Goal: Information Seeking & Learning: Compare options

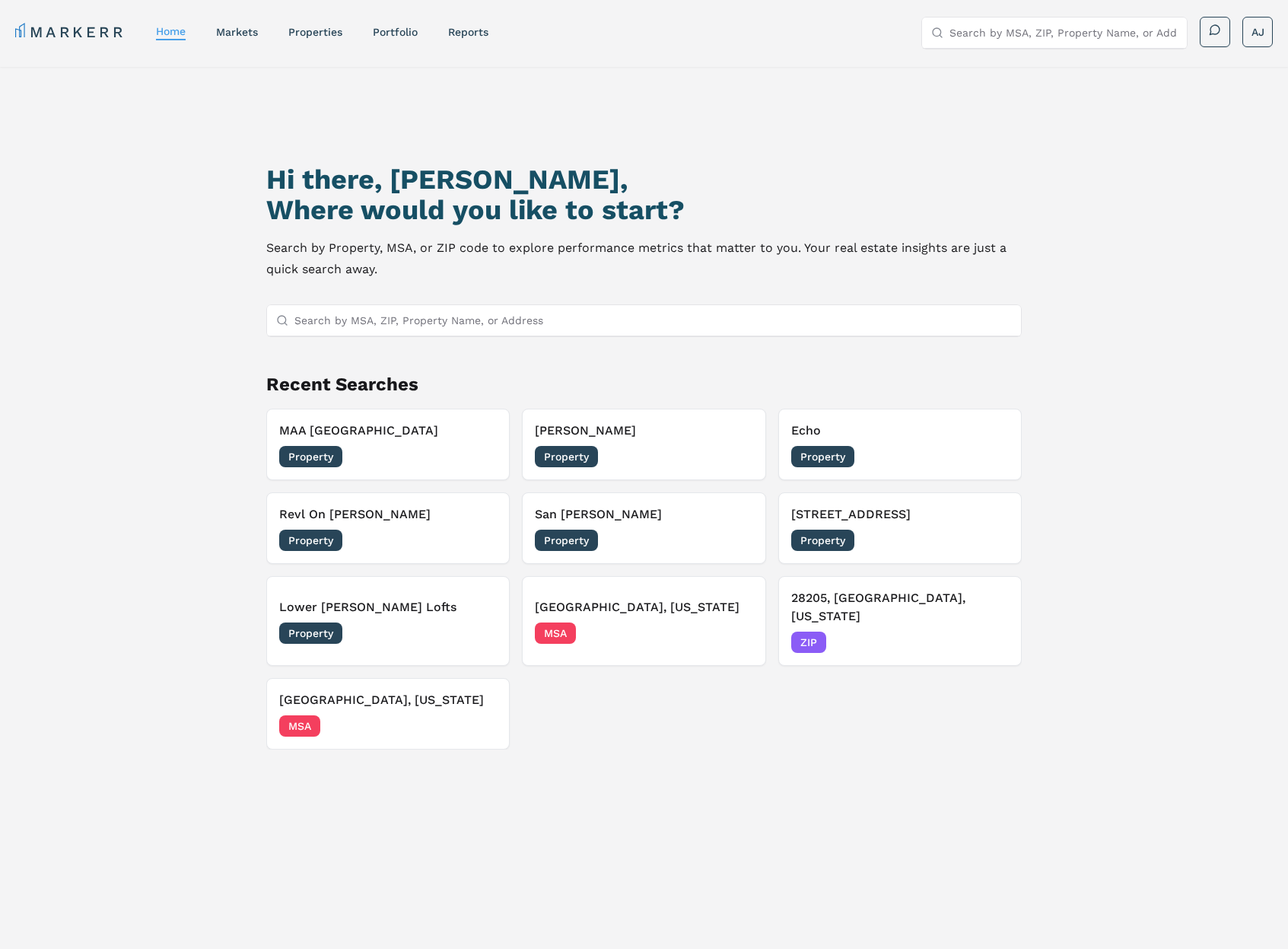
click at [407, 522] on h3 "Revl On [PERSON_NAME]" at bounding box center [387, 515] width 217 height 18
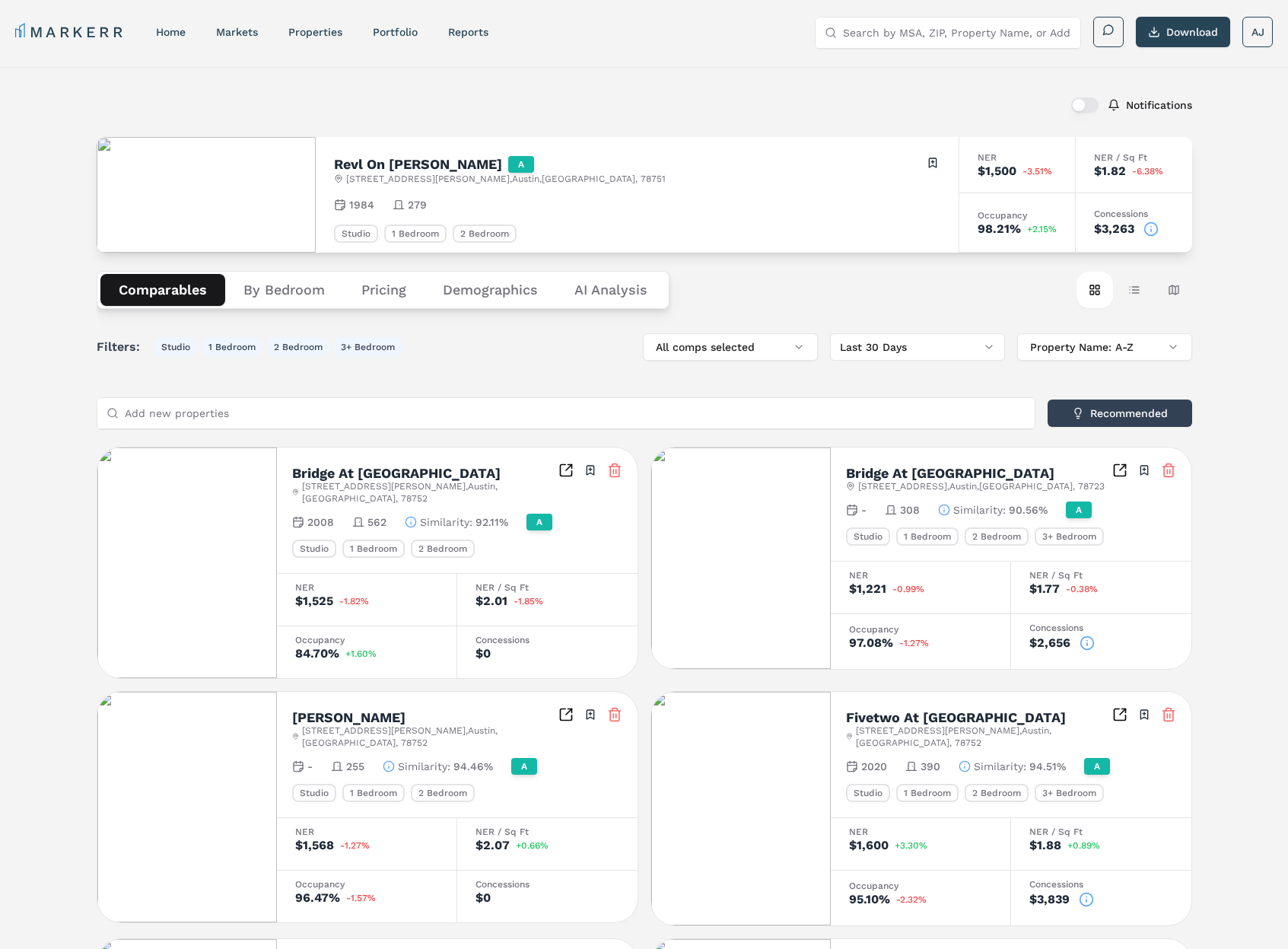
click at [273, 286] on button "By Bedroom" at bounding box center [285, 289] width 118 height 32
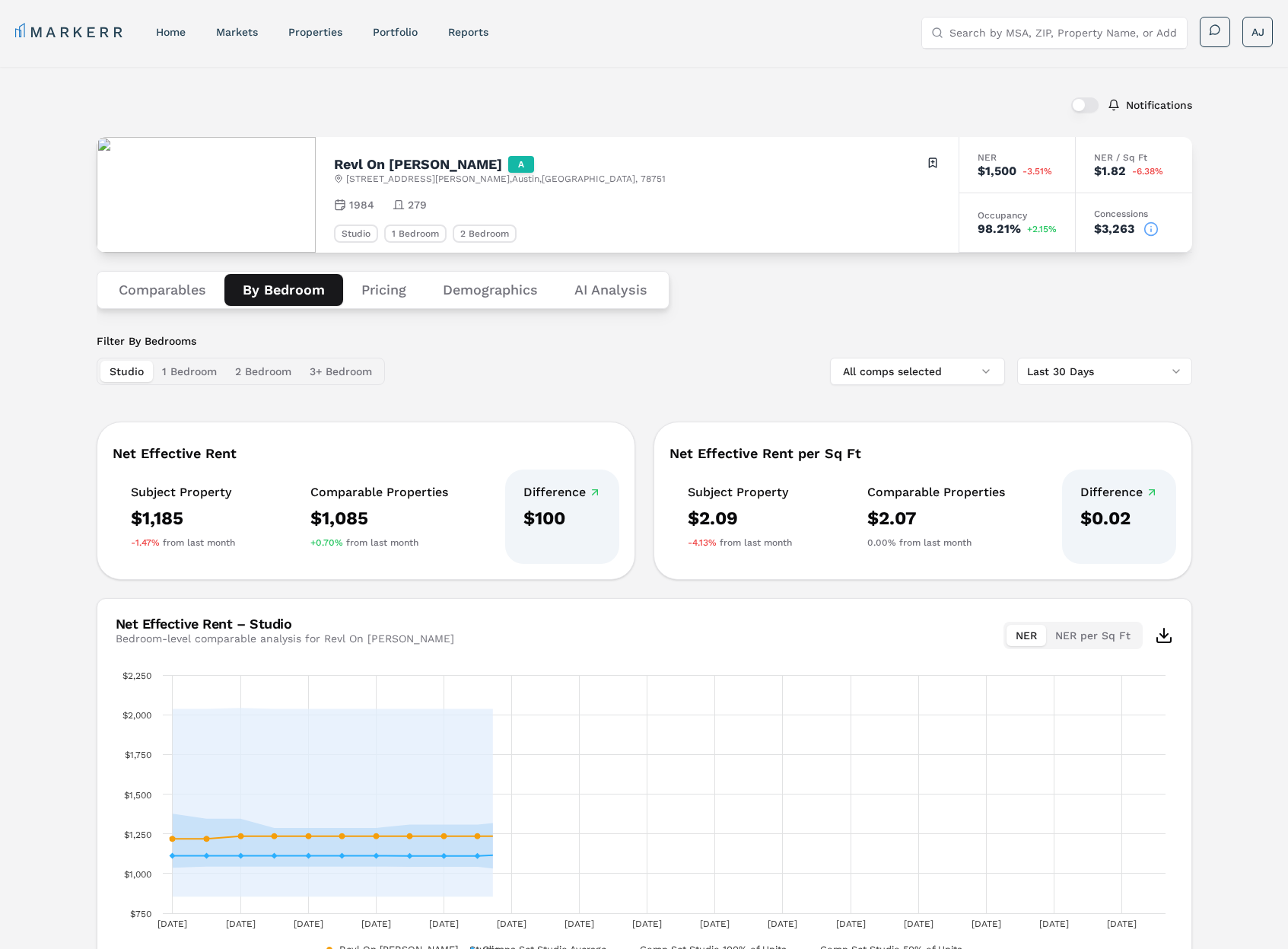
click at [388, 288] on button "Pricing" at bounding box center [383, 289] width 81 height 32
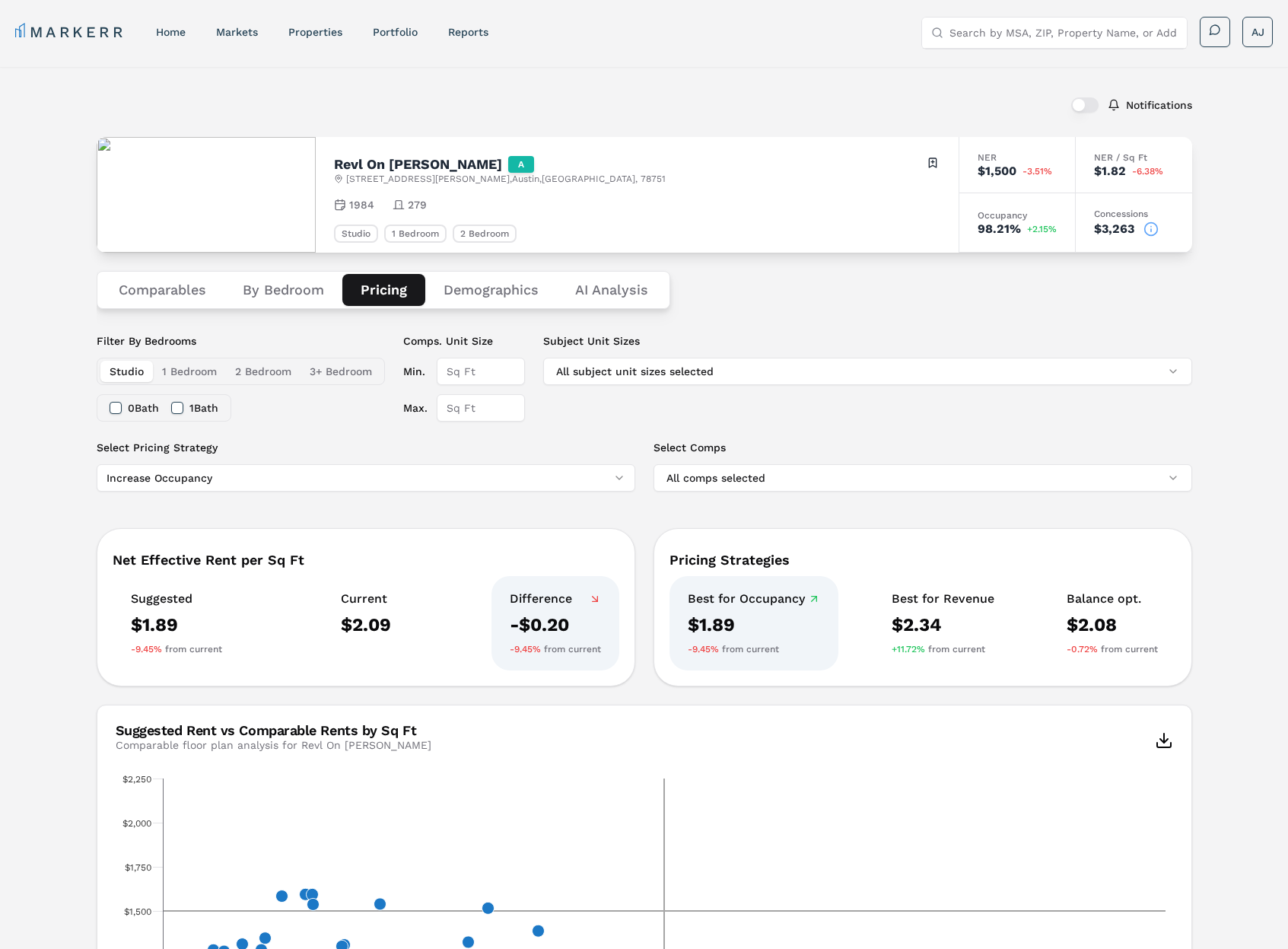
click at [470, 286] on button "Demographics" at bounding box center [491, 289] width 131 height 32
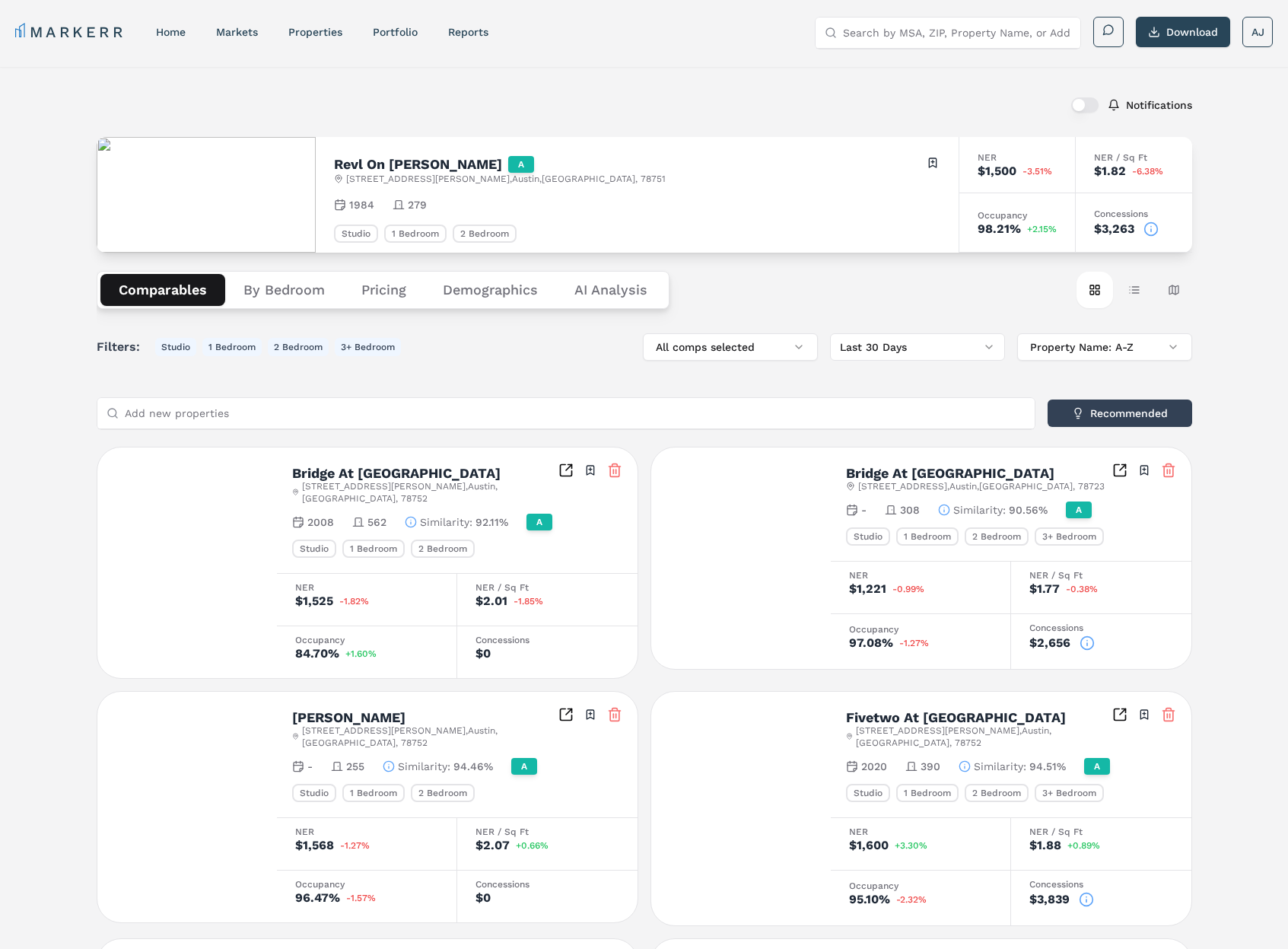
click at [152, 286] on button "Comparables" at bounding box center [163, 289] width 125 height 32
drag, startPoint x: 291, startPoint y: 283, endPoint x: 267, endPoint y: 286, distance: 24.2
click at [291, 283] on button "By Bedroom" at bounding box center [285, 289] width 118 height 32
click at [137, 286] on button "Comparables" at bounding box center [163, 289] width 125 height 32
click at [257, 286] on button "By Bedroom" at bounding box center [285, 289] width 118 height 32
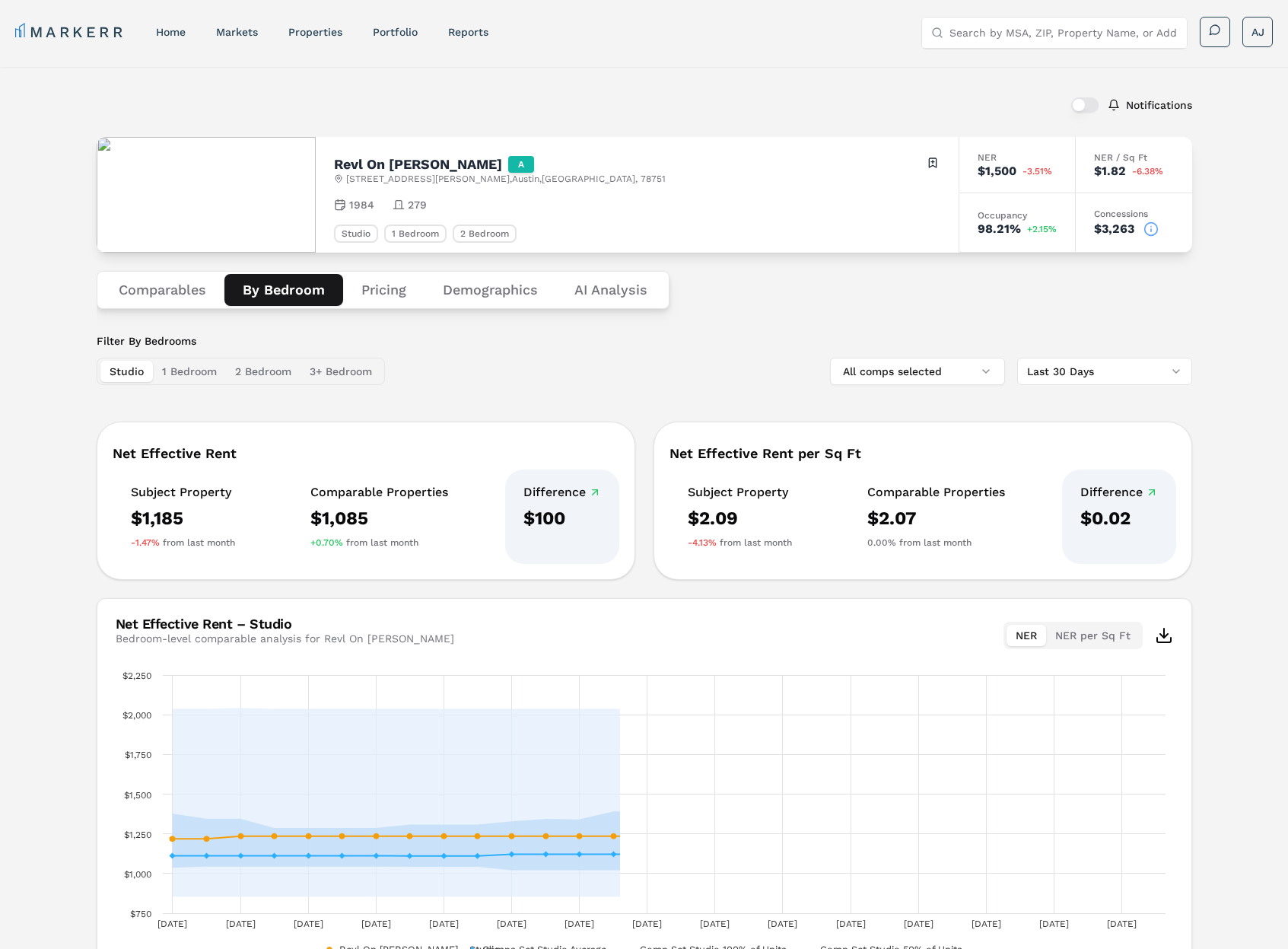
drag, startPoint x: 151, startPoint y: 282, endPoint x: 162, endPoint y: 280, distance: 11.2
click at [151, 282] on button "Comparables" at bounding box center [163, 289] width 124 height 32
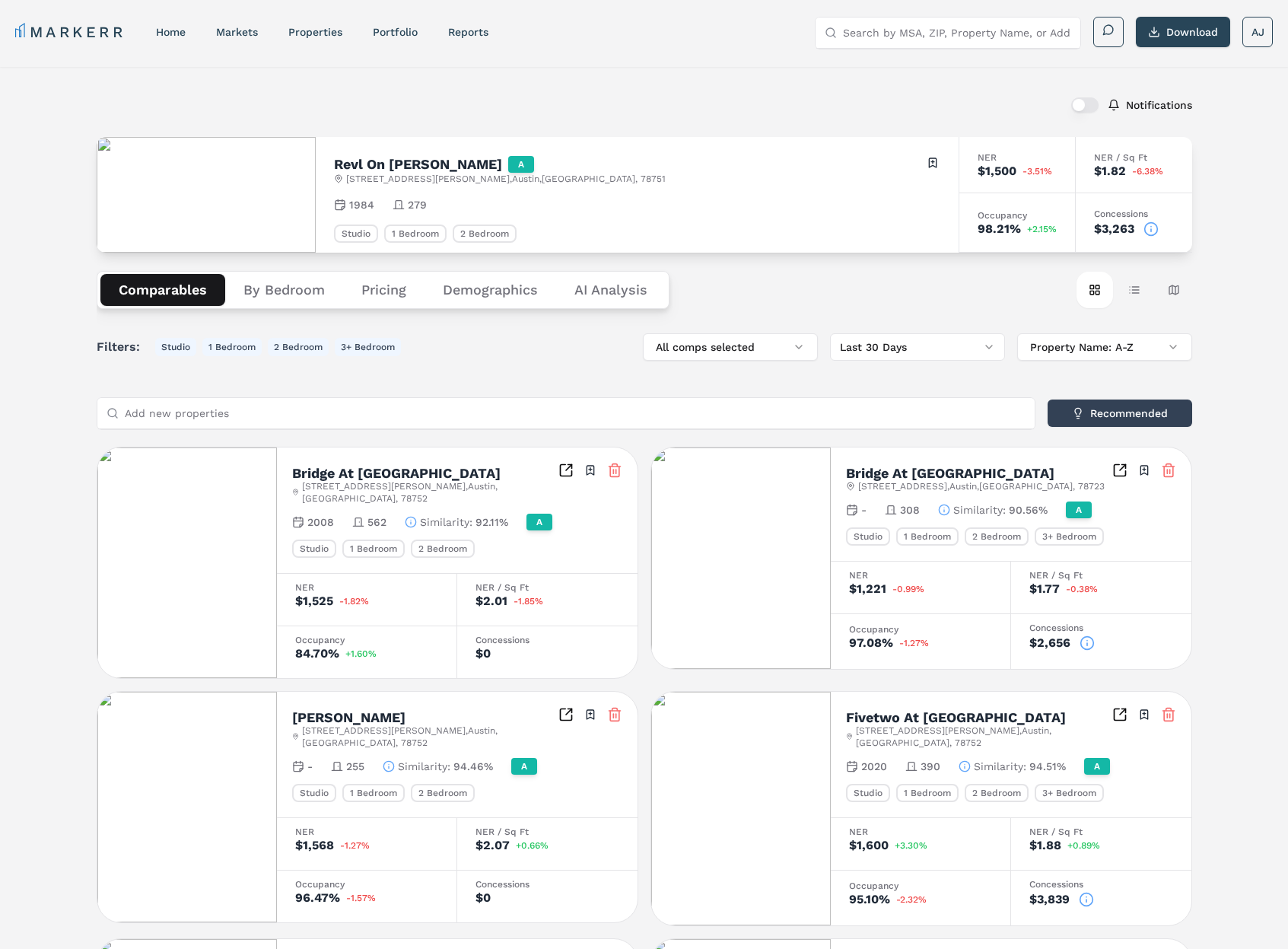
click at [357, 280] on button "Pricing" at bounding box center [383, 289] width 81 height 32
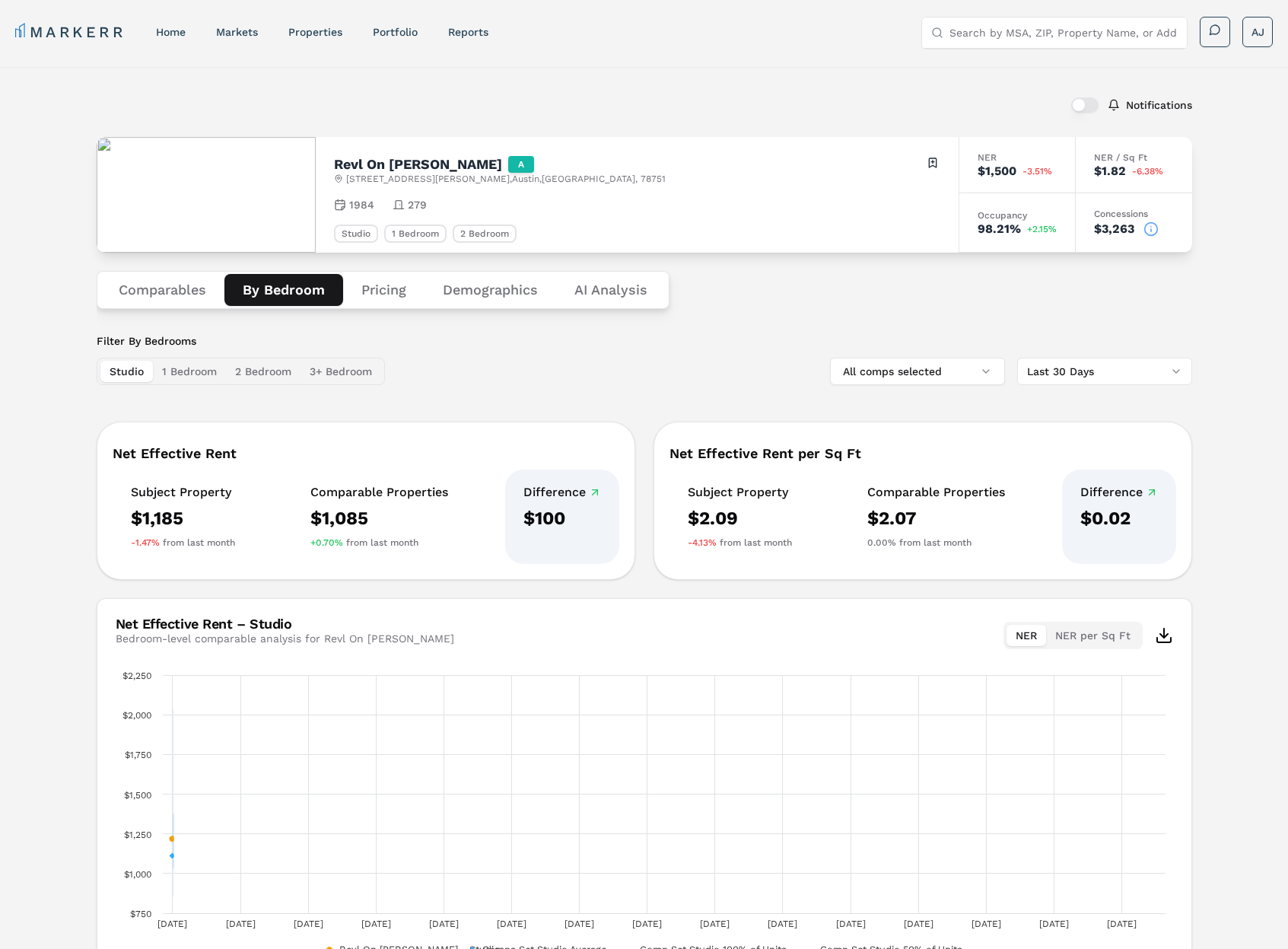
click at [282, 290] on button "By Bedroom" at bounding box center [284, 289] width 118 height 32
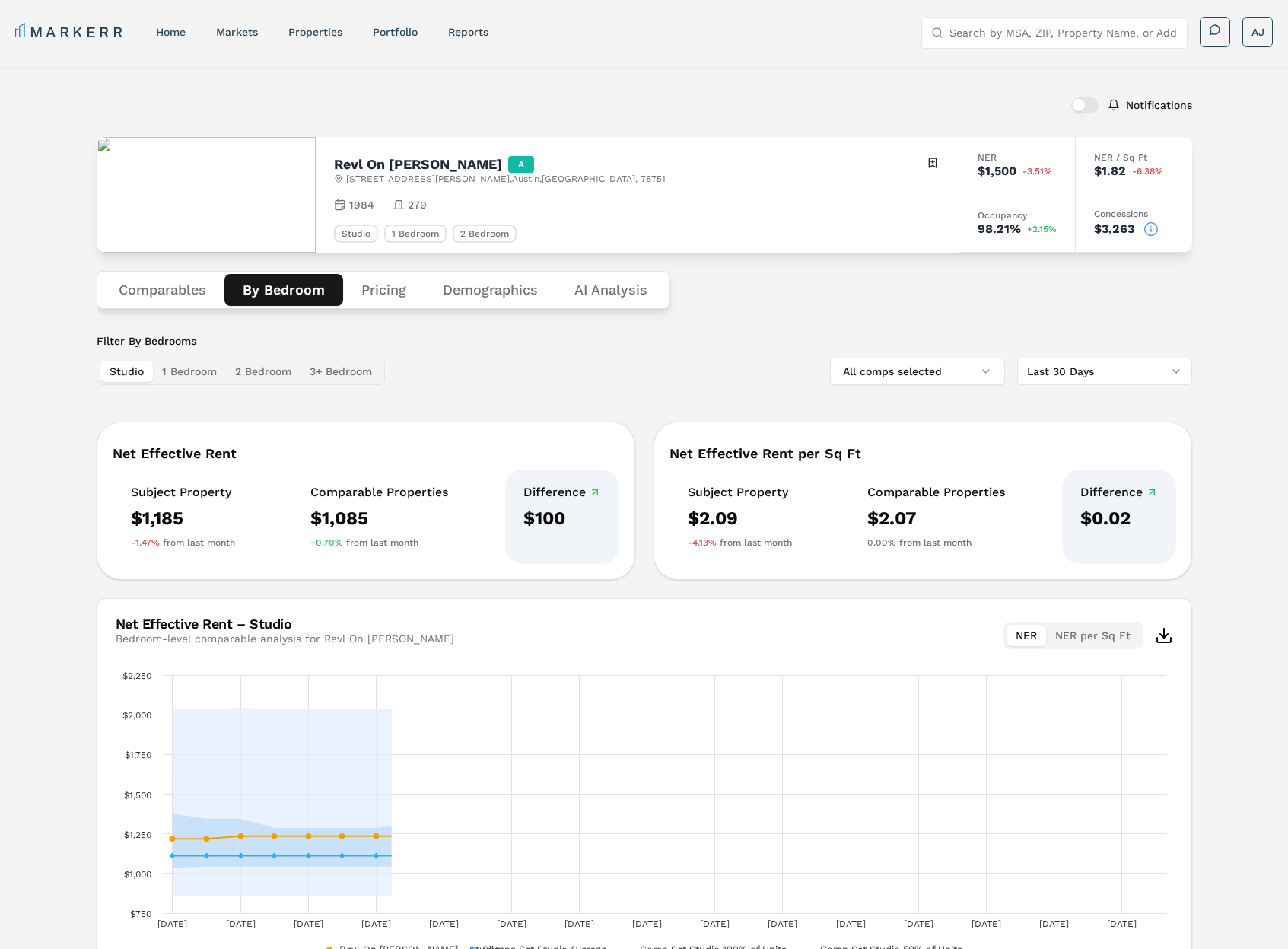
click at [152, 286] on button "Comparables" at bounding box center [163, 289] width 124 height 32
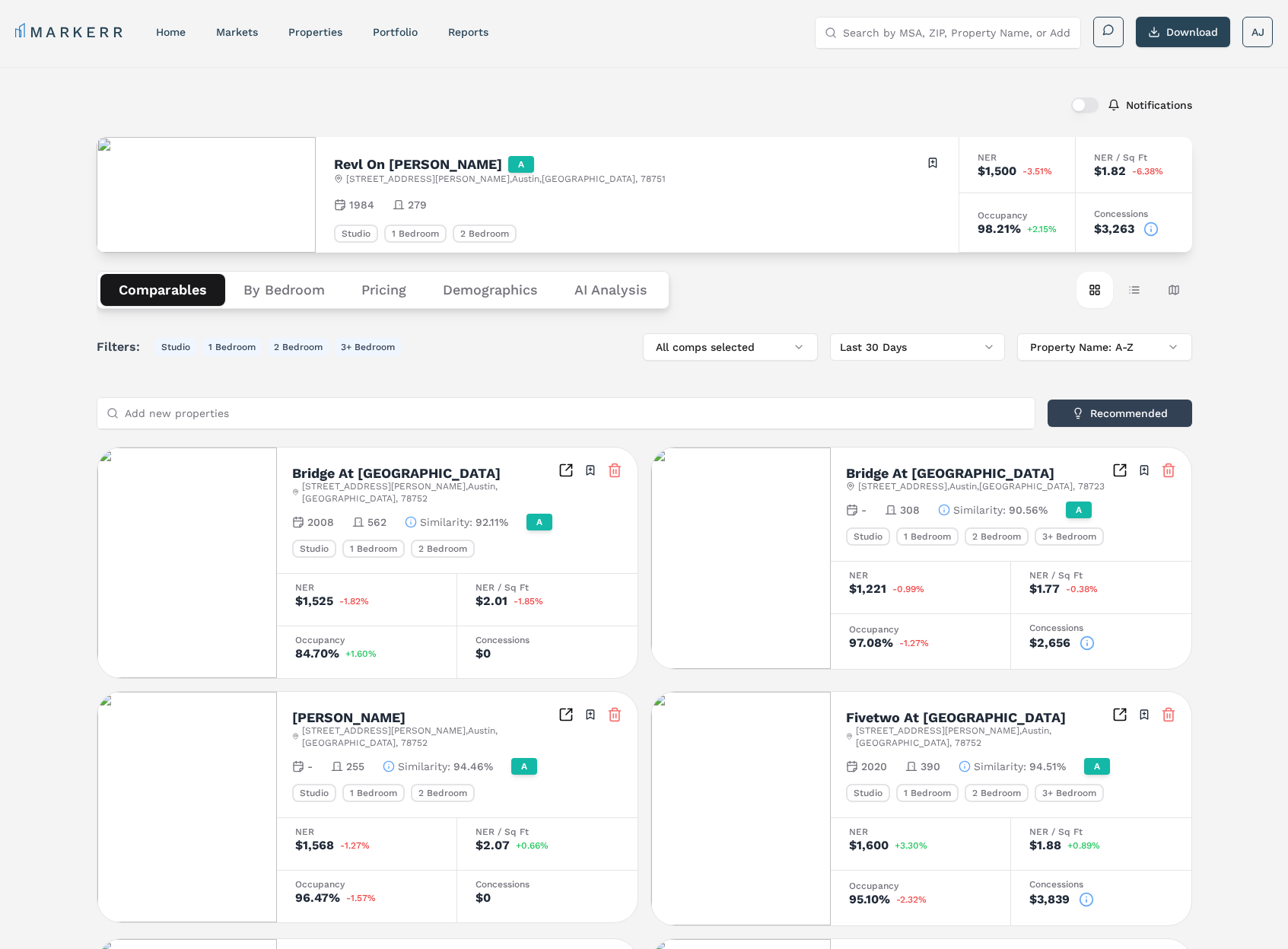
drag, startPoint x: 269, startPoint y: 289, endPoint x: 257, endPoint y: 289, distance: 12.0
click at [265, 289] on button "By Bedroom" at bounding box center [285, 289] width 118 height 32
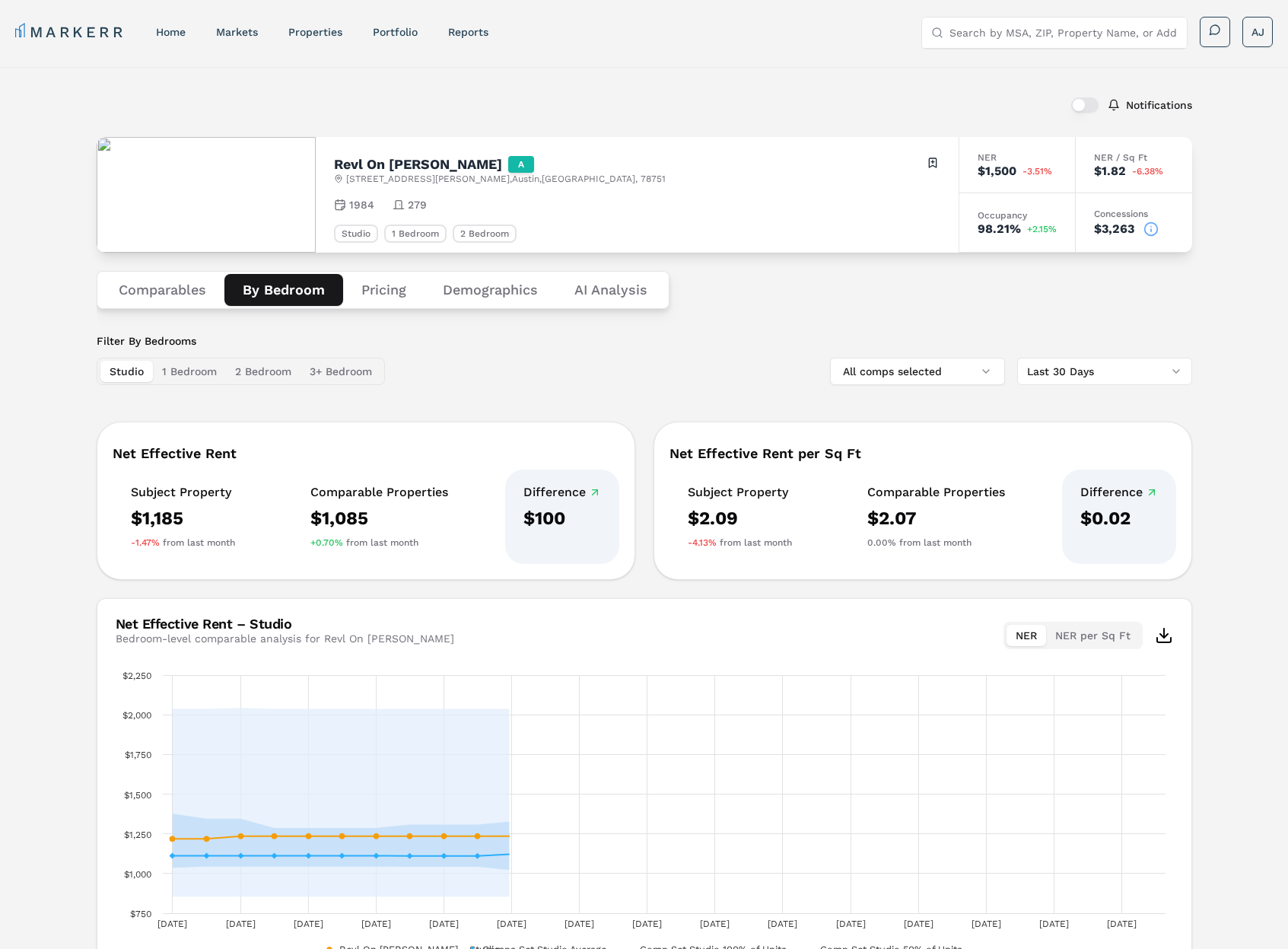
click at [136, 286] on button "Comparables" at bounding box center [163, 289] width 124 height 32
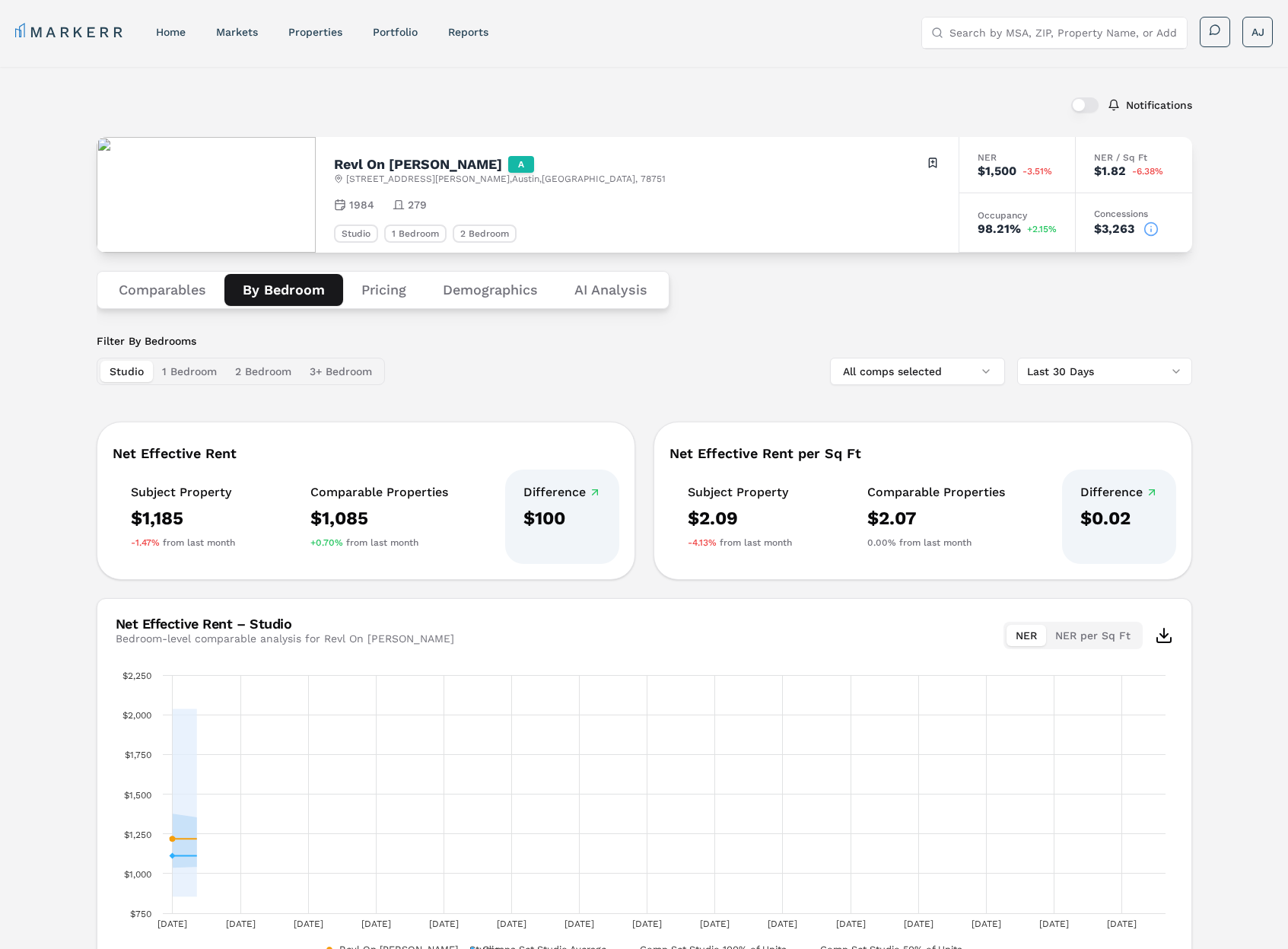
drag, startPoint x: 262, startPoint y: 286, endPoint x: 217, endPoint y: 286, distance: 45.0
click at [245, 286] on button "By Bedroom" at bounding box center [284, 289] width 118 height 32
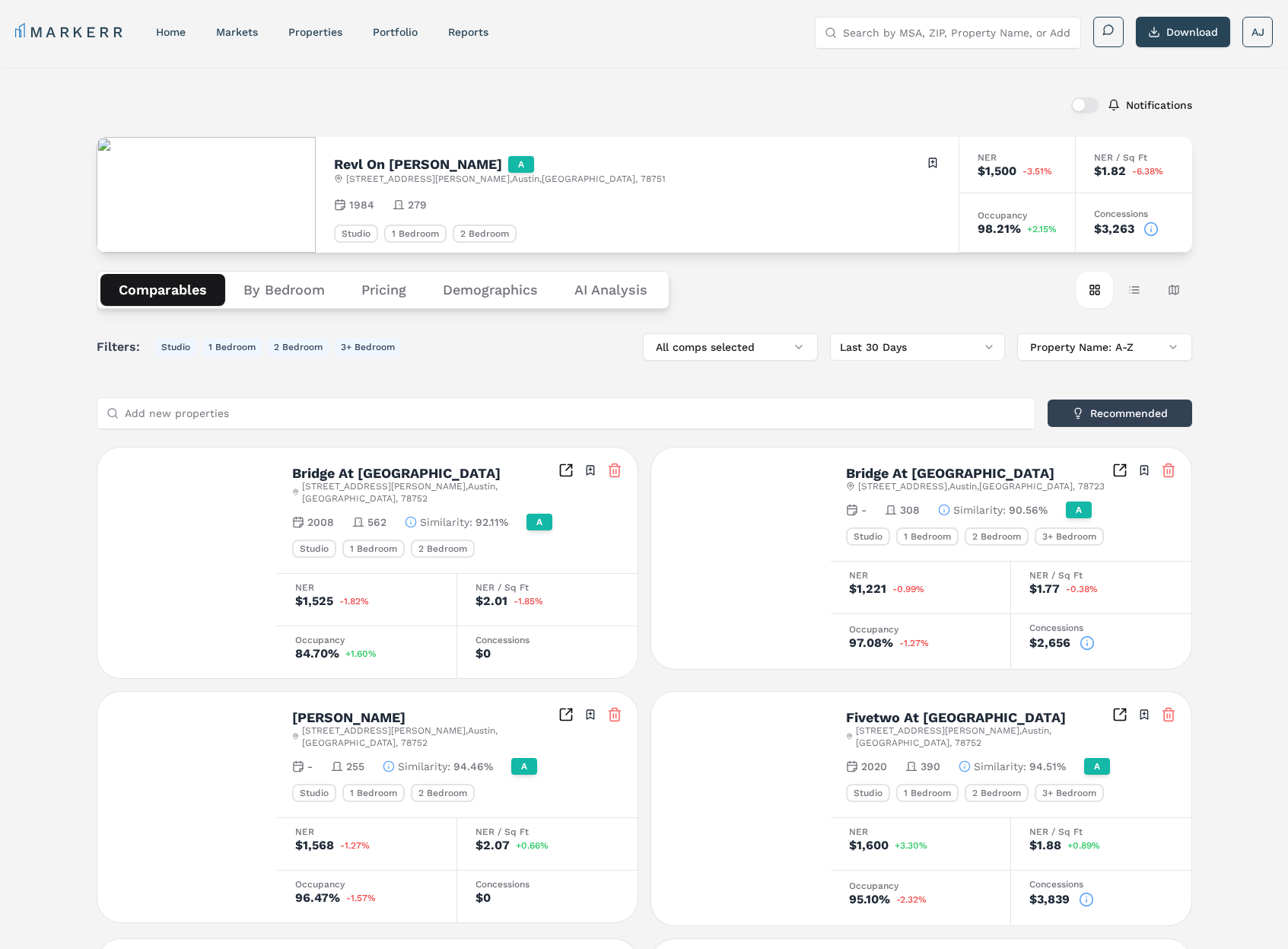
click at [149, 286] on button "Comparables" at bounding box center [163, 289] width 125 height 32
drag, startPoint x: 299, startPoint y: 280, endPoint x: 177, endPoint y: 286, distance: 122.1
click at [299, 280] on button "By Bedroom" at bounding box center [285, 289] width 118 height 32
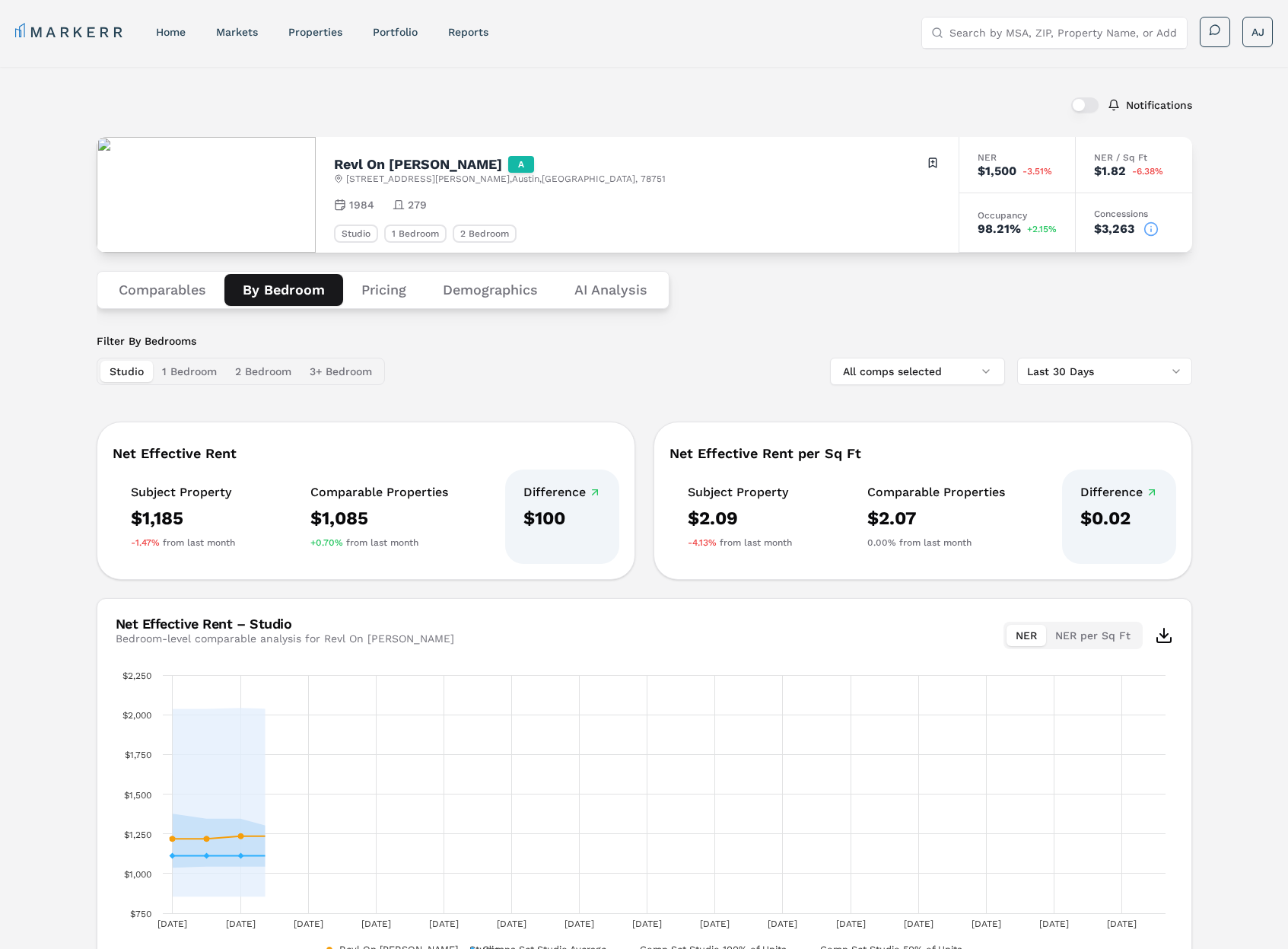
click at [172, 287] on button "Comparables" at bounding box center [163, 289] width 124 height 32
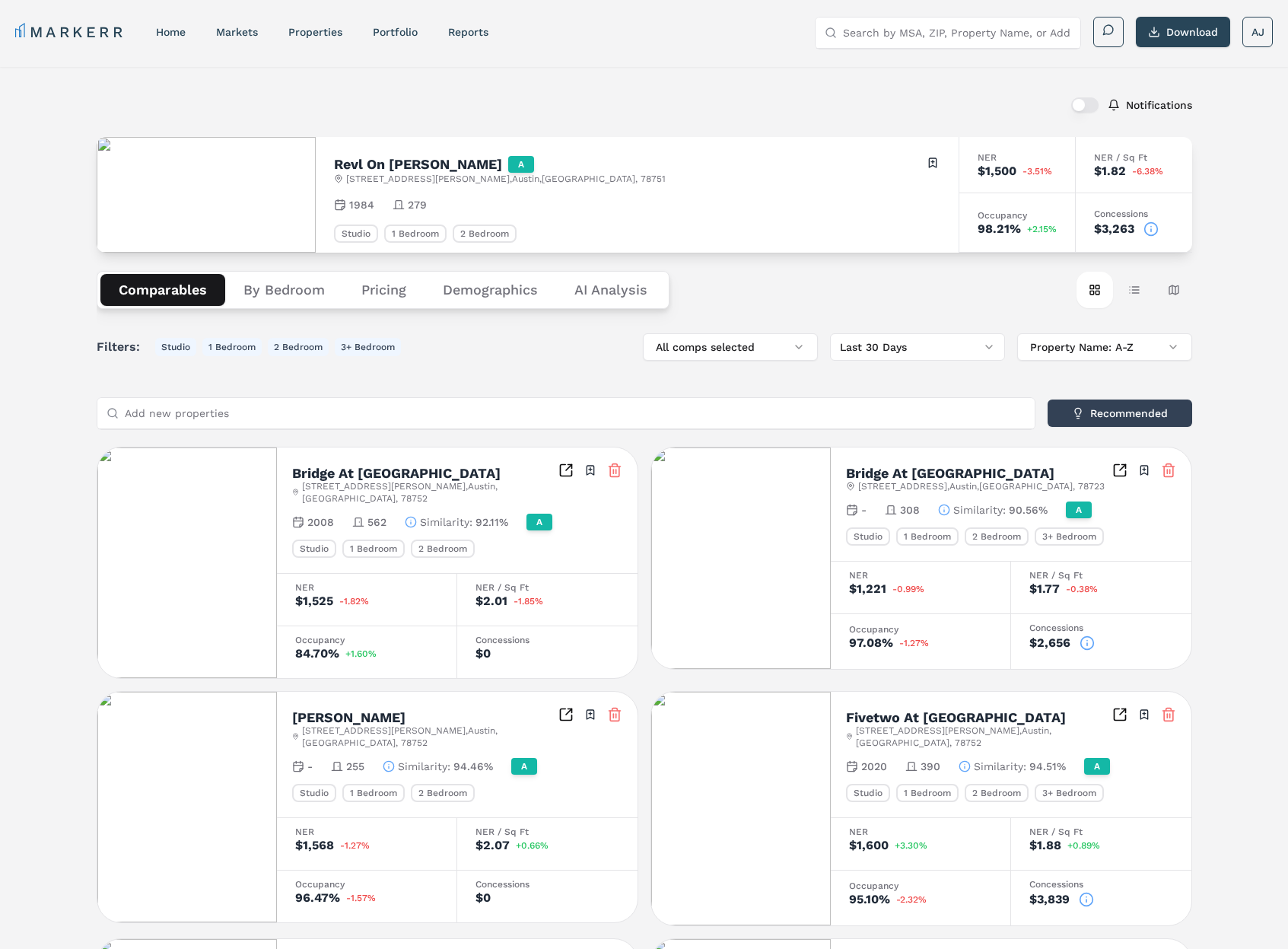
click at [76, 287] on div "Notifications Revl On [PERSON_NAME] A [STREET_ADDRESS][PERSON_NAME] Toggle port…" at bounding box center [644, 870] width 1288 height 1607
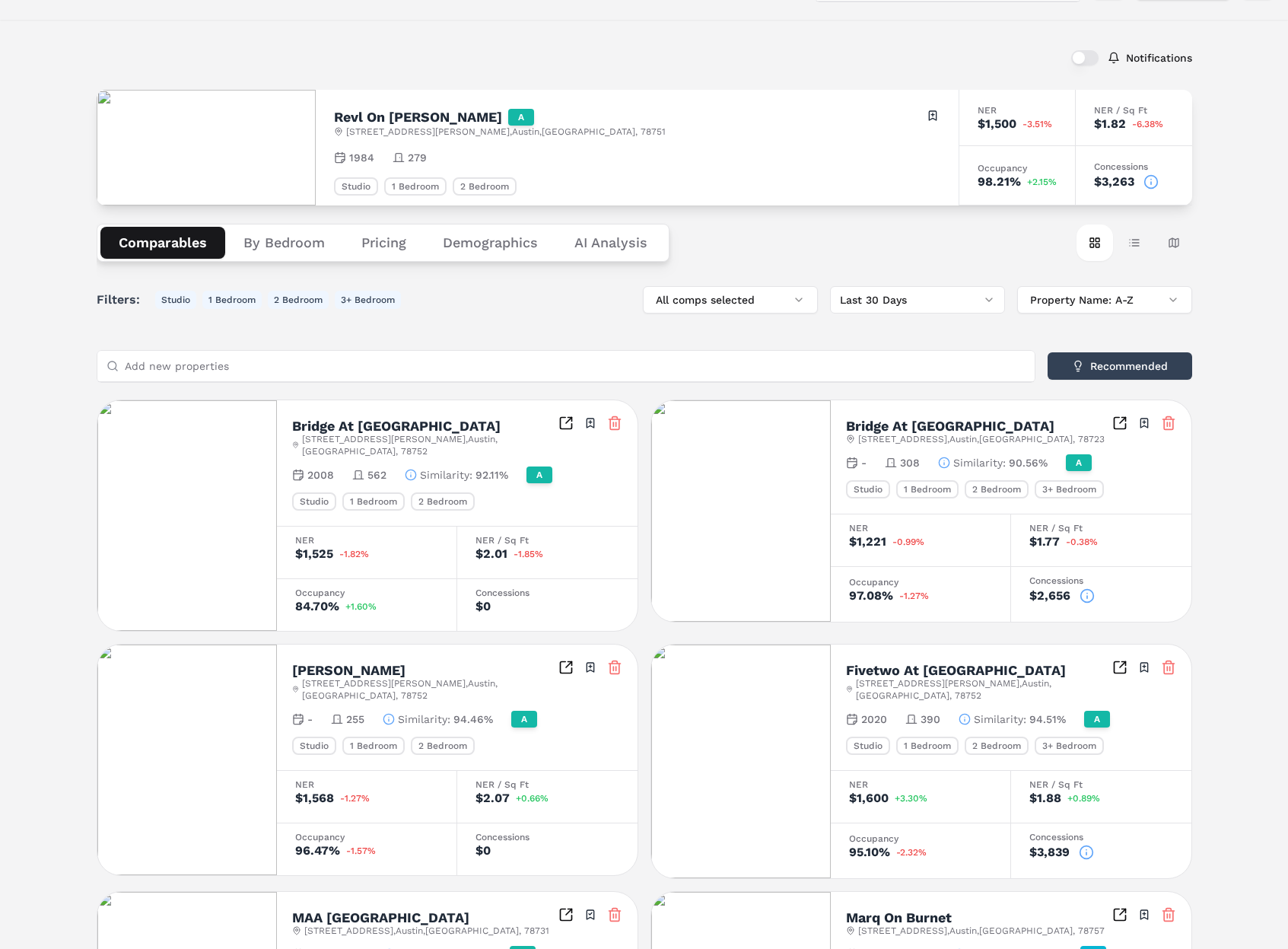
scroll to position [44, 0]
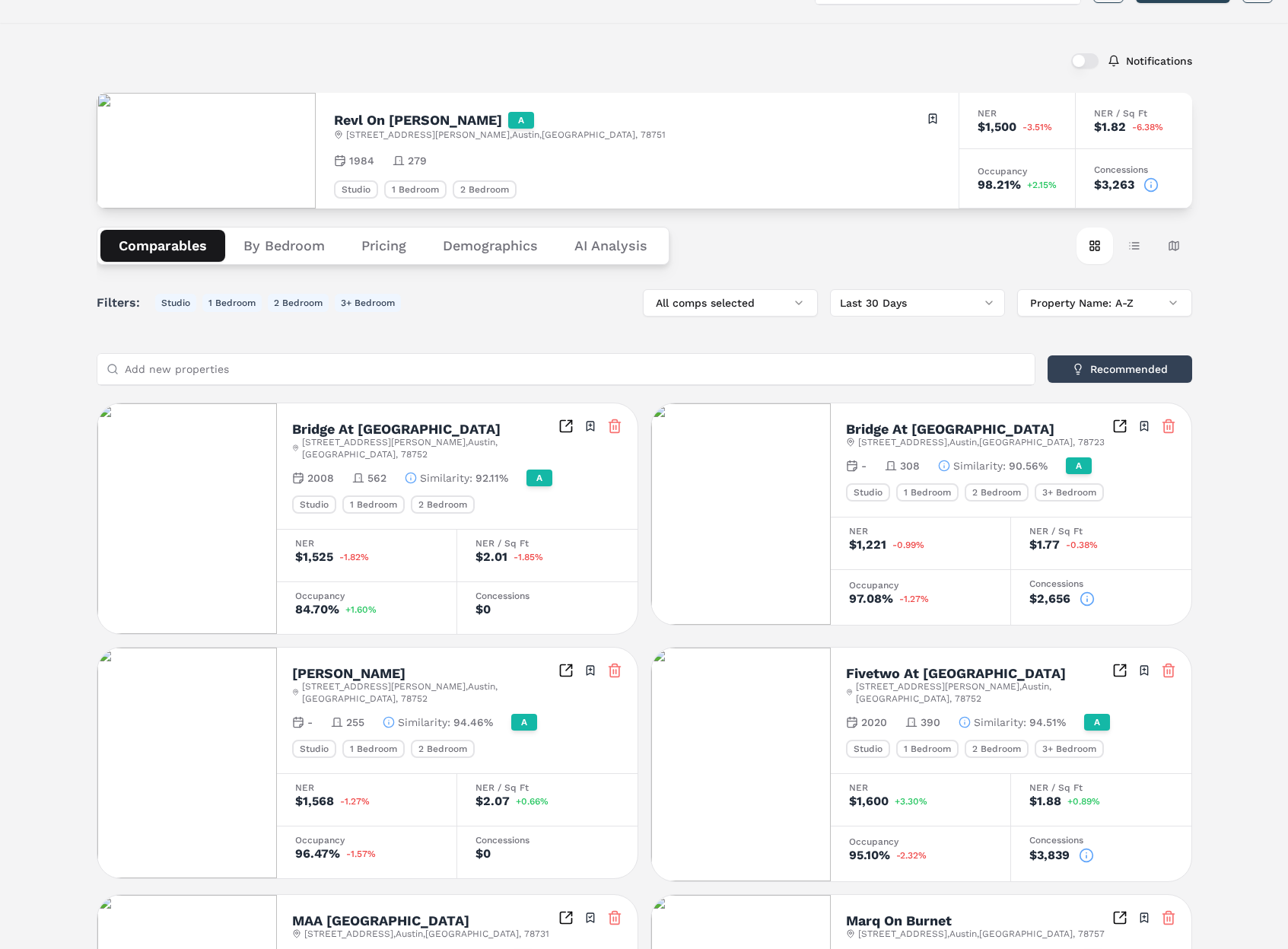
click at [272, 239] on button "By Bedroom" at bounding box center [285, 246] width 118 height 32
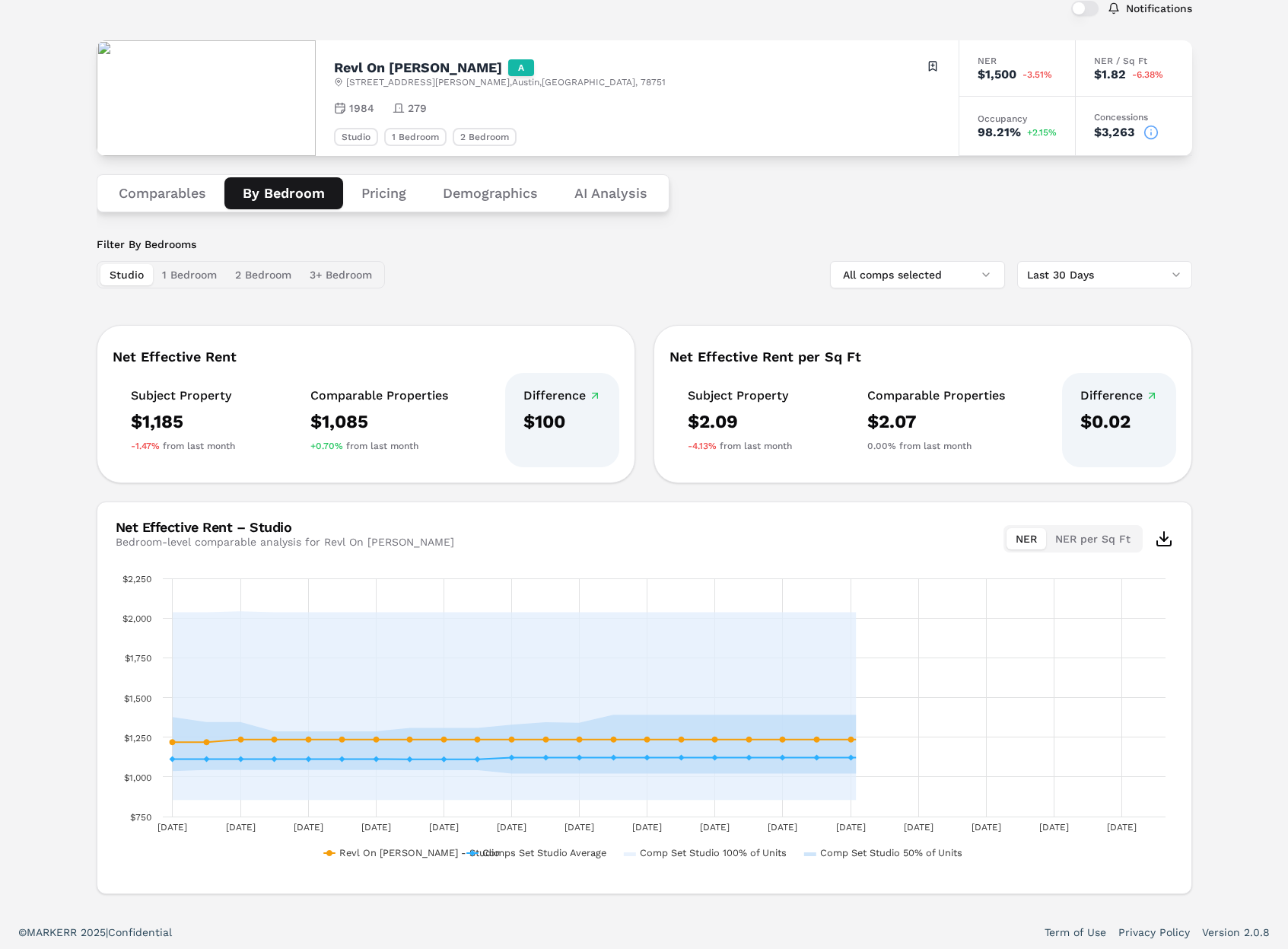
scroll to position [100, 0]
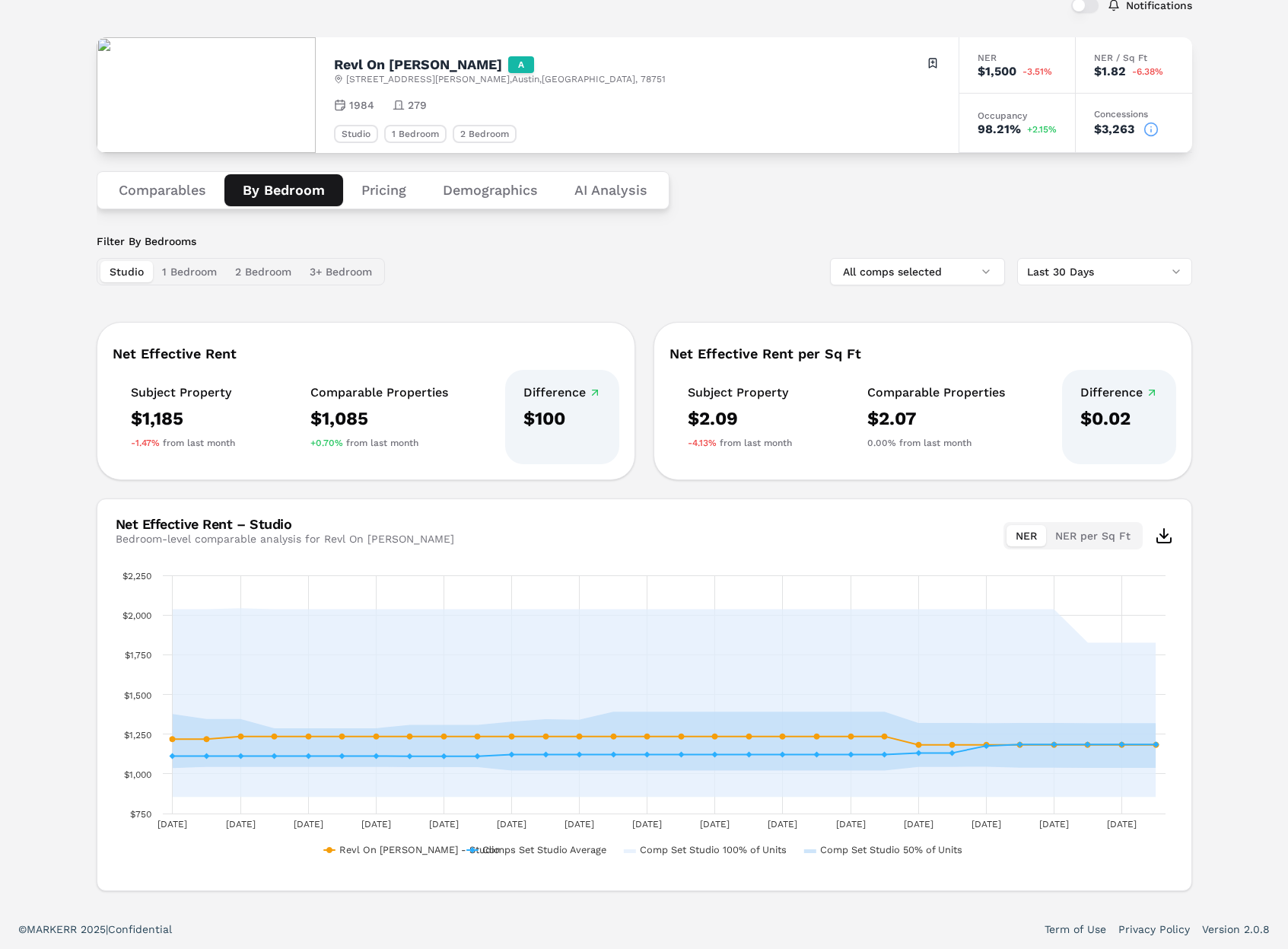
click at [383, 191] on button "Pricing" at bounding box center [383, 190] width 81 height 32
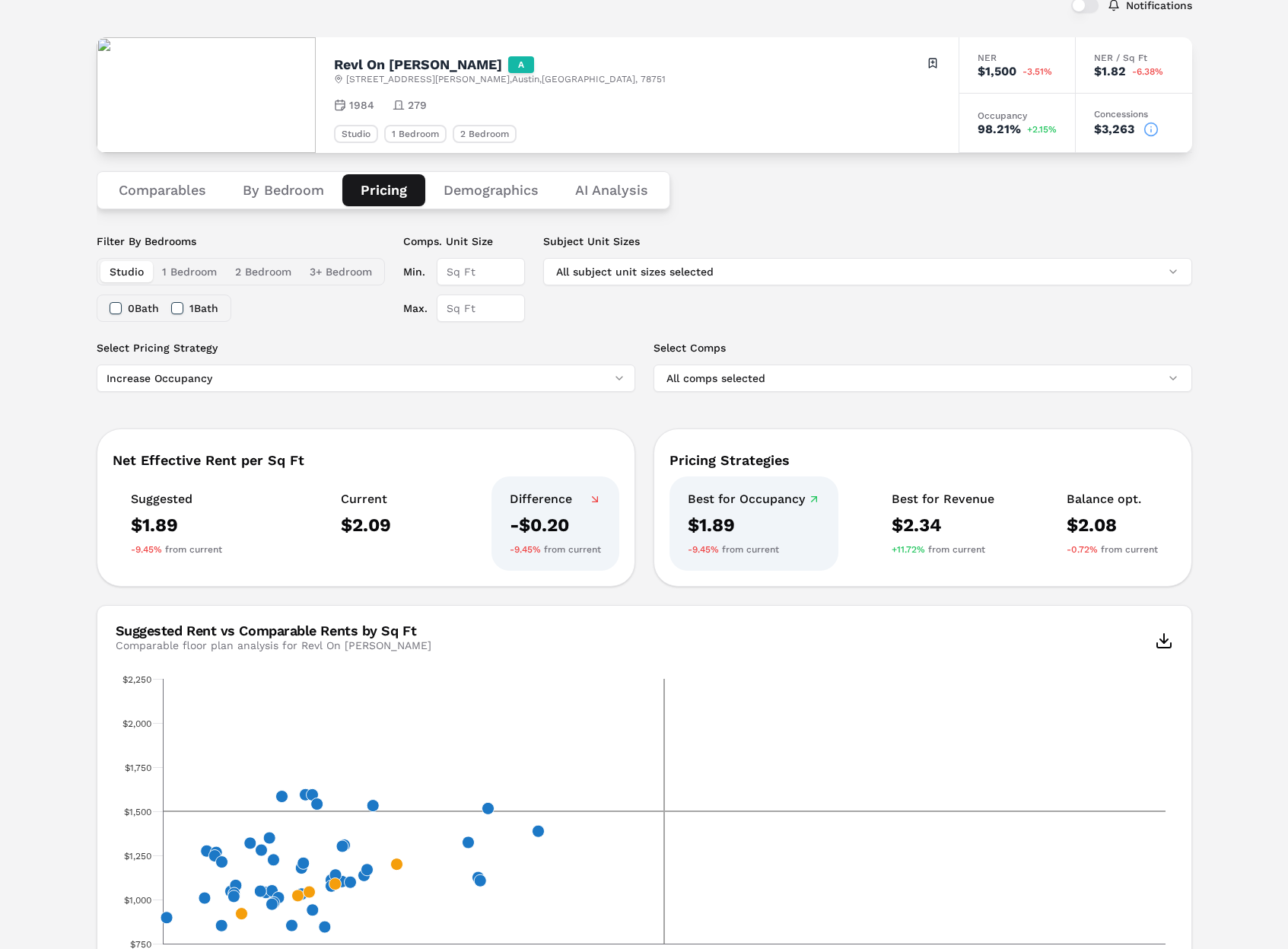
click at [487, 192] on button "Demographics" at bounding box center [491, 190] width 131 height 32
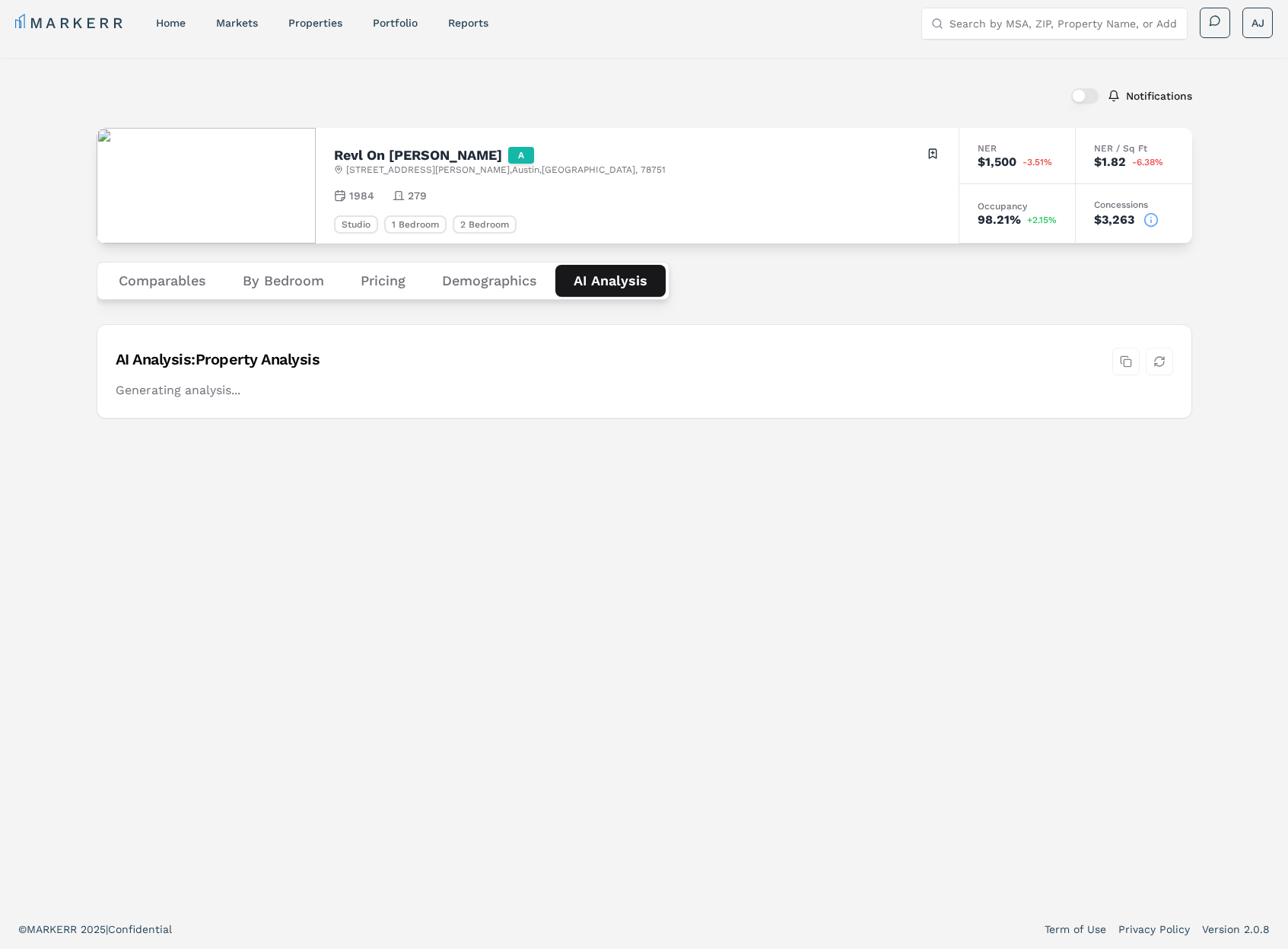
click at [612, 188] on div "Notifications Revl On [PERSON_NAME] A [STREET_ADDRESS][PERSON_NAME] Toggle port…" at bounding box center [645, 483] width 1096 height 815
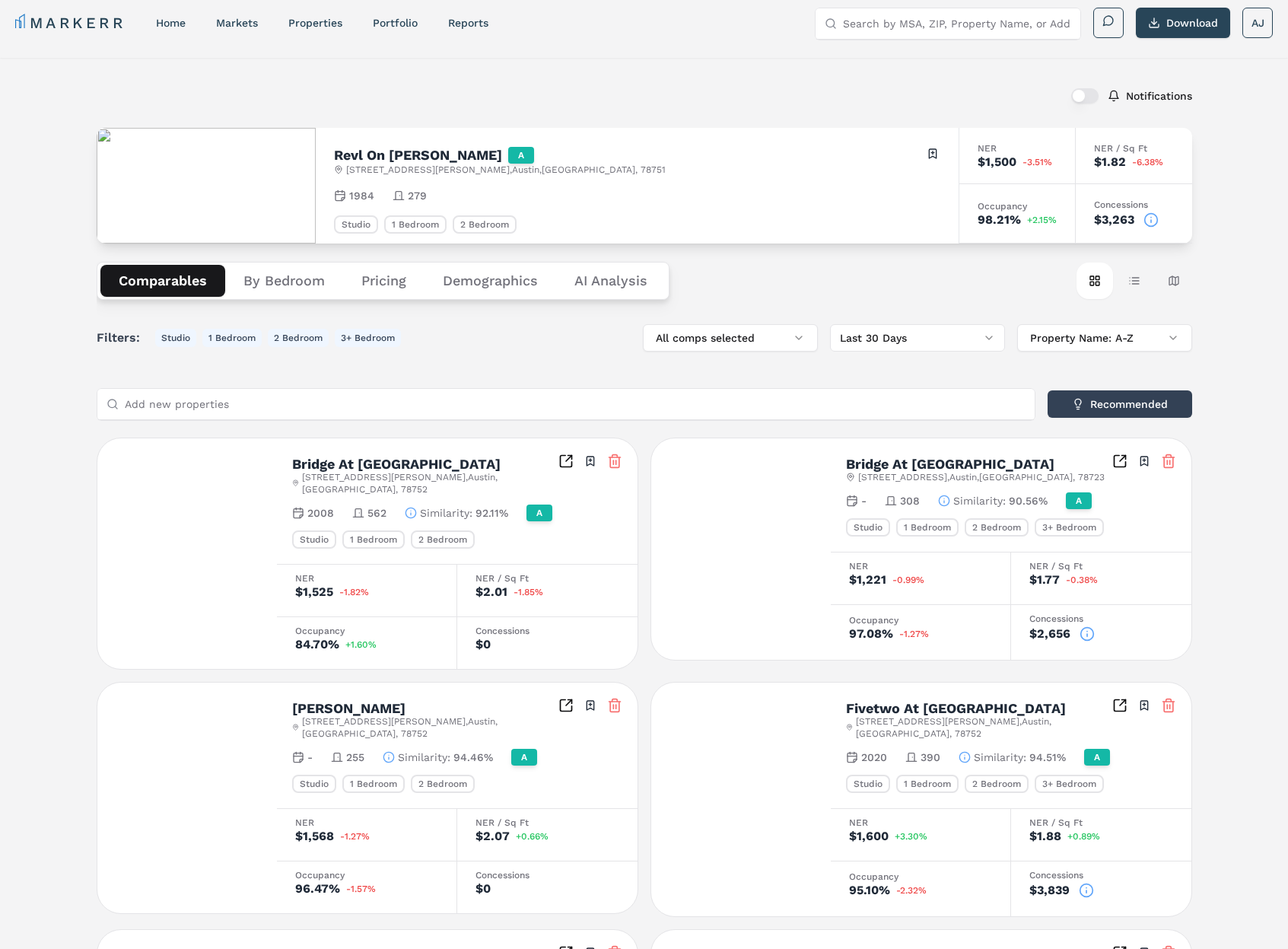
click at [173, 278] on button "Comparables" at bounding box center [163, 281] width 125 height 32
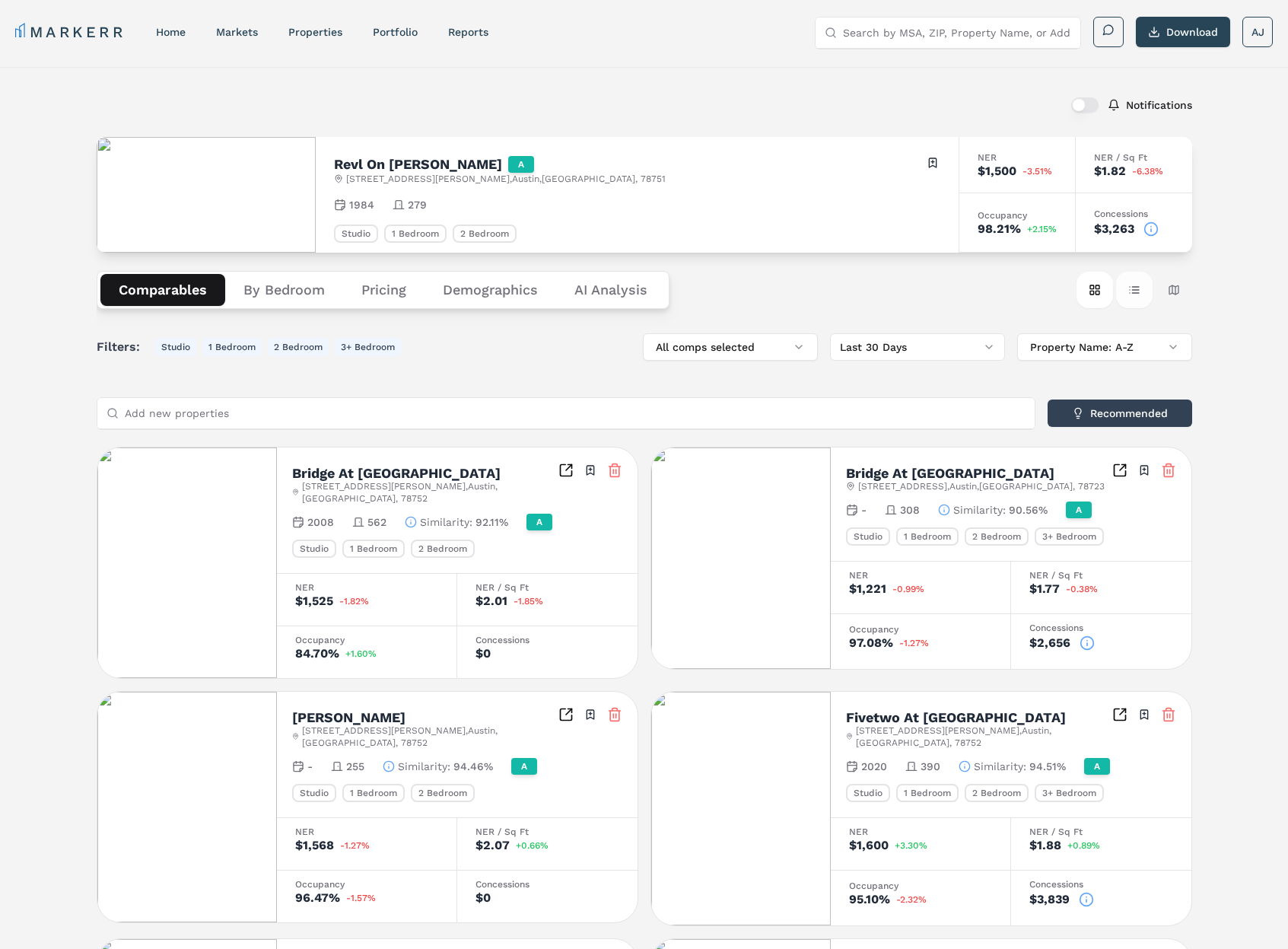
click at [1130, 285] on button "Table view" at bounding box center [1135, 290] width 37 height 37
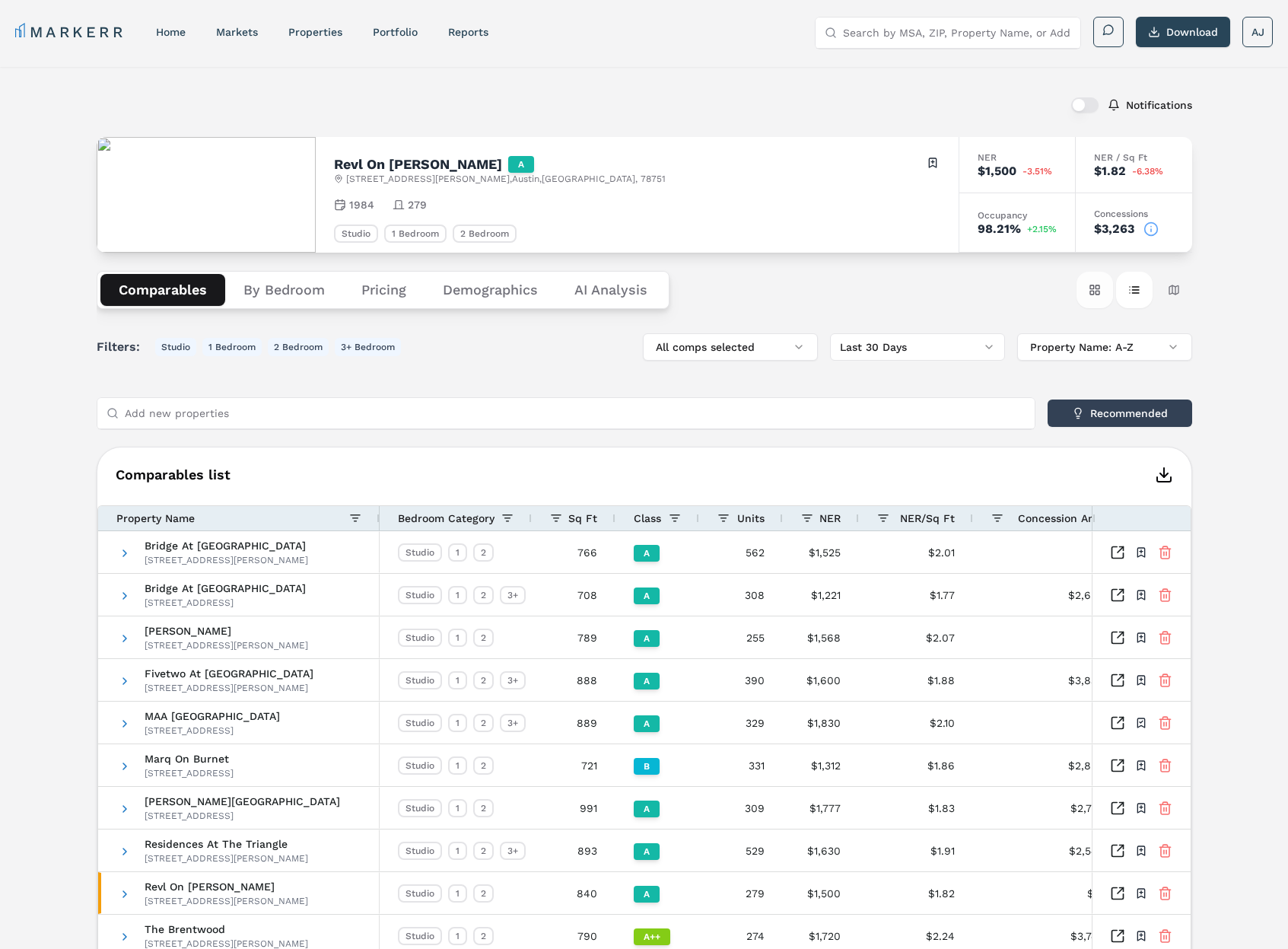
click at [1094, 294] on button "Card view" at bounding box center [1095, 290] width 37 height 37
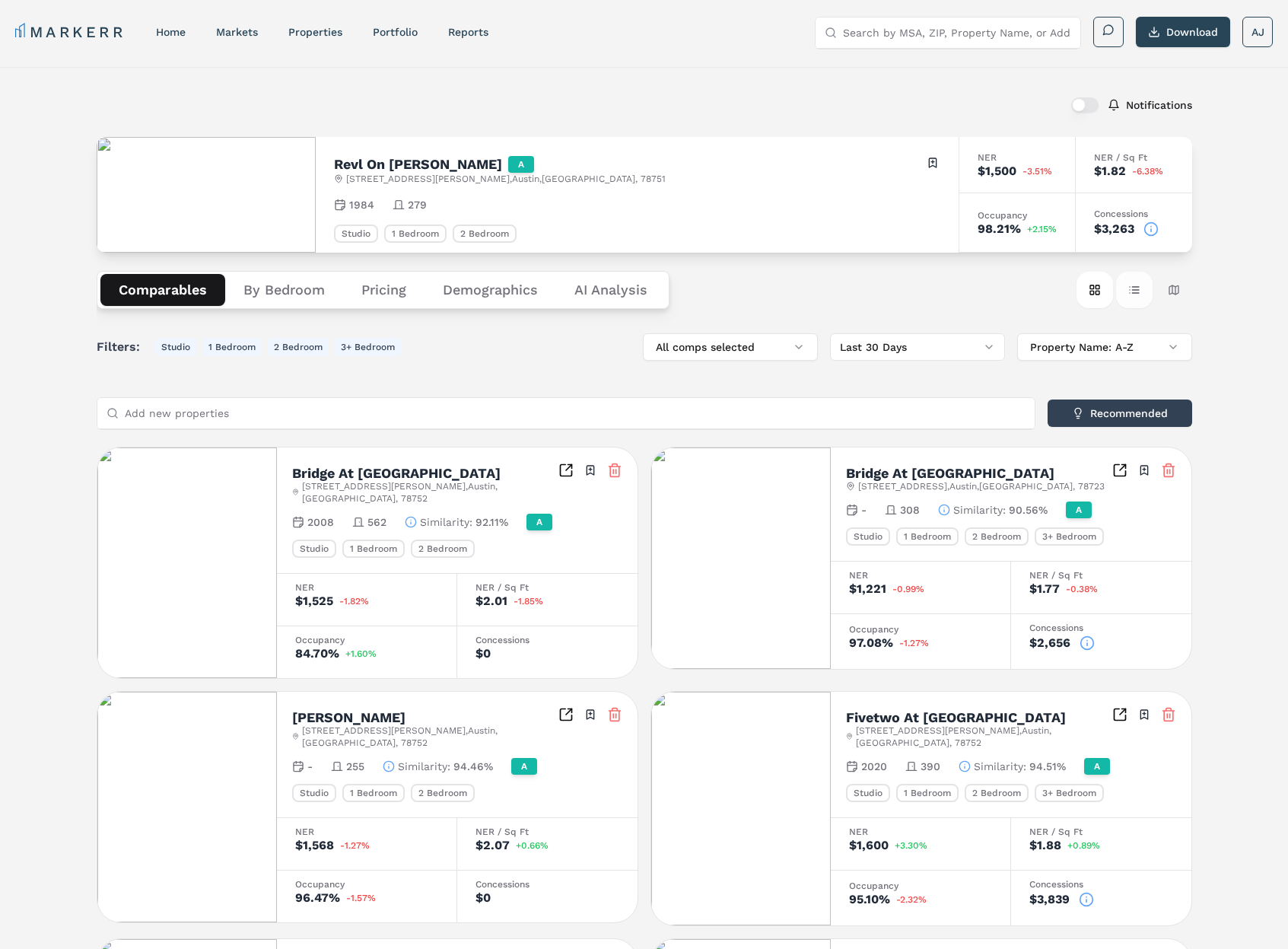
click at [1134, 292] on button "Table view" at bounding box center [1135, 290] width 37 height 37
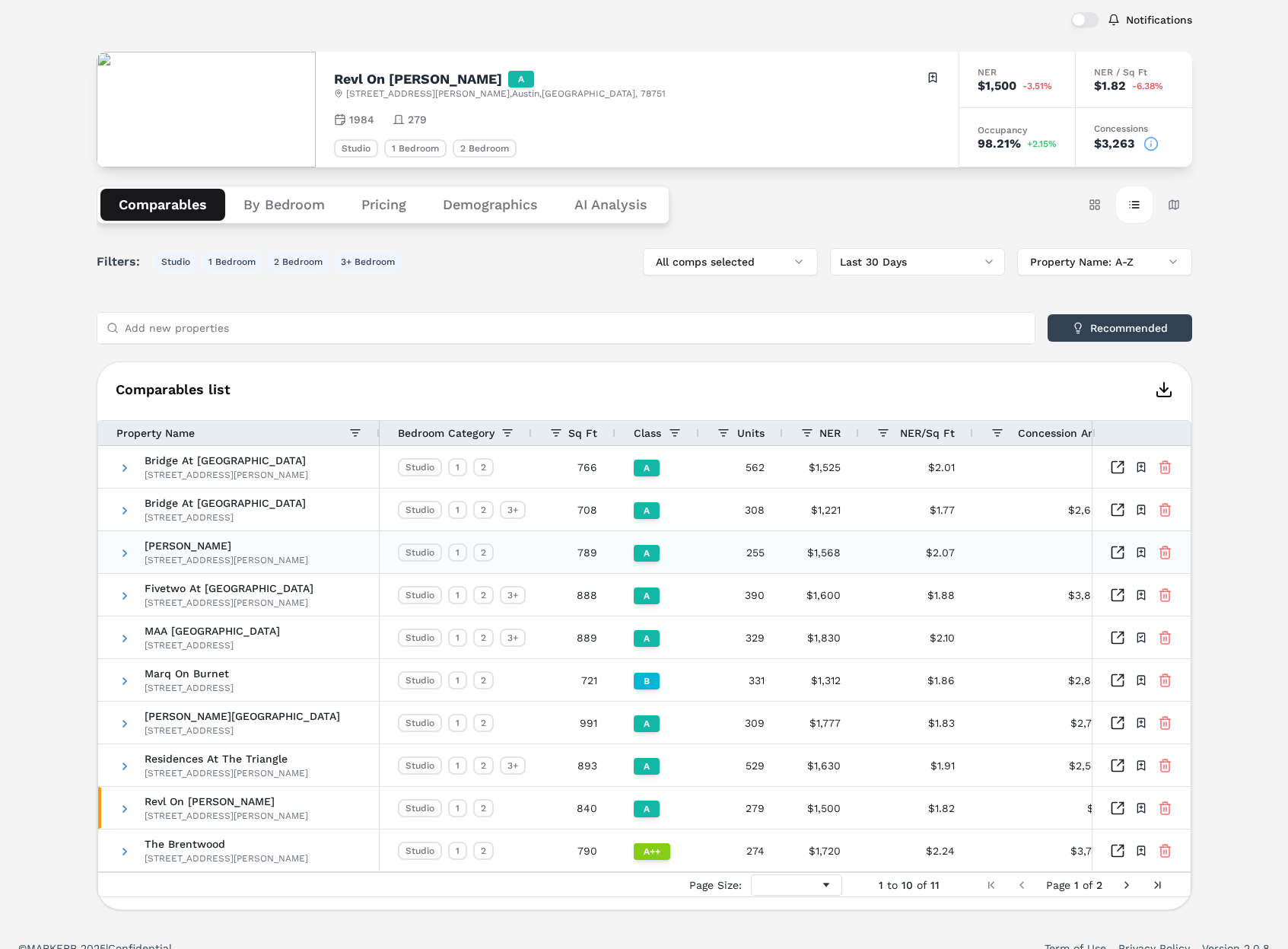
scroll to position [104, 0]
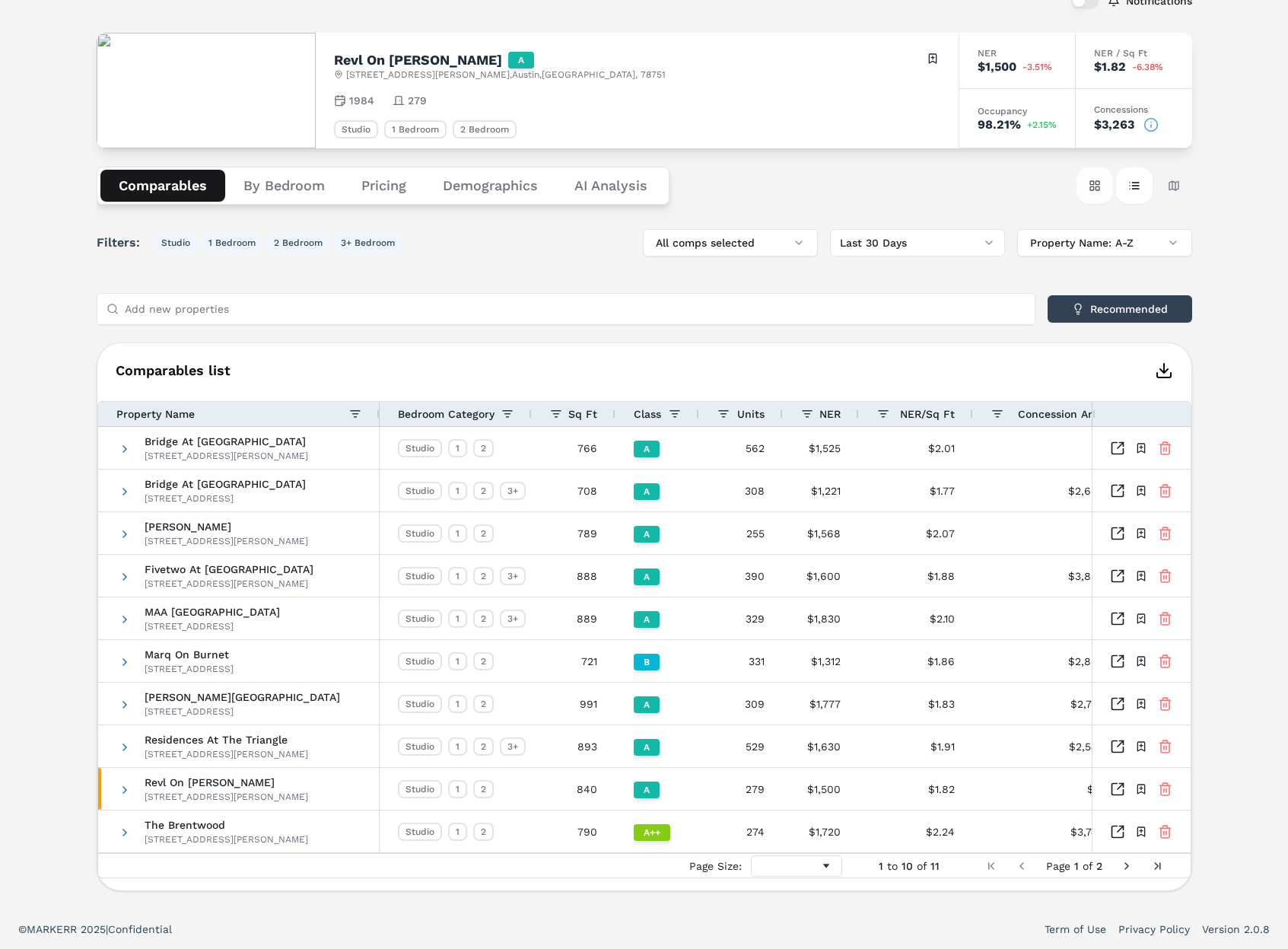
click at [1094, 183] on button "Card view" at bounding box center [1095, 186] width 37 height 37
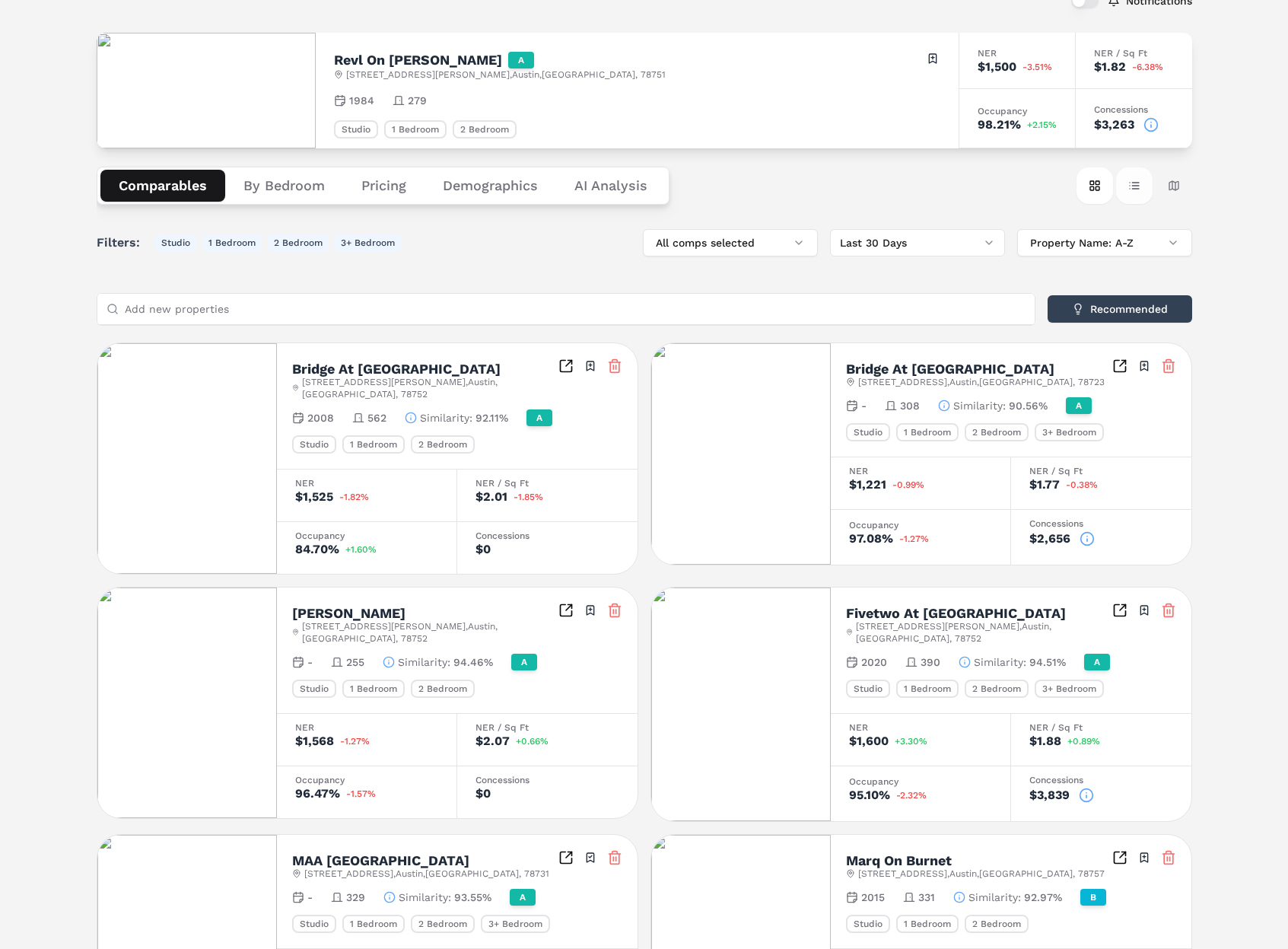
click at [1139, 183] on button "Table view" at bounding box center [1135, 186] width 37 height 37
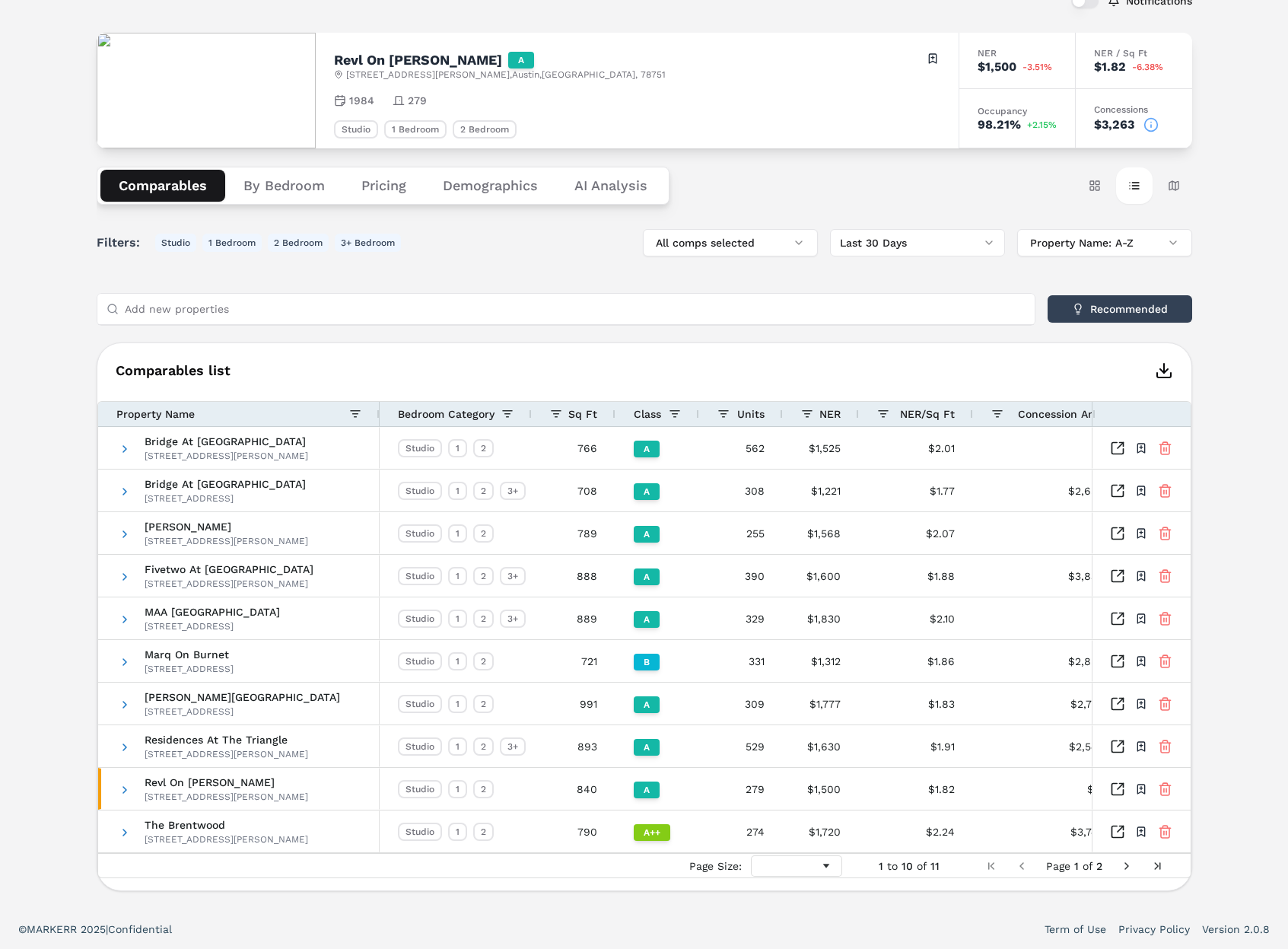
scroll to position [100, 0]
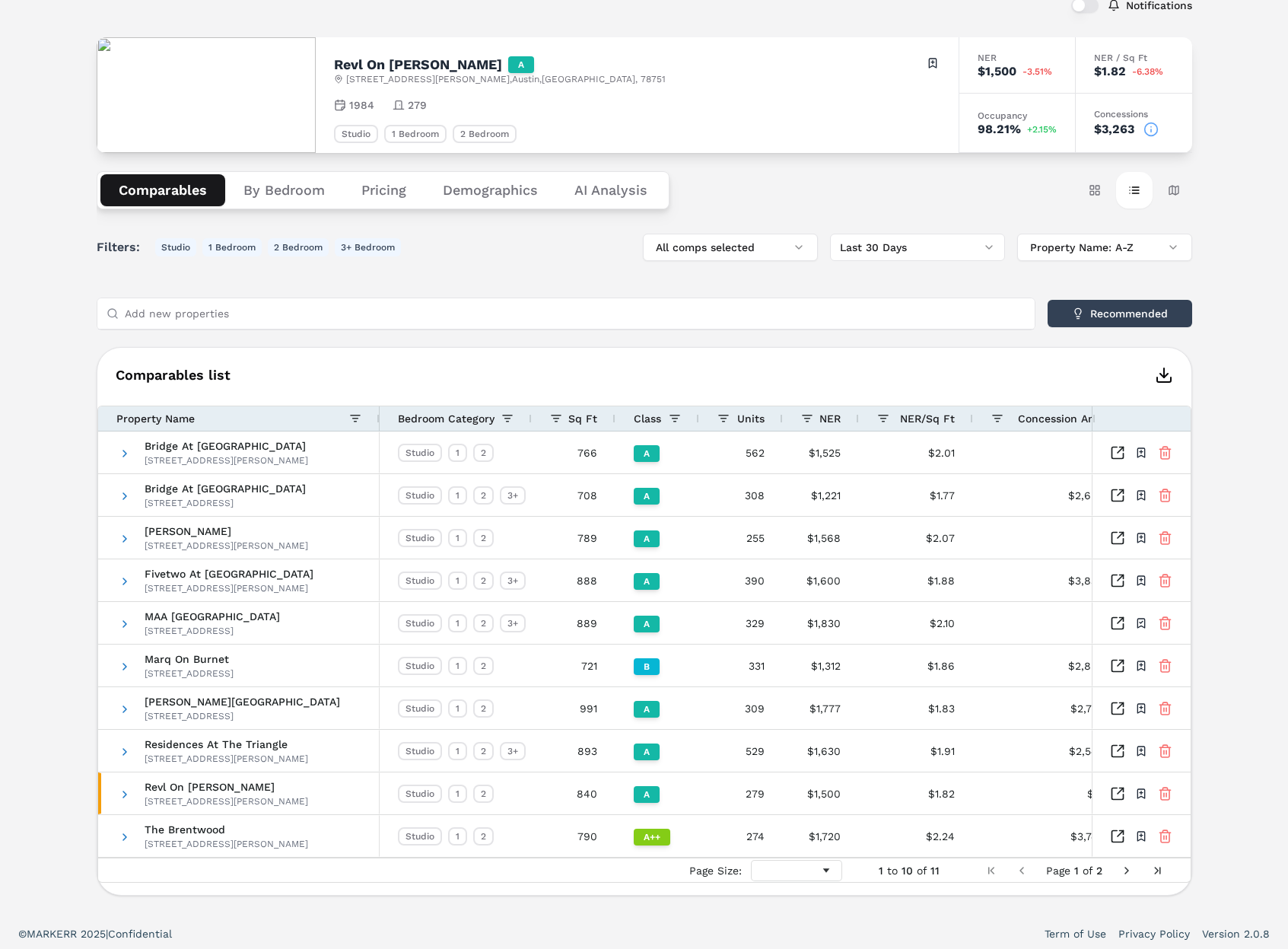
click at [279, 179] on button "By Bedroom" at bounding box center [285, 190] width 118 height 32
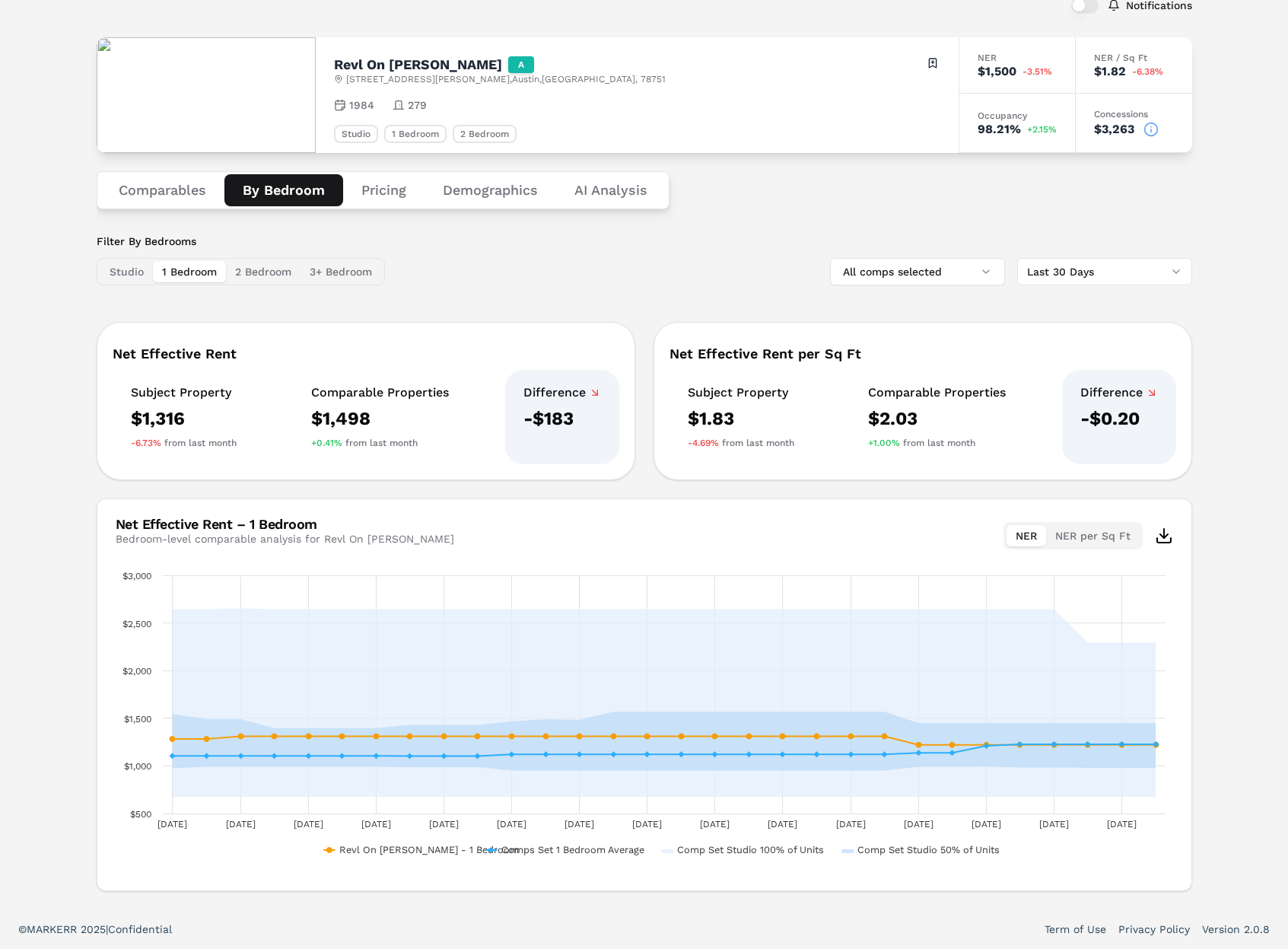
drag, startPoint x: 188, startPoint y: 277, endPoint x: 188, endPoint y: 266, distance: 11.0
click at [188, 275] on button "1 Bedroom" at bounding box center [188, 271] width 73 height 21
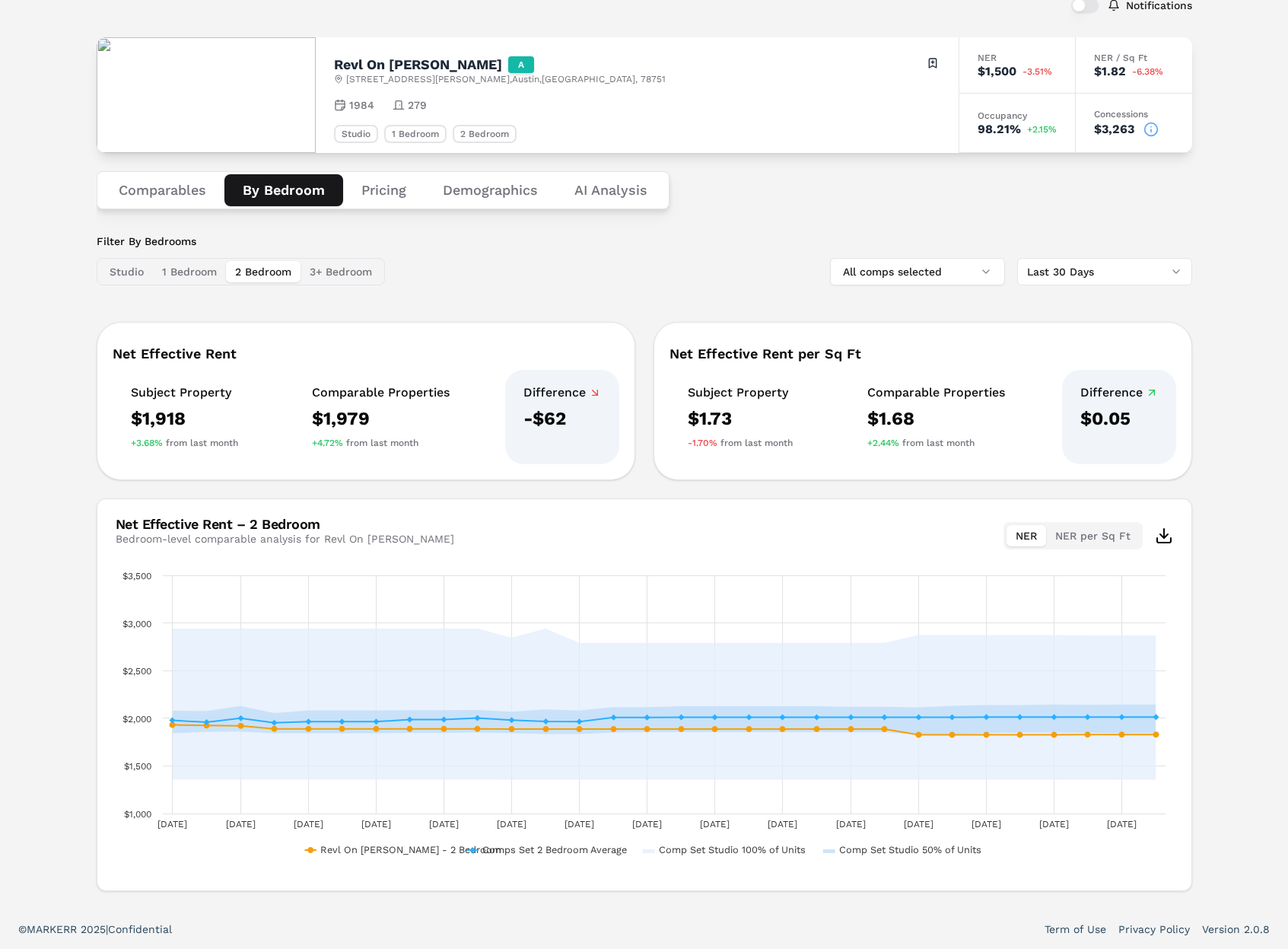
drag, startPoint x: 267, startPoint y: 266, endPoint x: 385, endPoint y: 269, distance: 118.0
click at [267, 266] on button "2 Bedroom" at bounding box center [263, 271] width 75 height 21
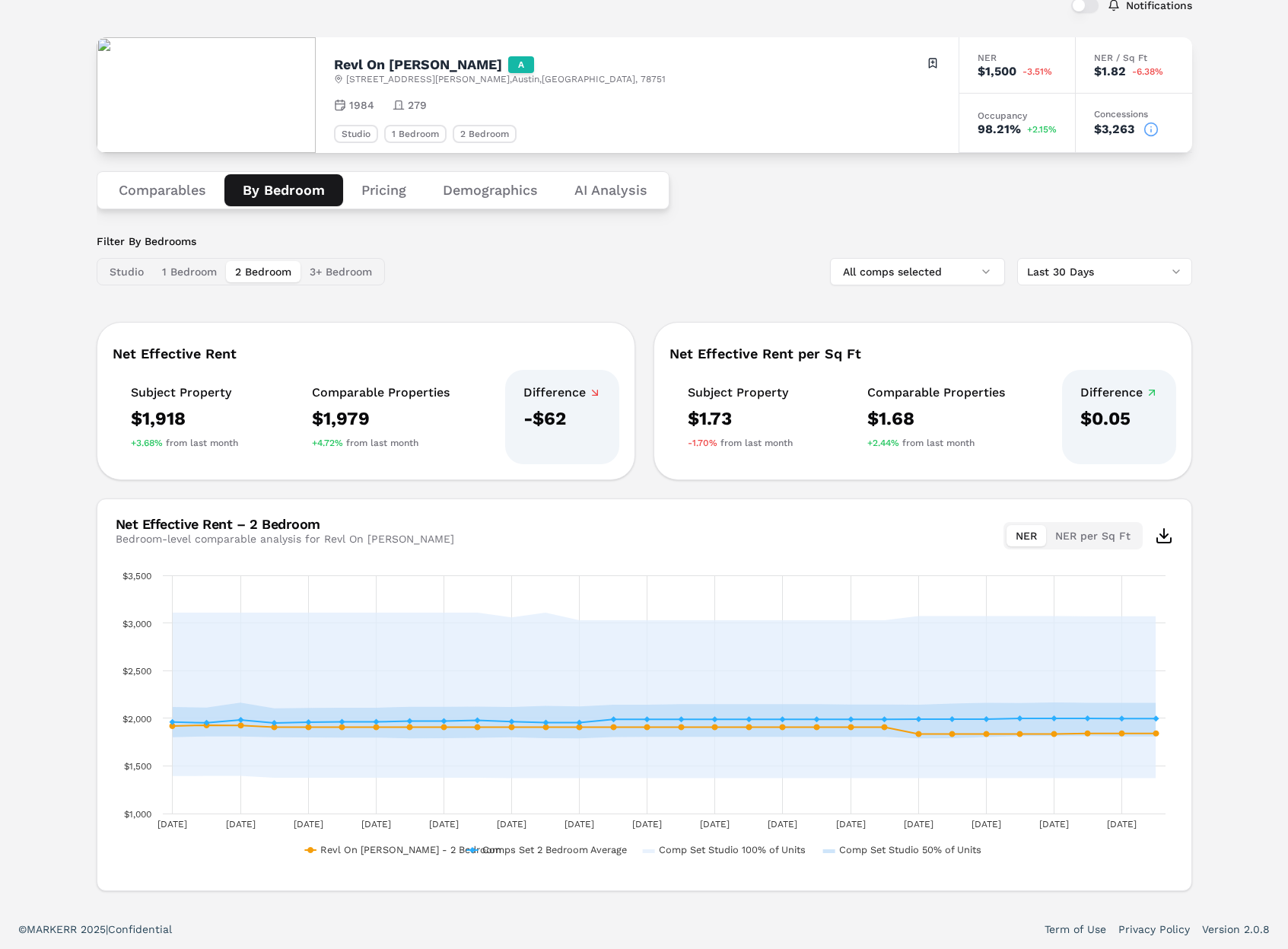
click at [385, 269] on div "Filter By Bedrooms Studio 1 Bedroom 2 Bedroom 3+ Bedroom All comps selected Las…" at bounding box center [645, 260] width 1096 height 52
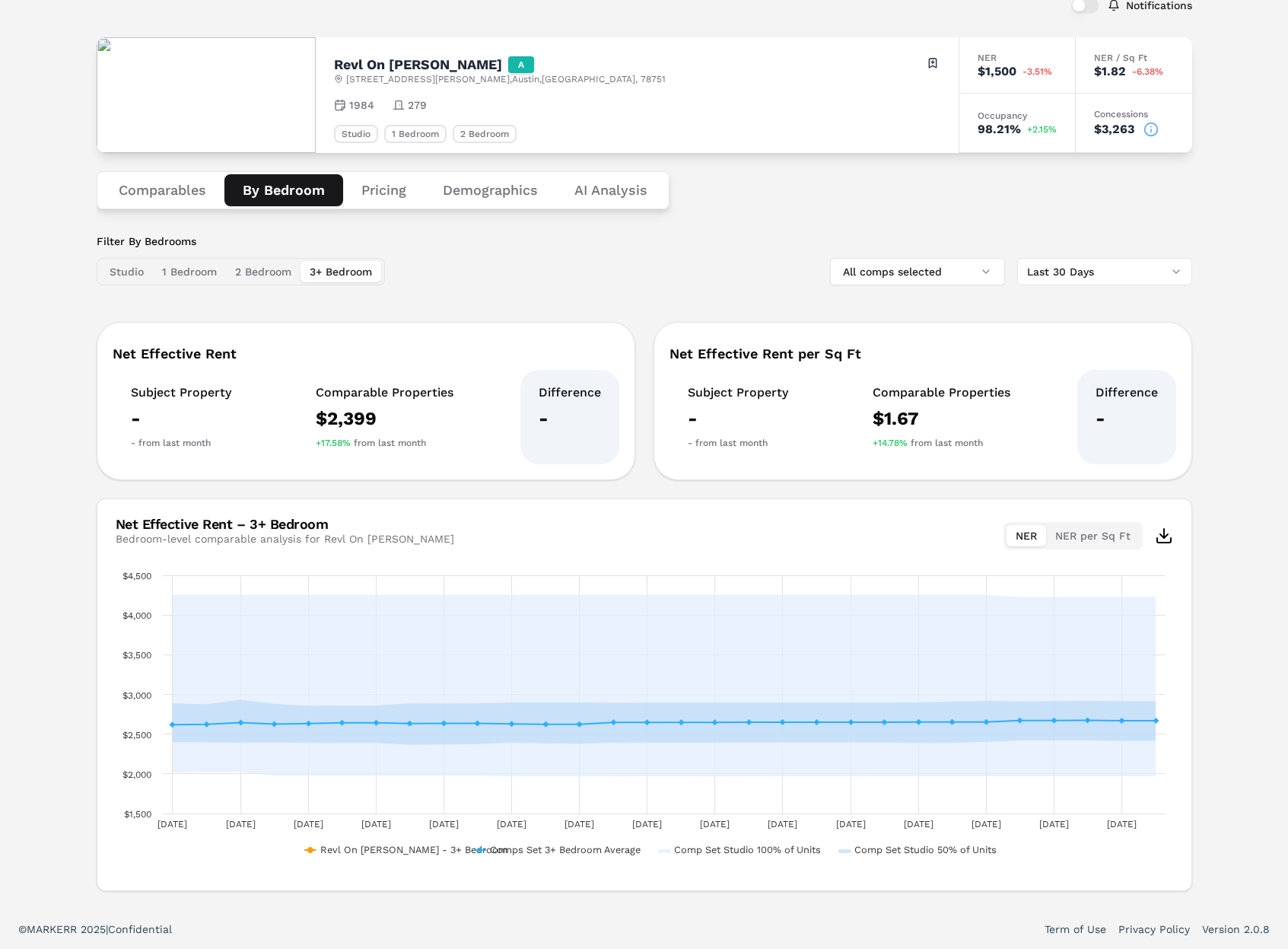
drag, startPoint x: 351, startPoint y: 271, endPoint x: 188, endPoint y: 275, distance: 163.0
click at [350, 271] on button "3+ Bedroom" at bounding box center [340, 271] width 80 height 21
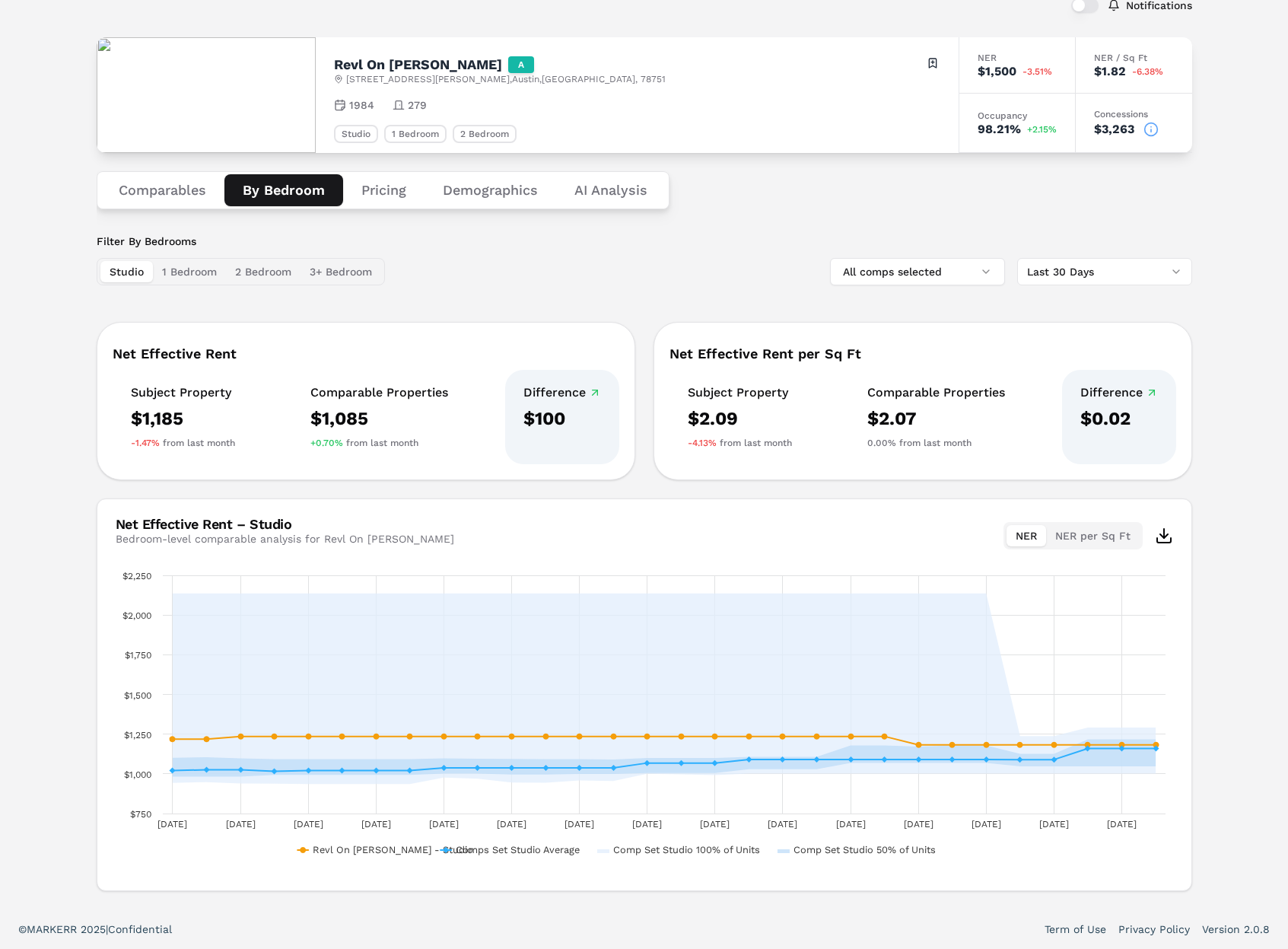
drag, startPoint x: 107, startPoint y: 274, endPoint x: 144, endPoint y: 270, distance: 37.2
click at [107, 274] on button "Studio" at bounding box center [127, 271] width 53 height 21
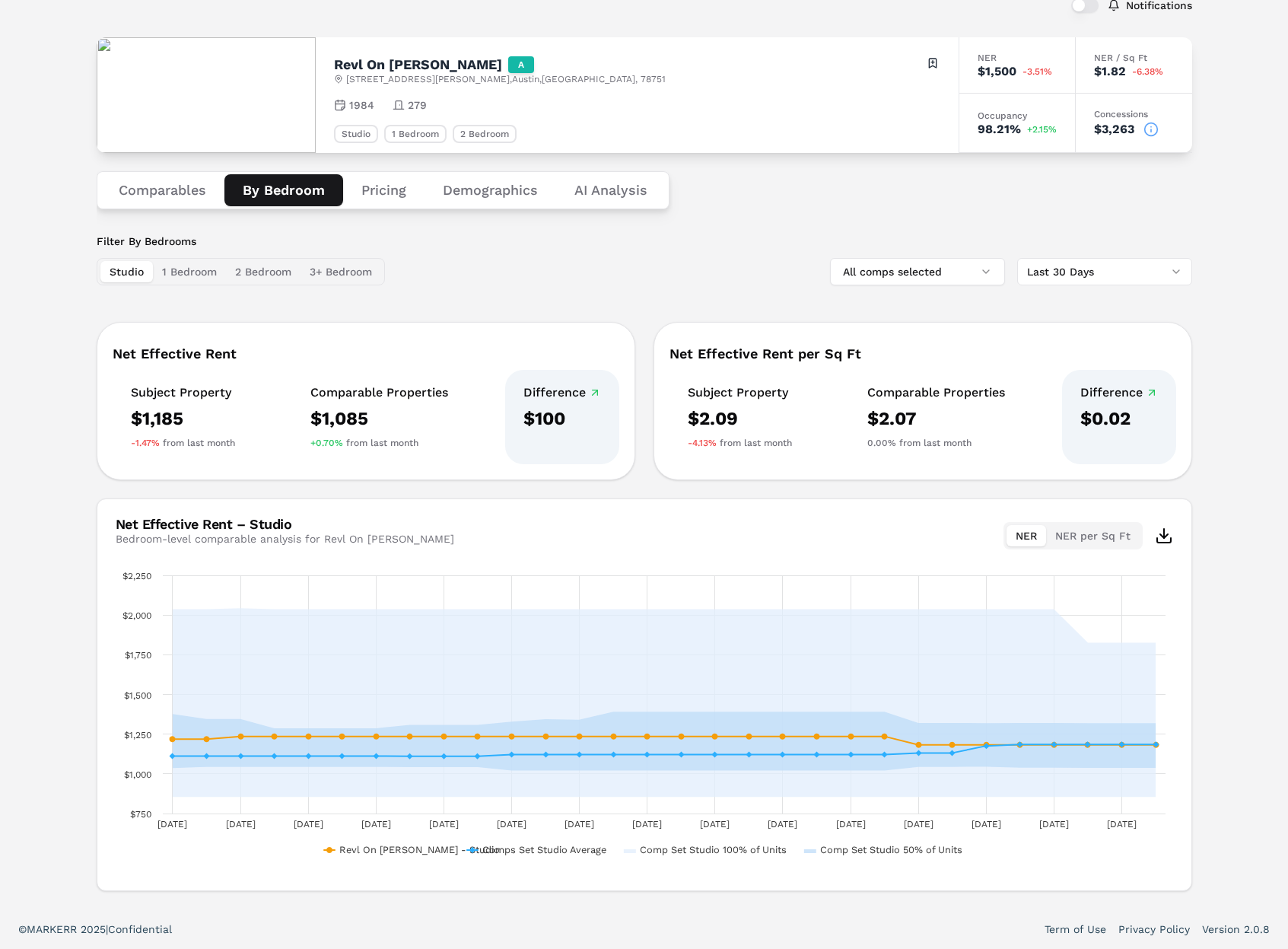
click at [200, 273] on button "1 Bedroom" at bounding box center [188, 271] width 73 height 21
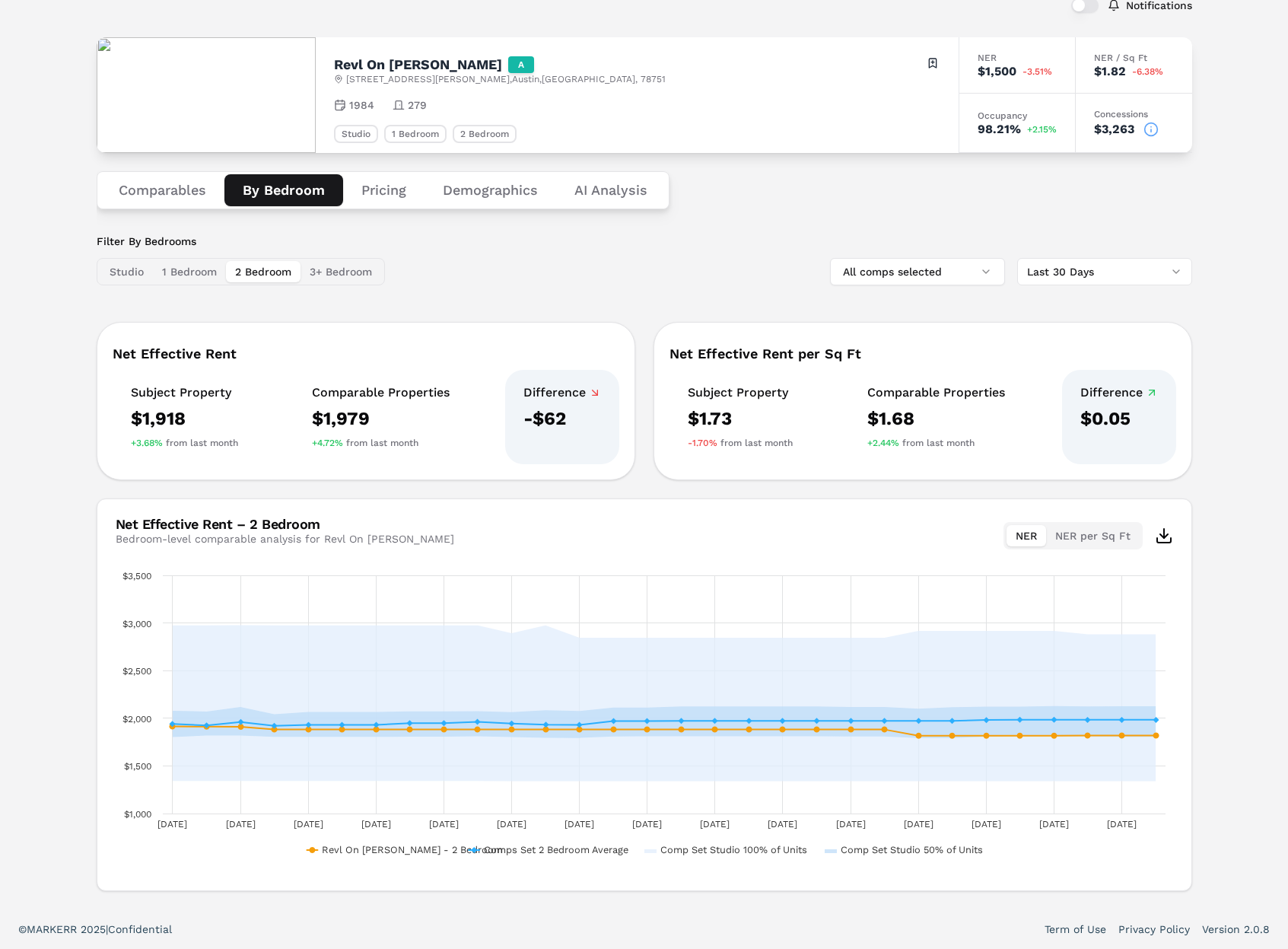
click at [267, 270] on button "2 Bedroom" at bounding box center [263, 271] width 75 height 21
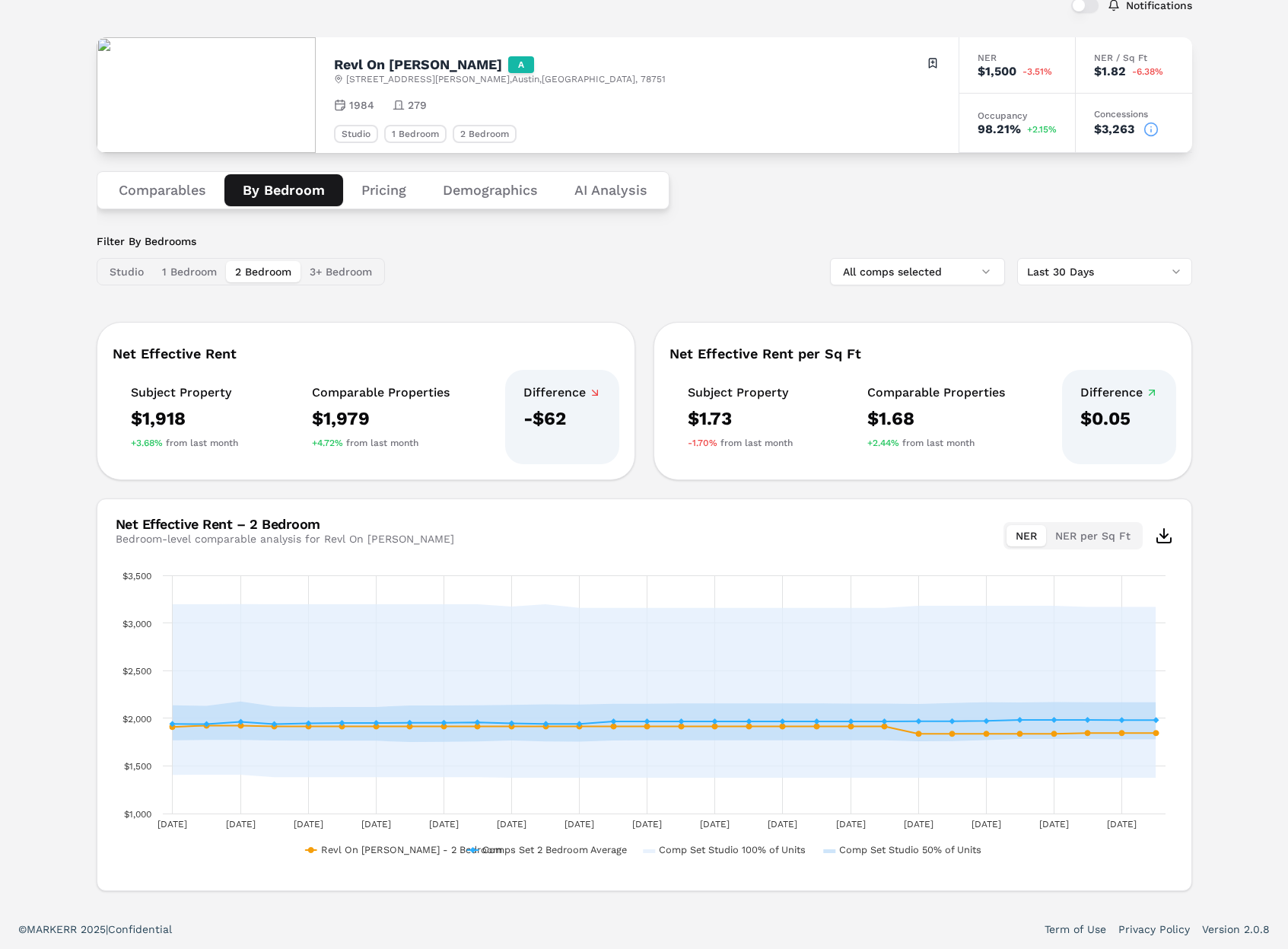
click at [385, 269] on div "Studio 1 Bedroom 2 Bedroom 3+ Bedroom" at bounding box center [241, 272] width 288 height 28
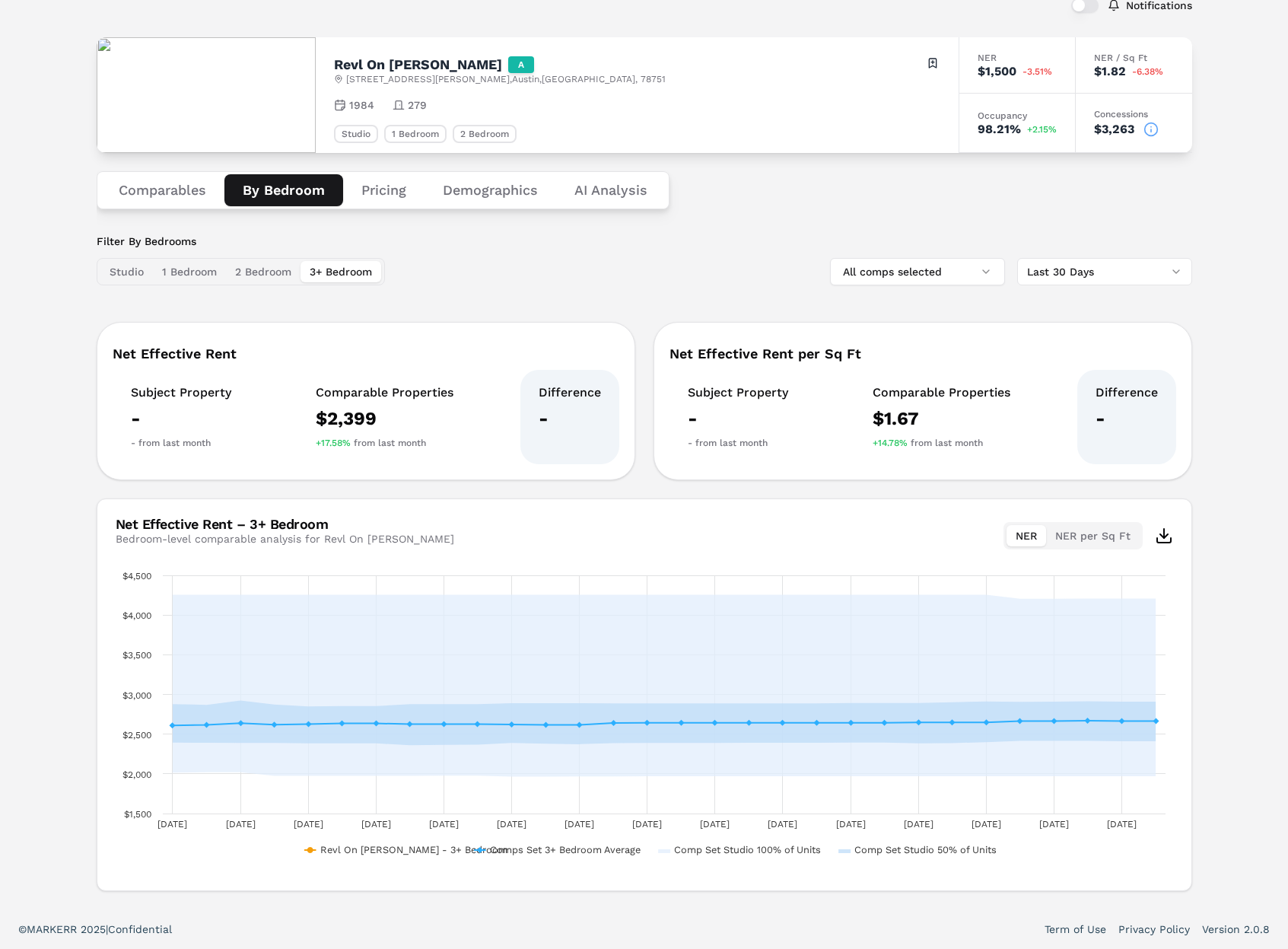
click at [334, 269] on button "3+ Bedroom" at bounding box center [340, 271] width 80 height 21
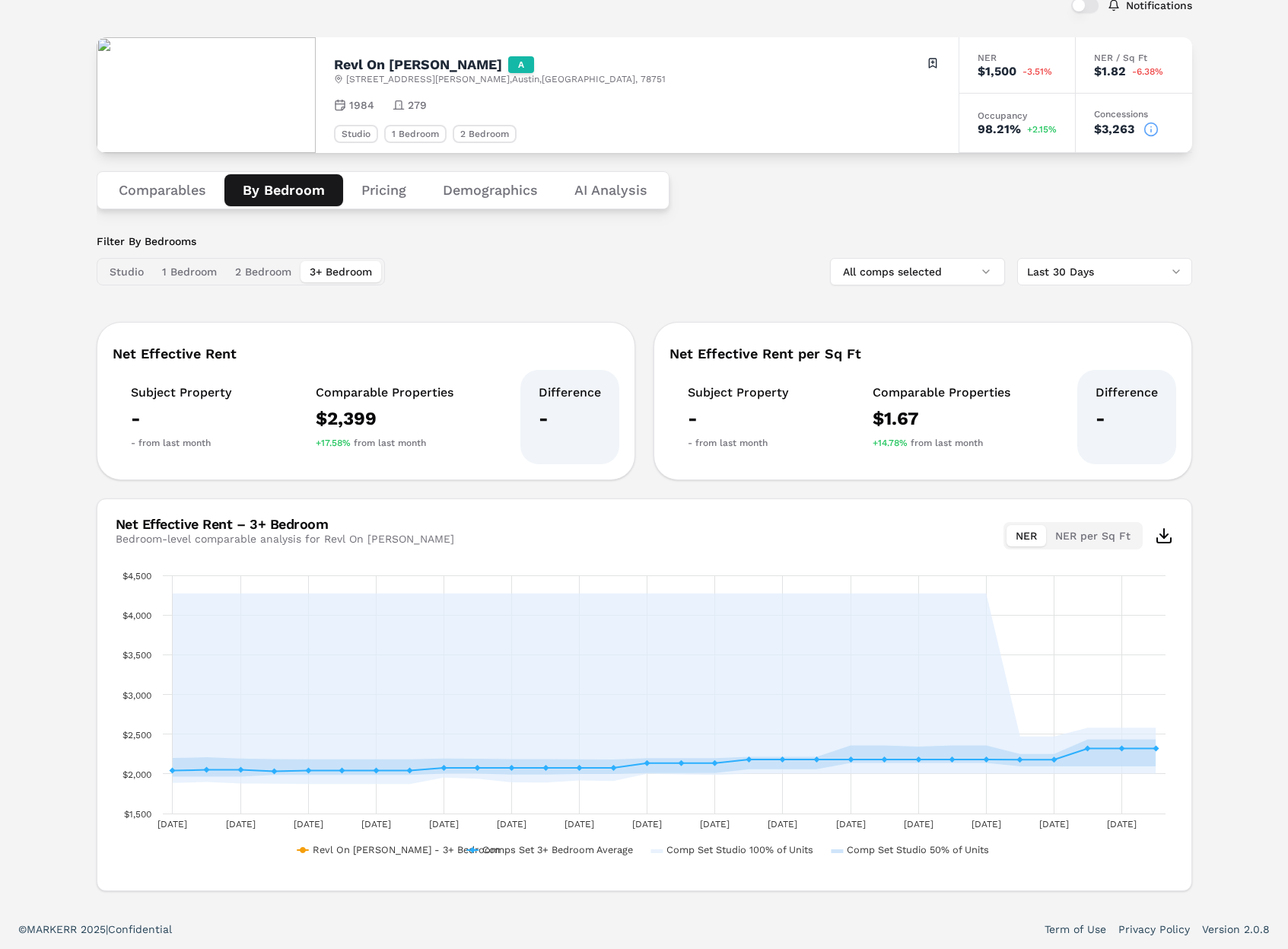
click at [103, 270] on button "Studio" at bounding box center [127, 271] width 53 height 21
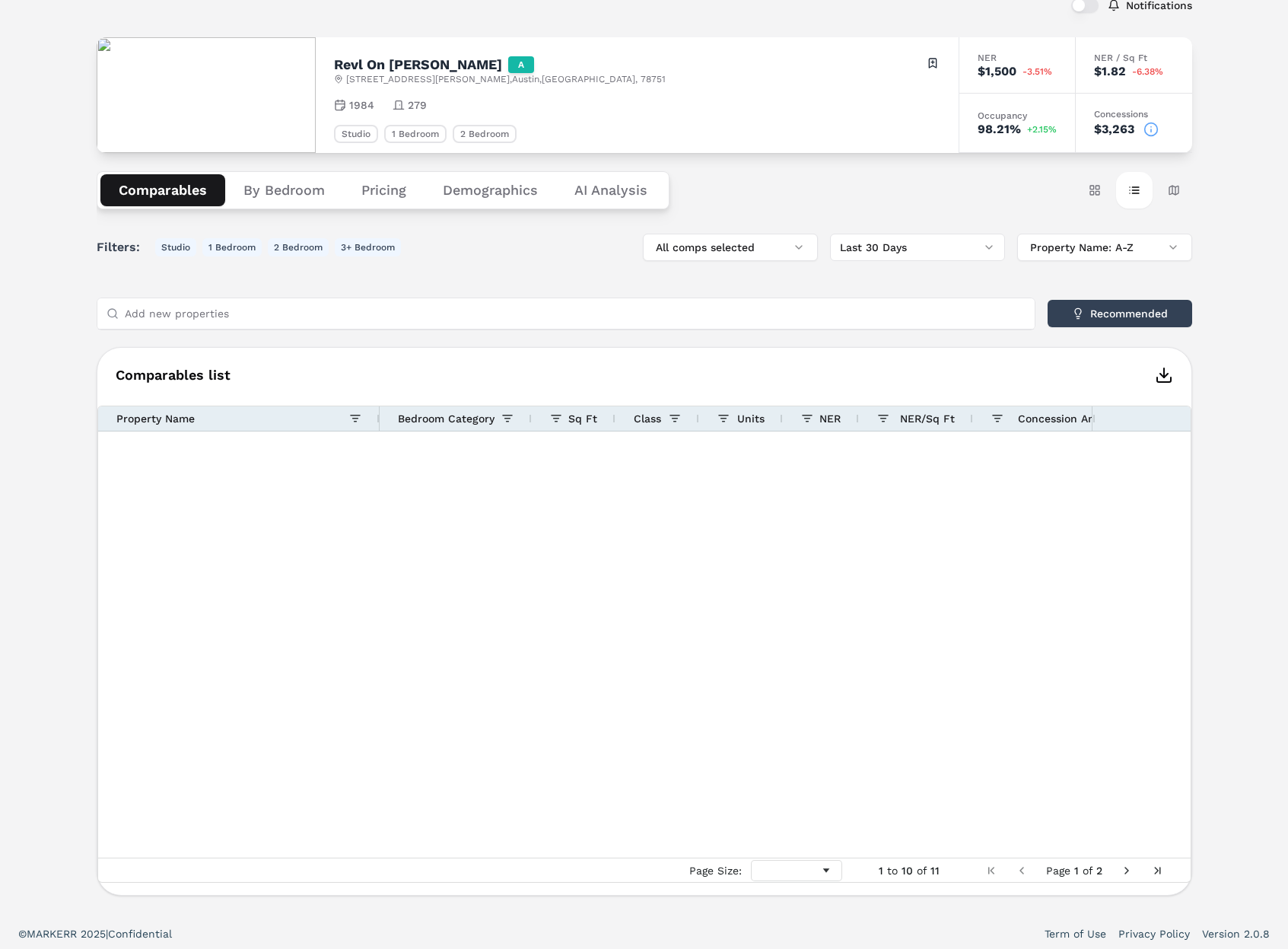
click at [164, 196] on button "Comparables" at bounding box center [163, 190] width 125 height 32
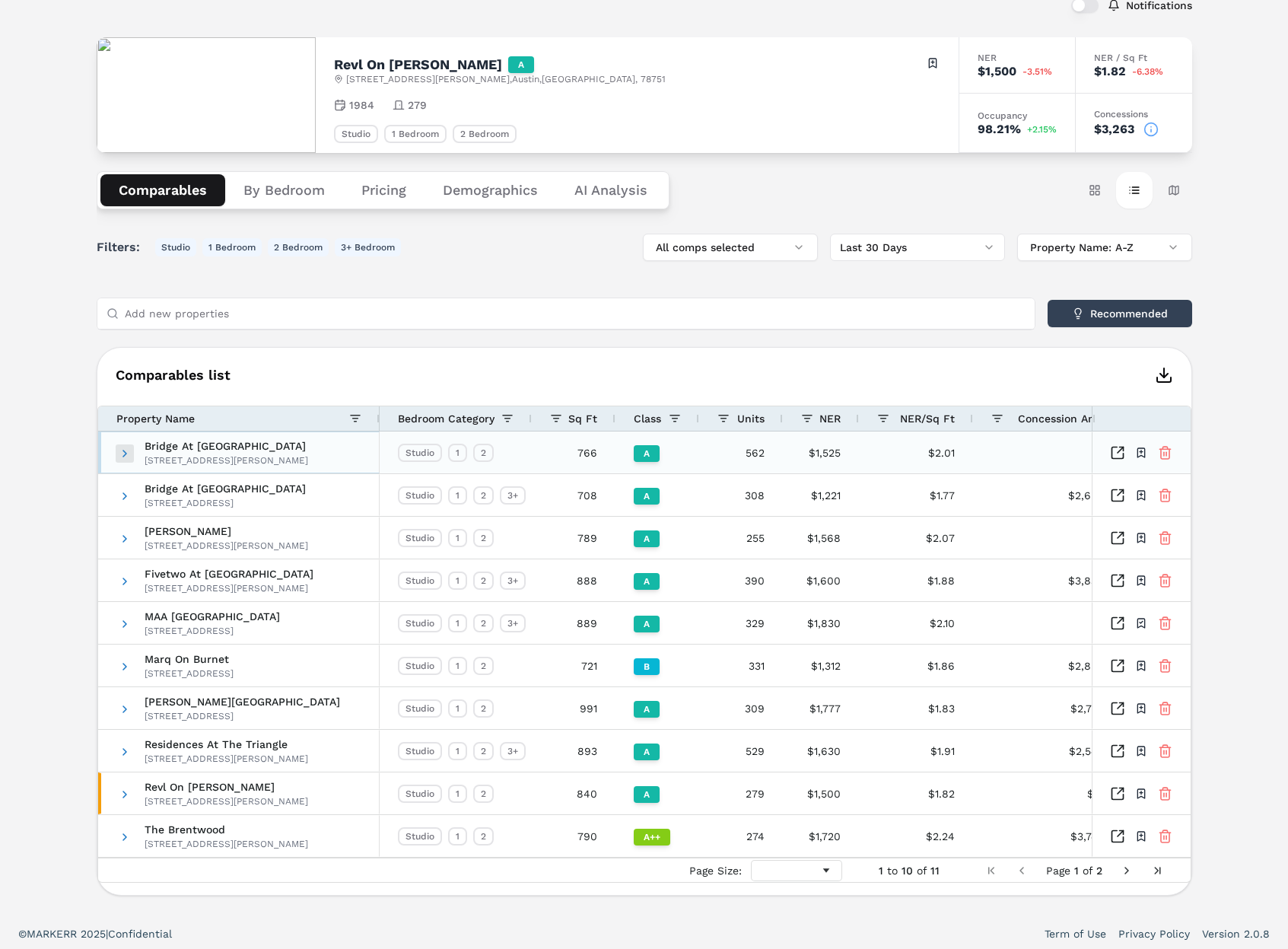
click at [124, 456] on span at bounding box center [124, 453] width 12 height 12
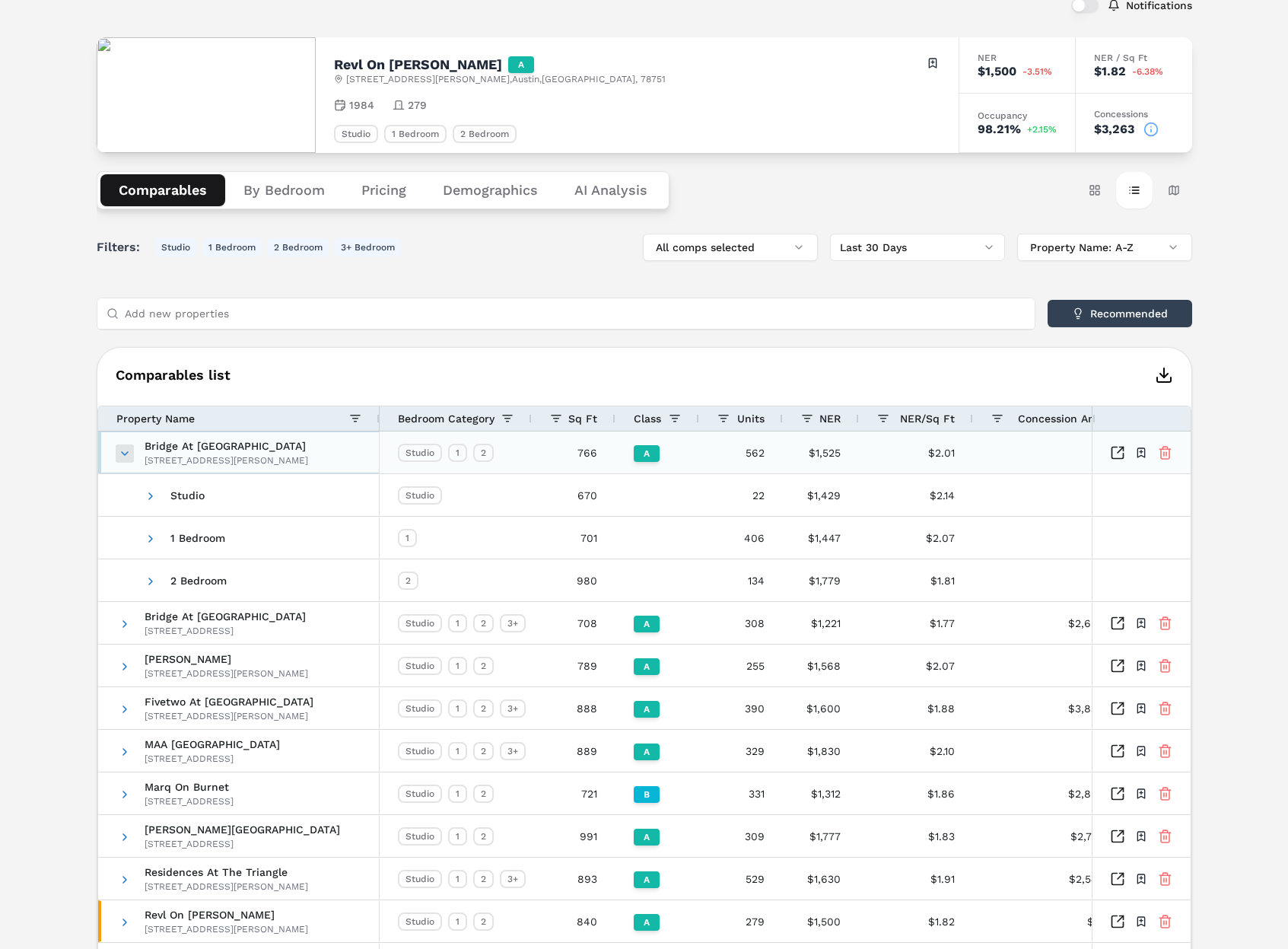
click at [124, 456] on span at bounding box center [124, 453] width 12 height 12
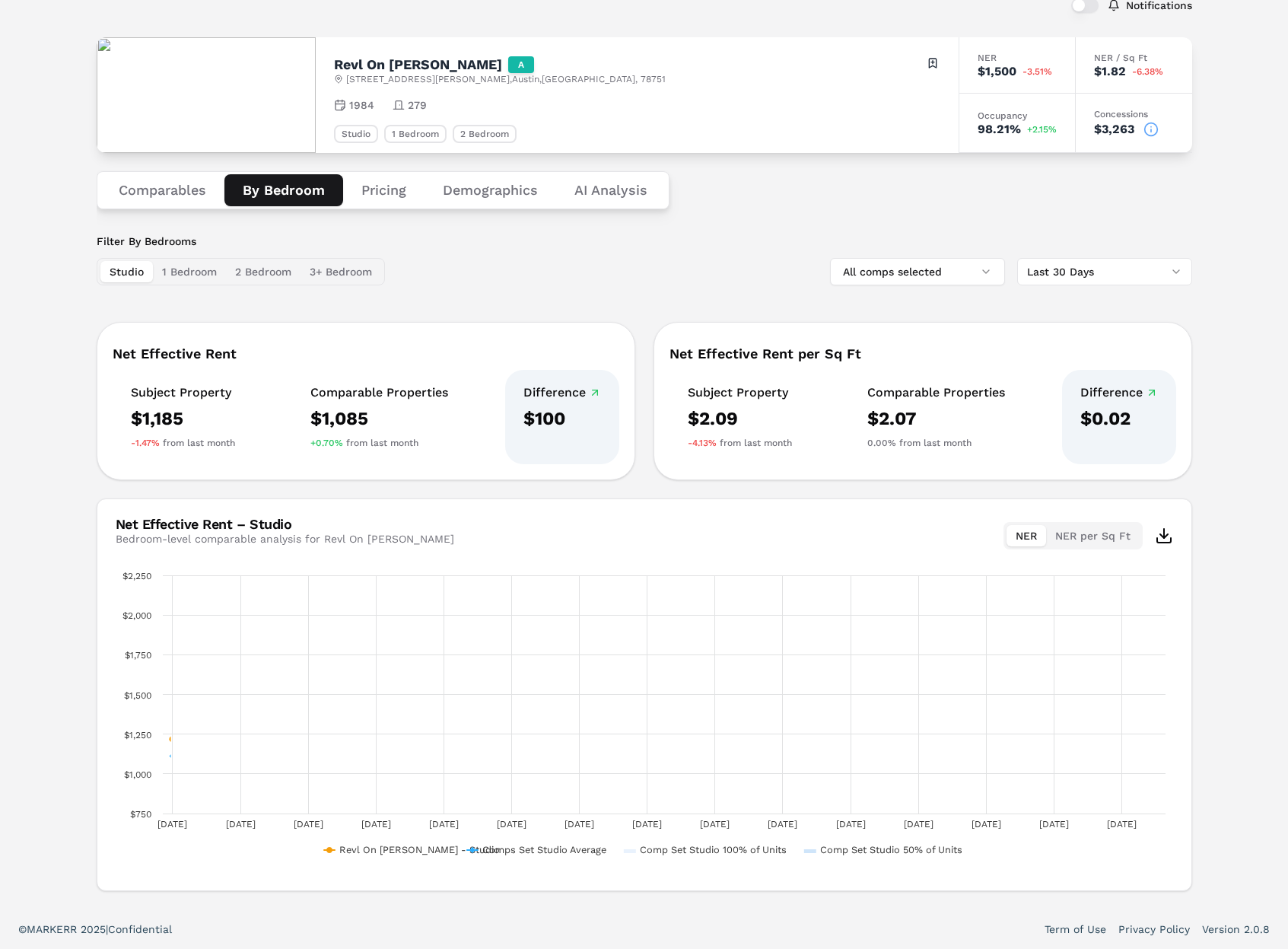
click at [274, 200] on button "By Bedroom" at bounding box center [284, 190] width 118 height 32
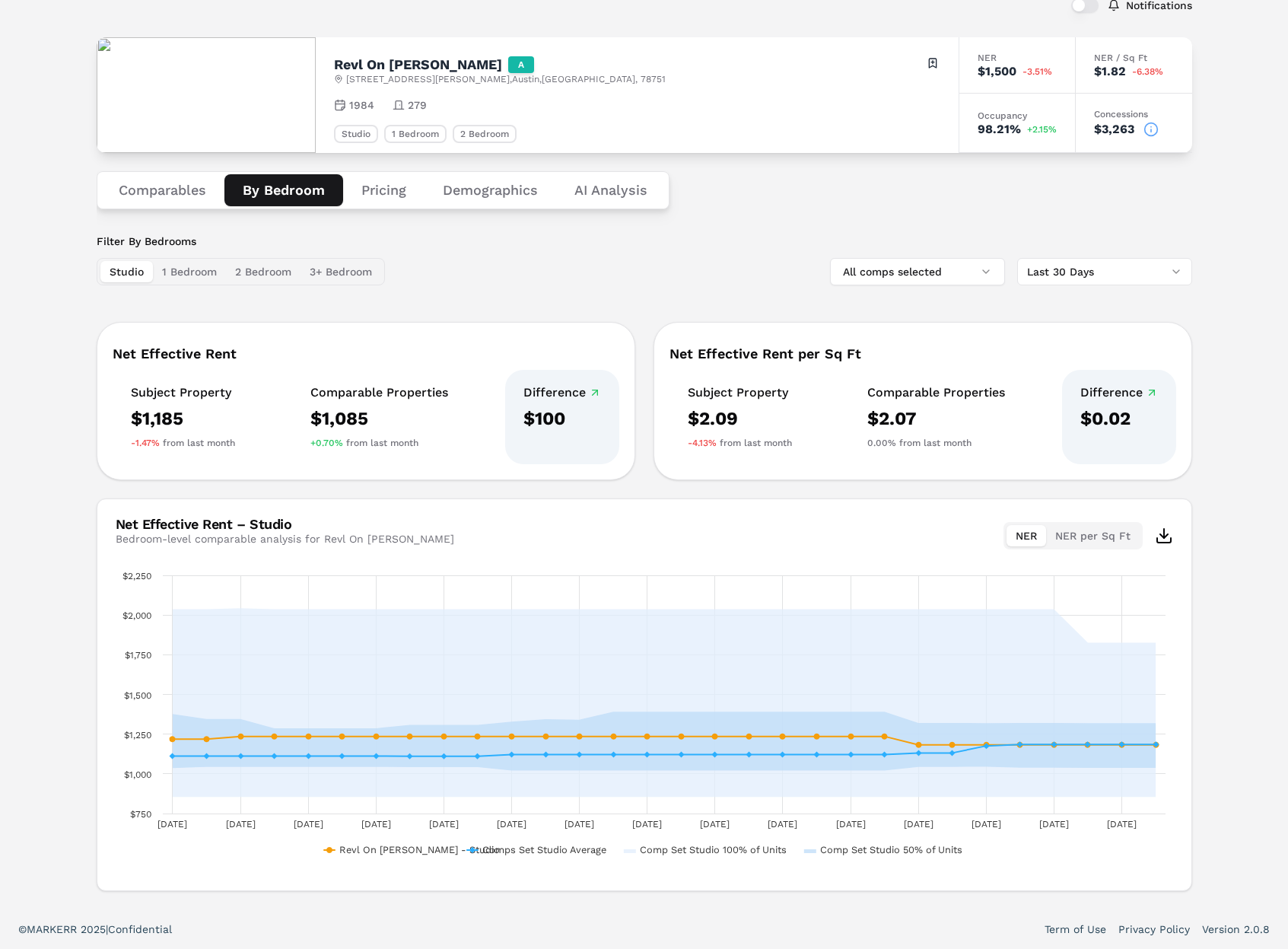
click at [179, 183] on button "Comparables" at bounding box center [163, 190] width 124 height 32
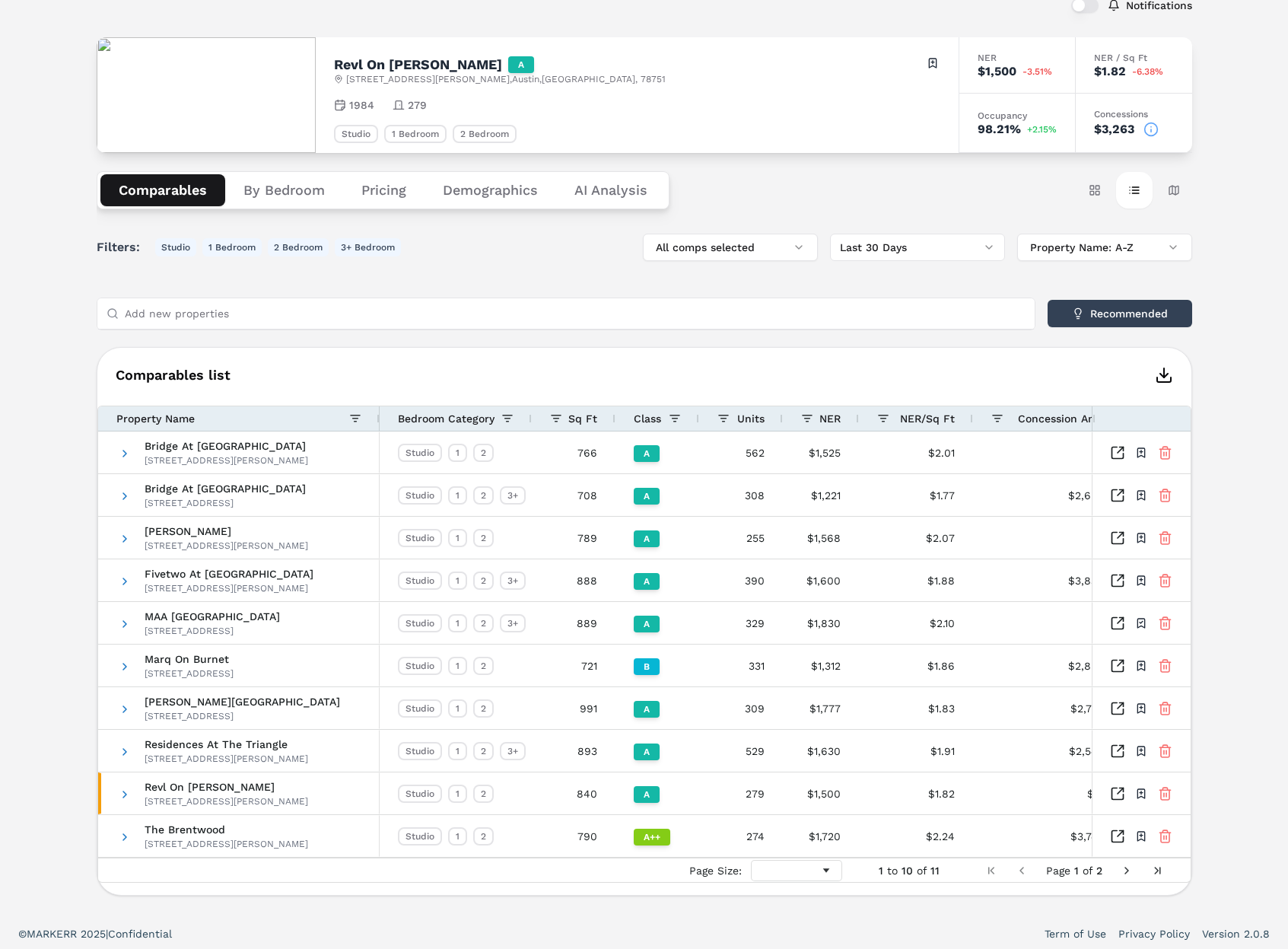
scroll to position [101, 0]
click at [1092, 195] on button "Card view" at bounding box center [1095, 189] width 37 height 37
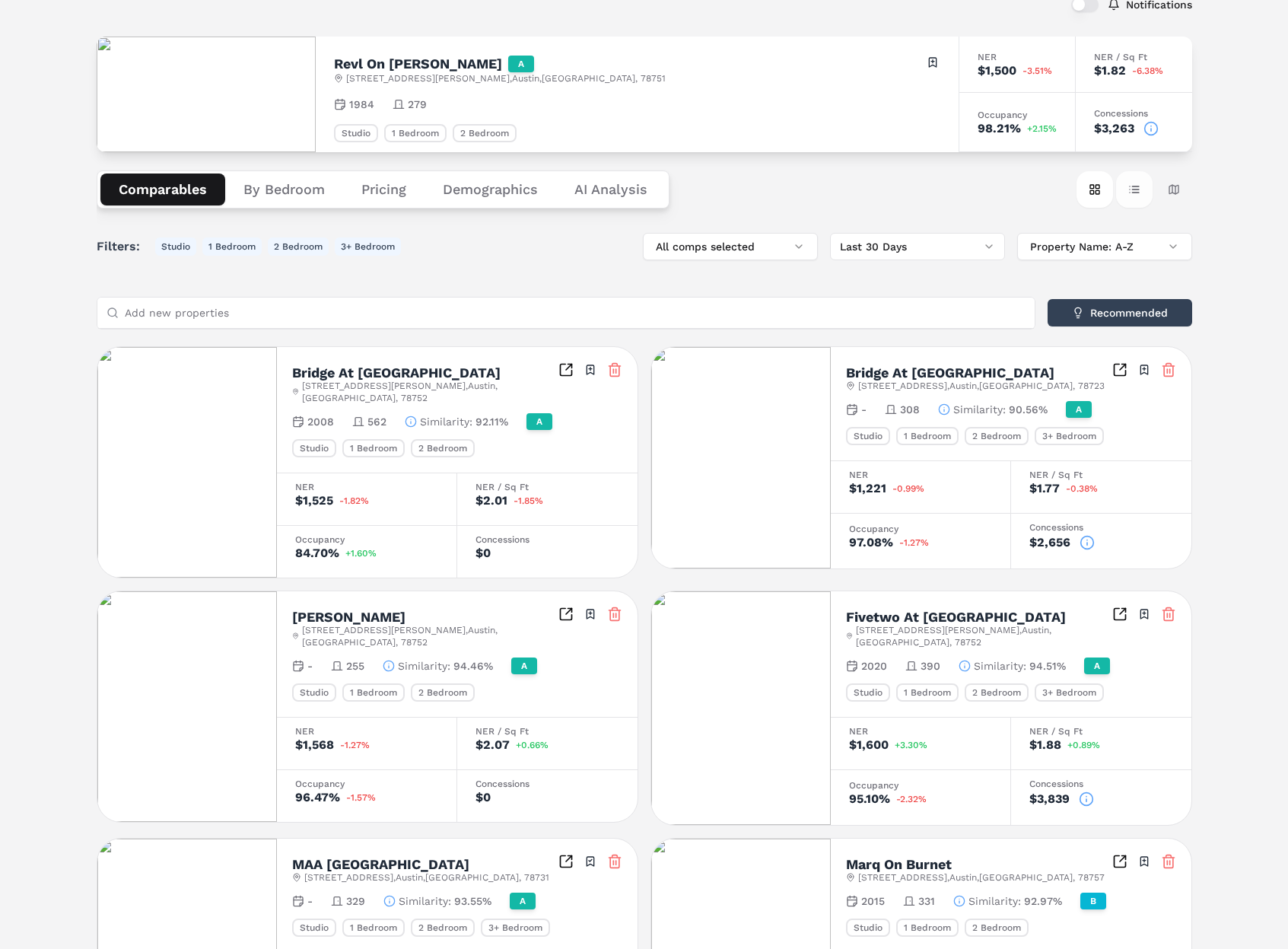
drag, startPoint x: 1129, startPoint y: 185, endPoint x: 1028, endPoint y: 245, distance: 117.5
click at [1128, 187] on button "Table view" at bounding box center [1135, 189] width 37 height 37
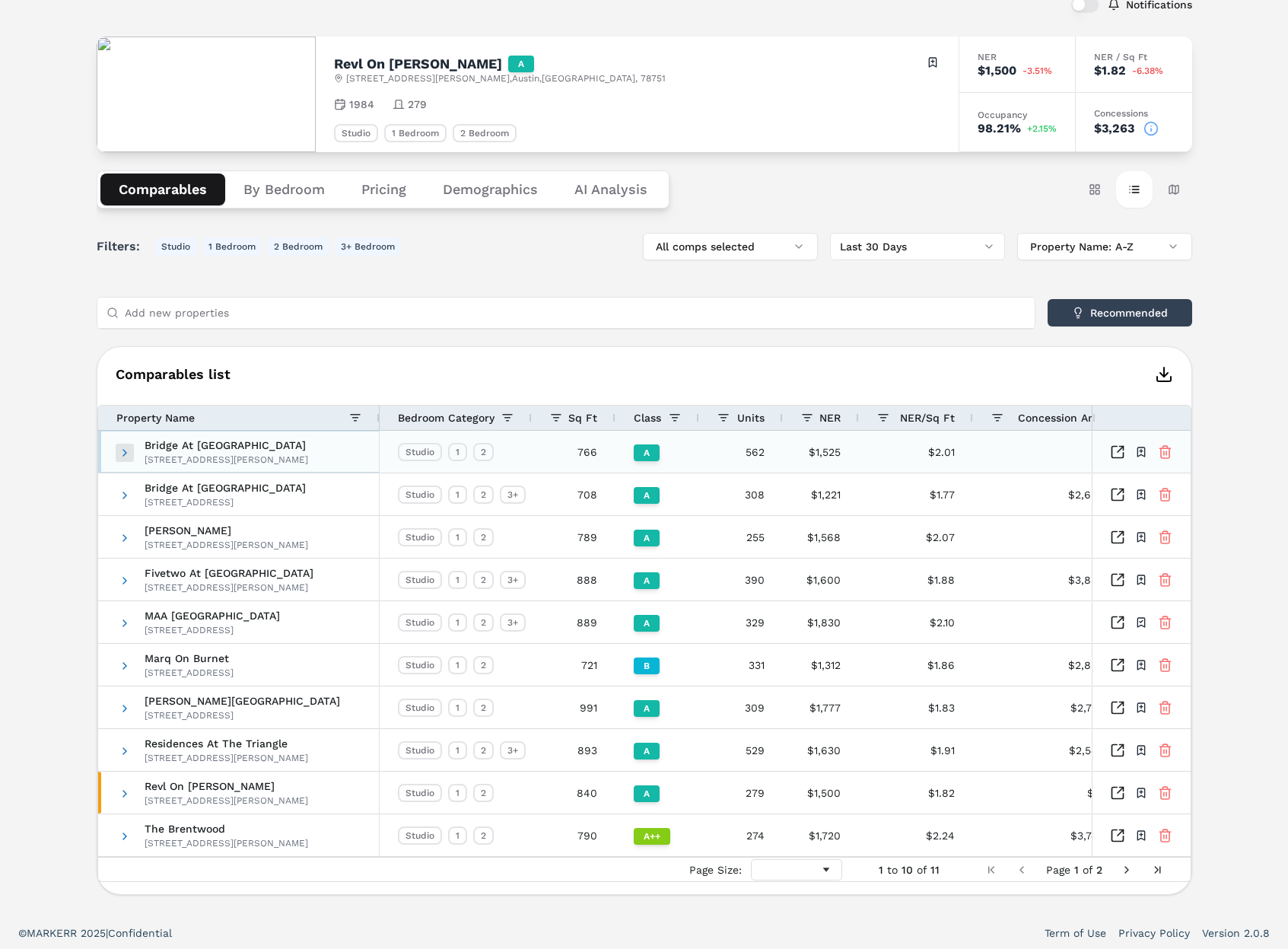
click at [127, 450] on span at bounding box center [124, 452] width 12 height 12
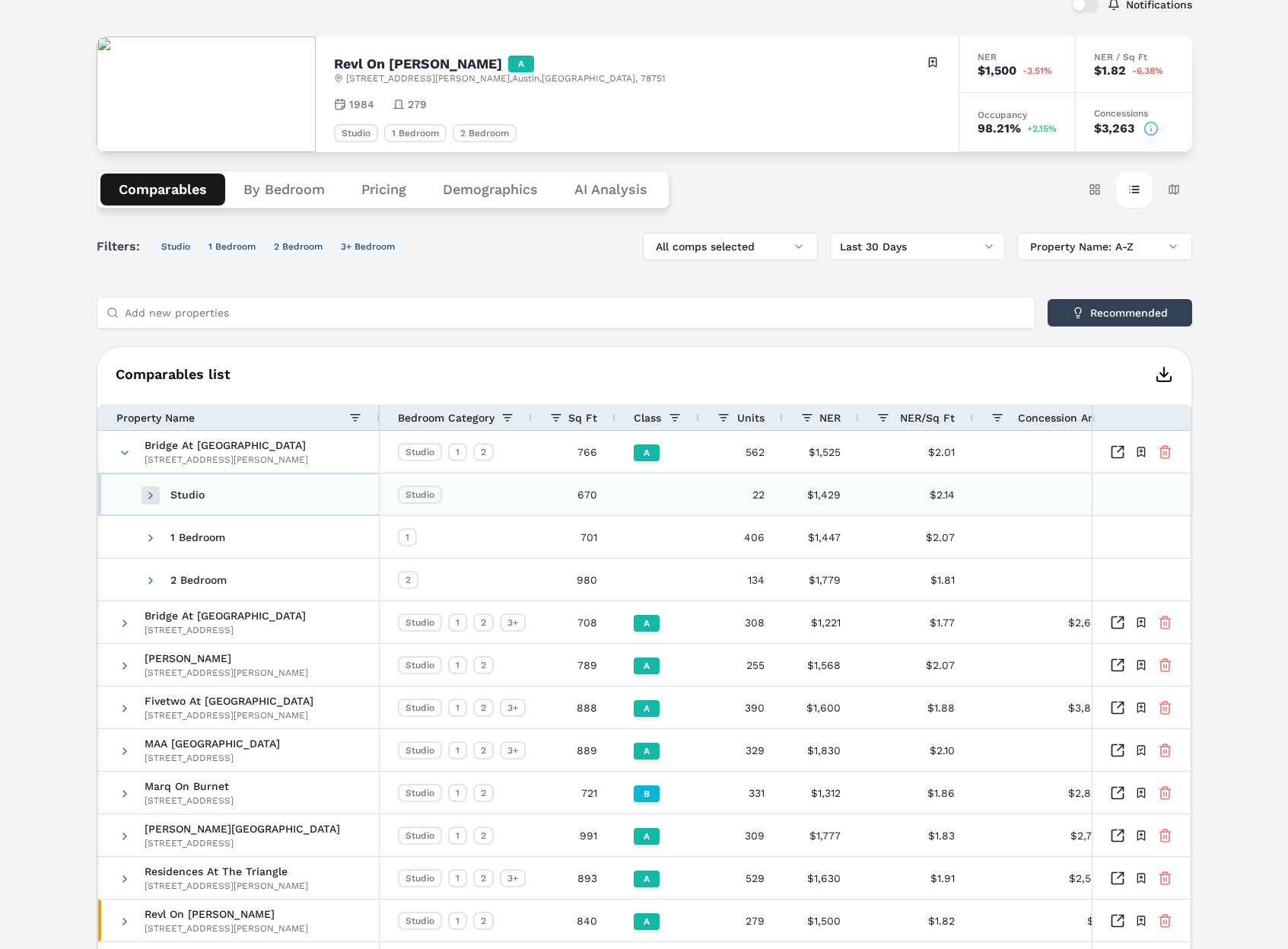
click at [145, 489] on span at bounding box center [150, 494] width 12 height 12
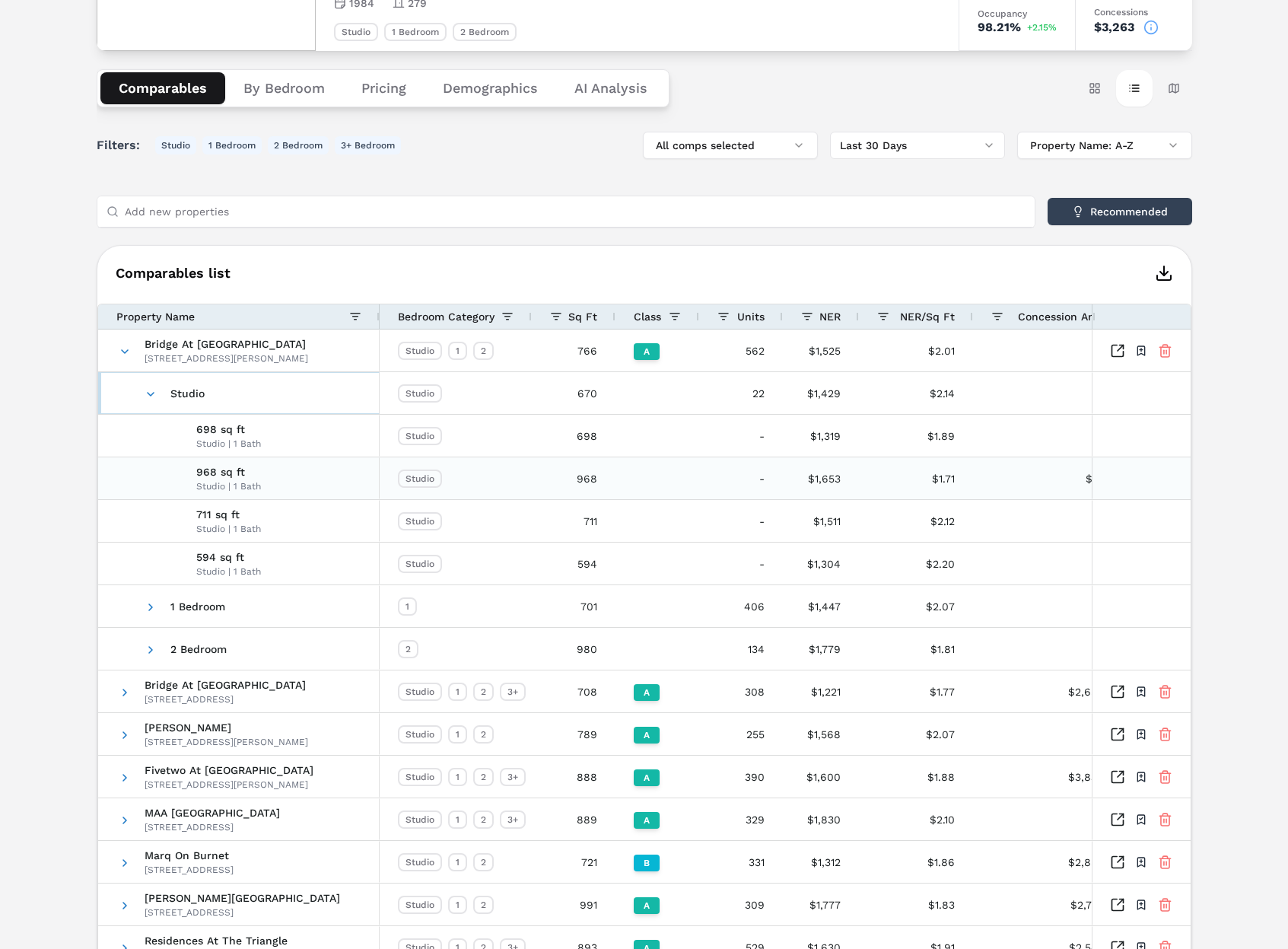
scroll to position [209, 0]
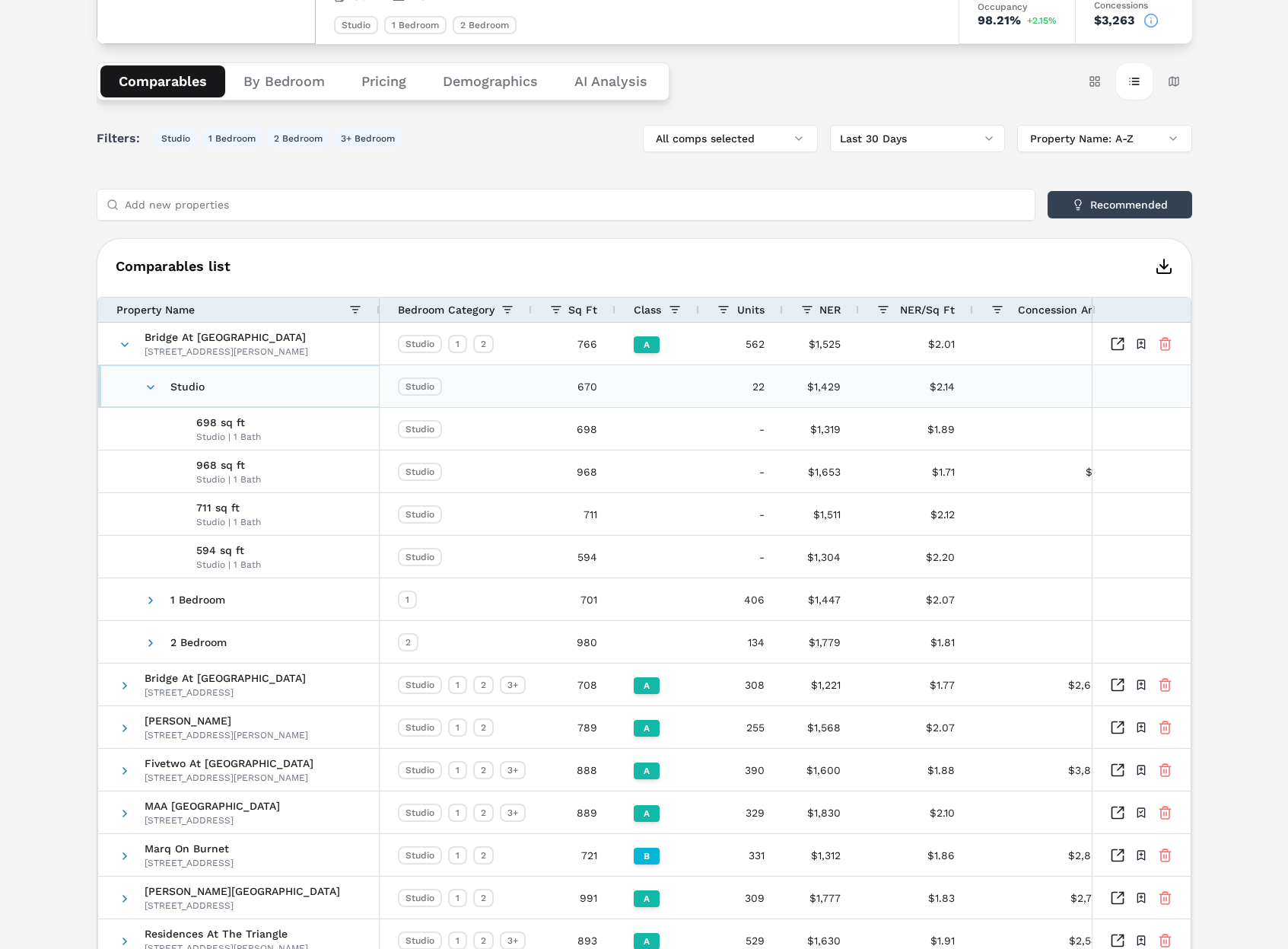
drag, startPoint x: 149, startPoint y: 387, endPoint x: 140, endPoint y: 367, distance: 21.9
click at [149, 386] on span at bounding box center [150, 387] width 12 height 12
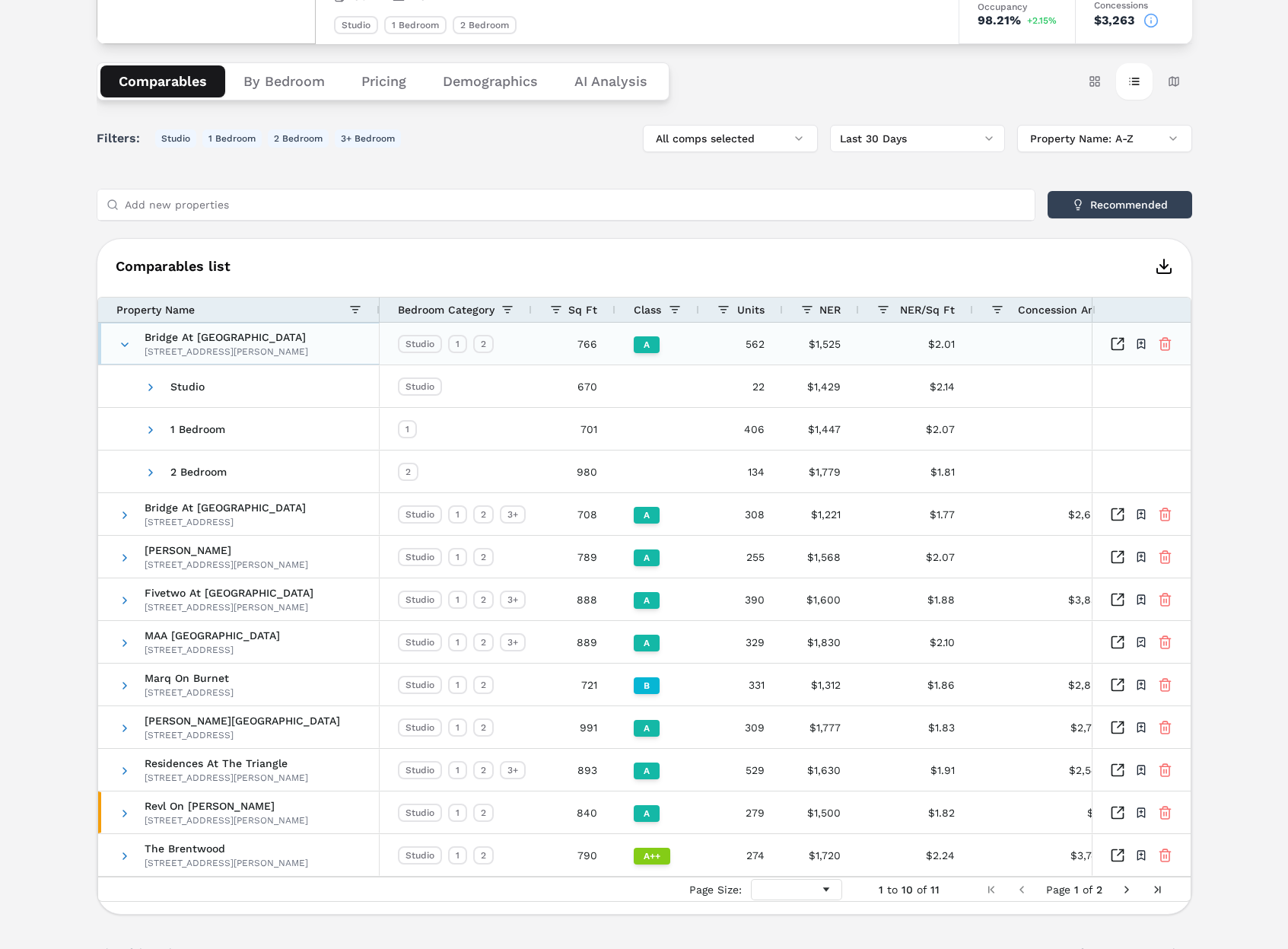
click at [126, 347] on span at bounding box center [124, 344] width 12 height 12
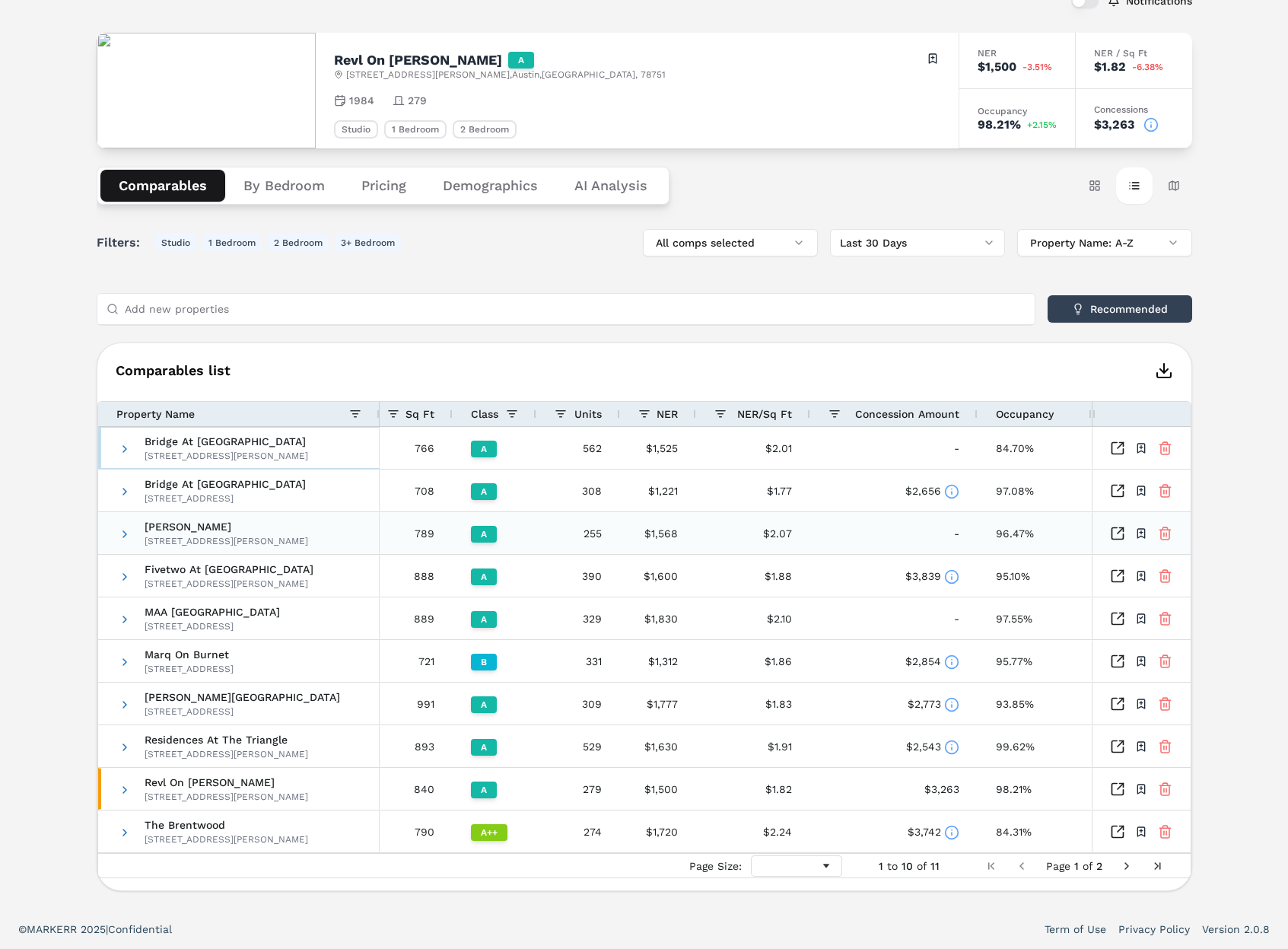
scroll to position [0, 0]
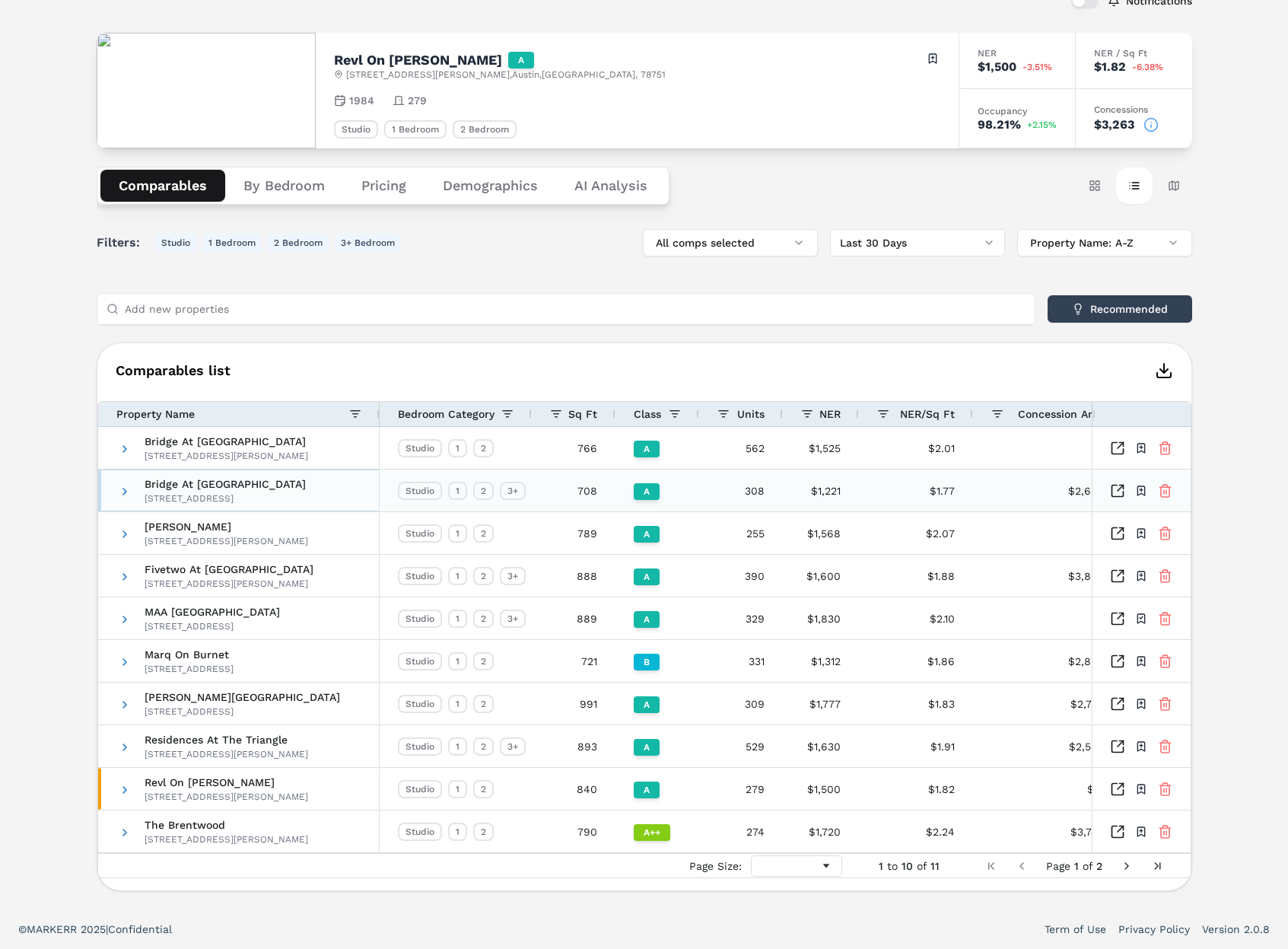
click at [127, 493] on span at bounding box center [124, 491] width 12 height 12
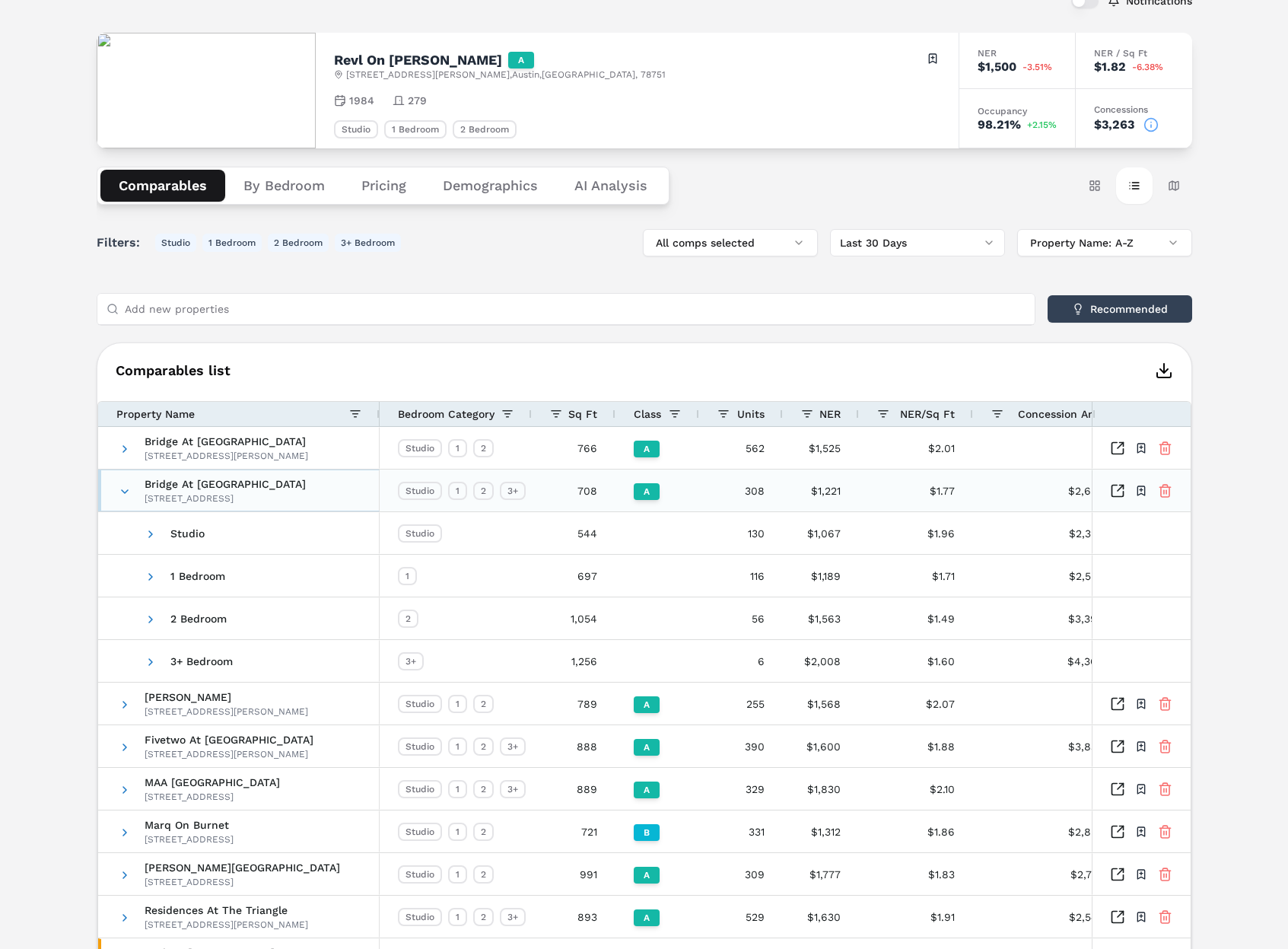
click at [127, 493] on span at bounding box center [124, 491] width 12 height 12
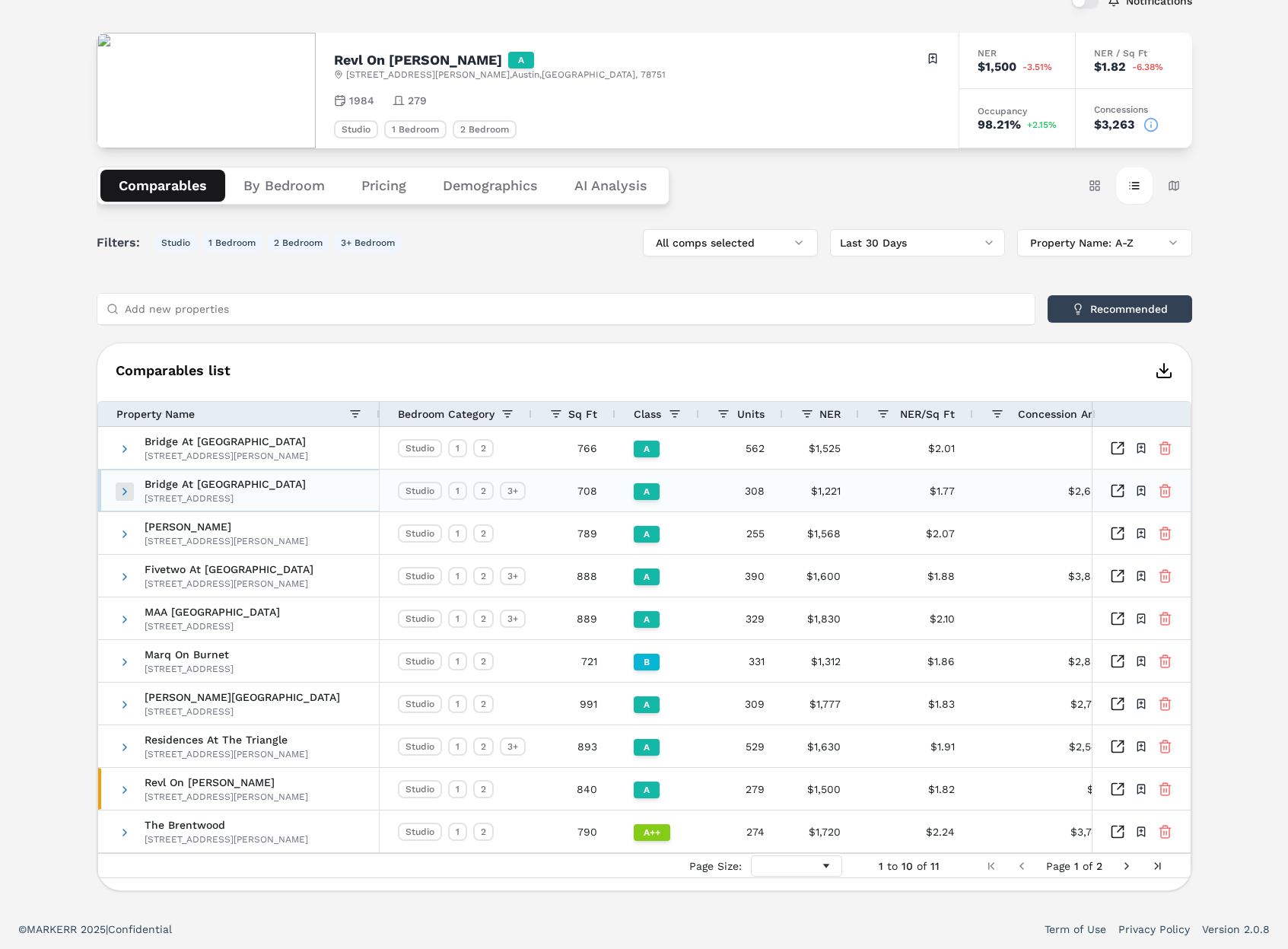
click at [123, 486] on span at bounding box center [124, 491] width 12 height 12
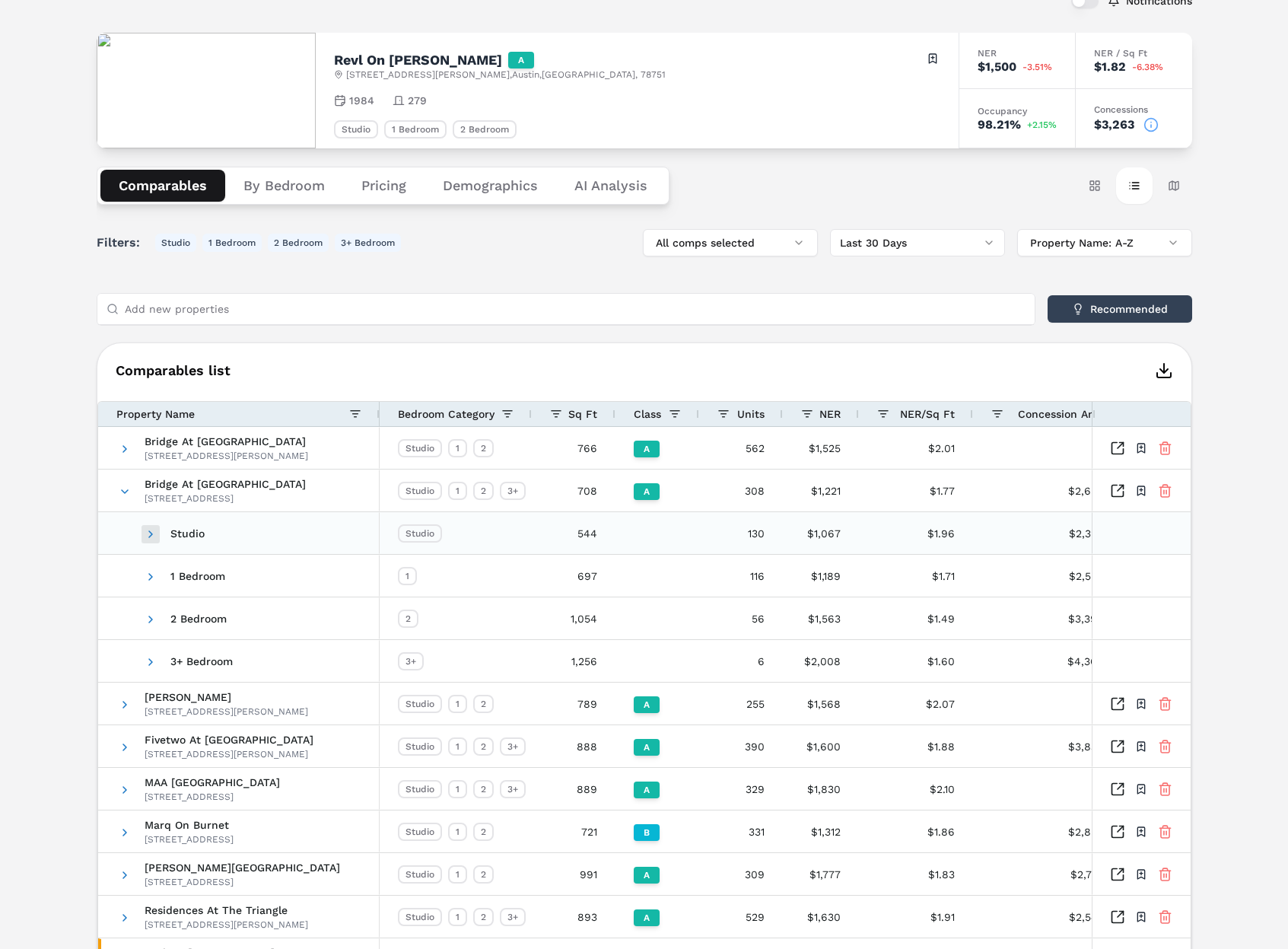
click at [148, 532] on span at bounding box center [150, 533] width 12 height 12
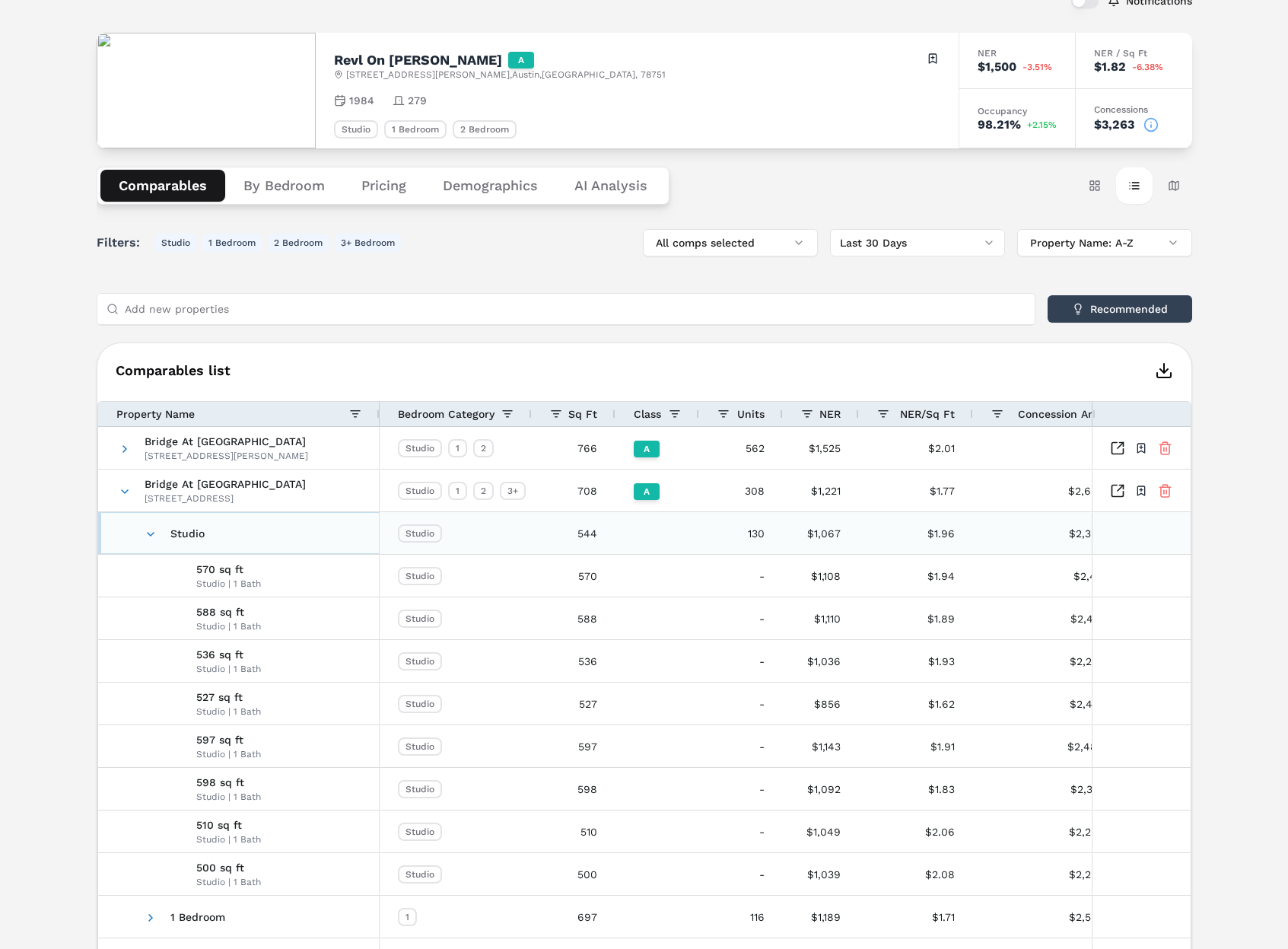
click at [148, 532] on span at bounding box center [150, 533] width 12 height 12
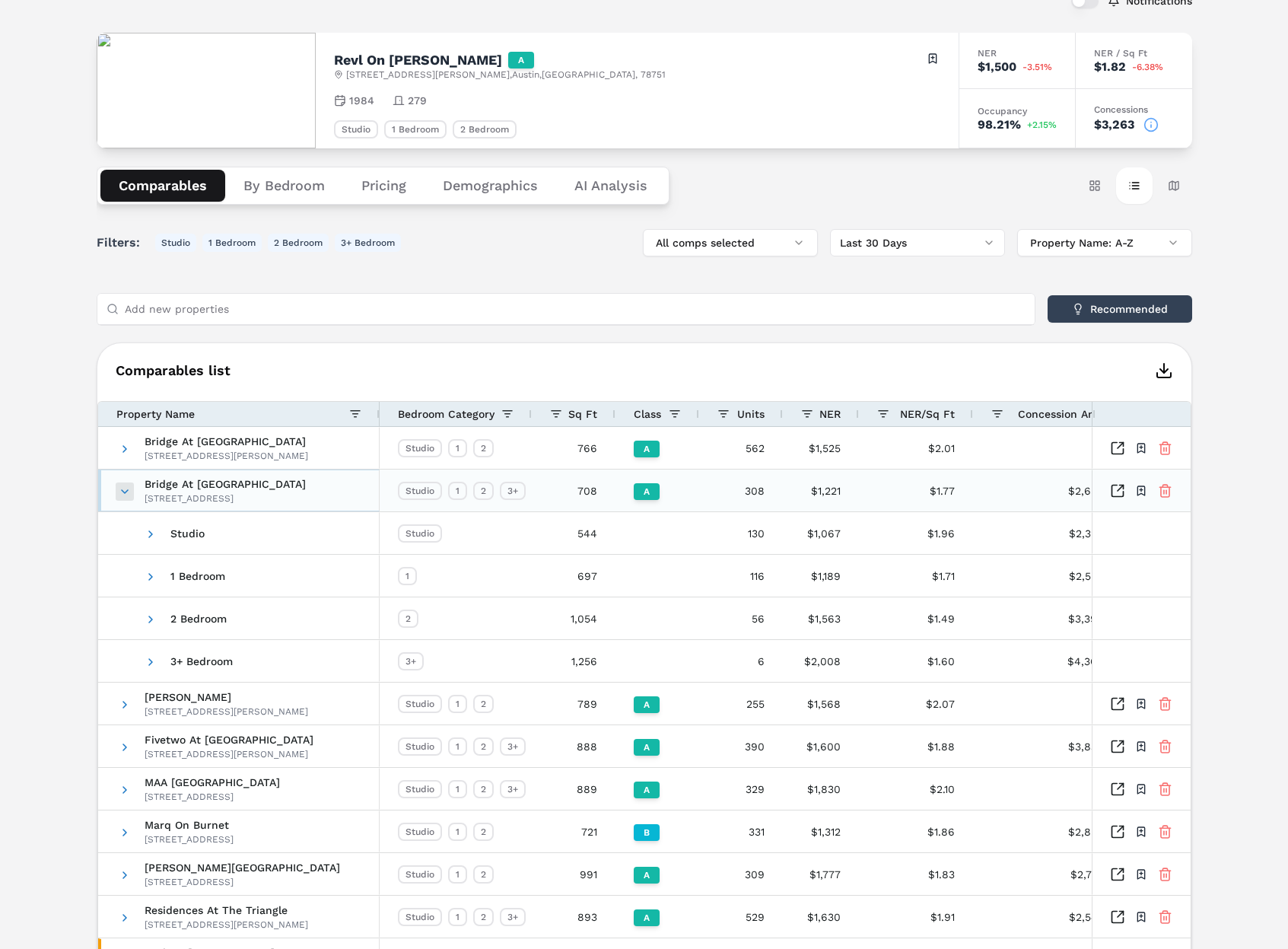
click at [128, 490] on span at bounding box center [124, 491] width 12 height 12
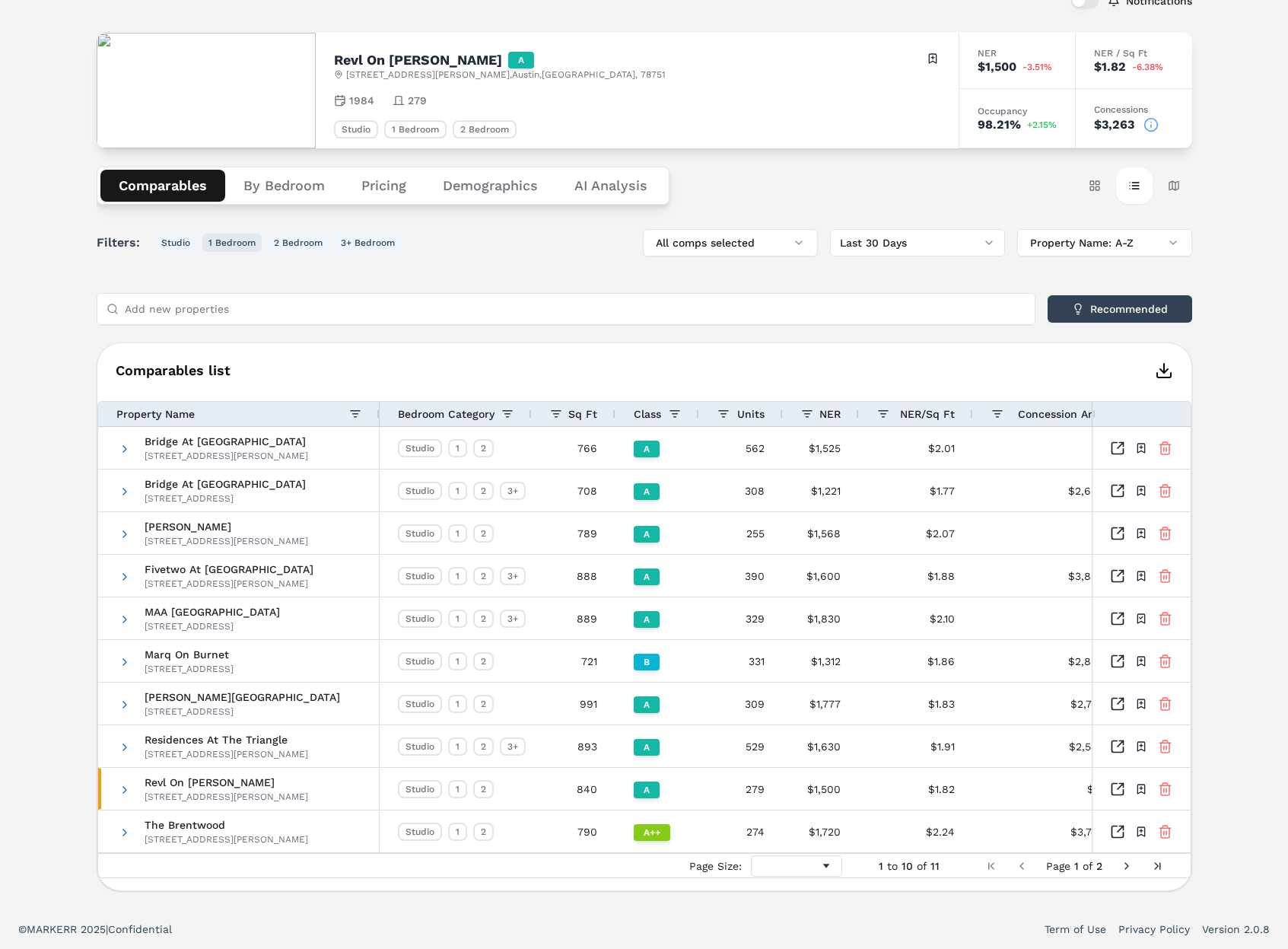
click at [250, 243] on button "1 Bedroom" at bounding box center [232, 243] width 59 height 18
click at [292, 244] on button "2 Bedroom" at bounding box center [298, 243] width 61 height 18
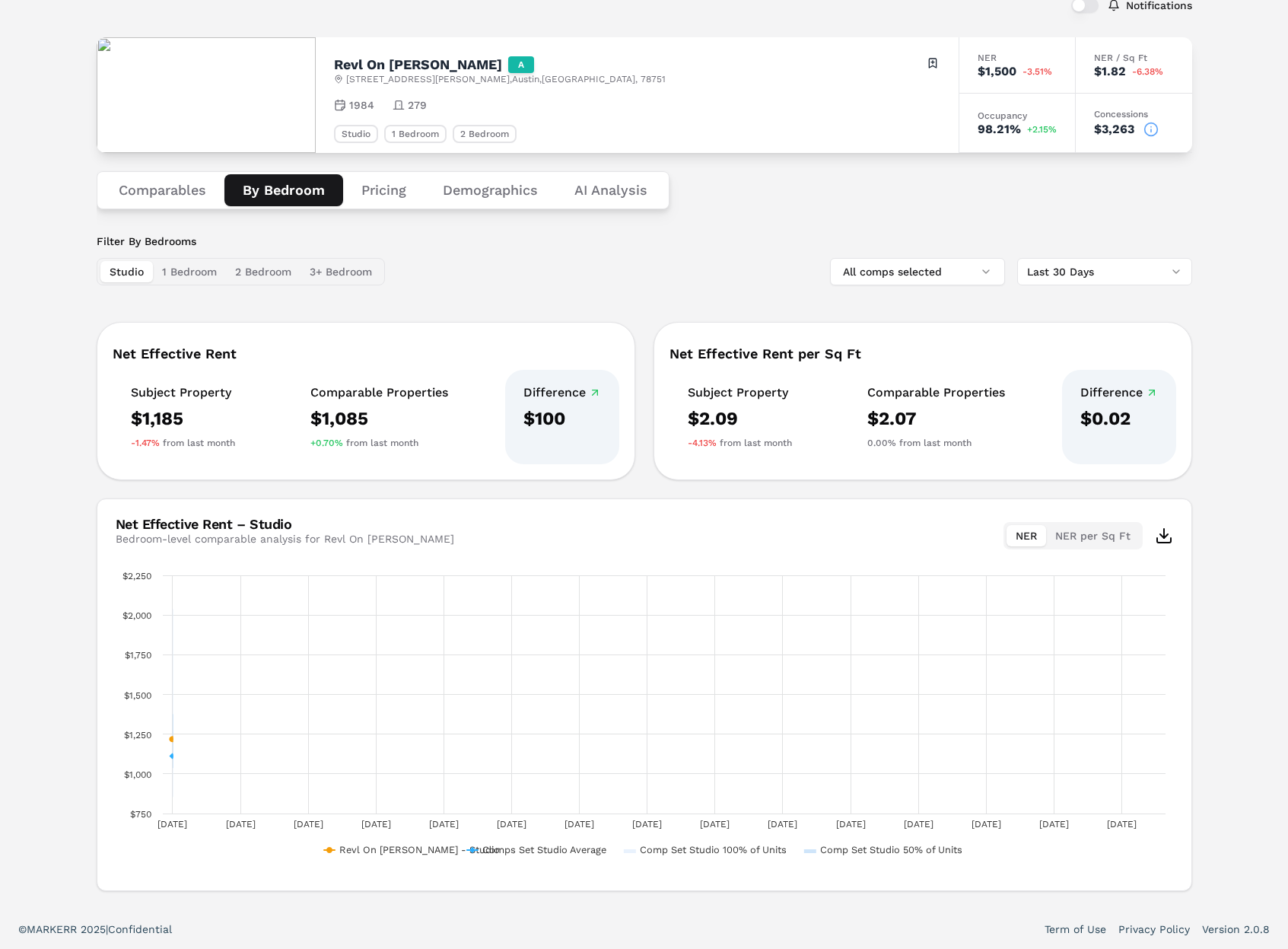
scroll to position [100, 0]
click at [262, 183] on button "By Bedroom" at bounding box center [284, 190] width 118 height 32
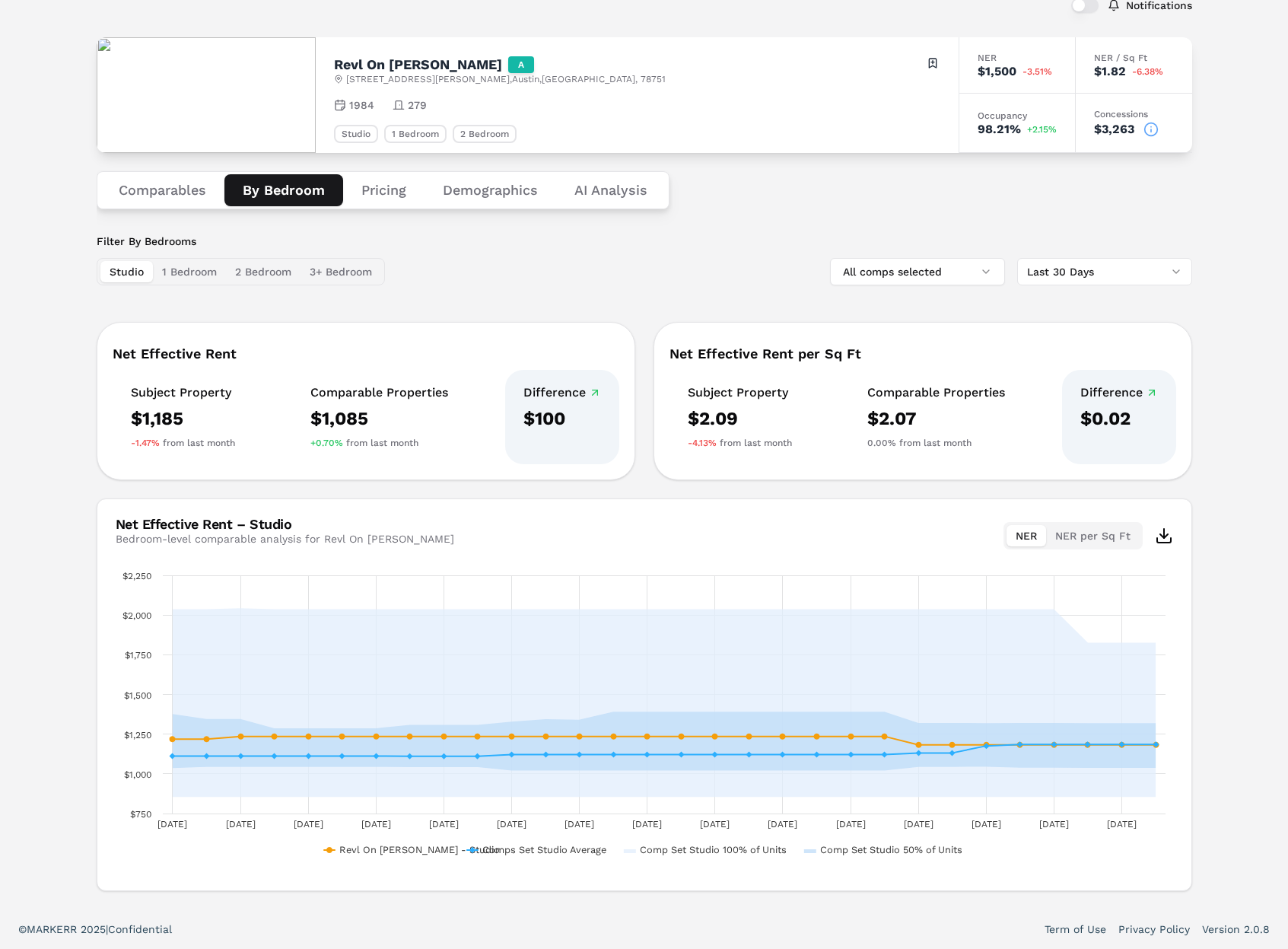
drag, startPoint x: 178, startPoint y: 265, endPoint x: 245, endPoint y: 267, distance: 67.0
click at [186, 265] on button "1 Bedroom" at bounding box center [188, 271] width 73 height 21
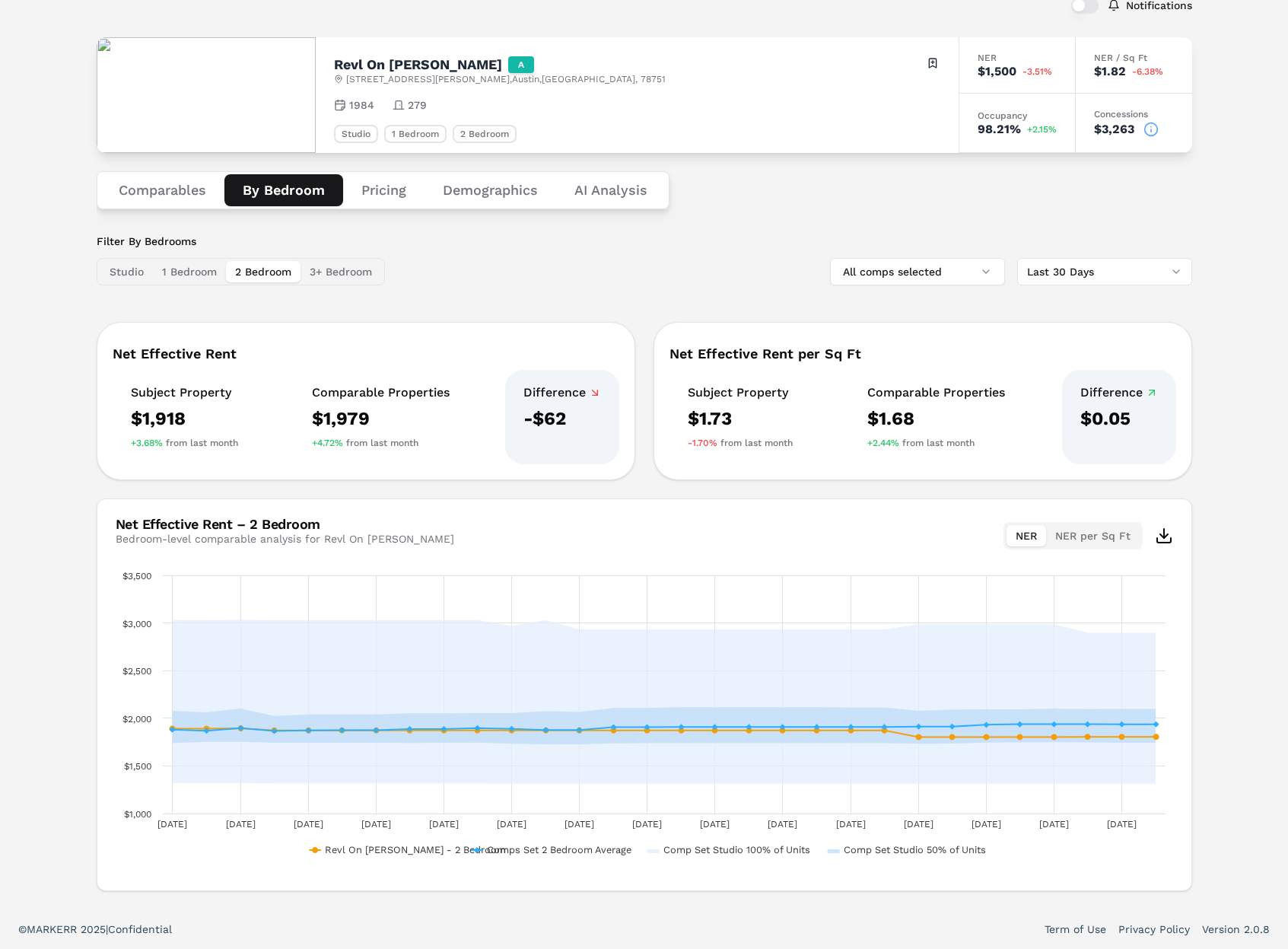
drag, startPoint x: 272, startPoint y: 268, endPoint x: 341, endPoint y: 268, distance: 69.0
click at [276, 268] on button "2 Bedroom" at bounding box center [263, 271] width 75 height 21
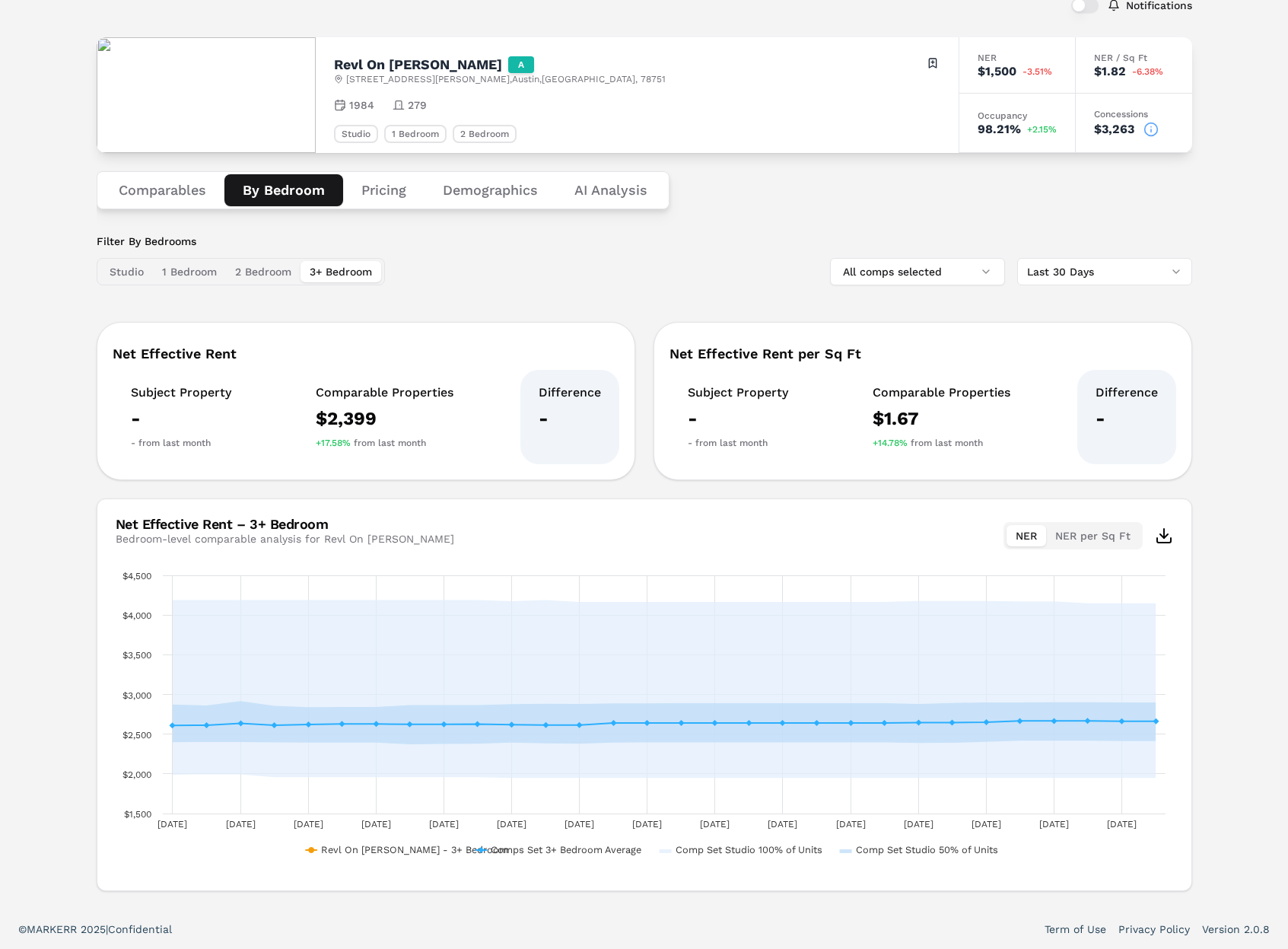
drag, startPoint x: 342, startPoint y: 268, endPoint x: 330, endPoint y: 269, distance: 12.0
click at [341, 268] on button "3+ Bedroom" at bounding box center [340, 271] width 80 height 21
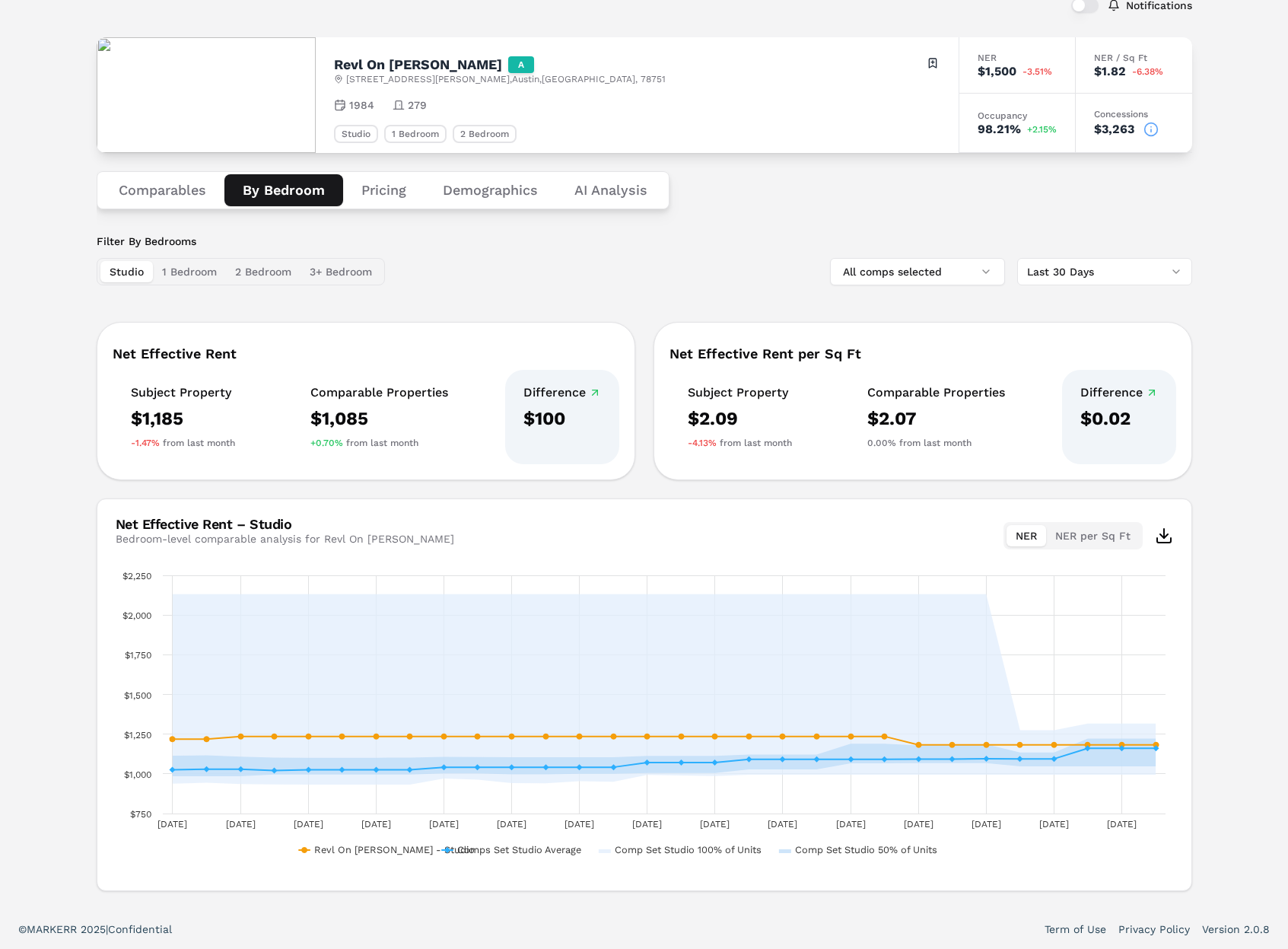
drag, startPoint x: 139, startPoint y: 271, endPoint x: 157, endPoint y: 272, distance: 18.0
click at [139, 271] on button "Studio" at bounding box center [127, 271] width 53 height 21
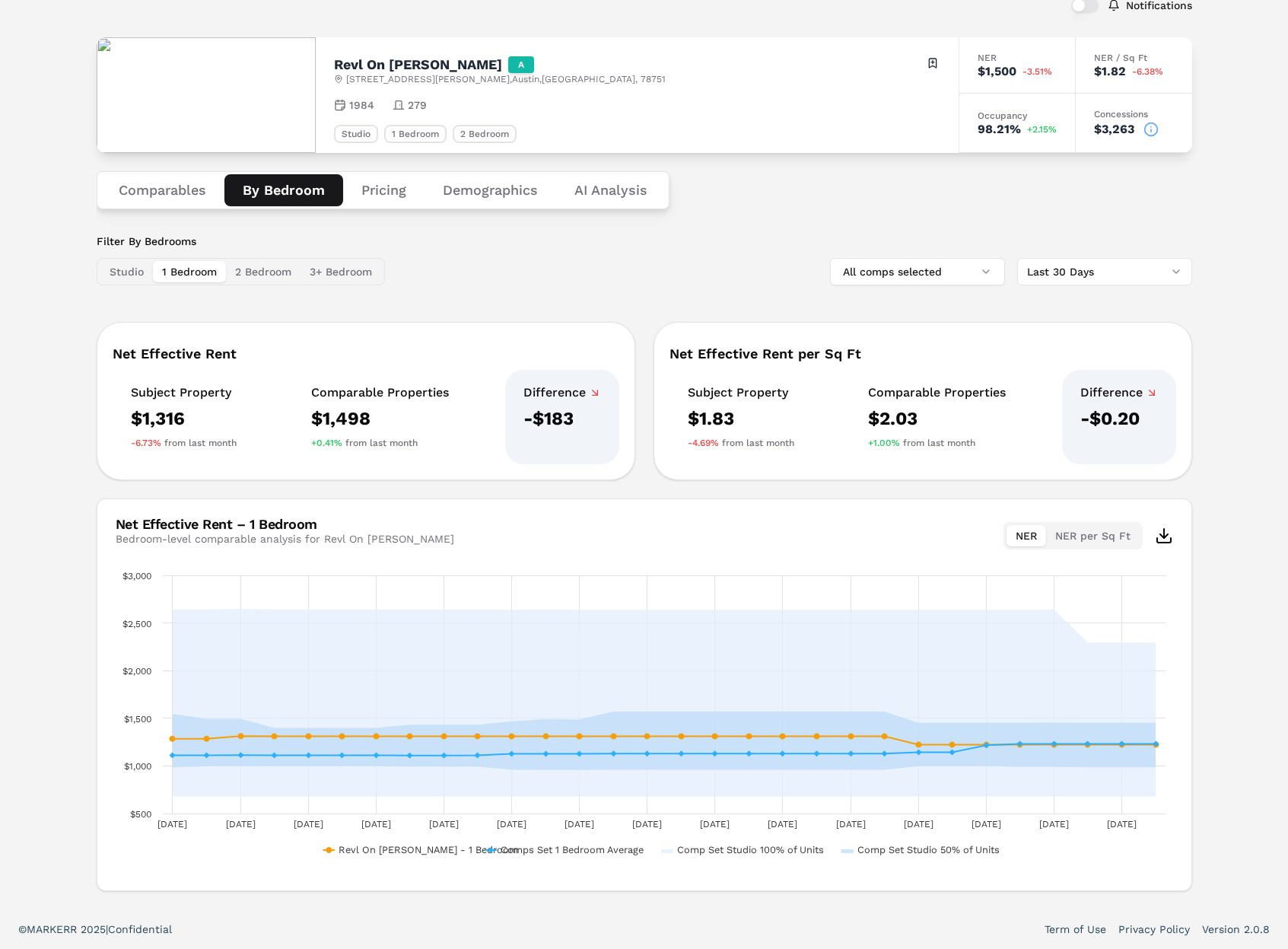
click at [194, 274] on button "1 Bedroom" at bounding box center [188, 271] width 73 height 21
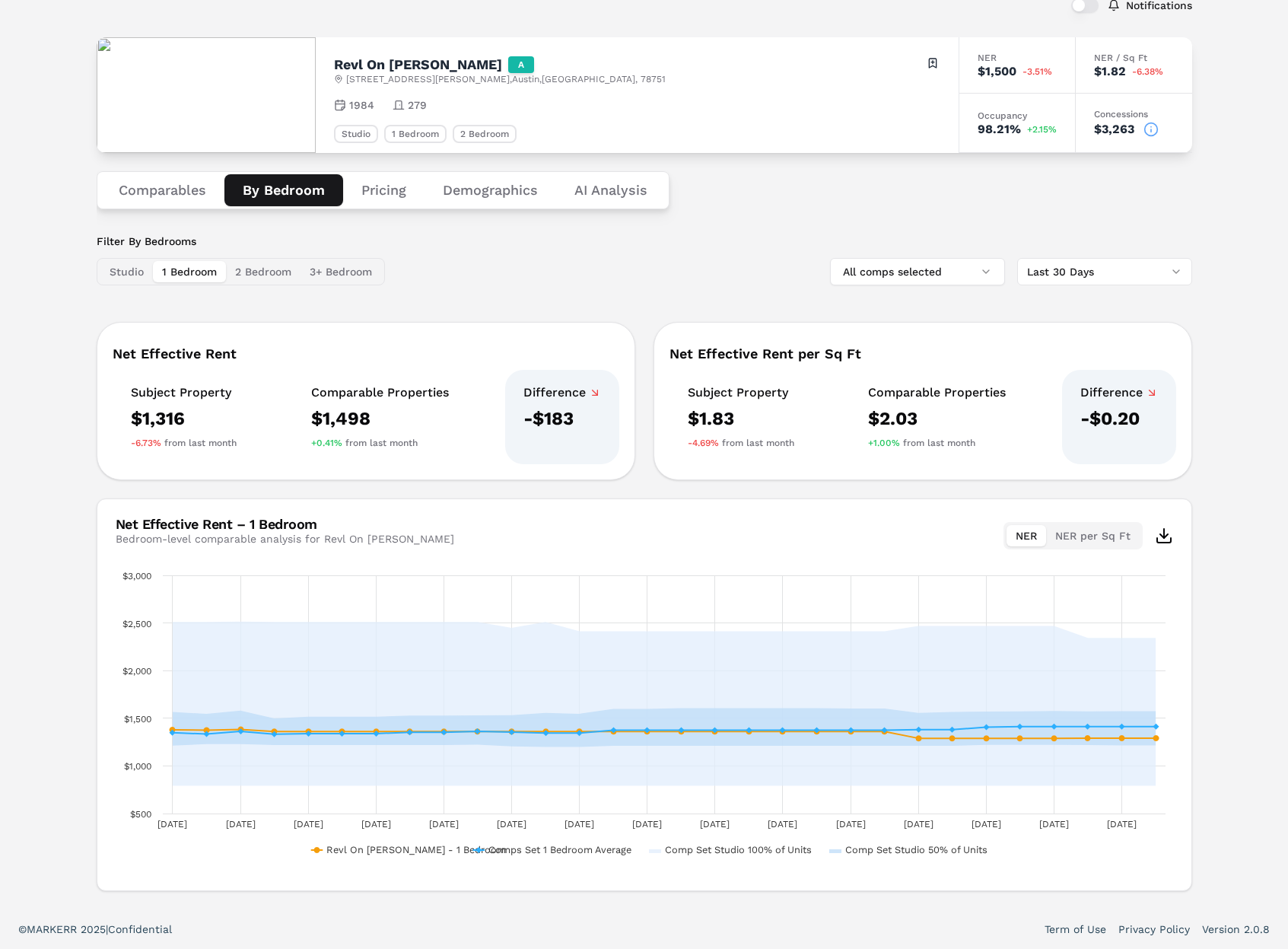
click at [261, 274] on button "2 Bedroom" at bounding box center [263, 271] width 75 height 21
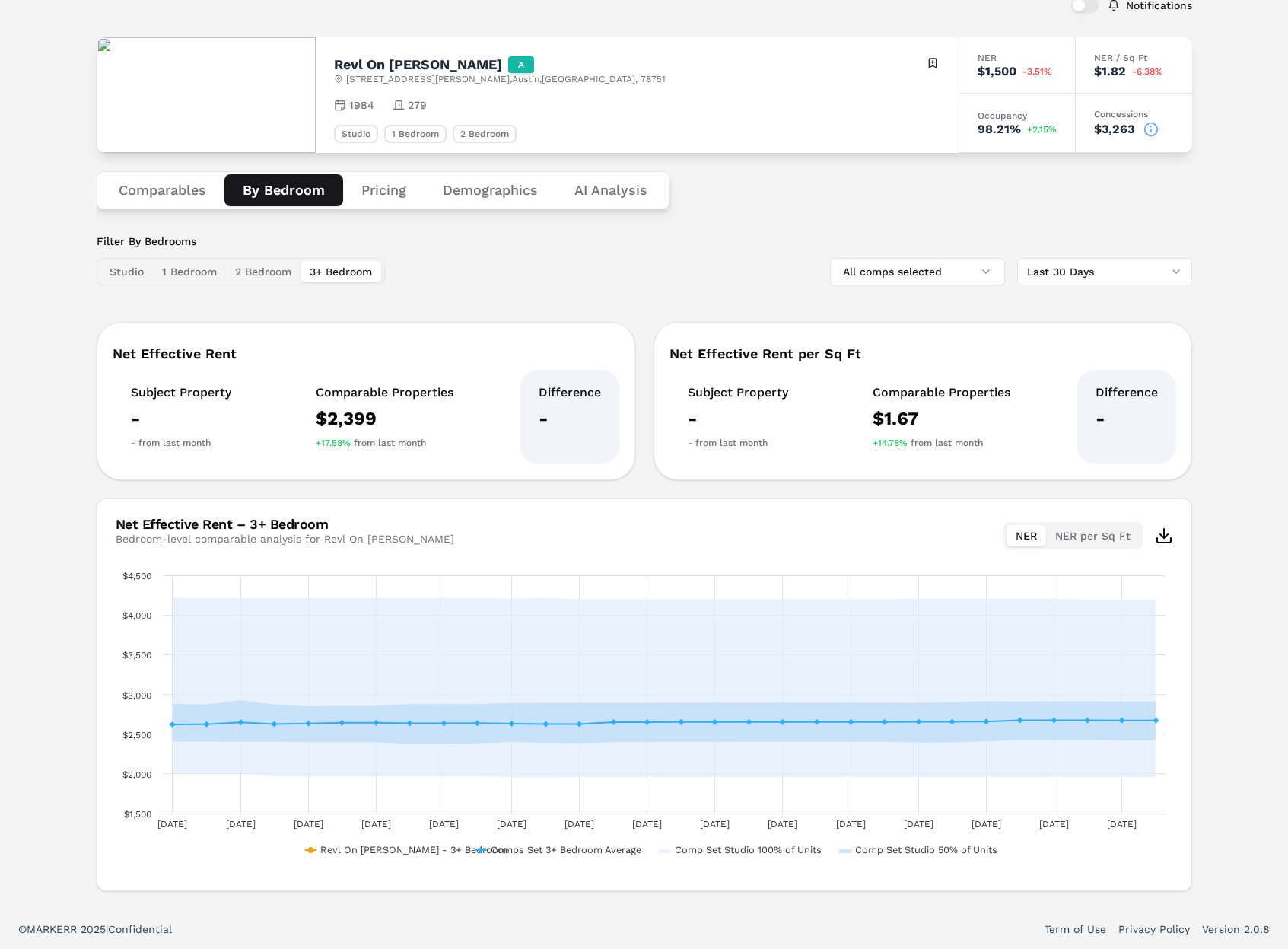
click at [334, 270] on button "3+ Bedroom" at bounding box center [340, 271] width 80 height 21
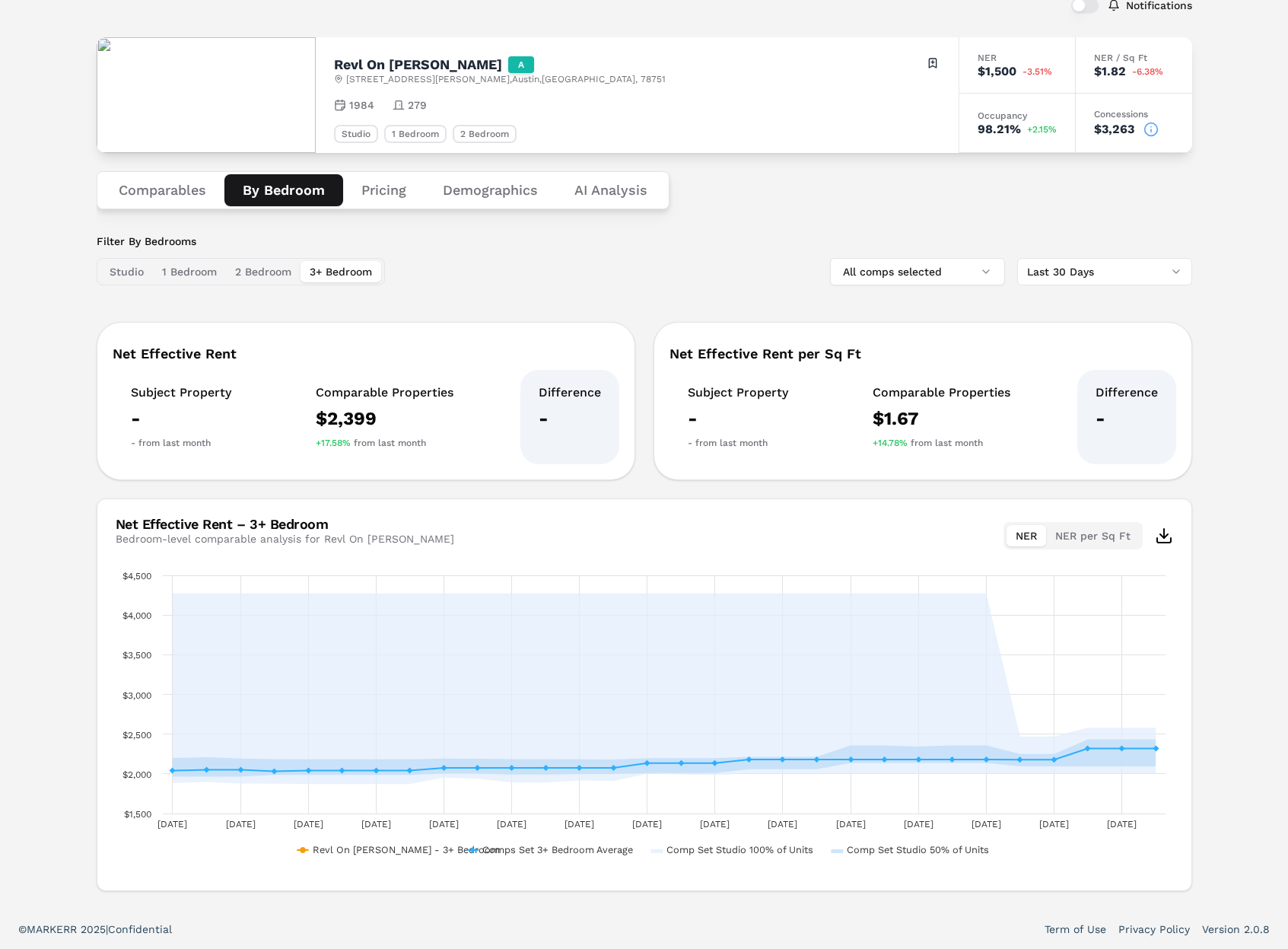
drag, startPoint x: 119, startPoint y: 258, endPoint x: 131, endPoint y: 258, distance: 12.0
click at [122, 258] on div "Studio 1 Bedroom 2 Bedroom 3+ Bedroom" at bounding box center [241, 272] width 288 height 28
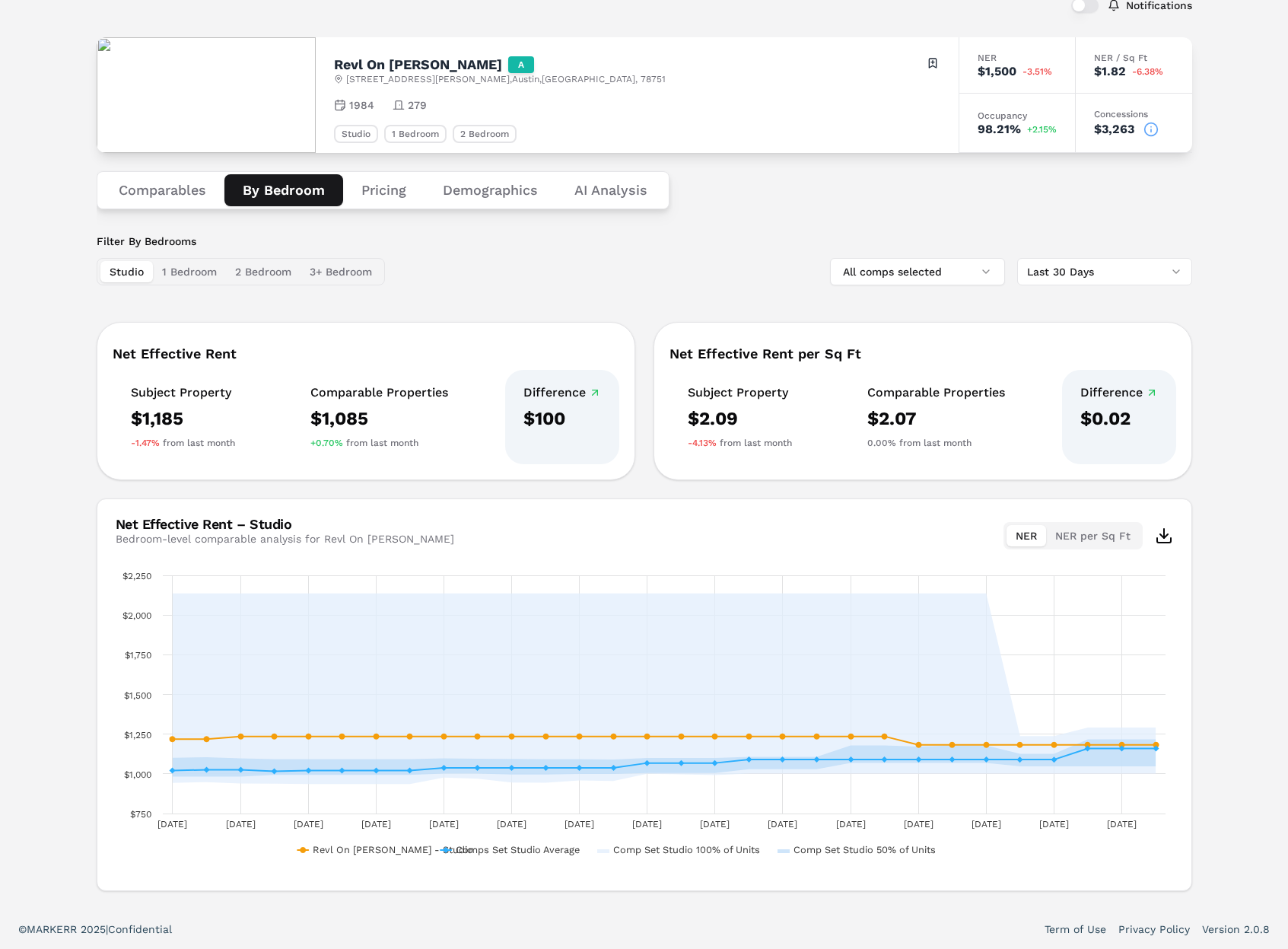
click at [132, 265] on button "Studio" at bounding box center [127, 271] width 53 height 21
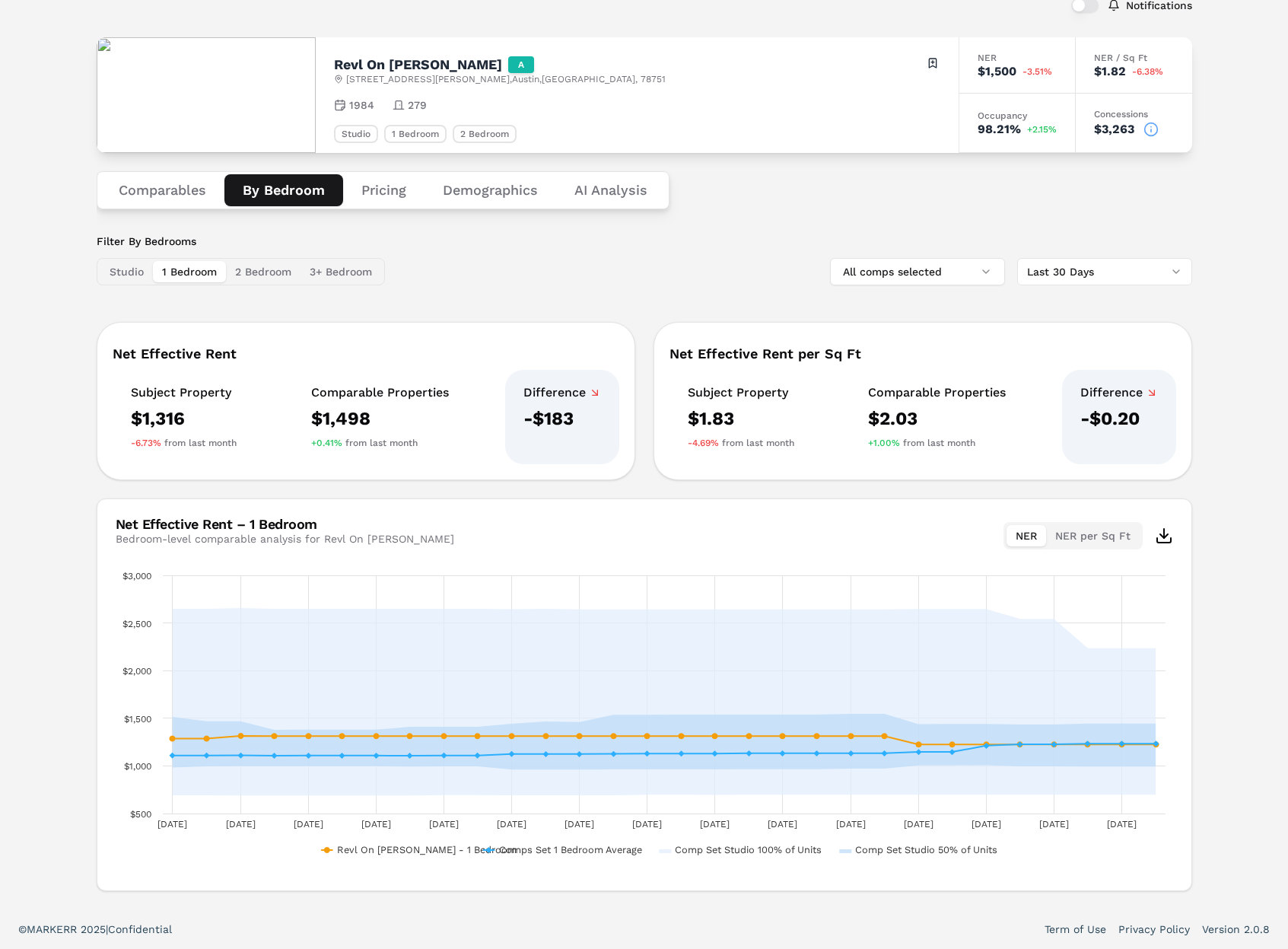
click at [201, 269] on button "1 Bedroom" at bounding box center [188, 271] width 73 height 21
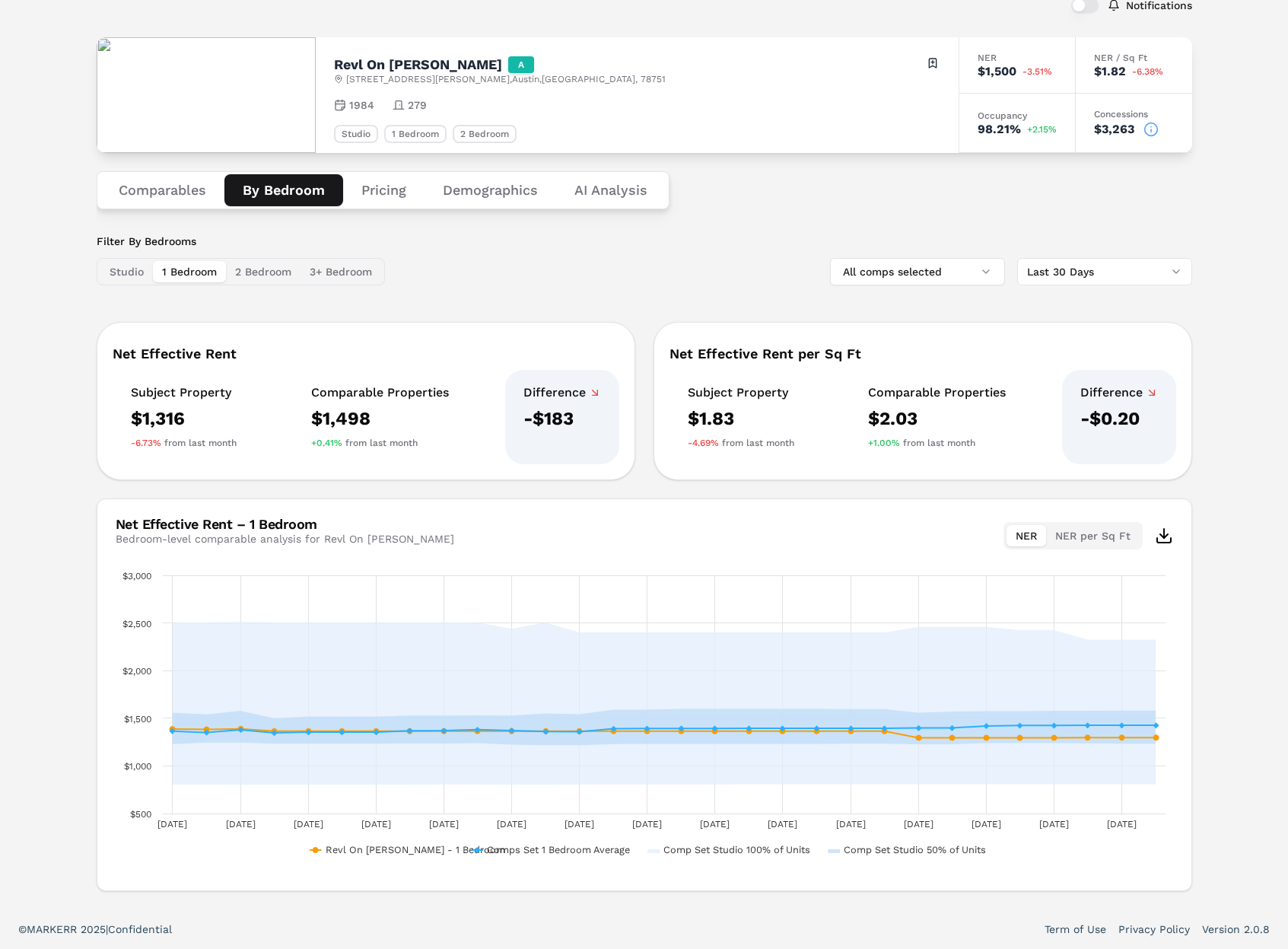
drag, startPoint x: 265, startPoint y: 269, endPoint x: 322, endPoint y: 272, distance: 57.1
click at [269, 269] on button "2 Bedroom" at bounding box center [263, 271] width 75 height 21
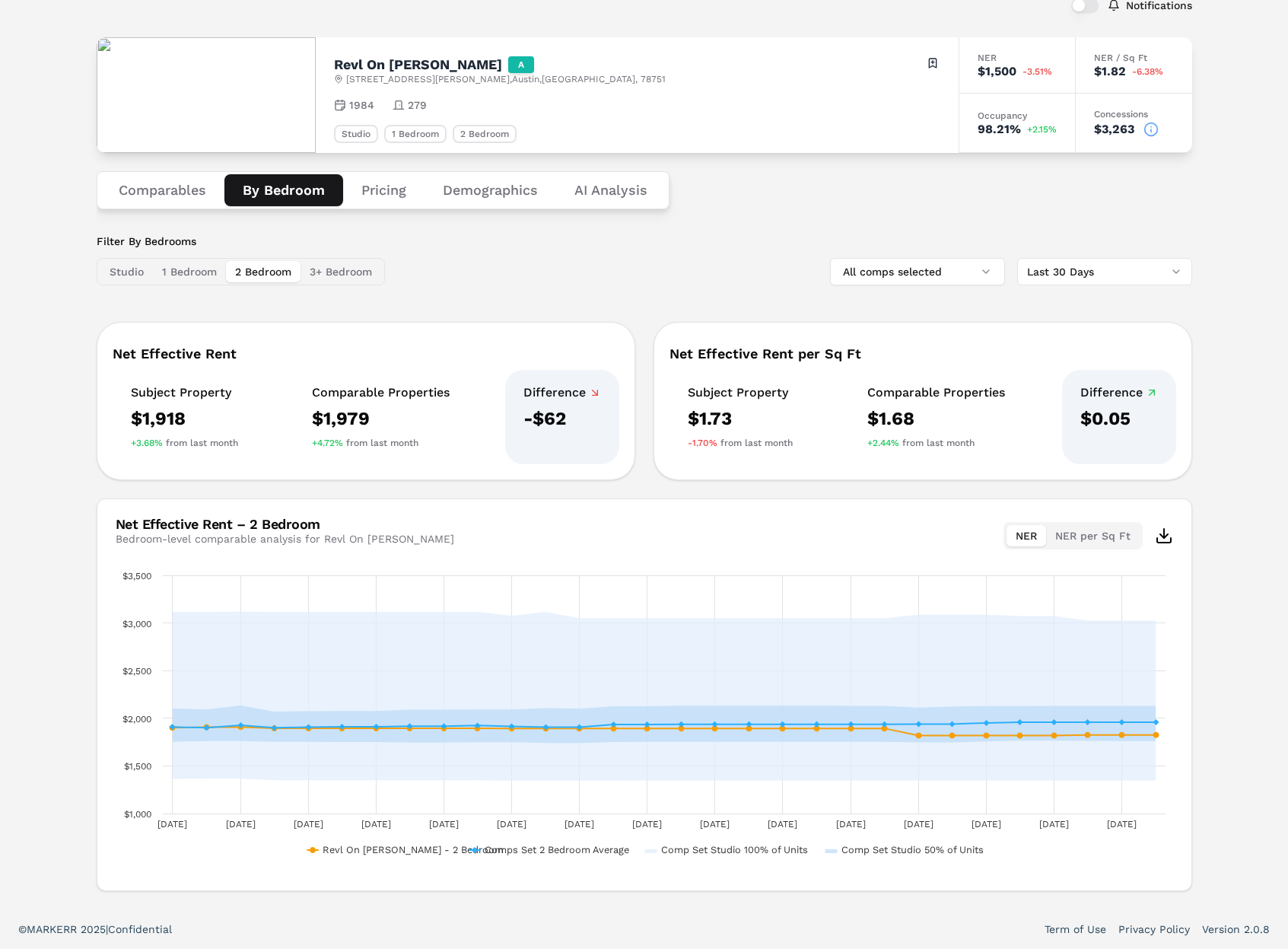
click at [334, 274] on button "3+ Bedroom" at bounding box center [340, 271] width 80 height 21
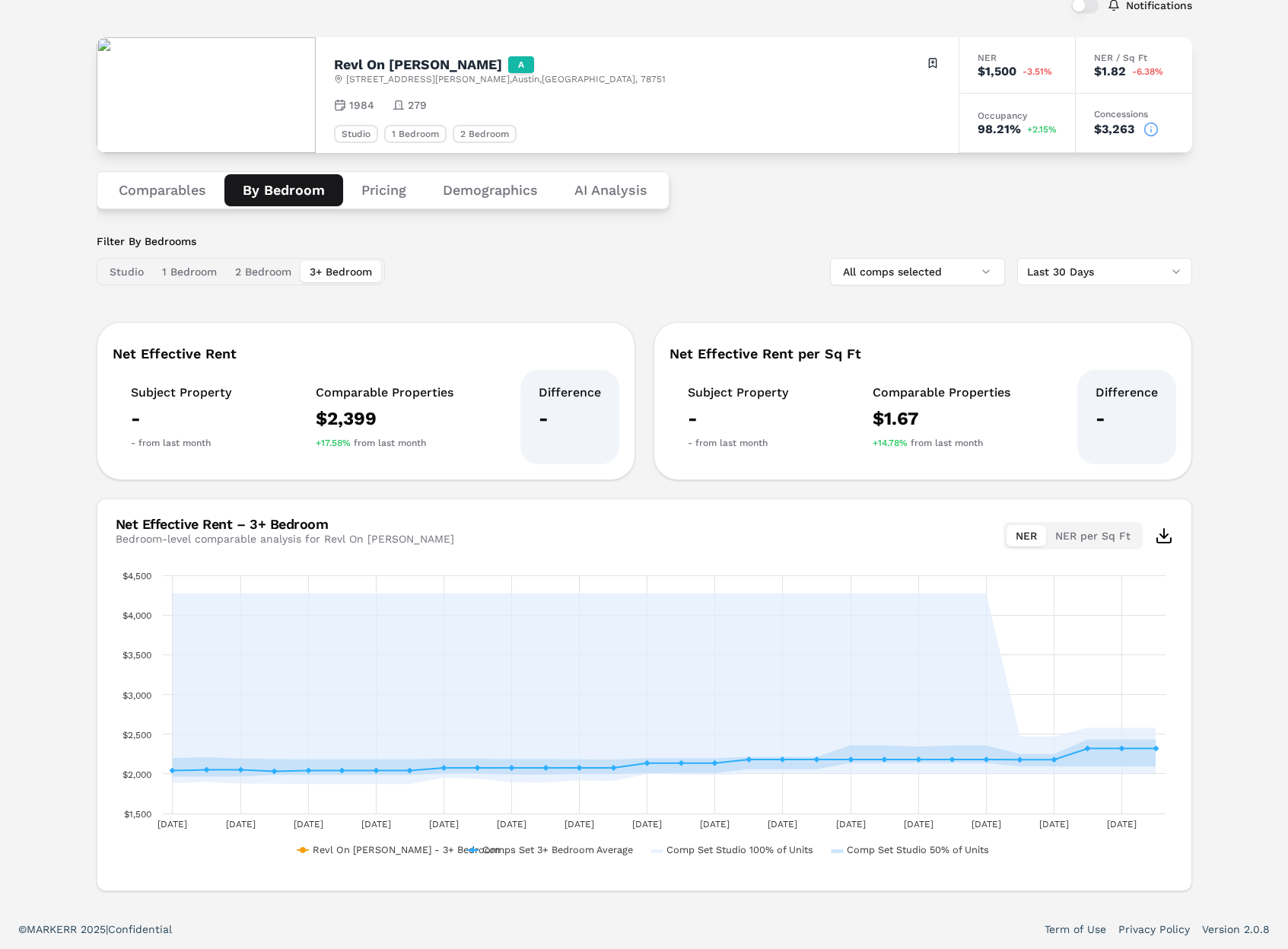
drag, startPoint x: 113, startPoint y: 276, endPoint x: 131, endPoint y: 274, distance: 18.1
click at [115, 275] on button "Studio" at bounding box center [127, 271] width 53 height 21
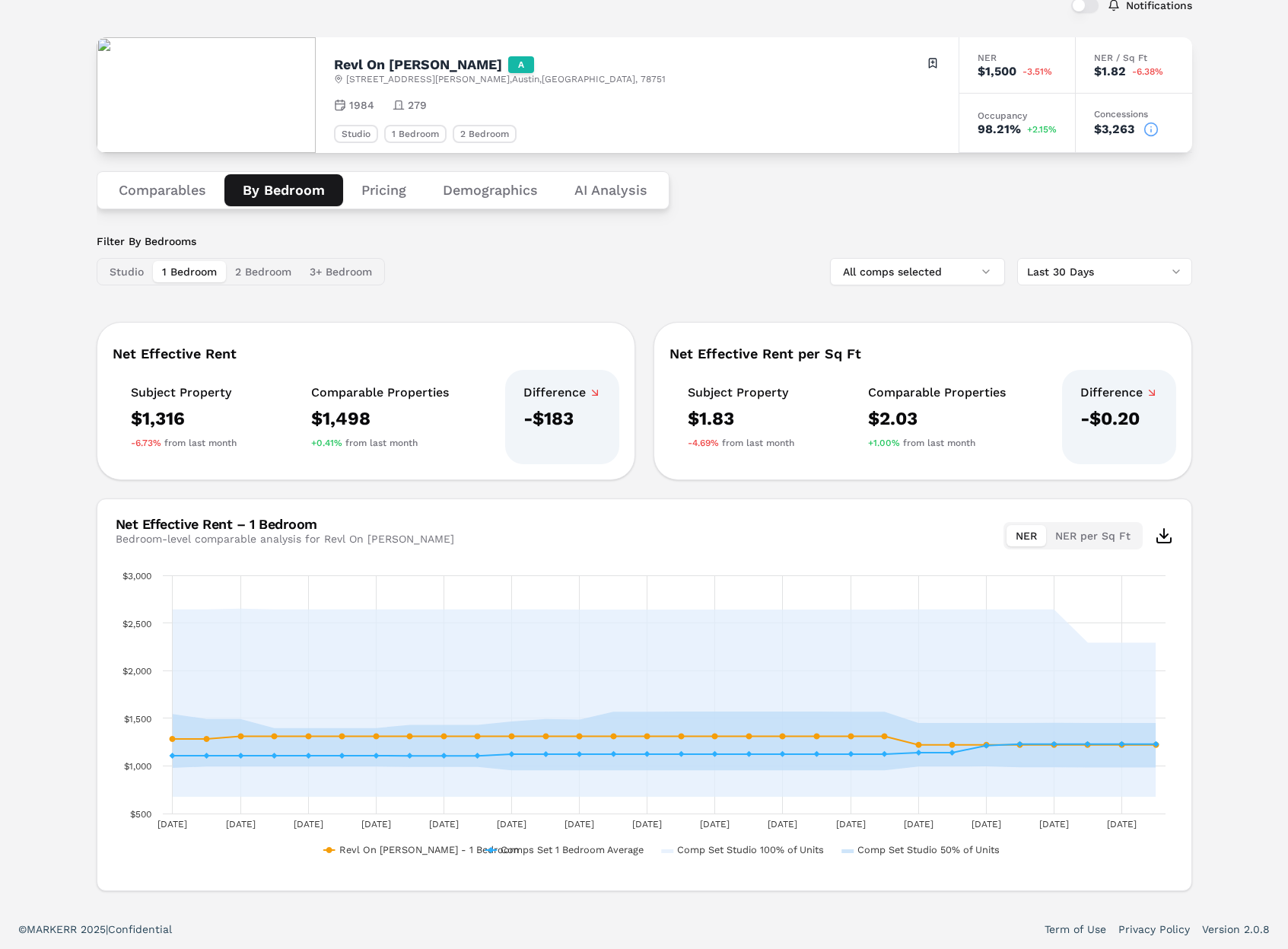
drag, startPoint x: 188, startPoint y: 270, endPoint x: 250, endPoint y: 272, distance: 62.0
click at [193, 270] on button "1 Bedroom" at bounding box center [188, 271] width 73 height 21
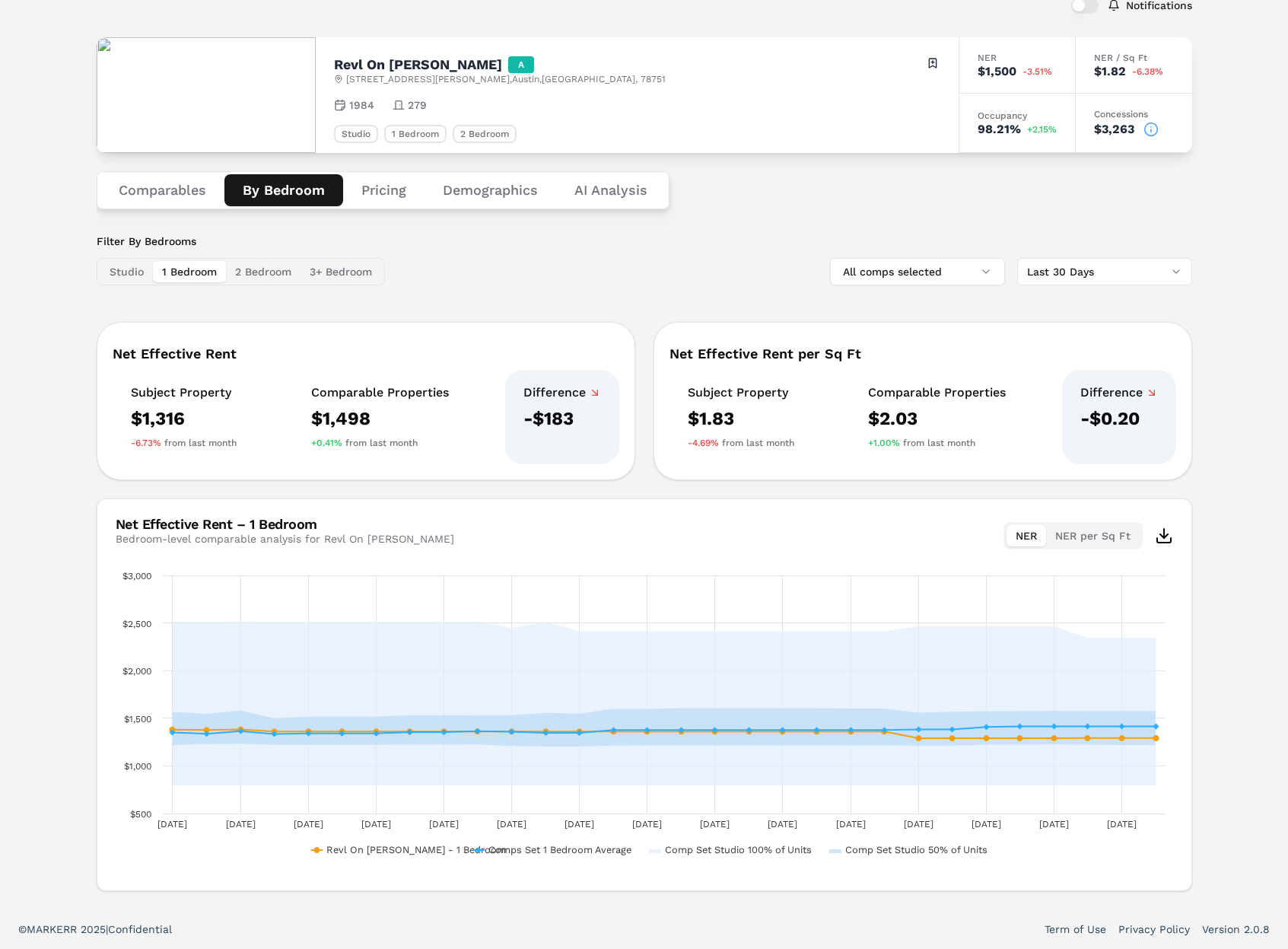
drag, startPoint x: 259, startPoint y: 272, endPoint x: 301, endPoint y: 274, distance: 42.0
click at [261, 272] on button "2 Bedroom" at bounding box center [263, 271] width 75 height 21
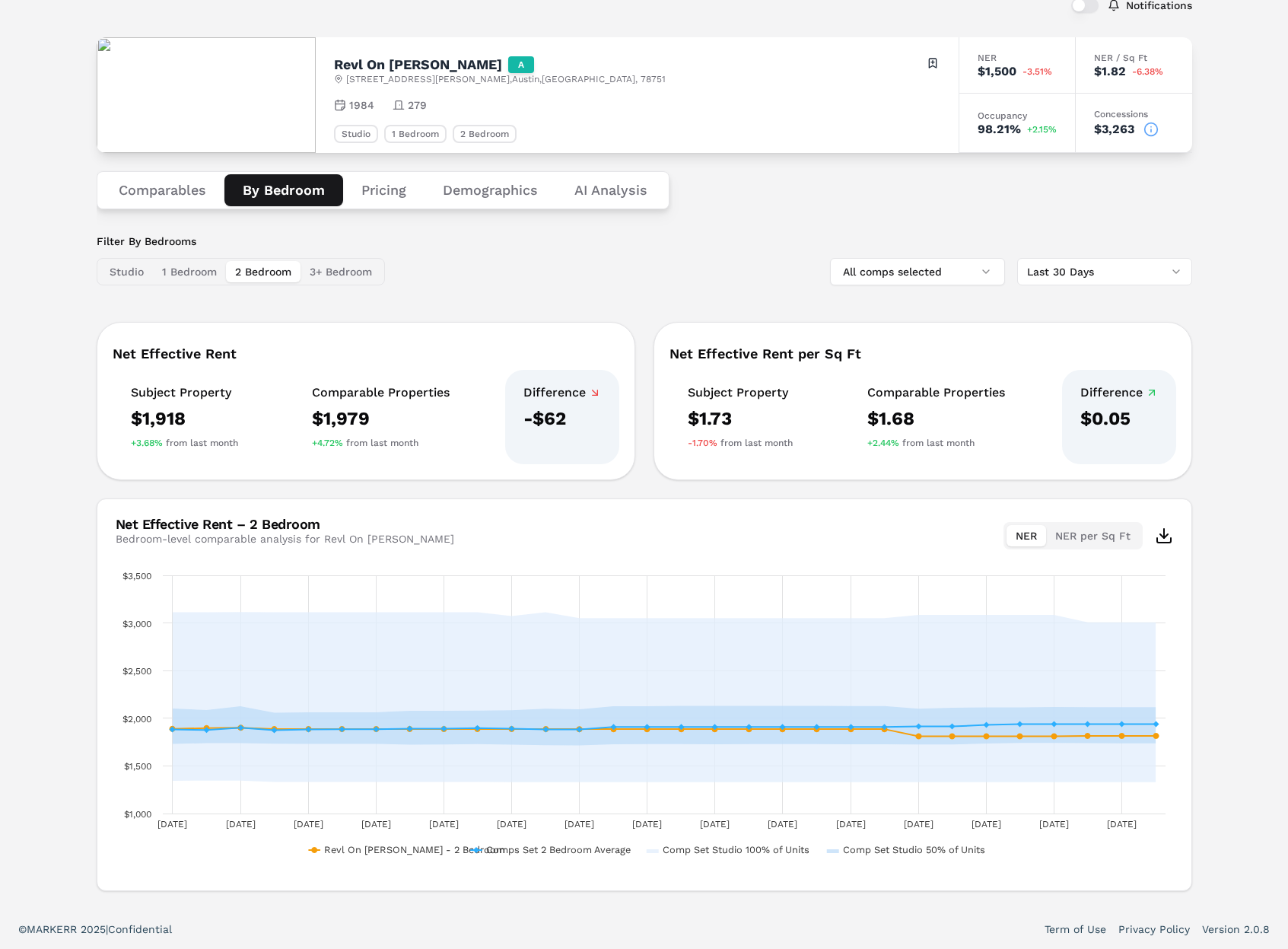
click at [329, 274] on button "3+ Bedroom" at bounding box center [340, 271] width 80 height 21
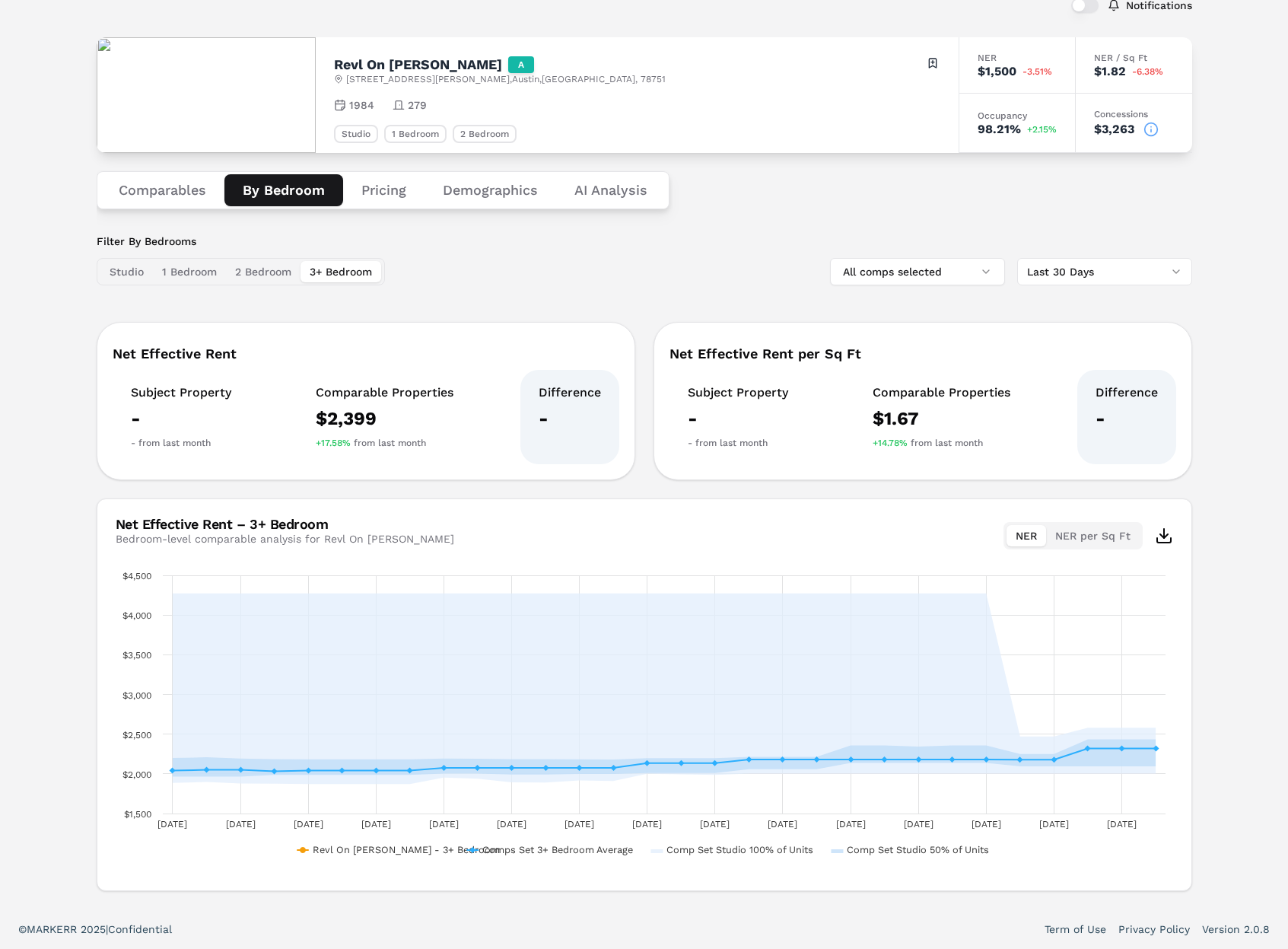
drag, startPoint x: 115, startPoint y: 271, endPoint x: 162, endPoint y: 229, distance: 63.0
click at [121, 269] on button "Studio" at bounding box center [127, 271] width 53 height 21
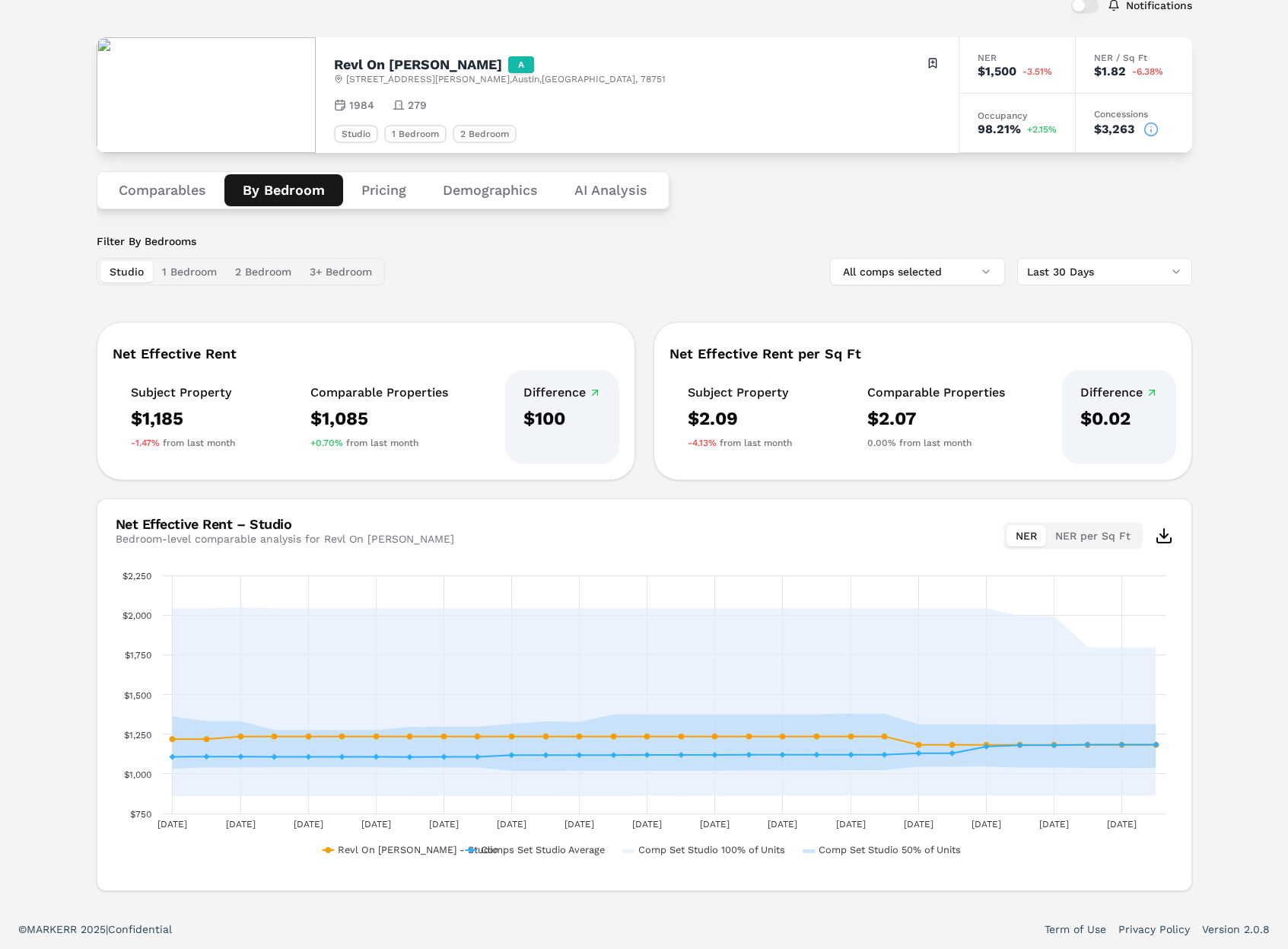
click at [179, 189] on button "Comparables" at bounding box center [163, 190] width 124 height 32
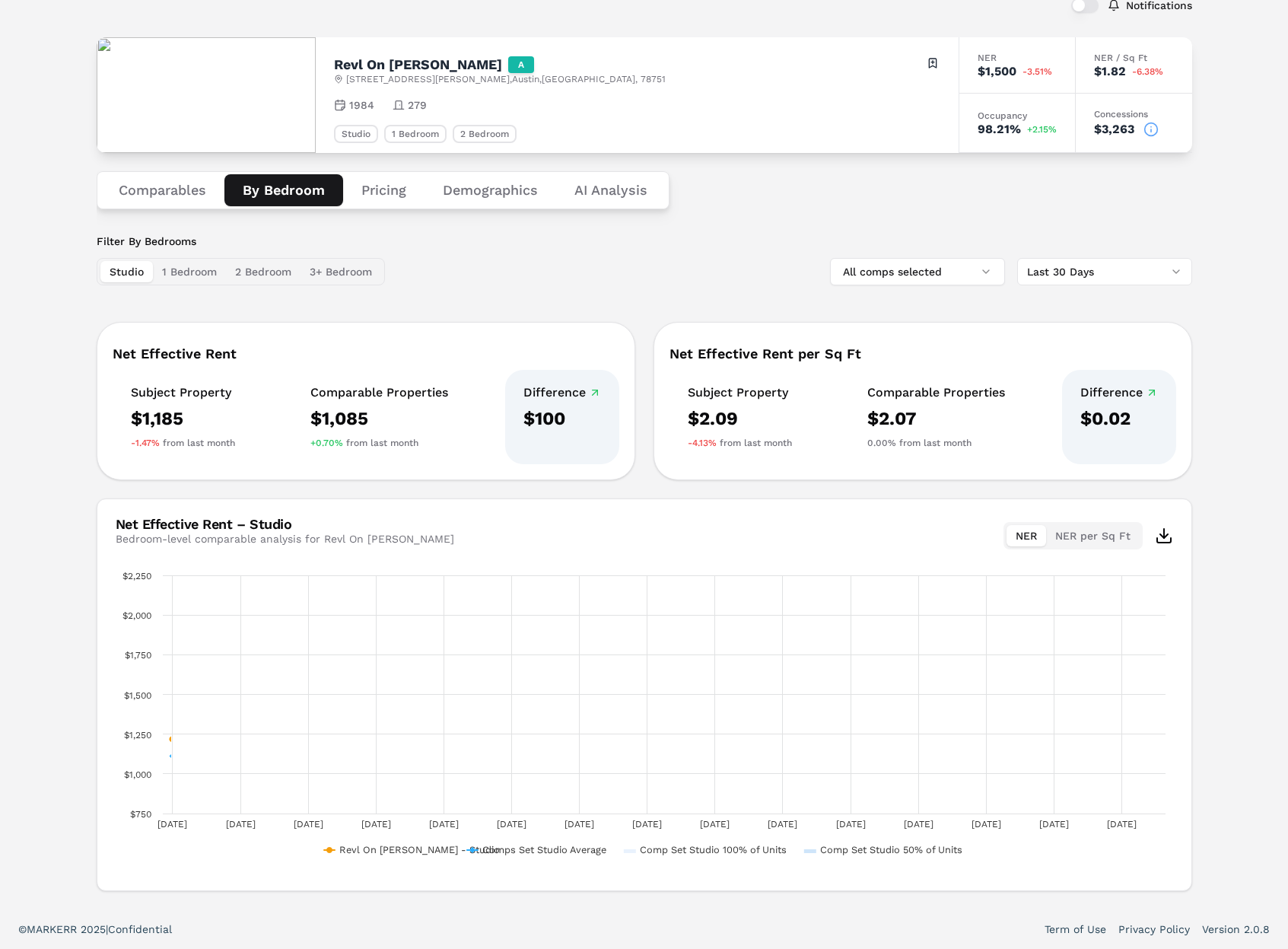
click at [285, 191] on button "By Bedroom" at bounding box center [284, 190] width 118 height 32
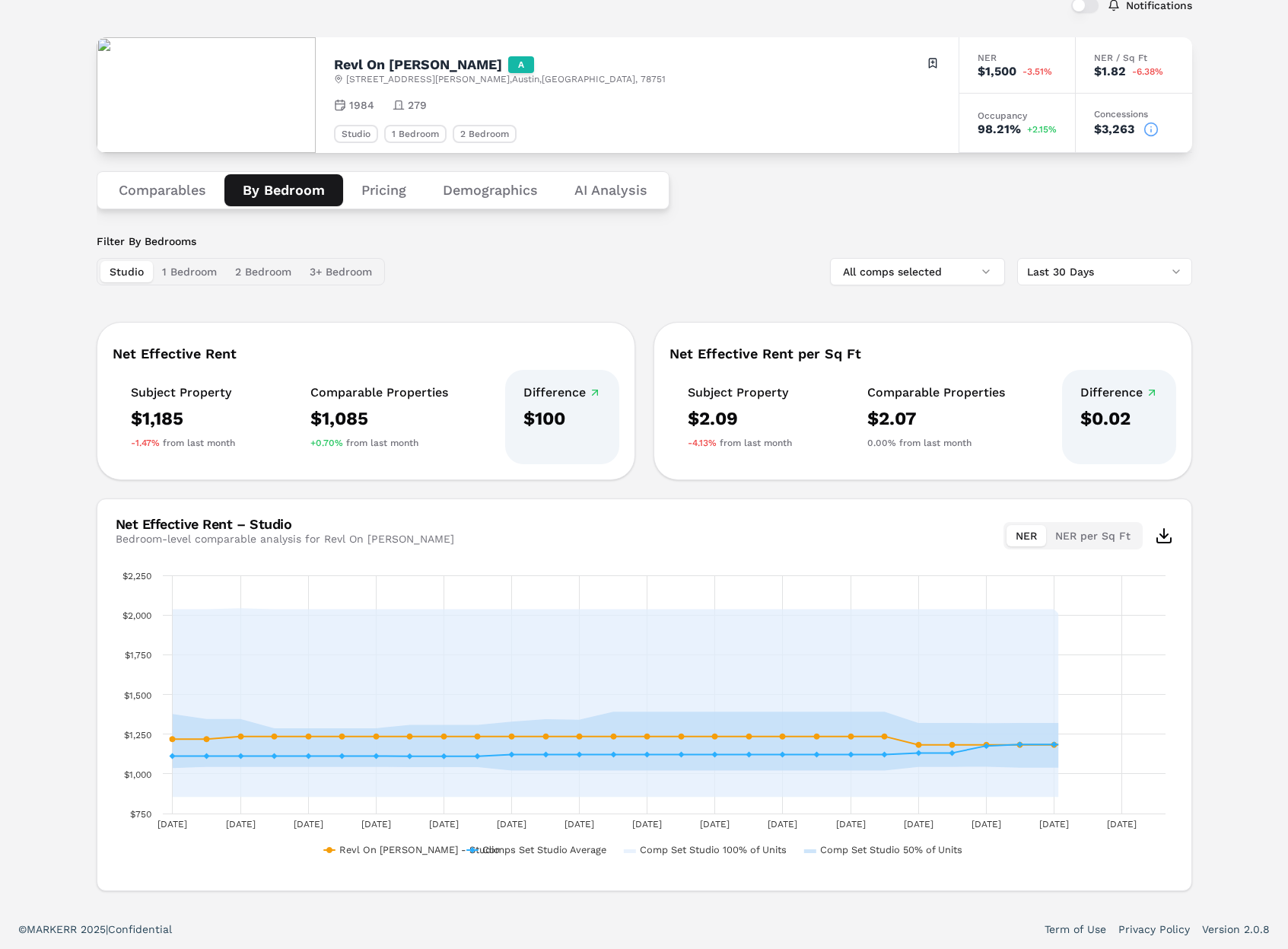
click at [188, 266] on button "1 Bedroom" at bounding box center [188, 271] width 73 height 21
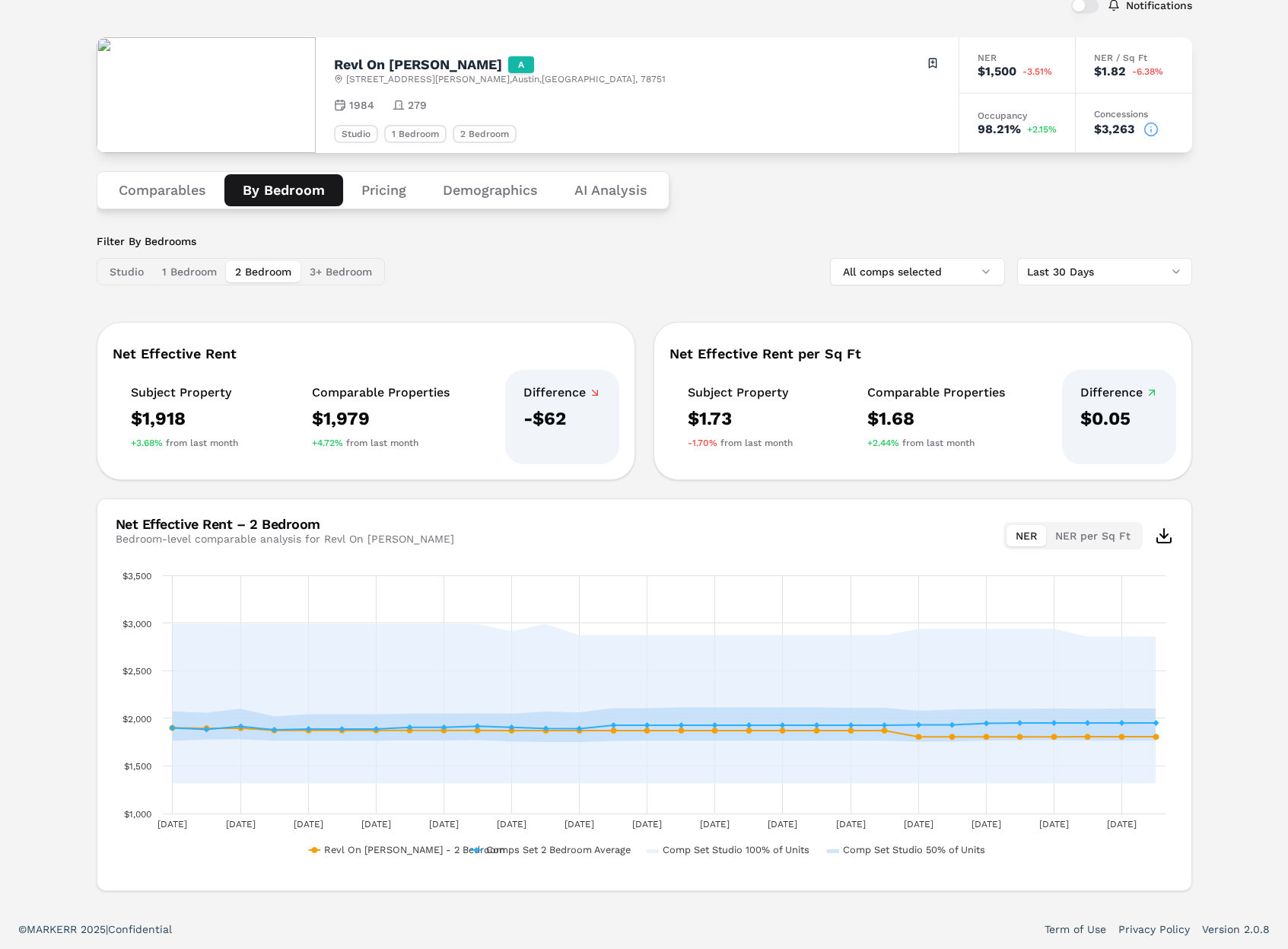
drag, startPoint x: 243, startPoint y: 266, endPoint x: 311, endPoint y: 267, distance: 68.0
click at [244, 266] on button "2 Bedroom" at bounding box center [263, 271] width 75 height 21
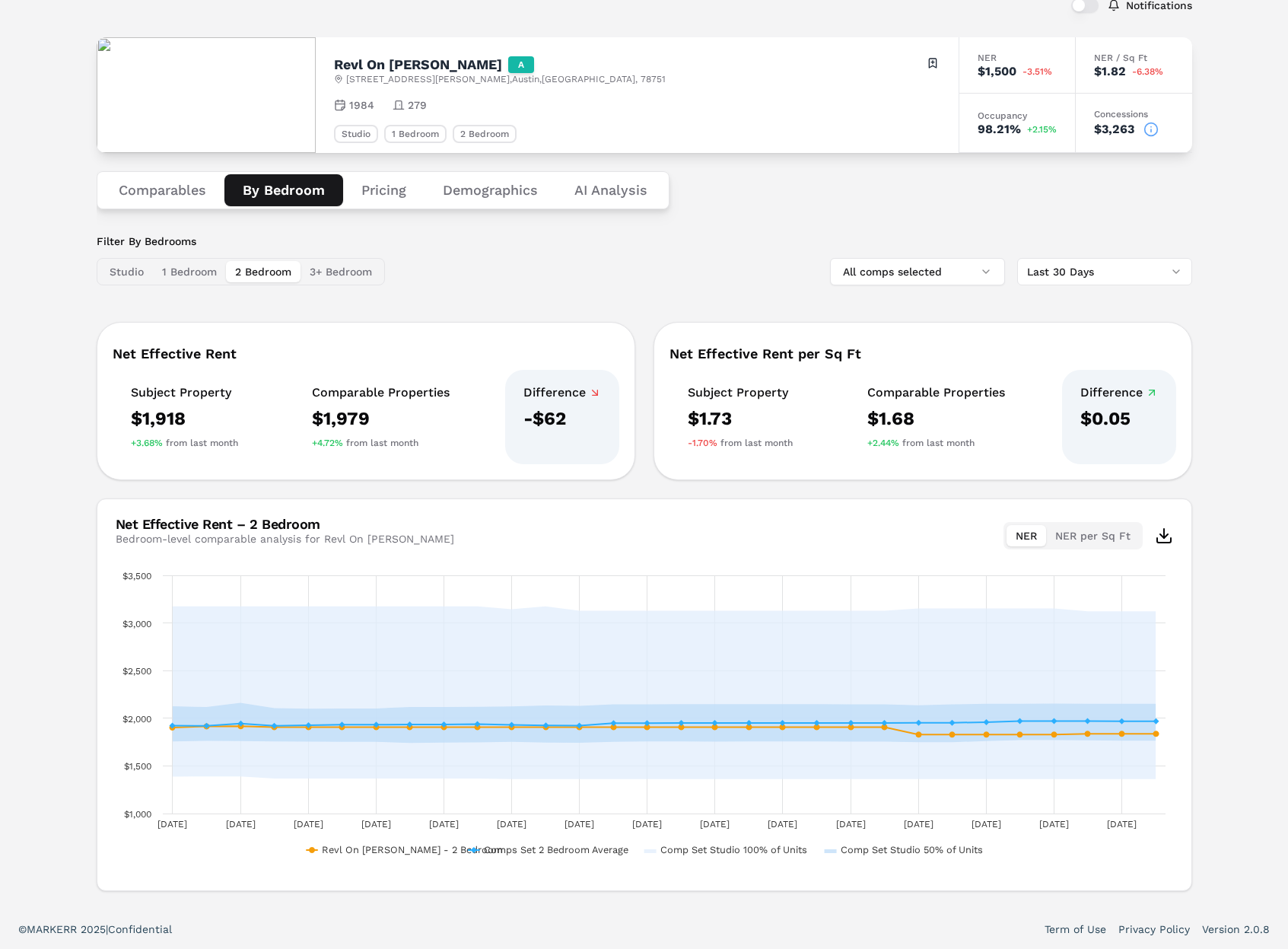
click at [331, 267] on button "3+ Bedroom" at bounding box center [340, 271] width 80 height 21
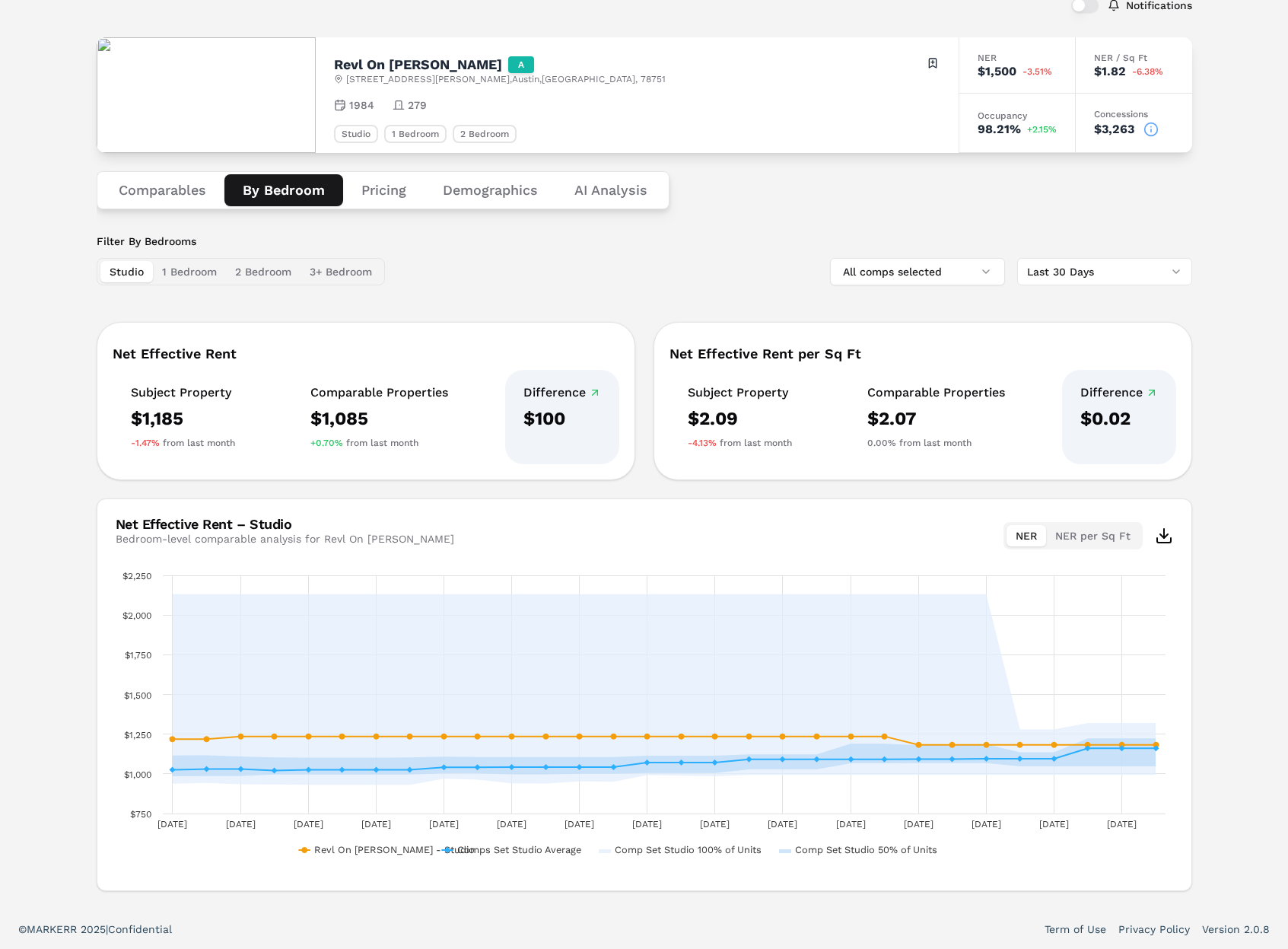
drag, startPoint x: 119, startPoint y: 269, endPoint x: 134, endPoint y: 260, distance: 17.5
click at [121, 269] on button "Studio" at bounding box center [127, 271] width 53 height 21
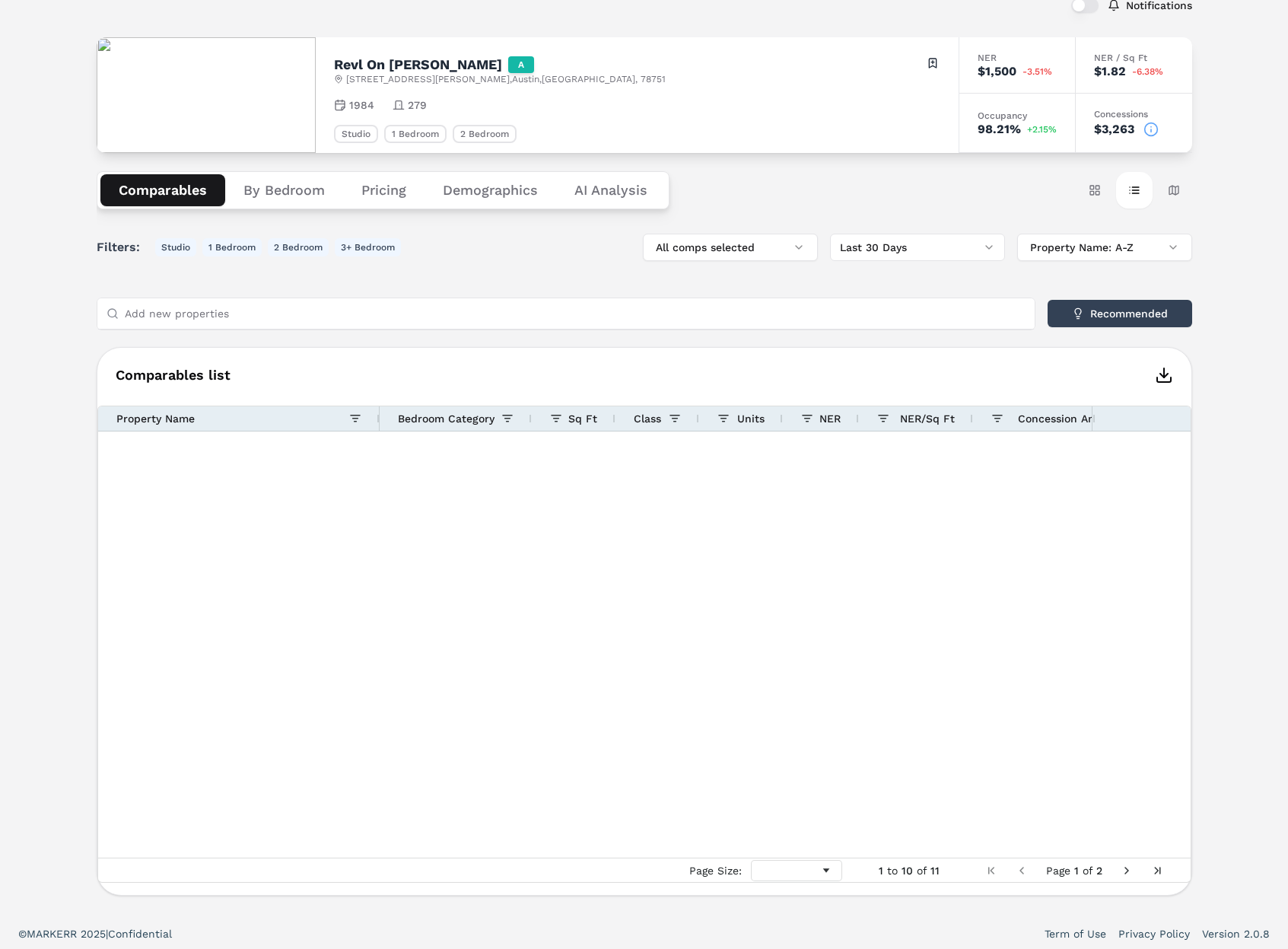
click at [165, 179] on button "Comparables" at bounding box center [163, 190] width 125 height 32
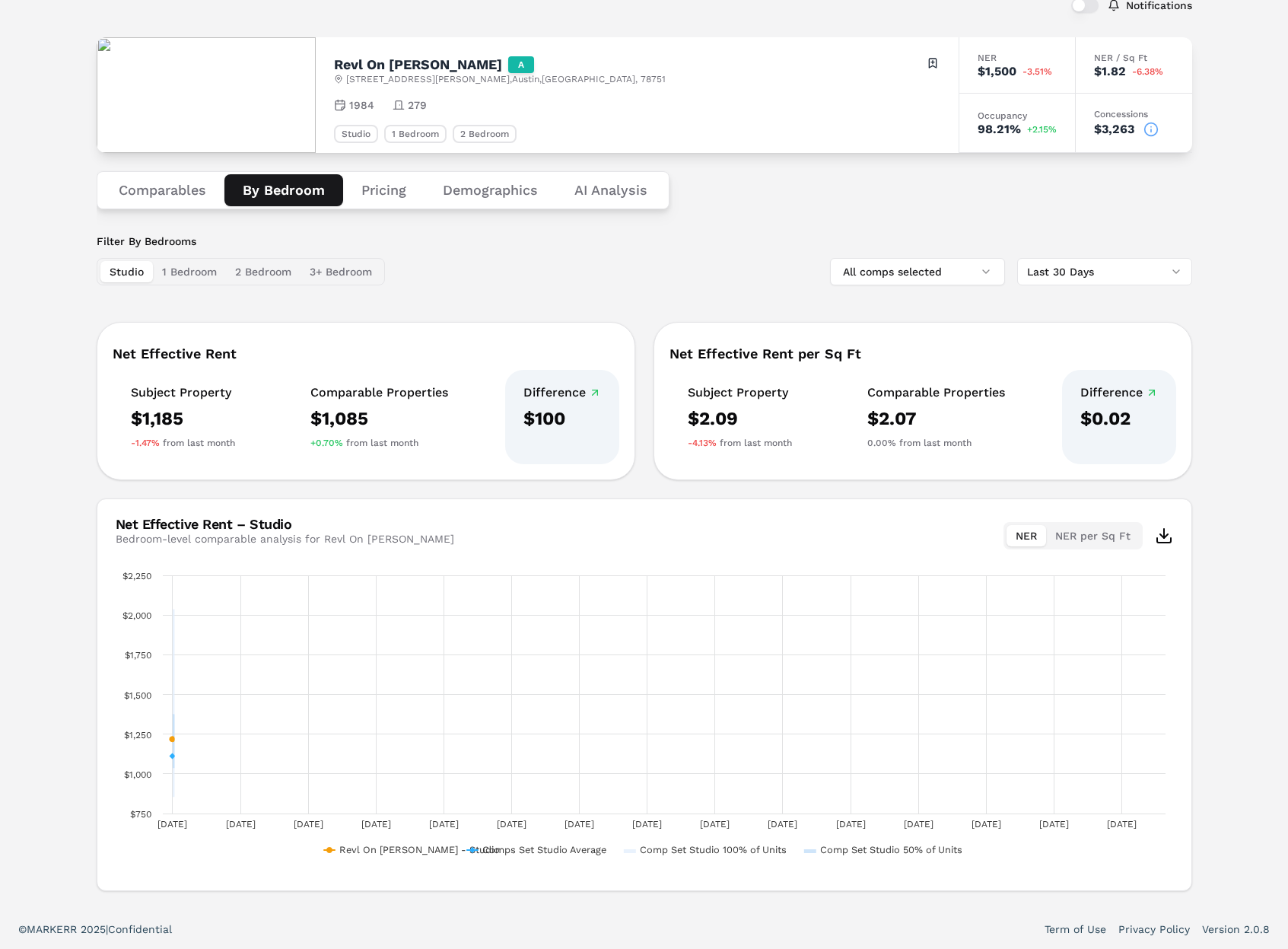
click at [285, 190] on button "By Bedroom" at bounding box center [284, 190] width 118 height 32
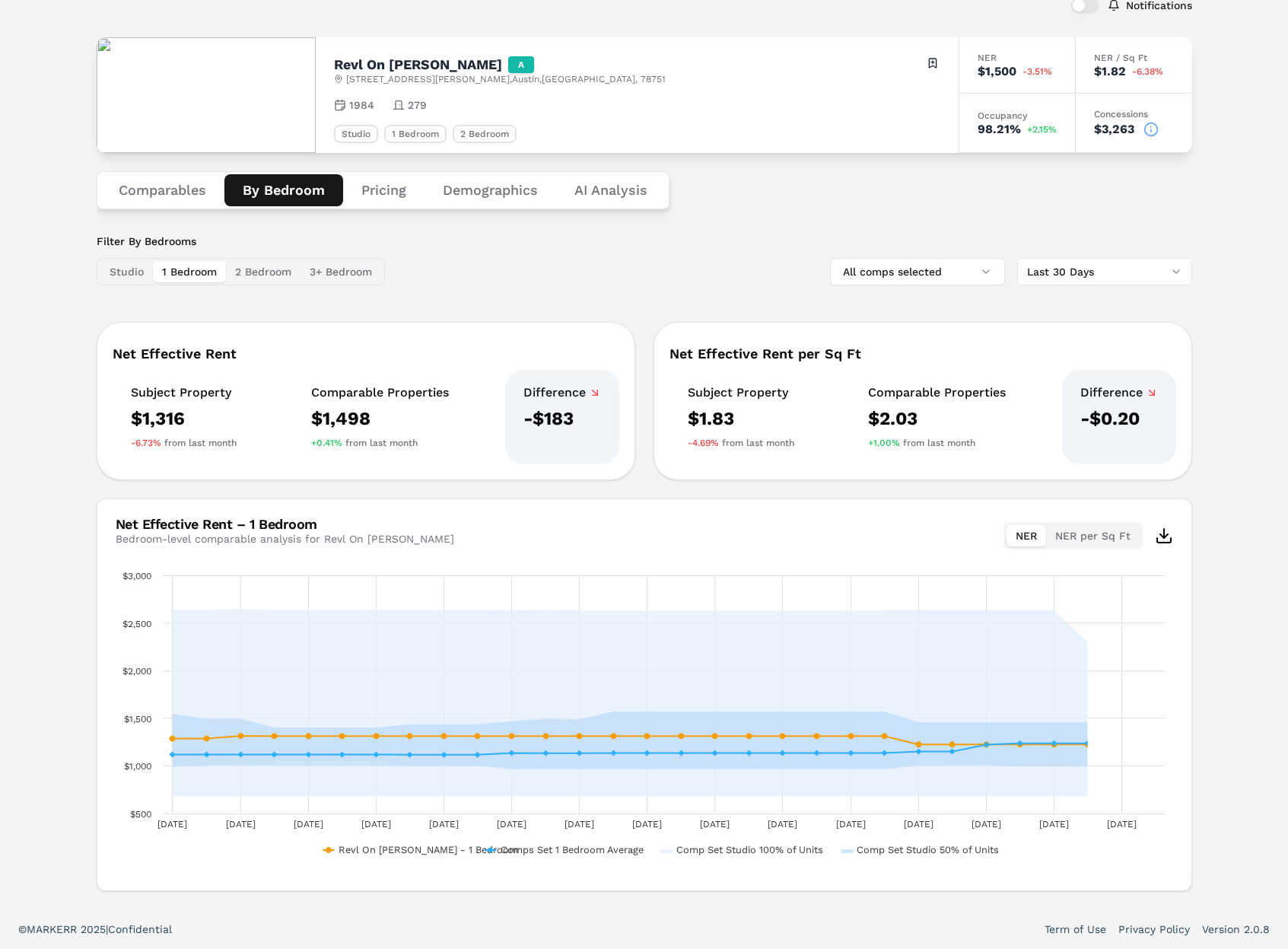
click at [172, 278] on button "1 Bedroom" at bounding box center [188, 271] width 73 height 21
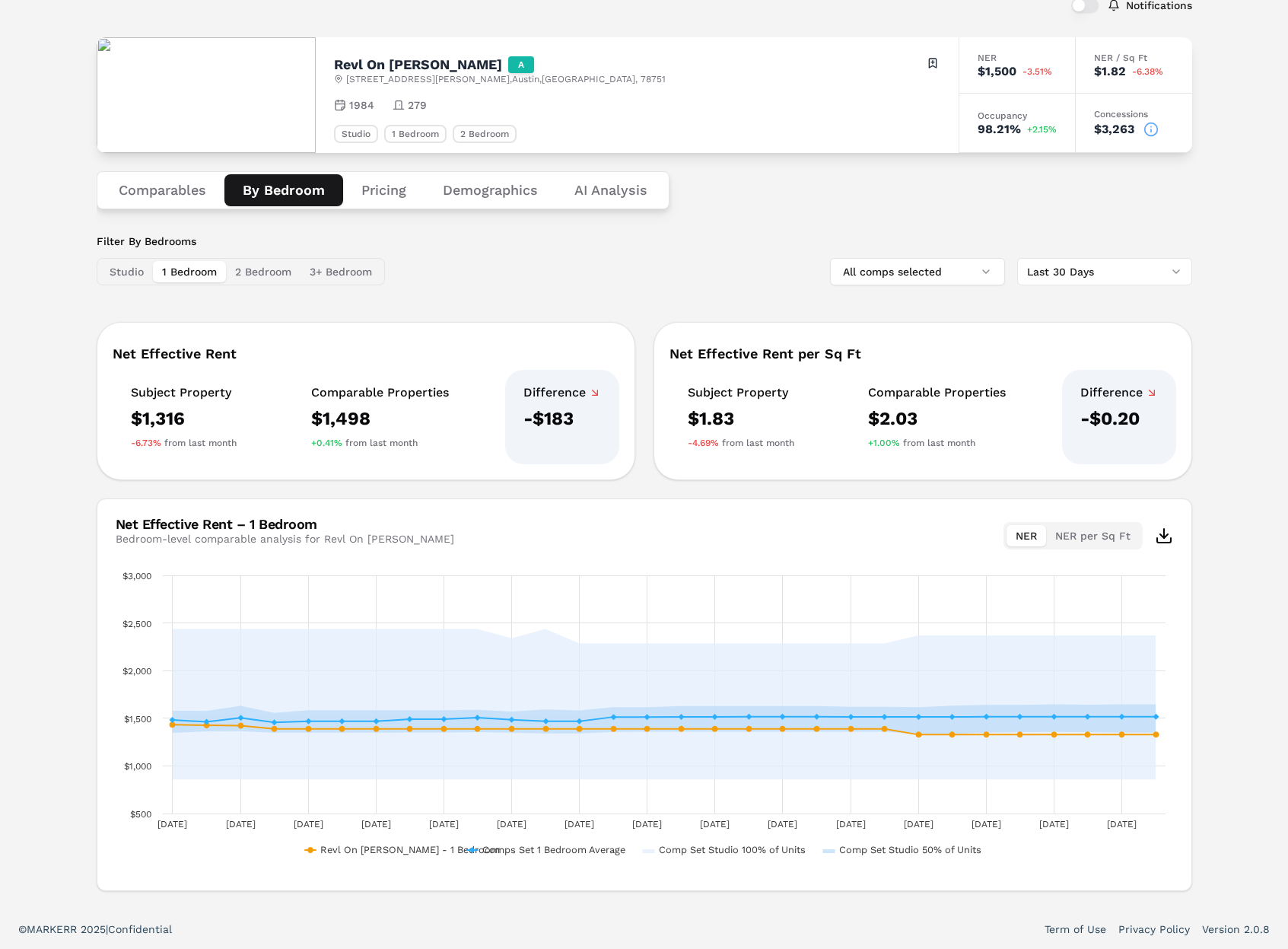
click at [254, 279] on button "2 Bedroom" at bounding box center [263, 271] width 75 height 21
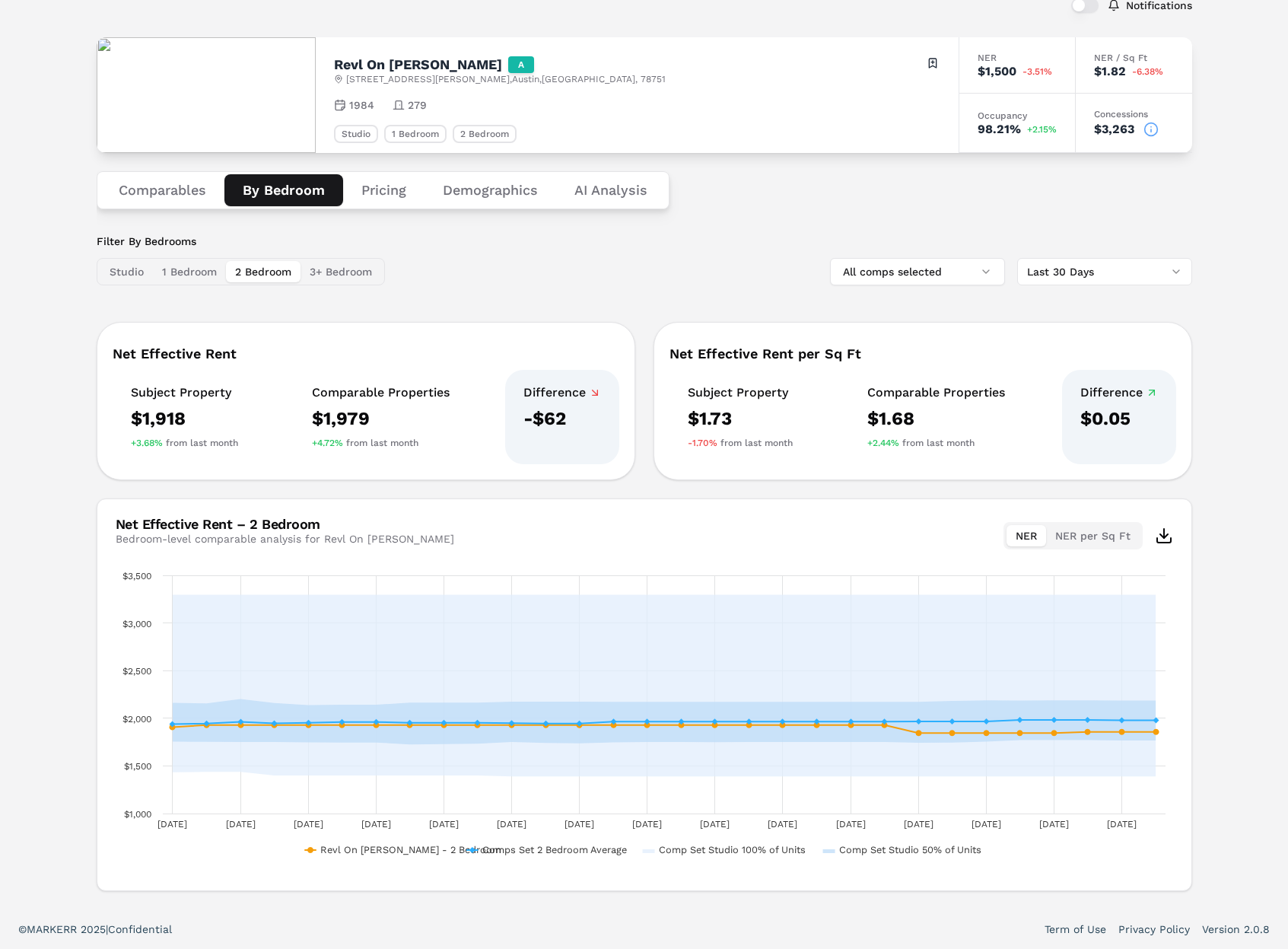
drag, startPoint x: 173, startPoint y: 280, endPoint x: 113, endPoint y: 274, distance: 60.3
click at [171, 279] on button "1 Bedroom" at bounding box center [188, 271] width 73 height 21
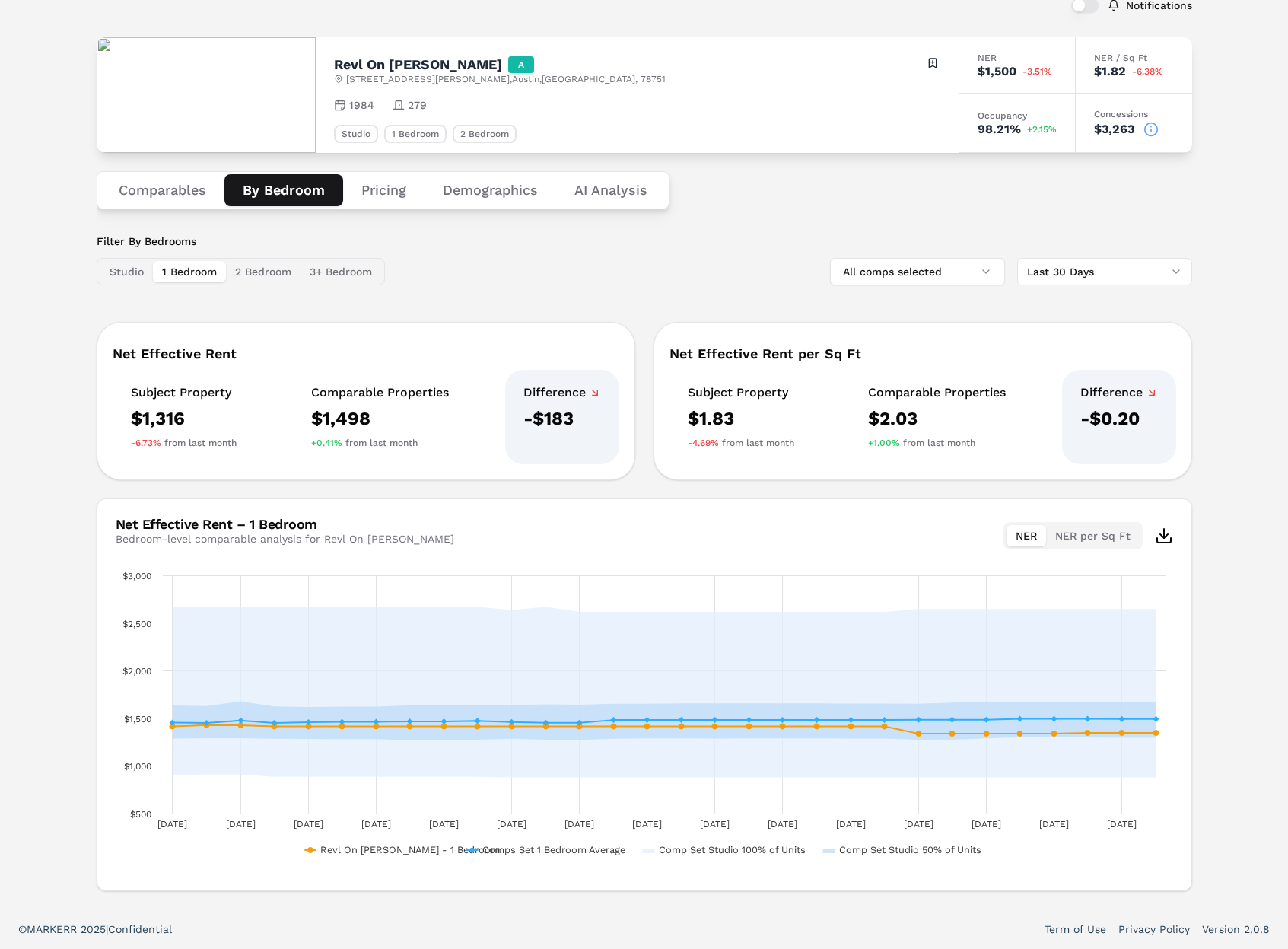
click at [113, 274] on button "Studio" at bounding box center [127, 271] width 53 height 21
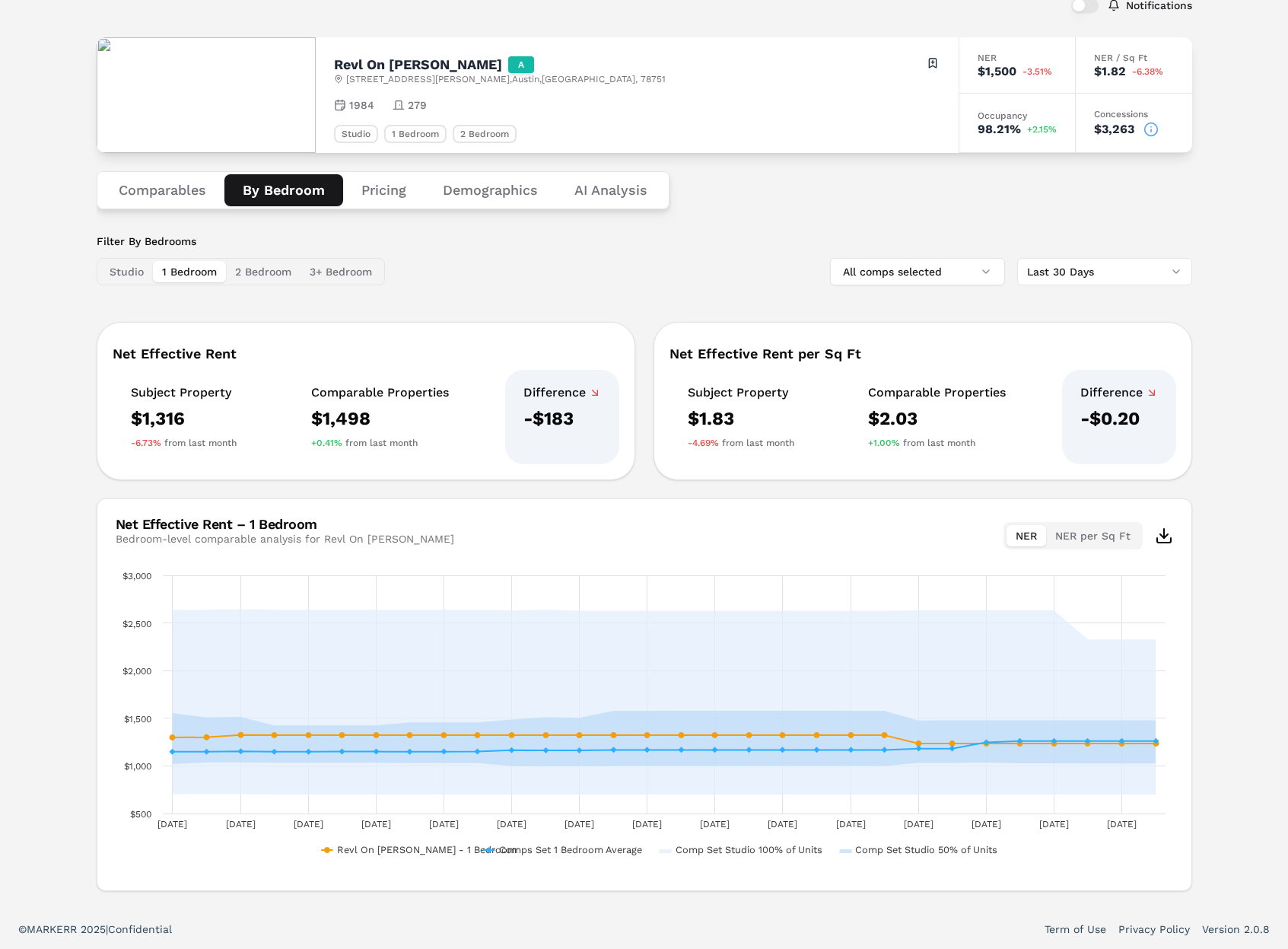
click at [217, 270] on button "1 Bedroom" at bounding box center [188, 271] width 73 height 21
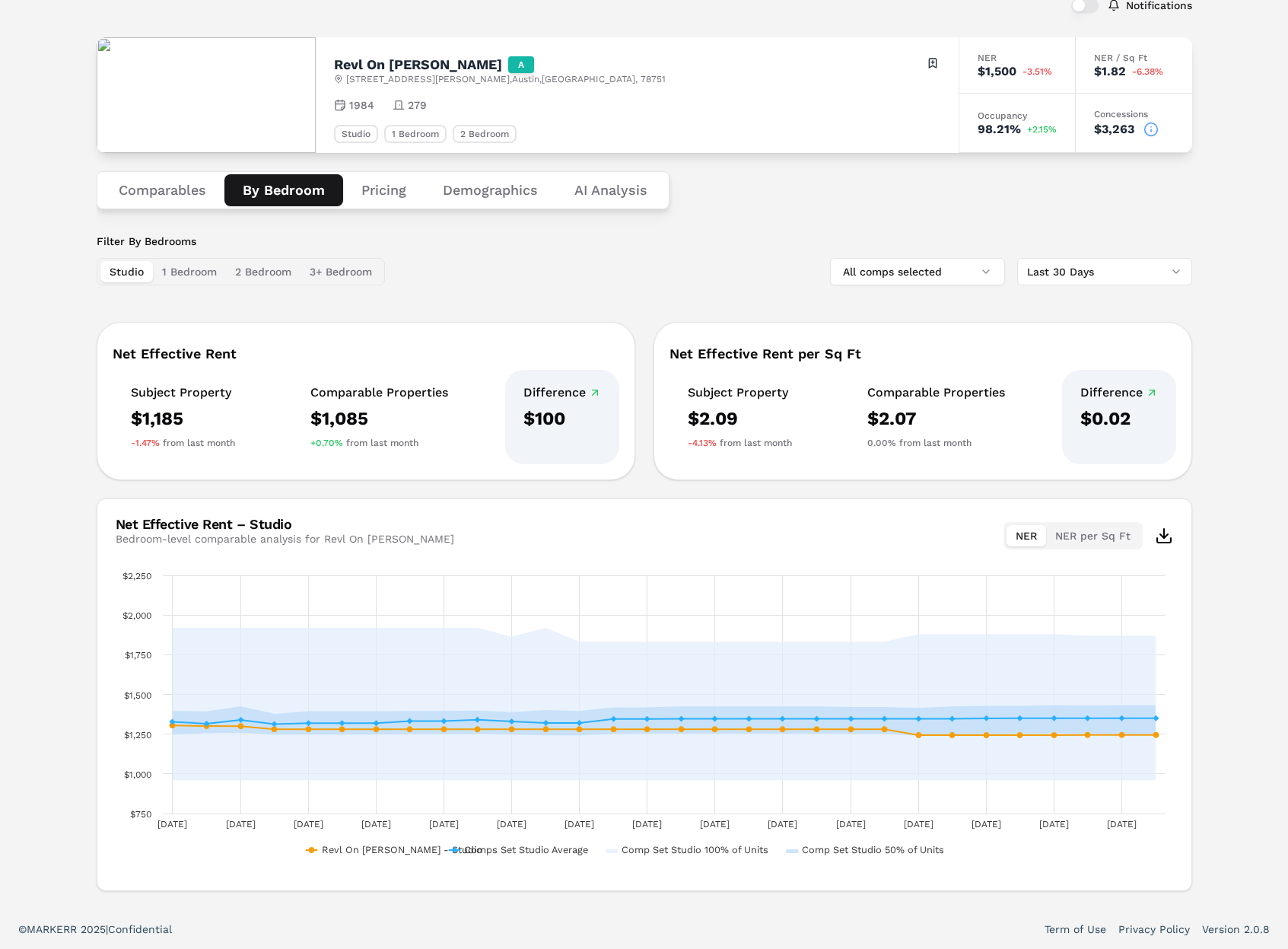
drag, startPoint x: 115, startPoint y: 273, endPoint x: 164, endPoint y: 272, distance: 49.0
click at [119, 272] on button "Studio" at bounding box center [127, 271] width 53 height 21
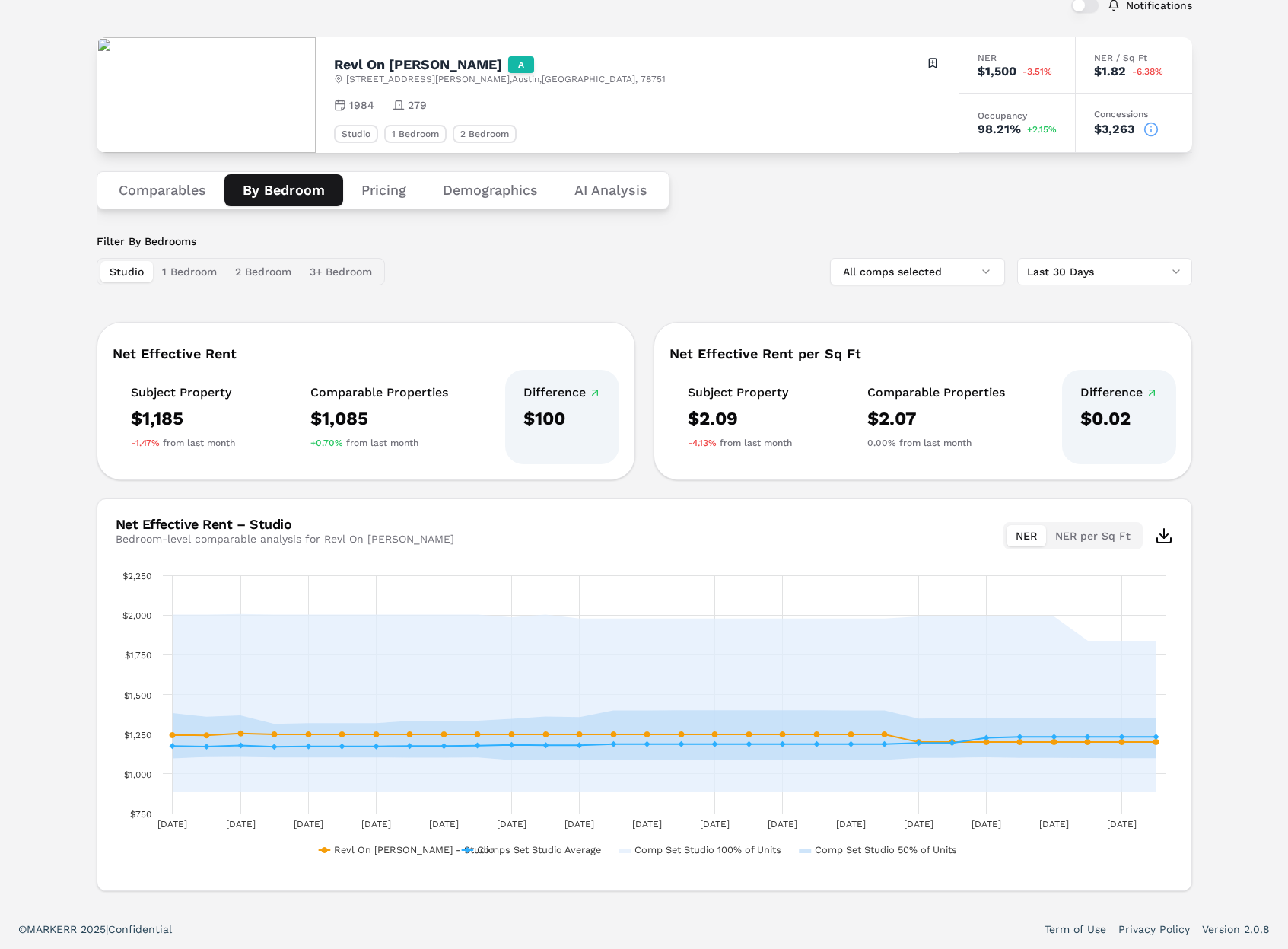
click at [171, 271] on button "1 Bedroom" at bounding box center [188, 271] width 73 height 21
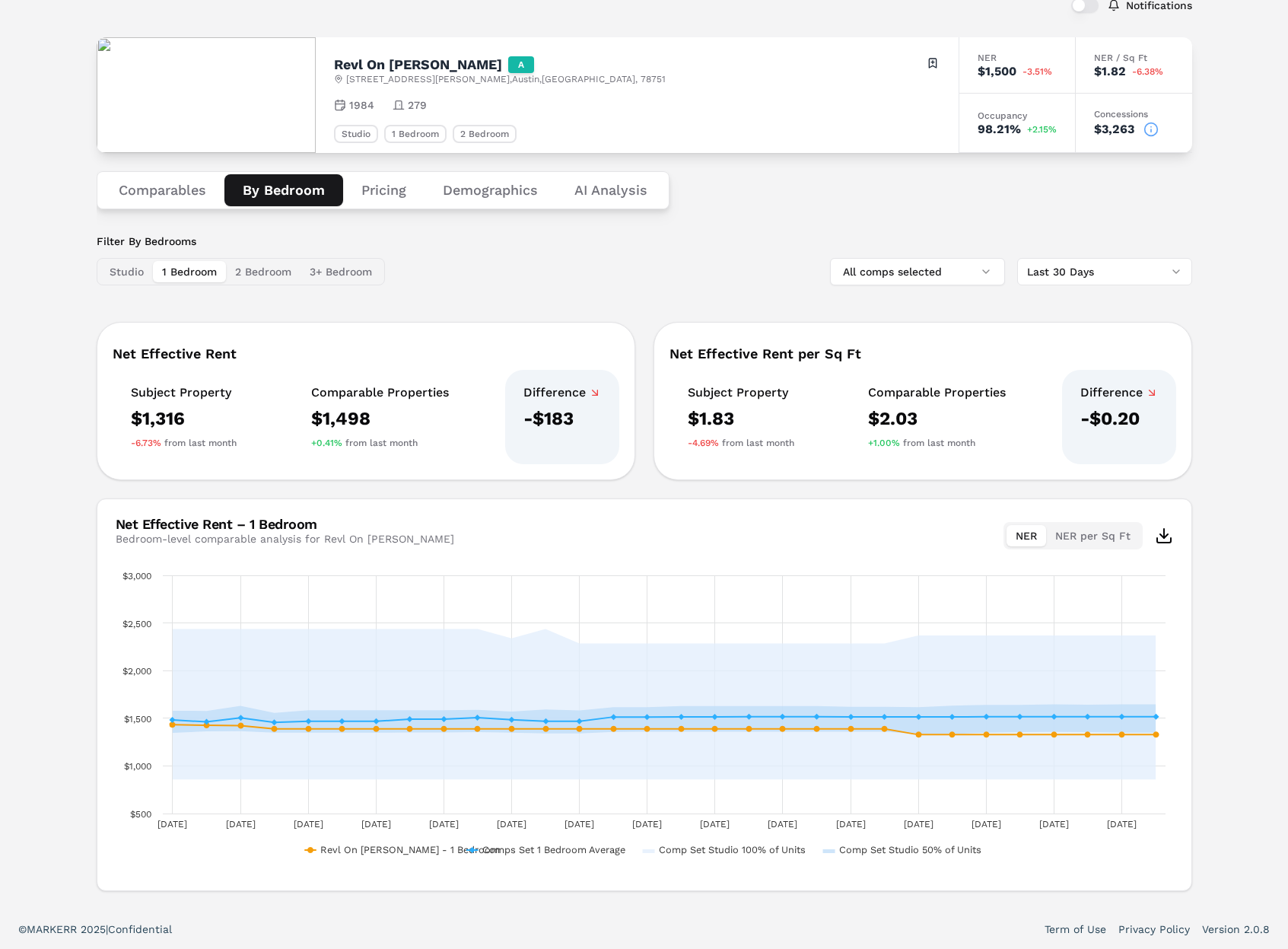
click at [177, 201] on button "Comparables" at bounding box center [163, 190] width 124 height 32
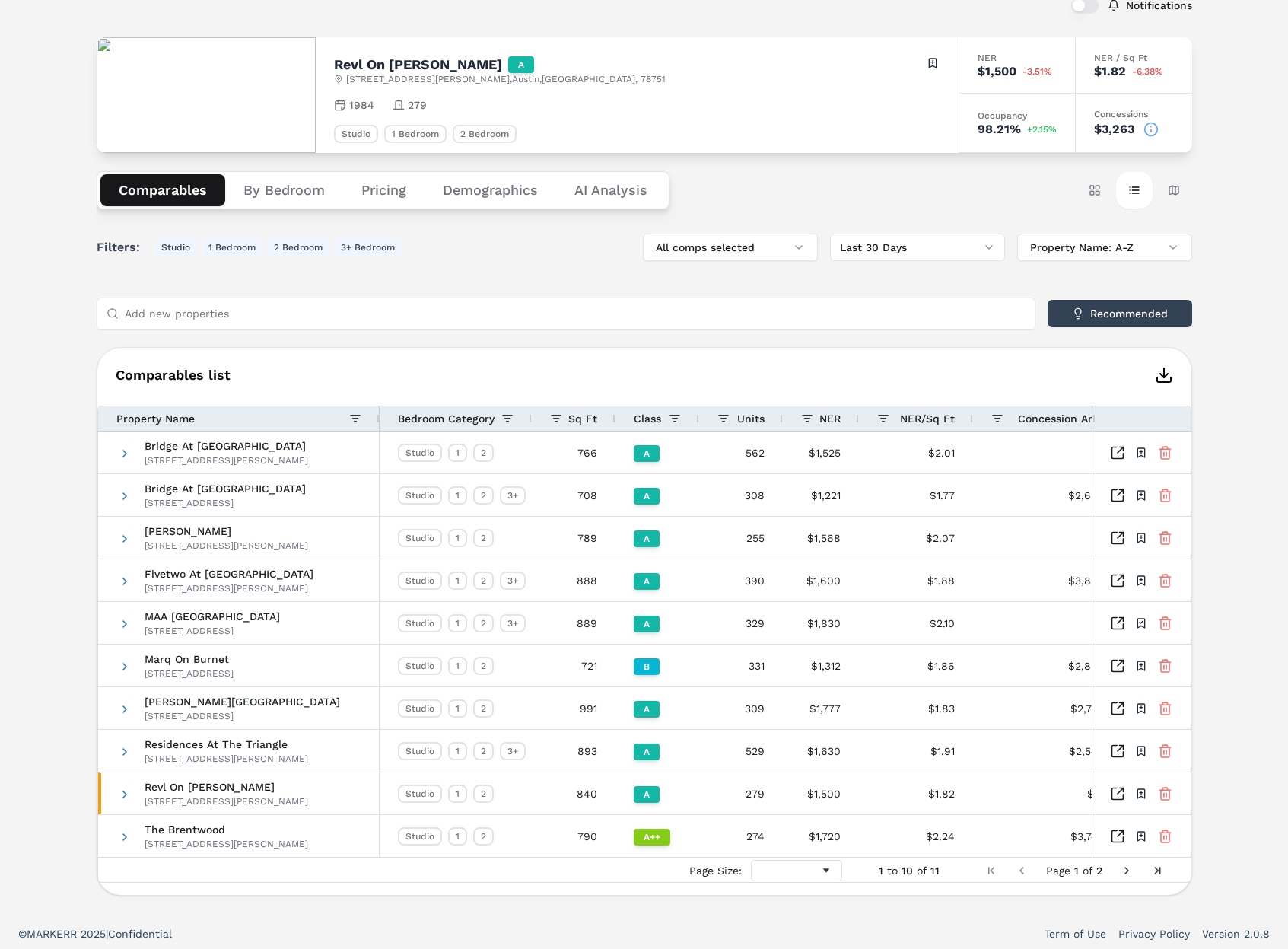
scroll to position [104, 0]
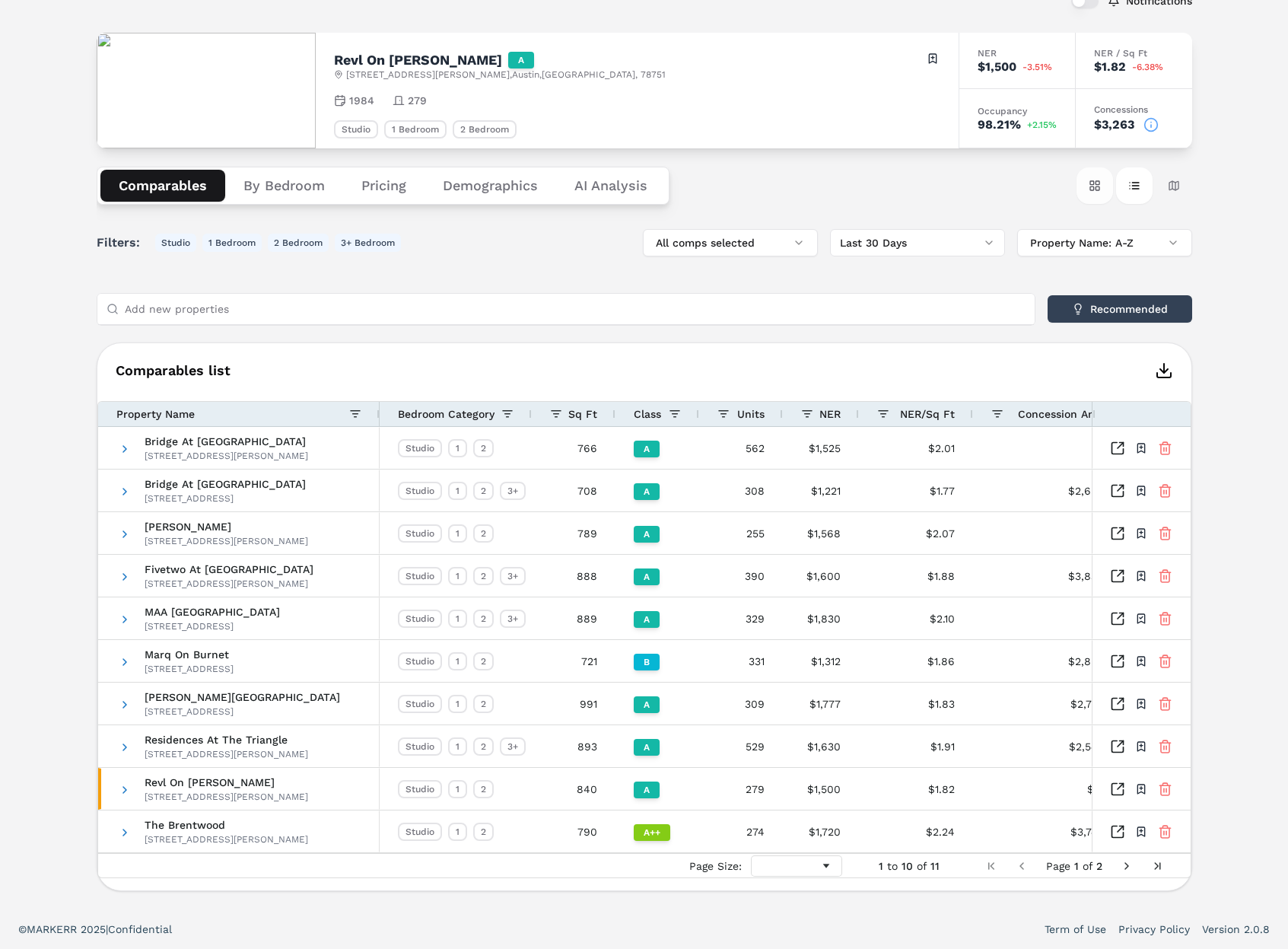
click at [1093, 188] on button "Card view" at bounding box center [1095, 186] width 37 height 37
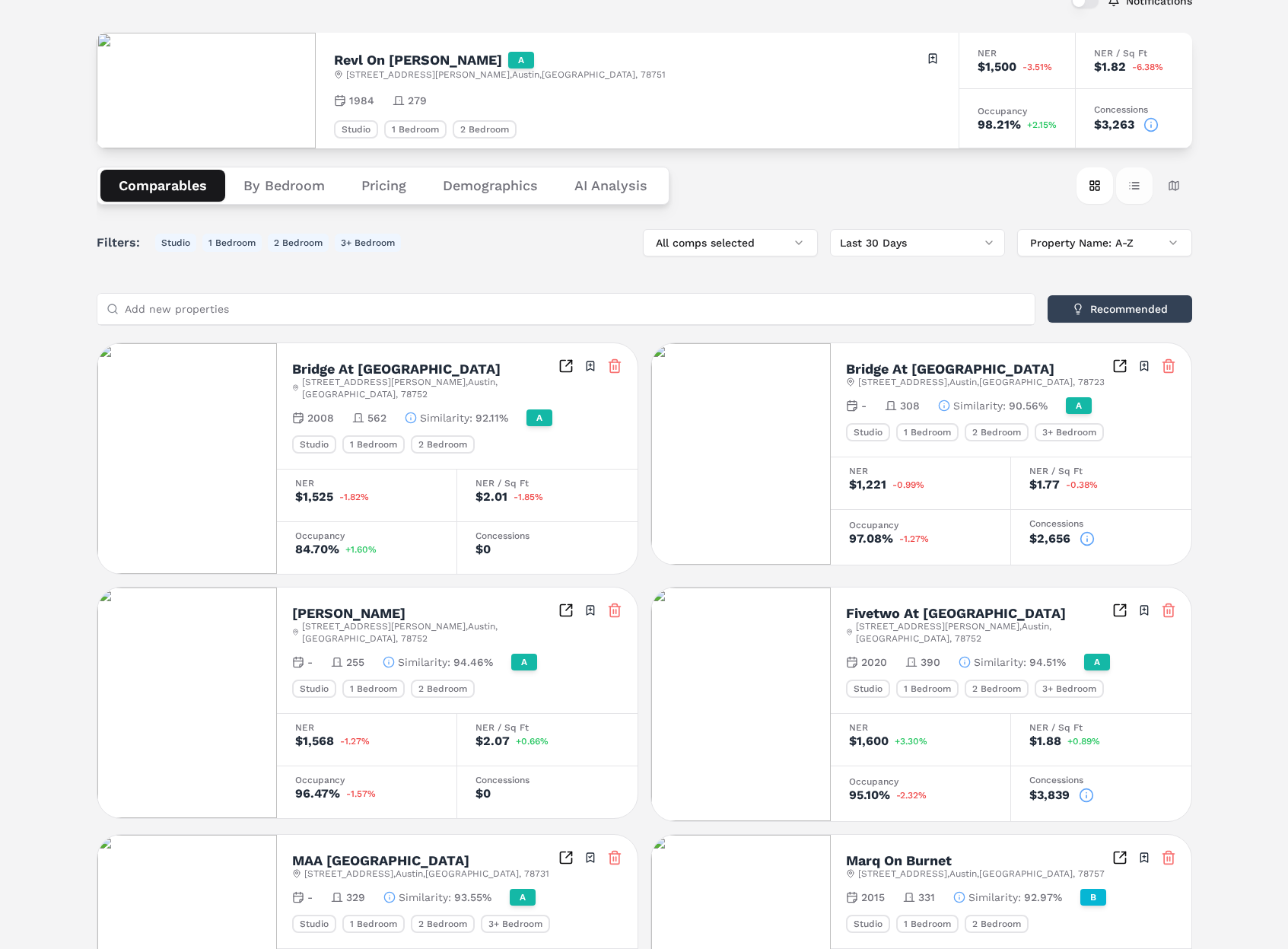
click at [1130, 185] on button "Table view" at bounding box center [1135, 186] width 37 height 37
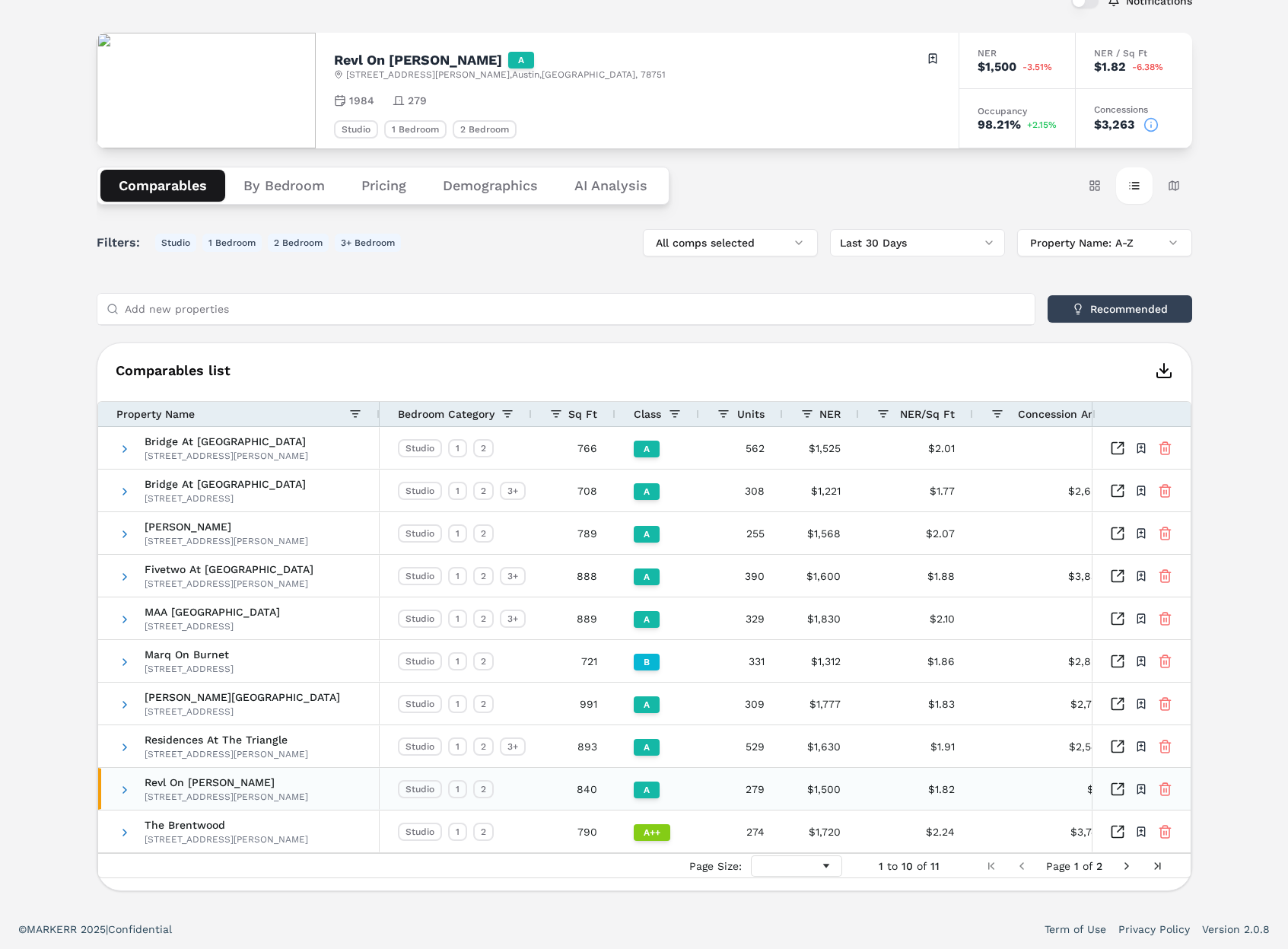
click at [127, 789] on span at bounding box center [124, 789] width 12 height 12
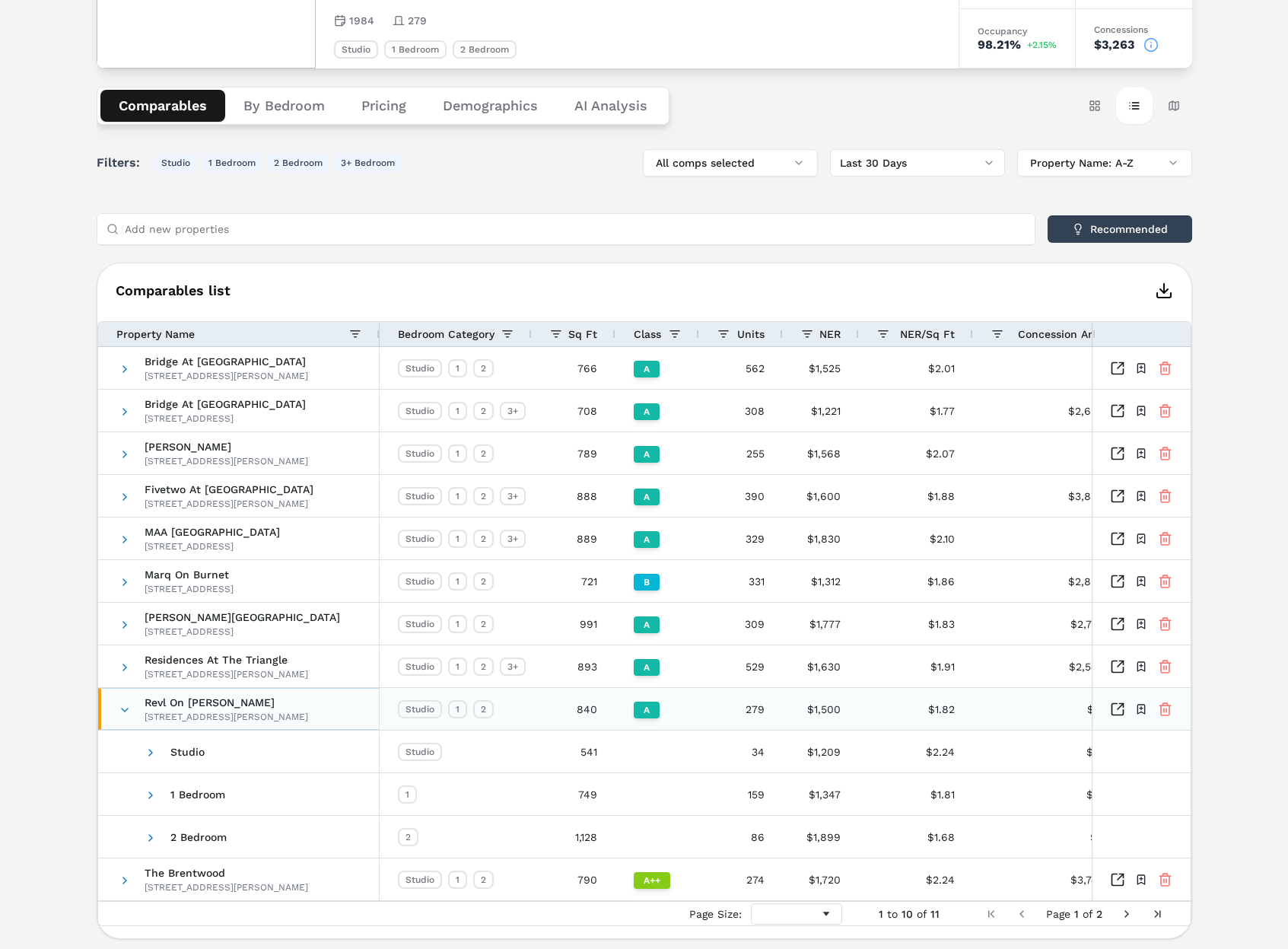
scroll to position [232, 0]
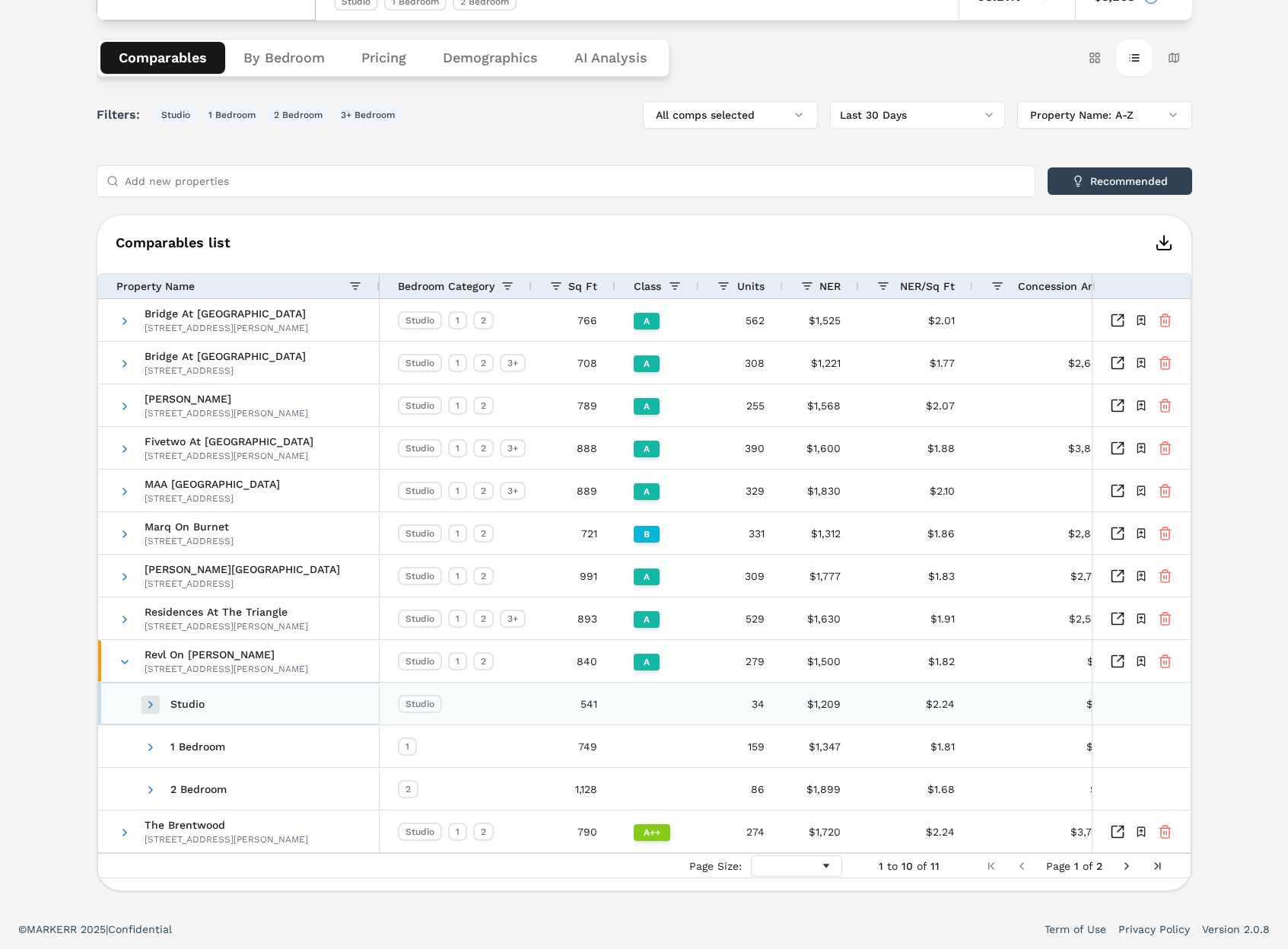
click at [151, 700] on span at bounding box center [150, 704] width 12 height 12
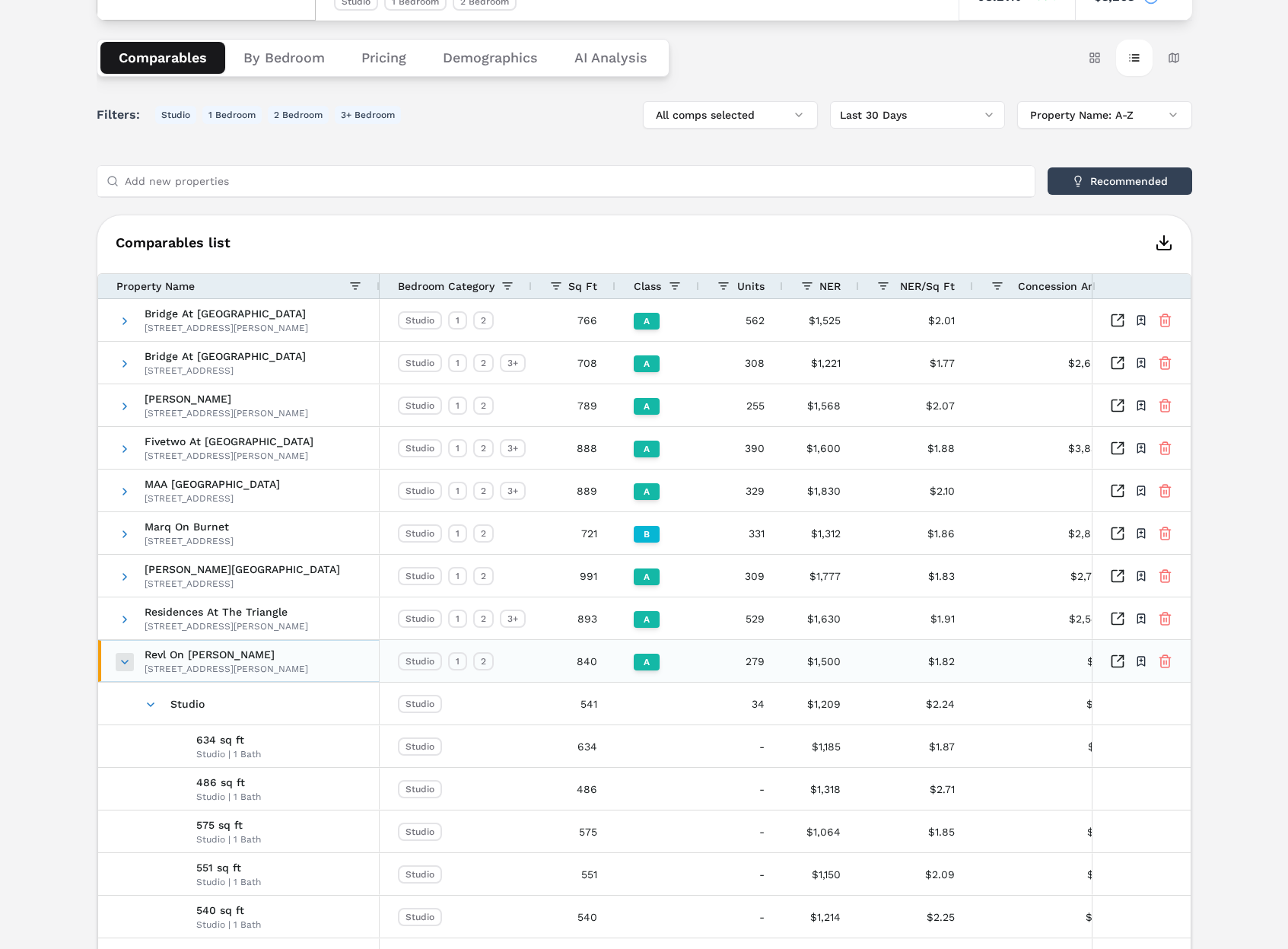
click at [120, 660] on span at bounding box center [124, 662] width 12 height 12
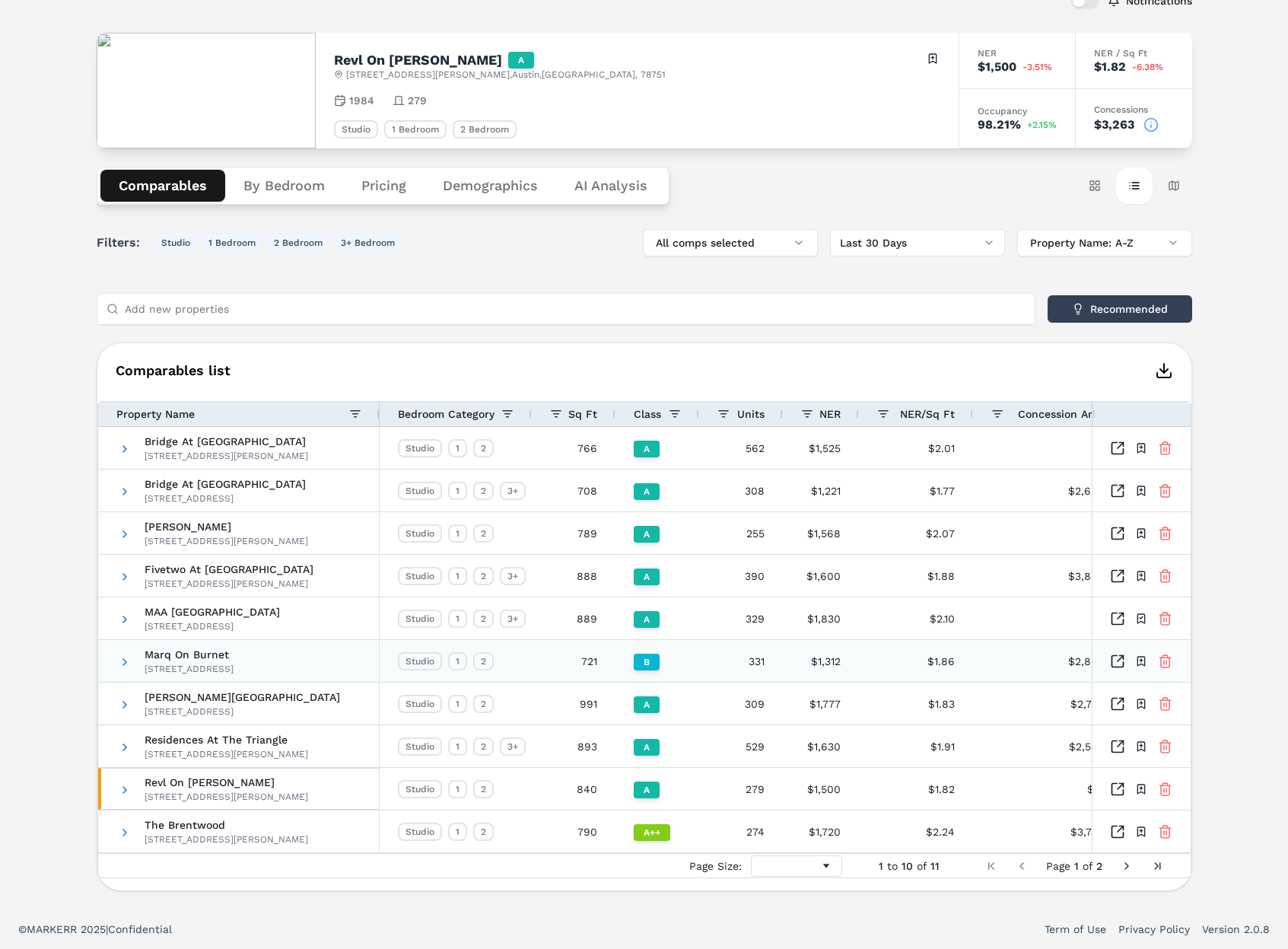
scroll to position [104, 0]
drag, startPoint x: 1096, startPoint y: 181, endPoint x: 954, endPoint y: 201, distance: 143.4
click at [1095, 181] on button "Card view" at bounding box center [1095, 186] width 37 height 37
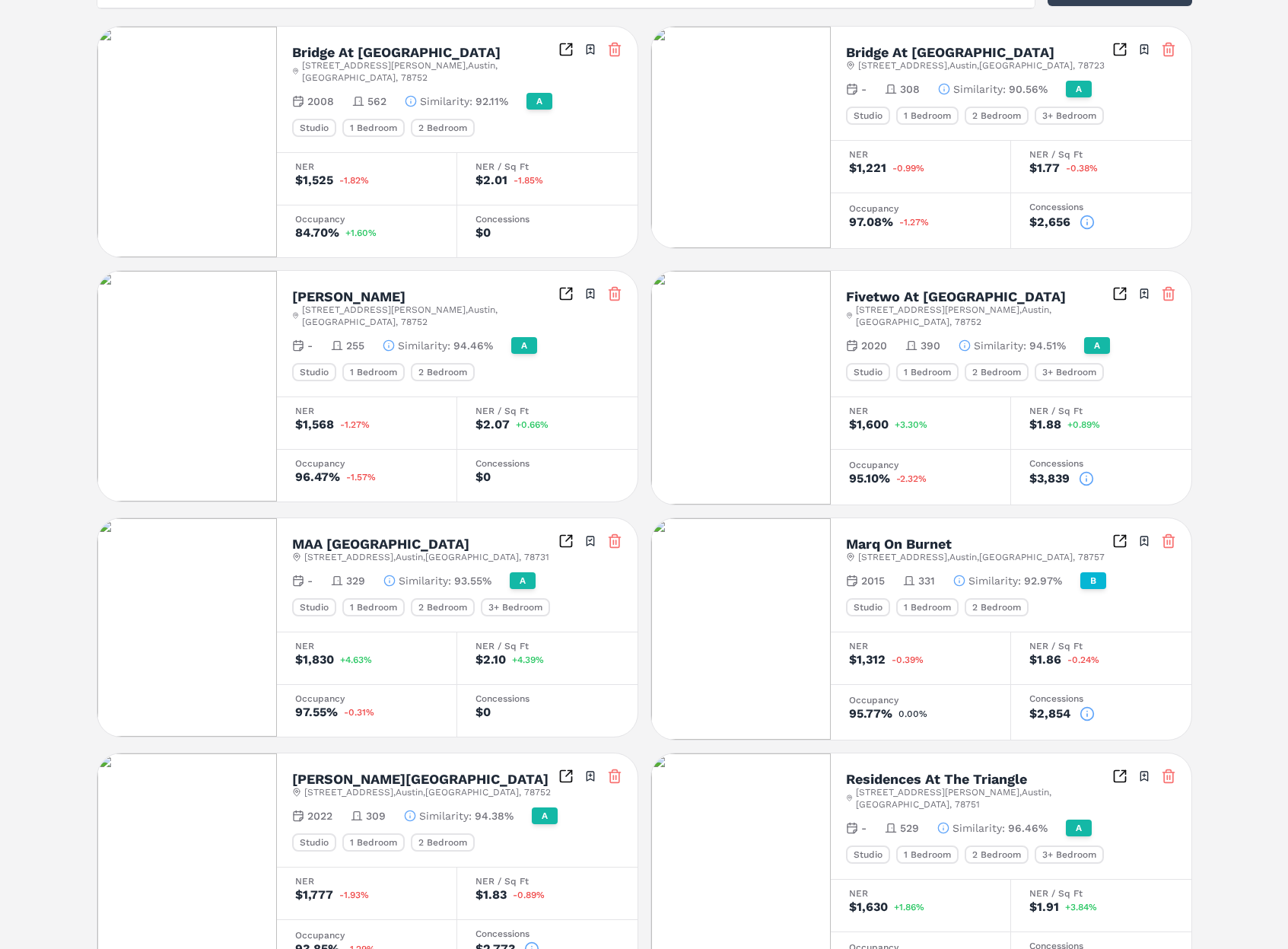
scroll to position [0, 0]
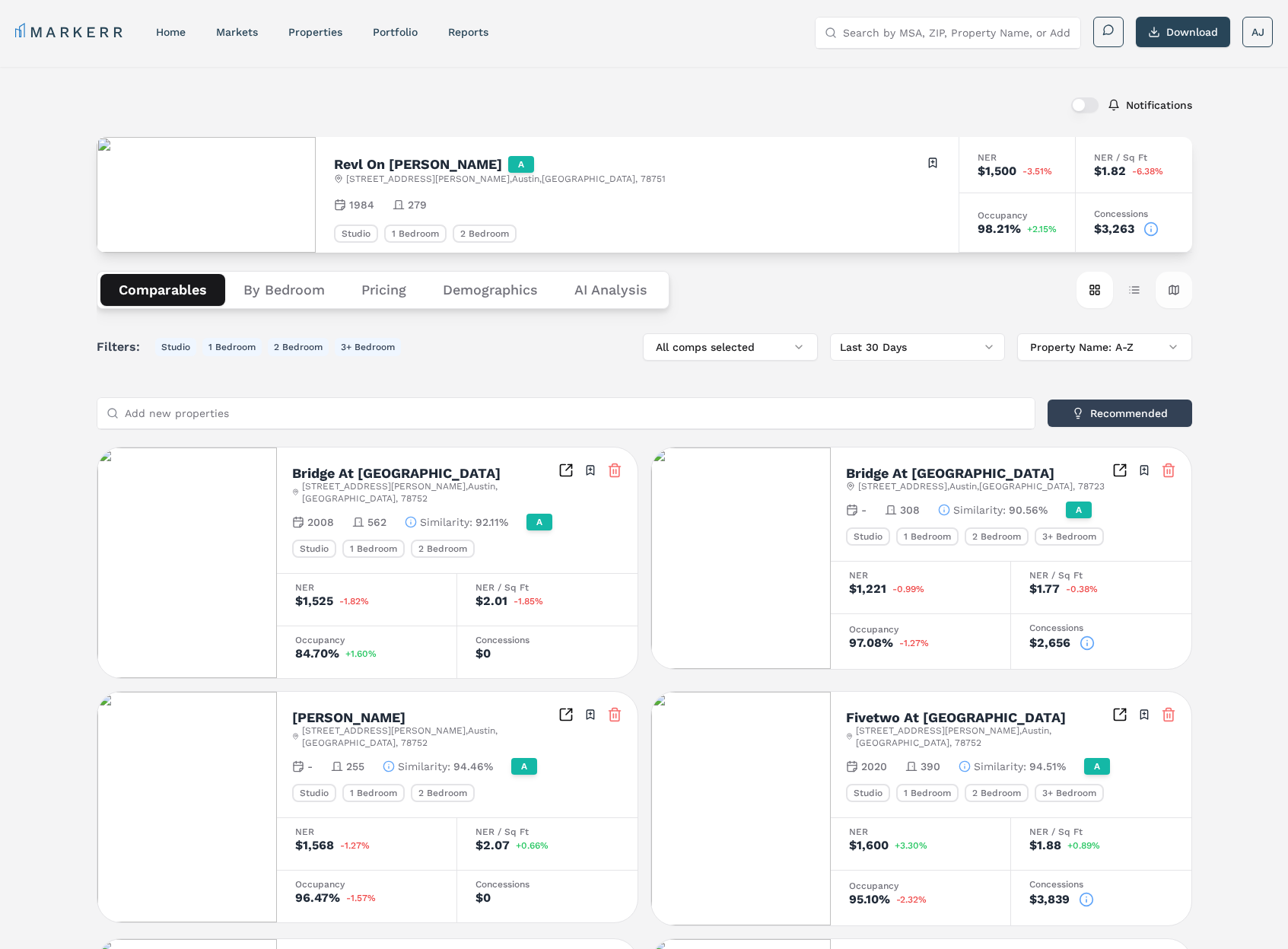
click at [1177, 286] on button "Map view" at bounding box center [1174, 290] width 37 height 37
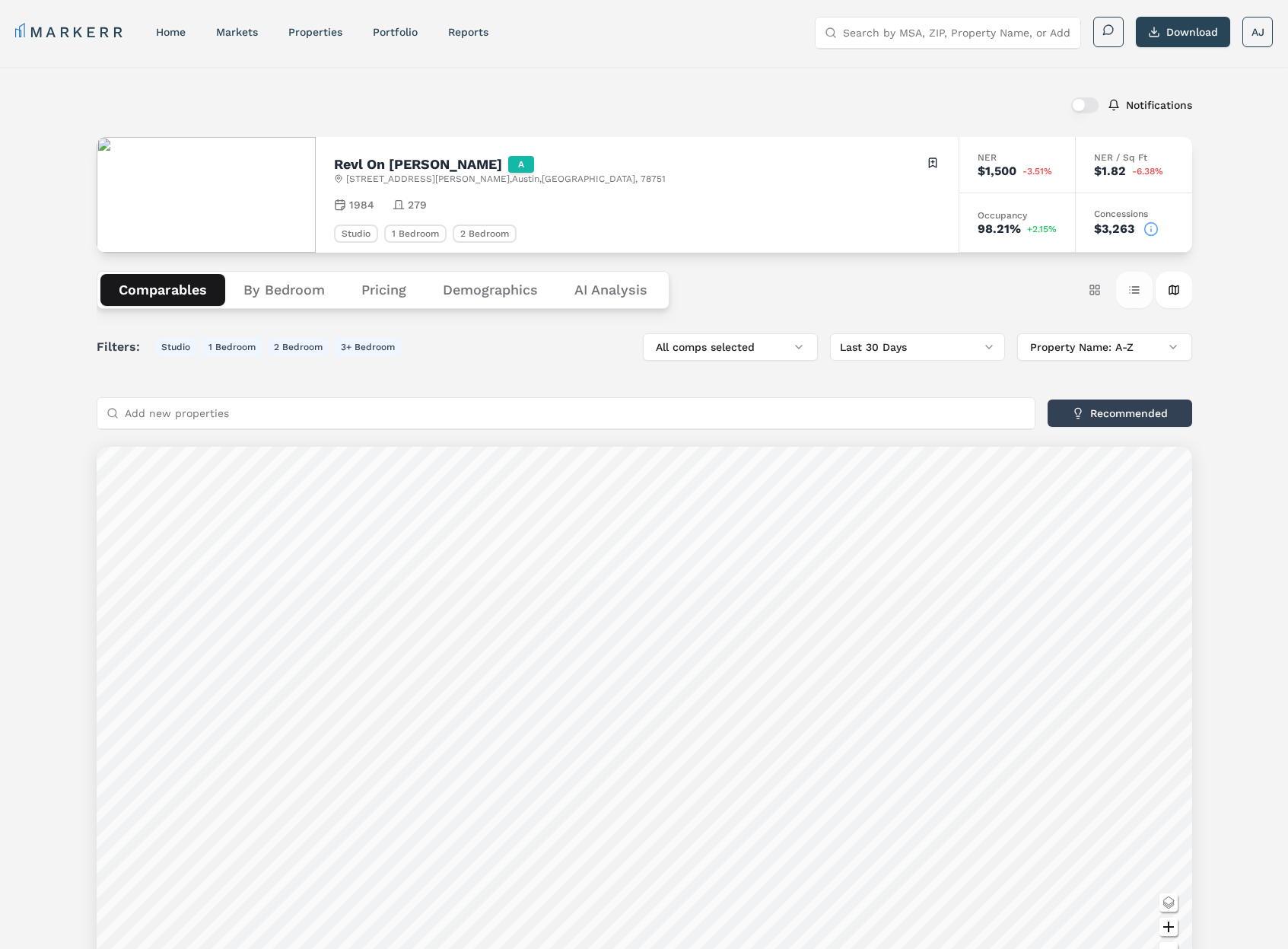
click at [1124, 289] on button "Table view" at bounding box center [1135, 290] width 37 height 37
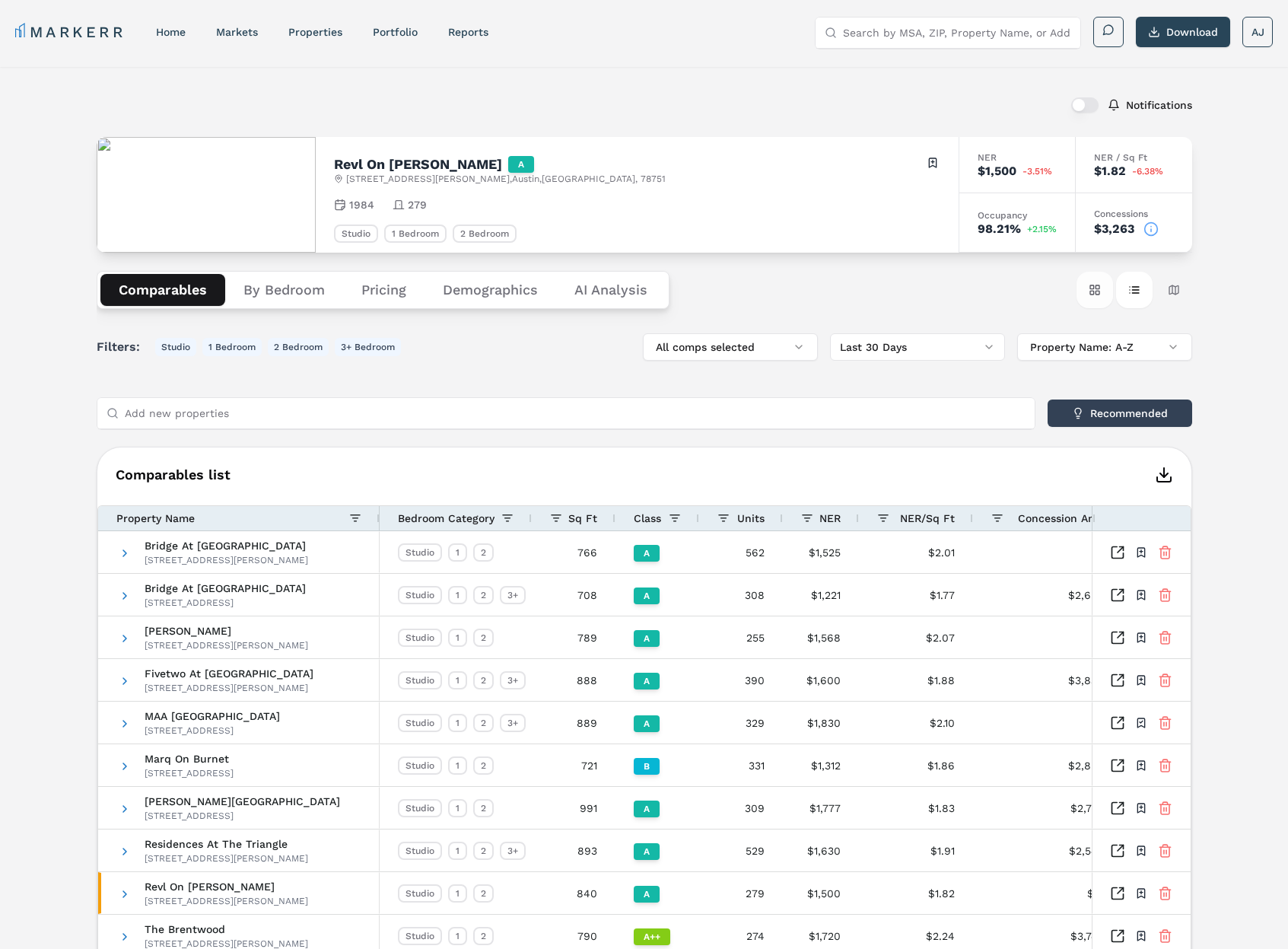
click at [1091, 289] on button "Card view" at bounding box center [1095, 290] width 37 height 37
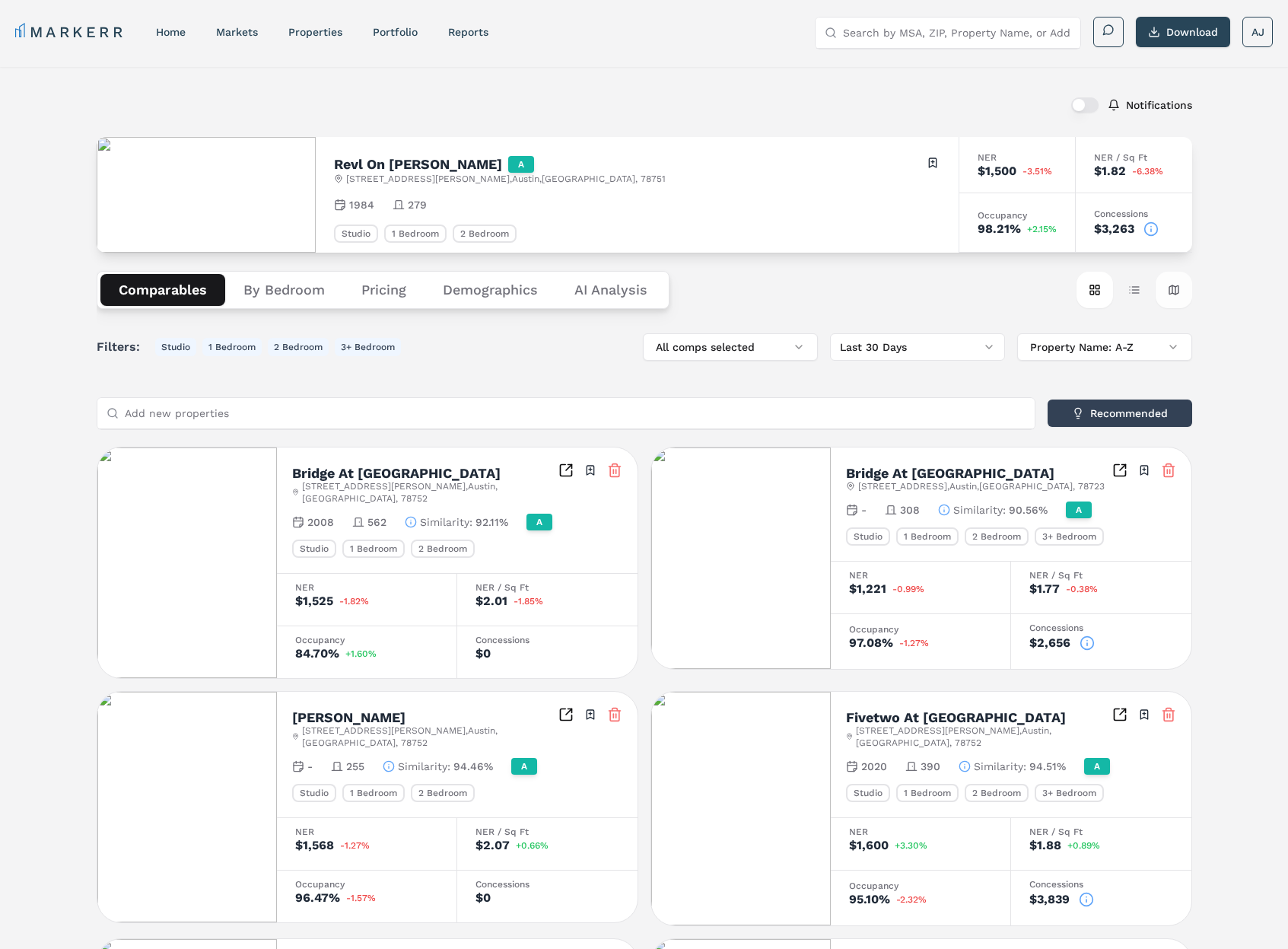
drag, startPoint x: 1210, startPoint y: 290, endPoint x: 1173, endPoint y: 290, distance: 37.0
click at [1210, 290] on div "Notifications Revl On [PERSON_NAME] A [STREET_ADDRESS][PERSON_NAME] Toggle port…" at bounding box center [644, 870] width 1288 height 1607
click at [1158, 291] on button "Map view" at bounding box center [1174, 290] width 37 height 37
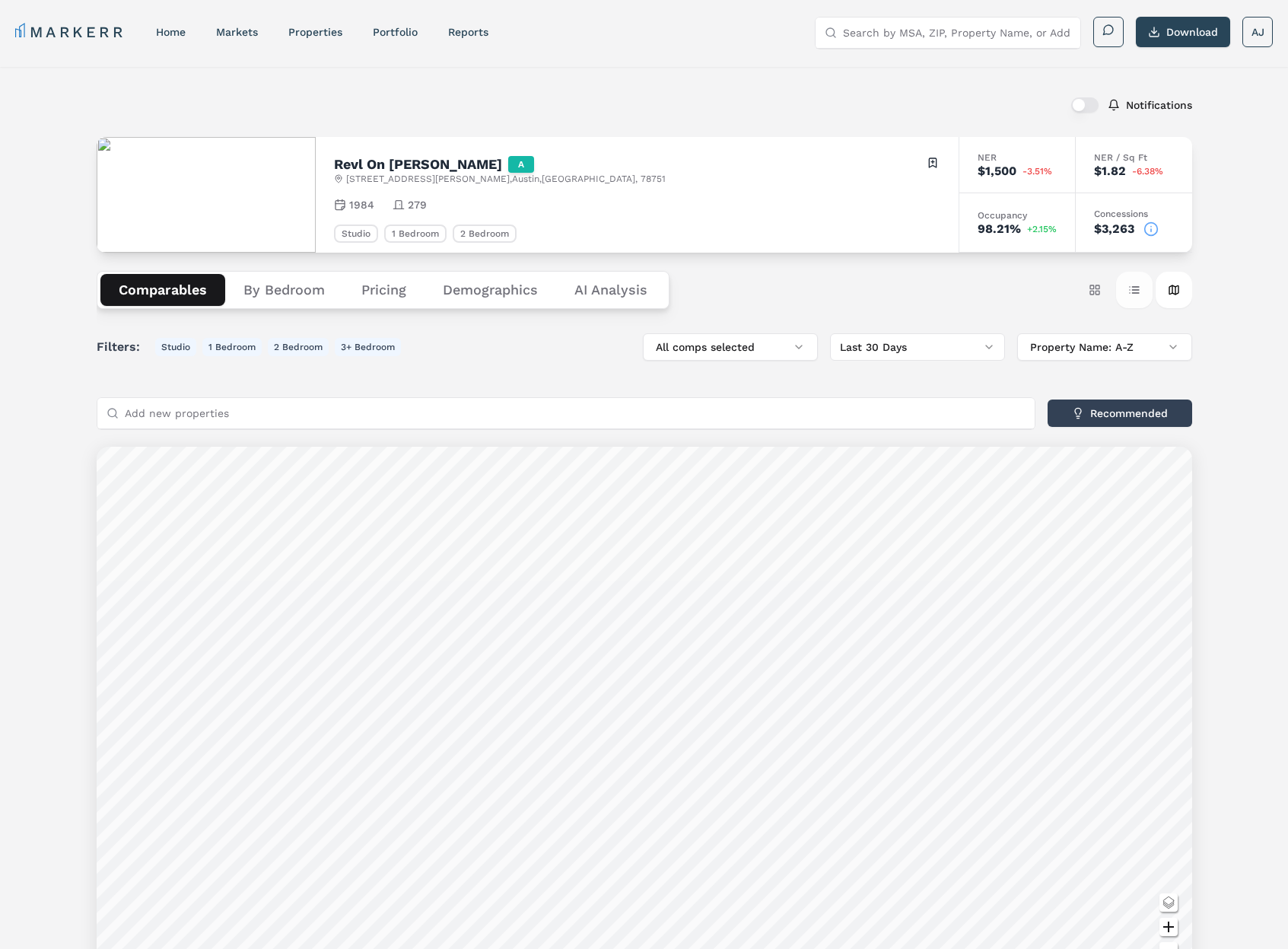
click at [1125, 294] on button "Table view" at bounding box center [1135, 290] width 37 height 37
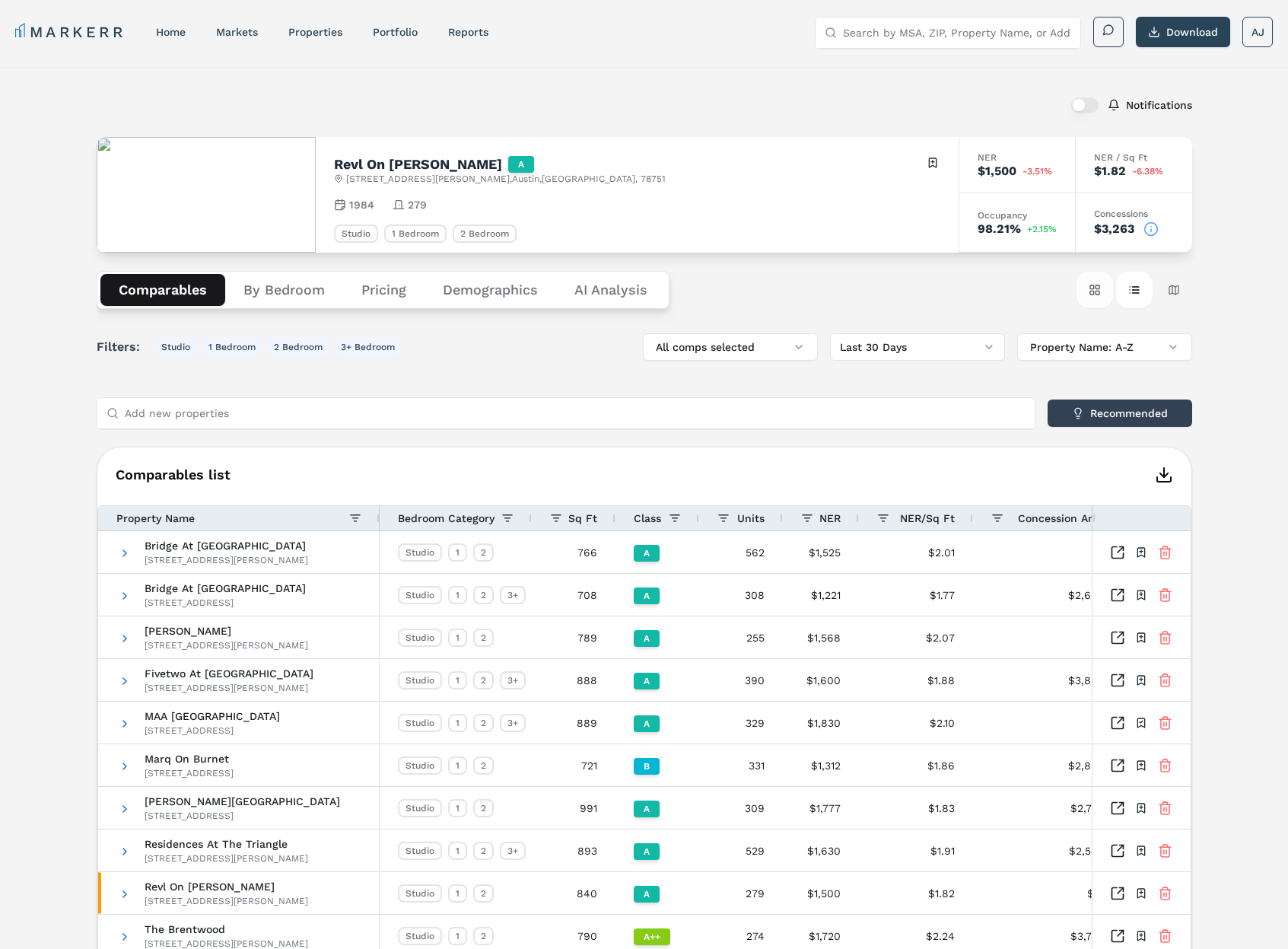
click at [1103, 294] on button "Card view" at bounding box center [1095, 290] width 37 height 37
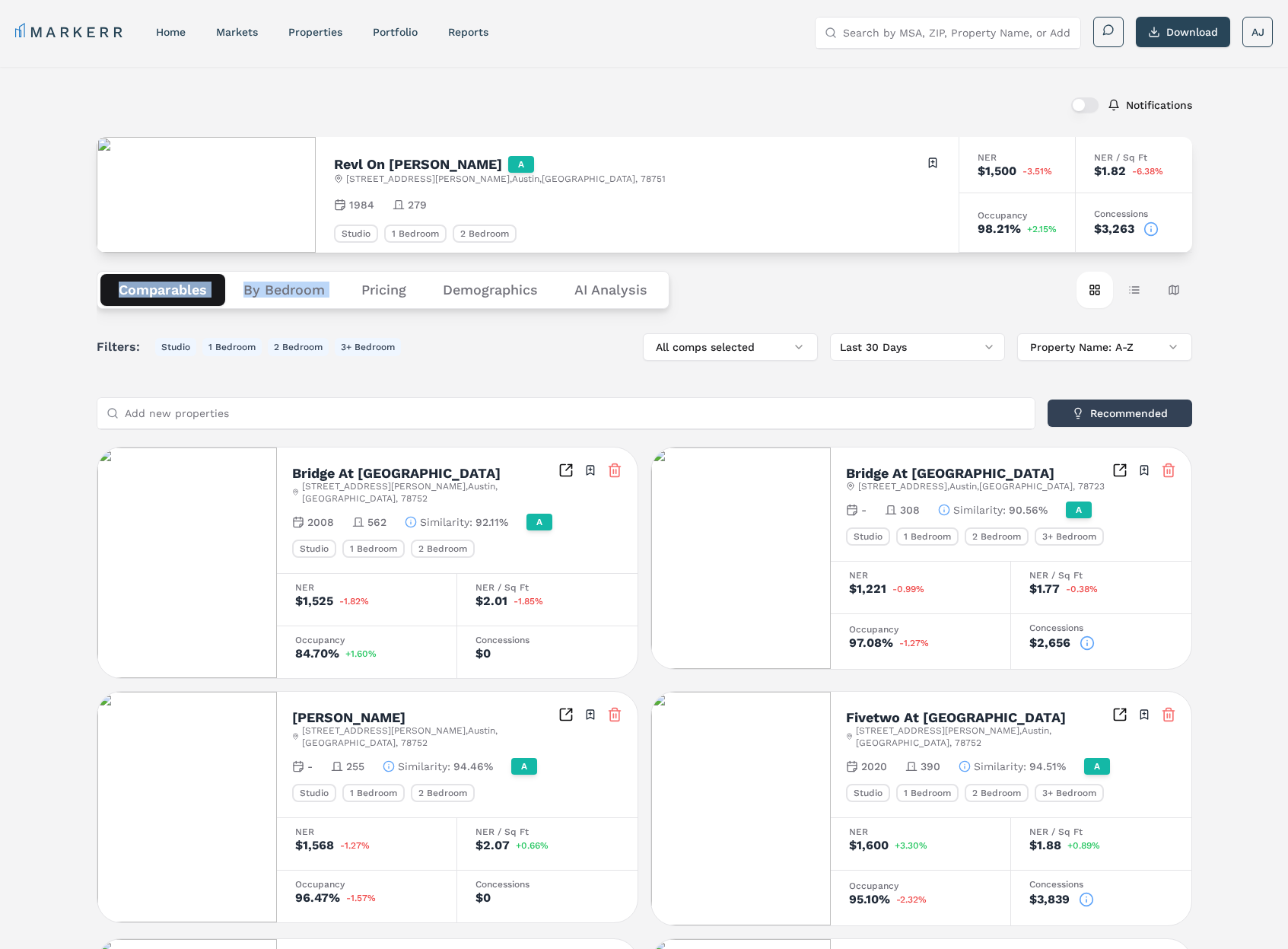
drag, startPoint x: 85, startPoint y: 276, endPoint x: 324, endPoint y: 291, distance: 239.5
click at [332, 292] on div "Notifications Revl On [PERSON_NAME] A [STREET_ADDRESS][PERSON_NAME] Toggle port…" at bounding box center [644, 870] width 1288 height 1607
click at [277, 289] on button "By Bedroom" at bounding box center [285, 289] width 118 height 32
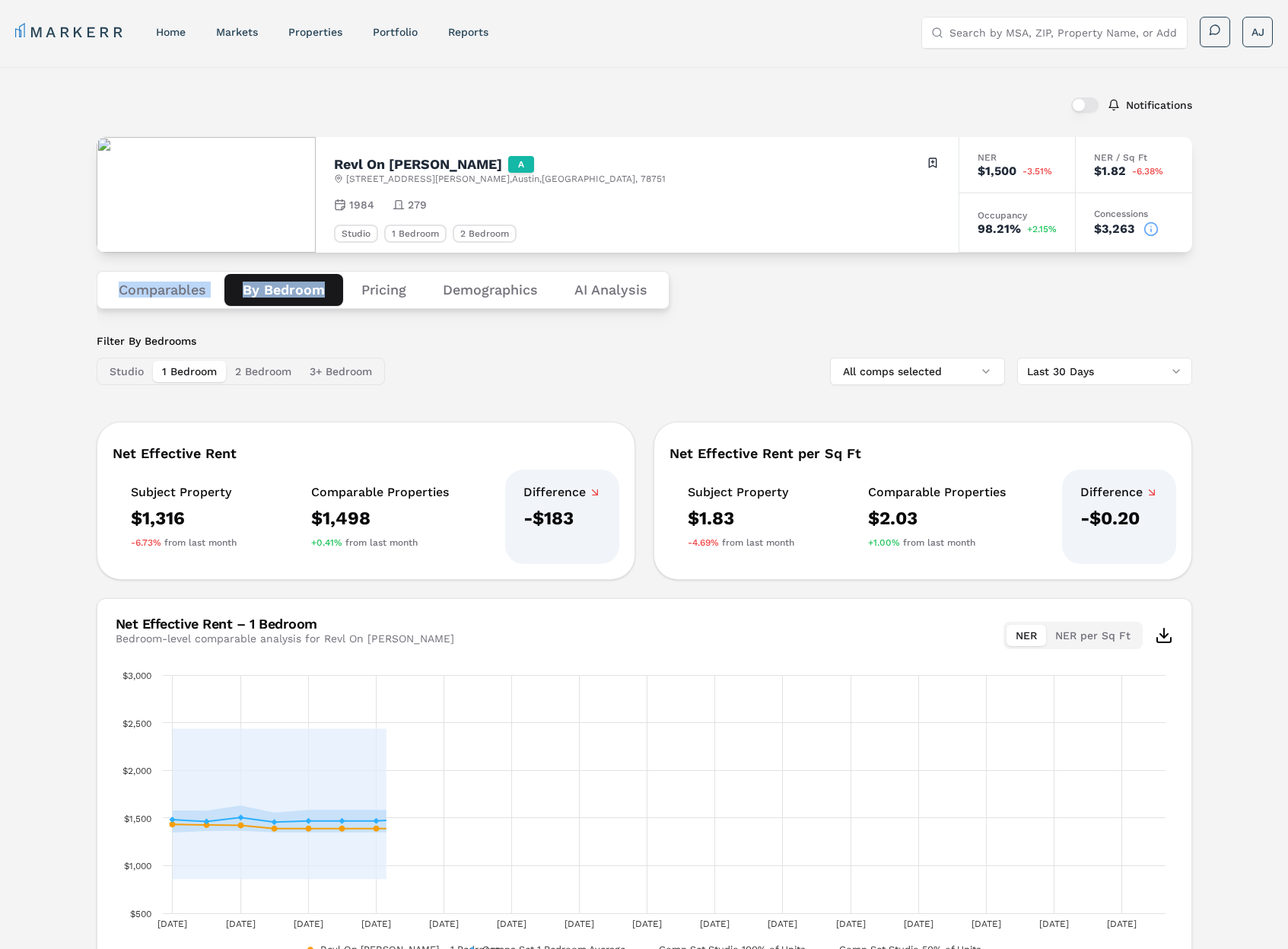
click at [152, 292] on button "Comparables" at bounding box center [163, 289] width 124 height 32
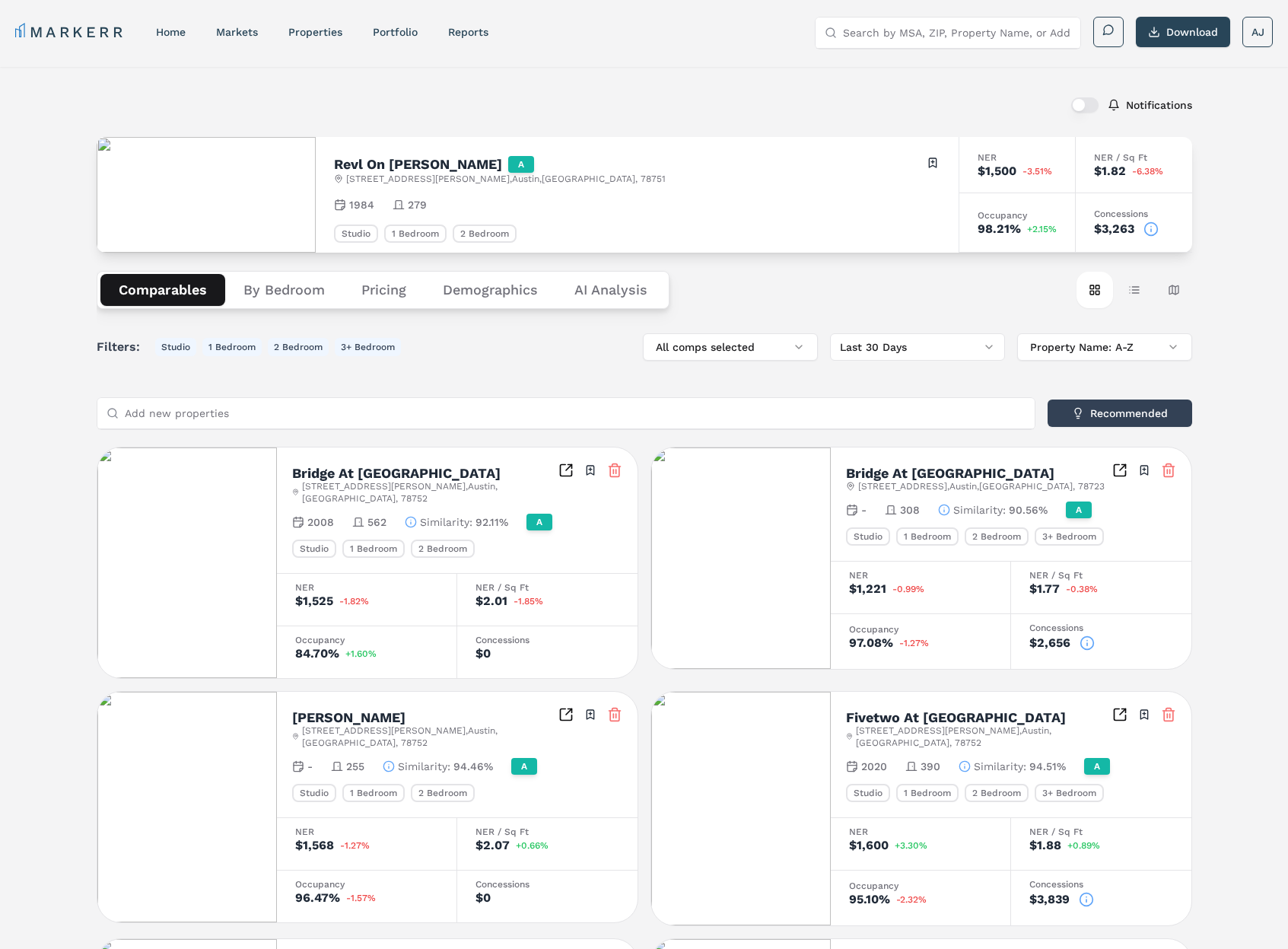
click at [64, 186] on div "Notifications Revl On [PERSON_NAME] A [STREET_ADDRESS][PERSON_NAME] Toggle port…" at bounding box center [644, 870] width 1288 height 1607
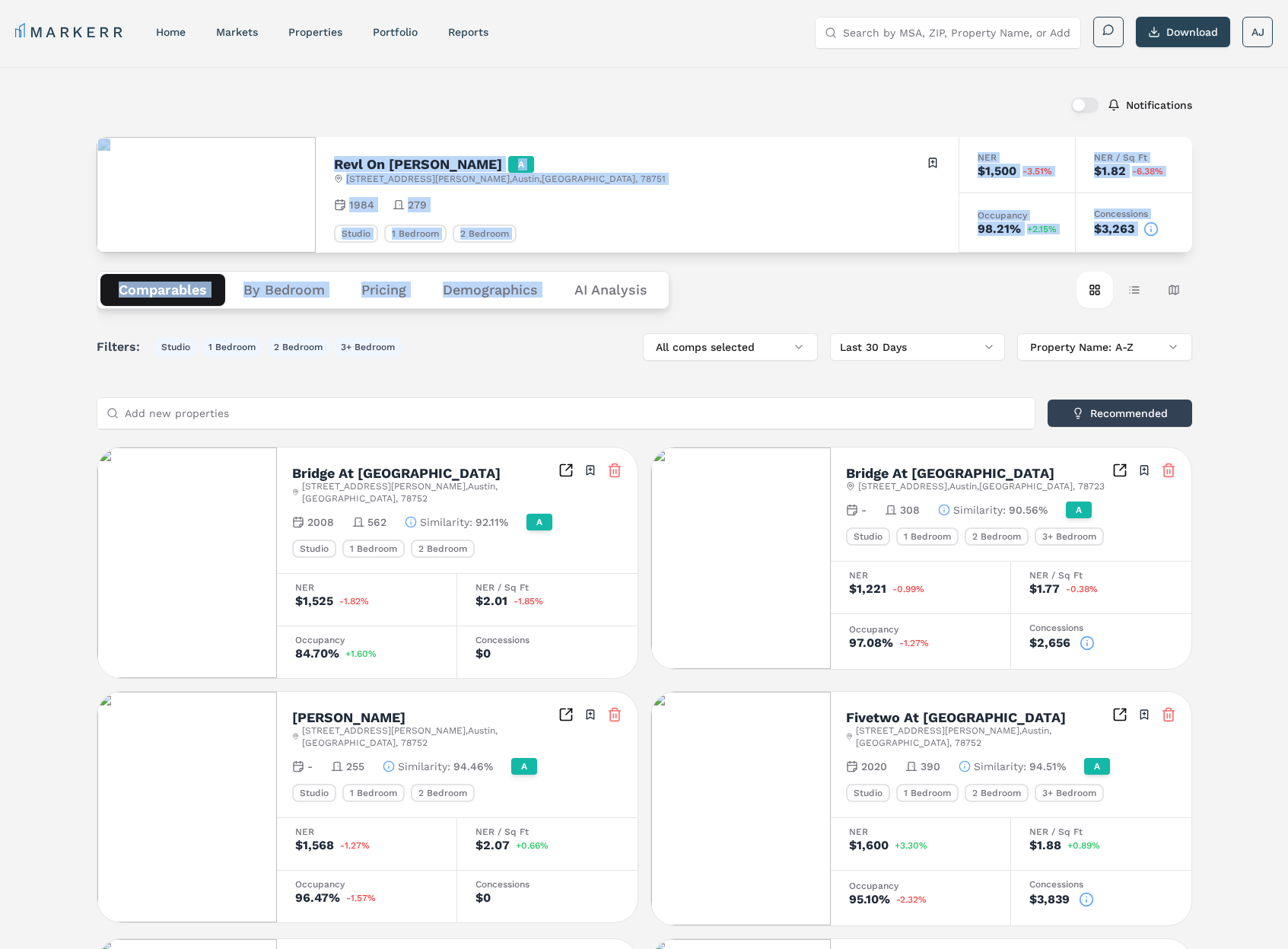
drag, startPoint x: 463, startPoint y: 172, endPoint x: 302, endPoint y: 133, distance: 165.7
click at [287, 136] on div "Notifications Revl On [PERSON_NAME] A [STREET_ADDRESS][PERSON_NAME] Toggle port…" at bounding box center [645, 870] width 1096 height 1570
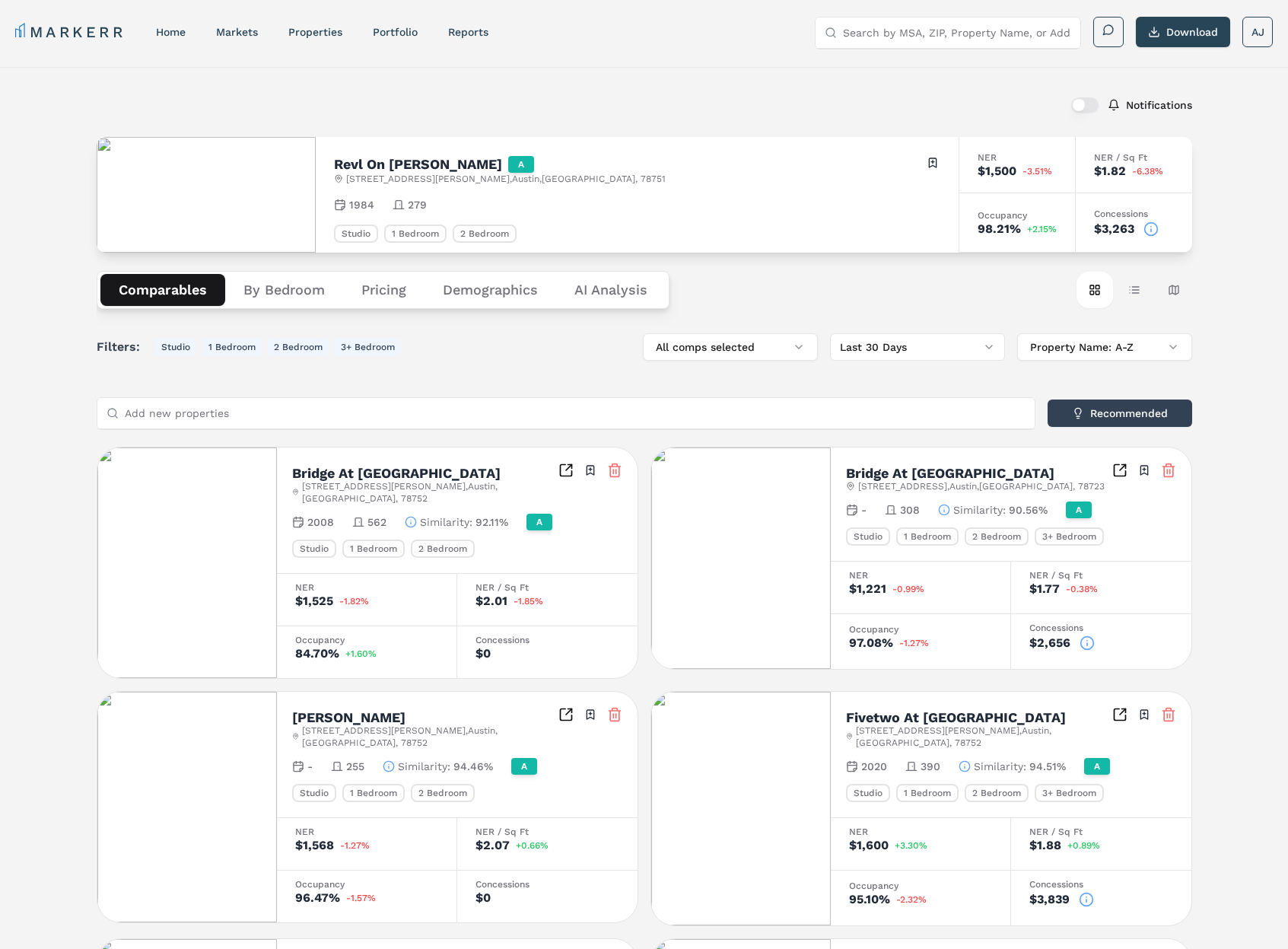
click at [395, 114] on div "Notifications" at bounding box center [645, 104] width 1096 height 40
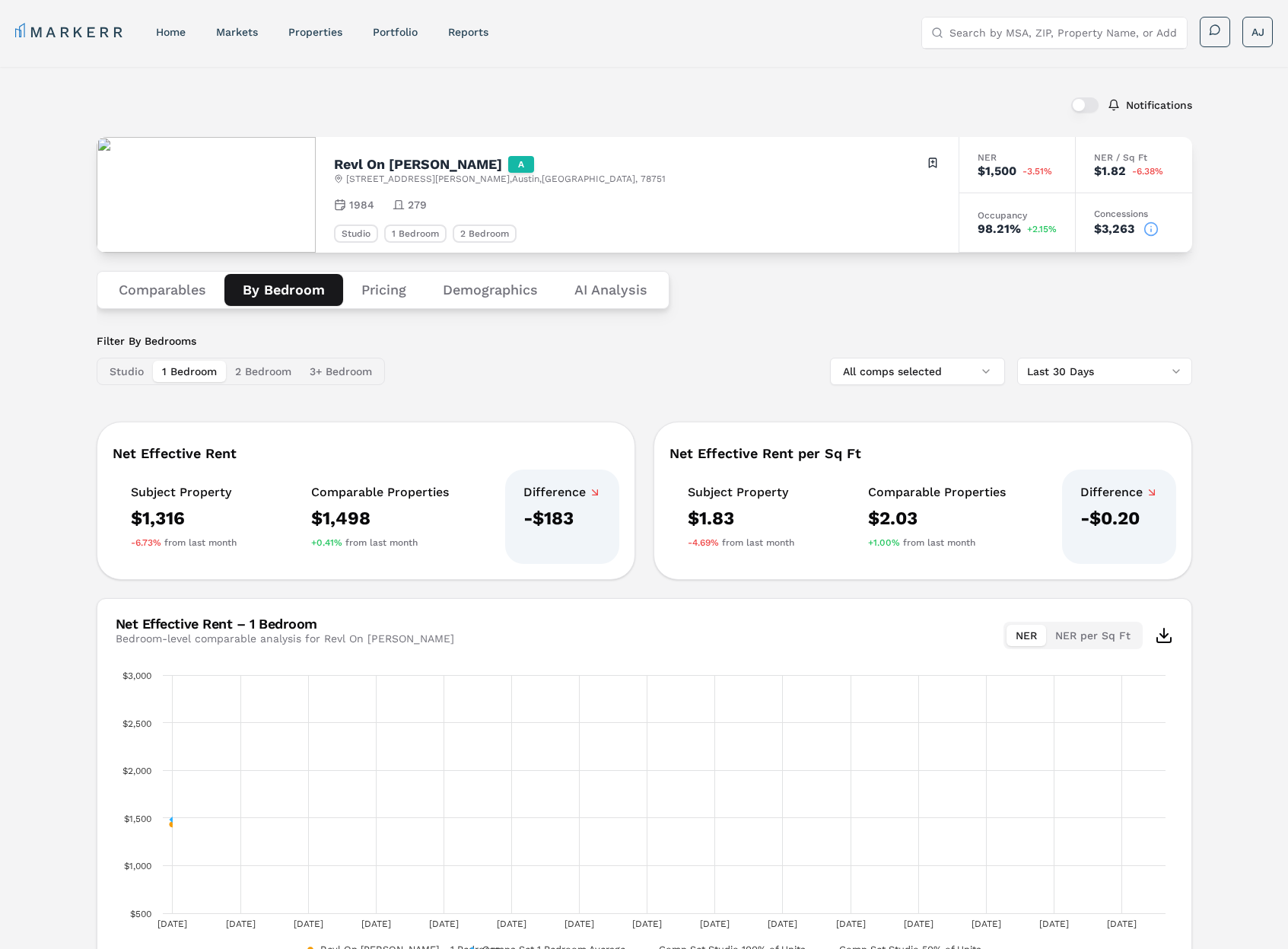
click at [273, 294] on button "By Bedroom" at bounding box center [284, 289] width 118 height 32
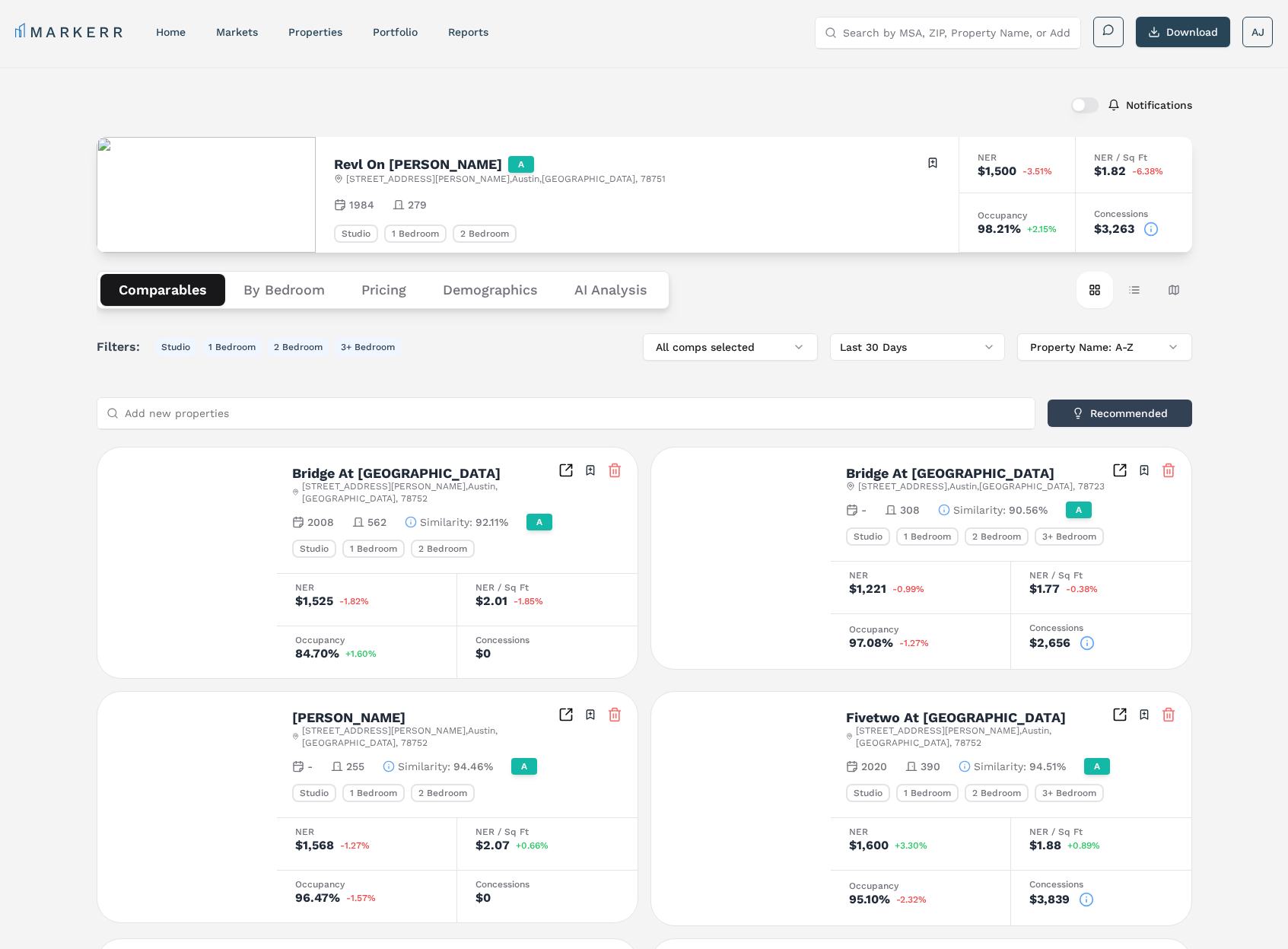
click at [174, 291] on button "Comparables" at bounding box center [163, 289] width 125 height 32
drag, startPoint x: 67, startPoint y: 277, endPoint x: 699, endPoint y: 289, distance: 632.1
click at [696, 290] on div "Notifications Revl On [PERSON_NAME] A [STREET_ADDRESS][PERSON_NAME] Toggle port…" at bounding box center [644, 870] width 1288 height 1607
click at [720, 285] on div "Comparables By Bedroom Pricing Demographics AI Analysis Card view Table view Ma…" at bounding box center [645, 289] width 1096 height 75
click at [215, 286] on button "Comparables" at bounding box center [163, 289] width 125 height 32
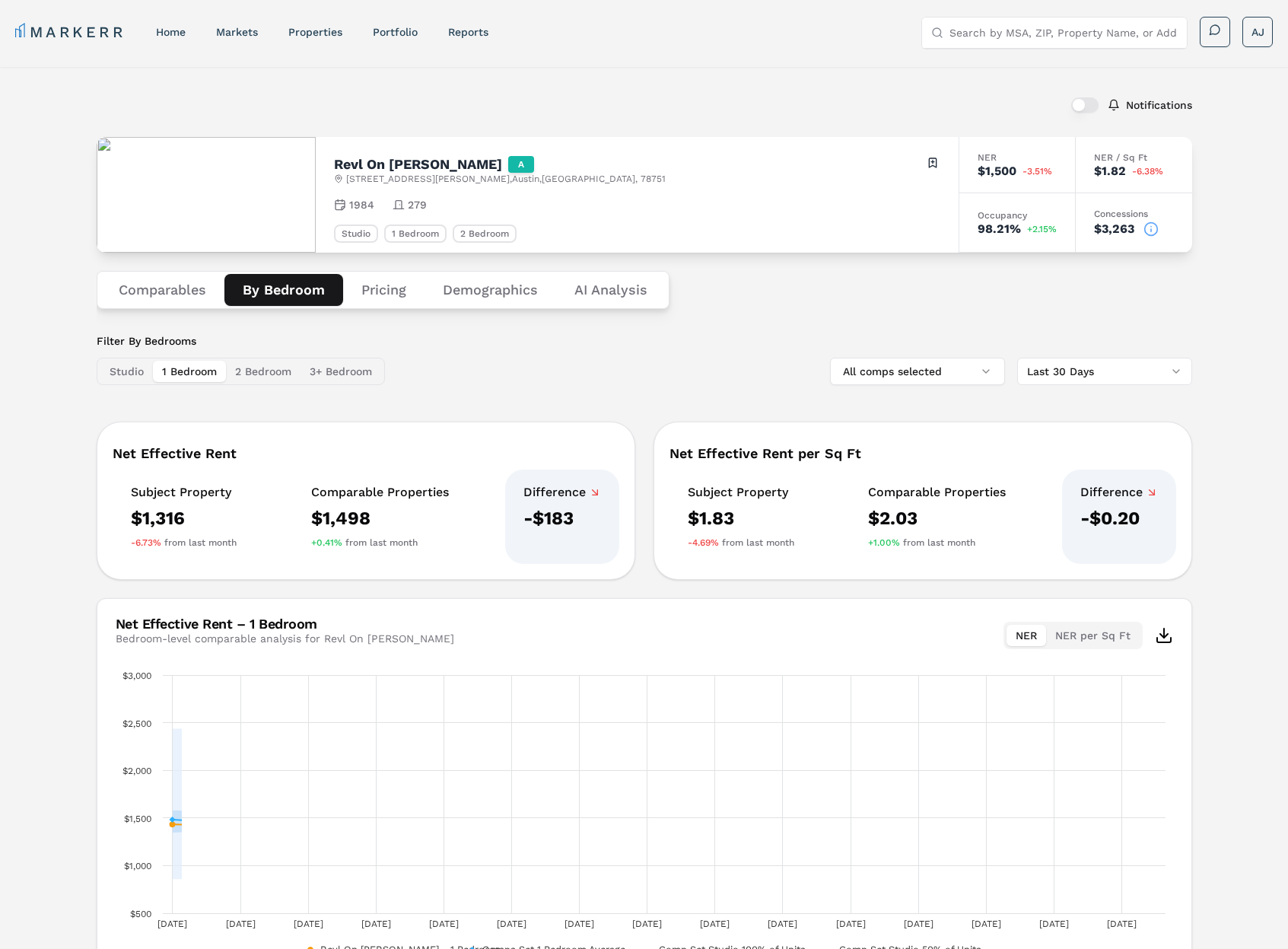
drag, startPoint x: 276, startPoint y: 287, endPoint x: 210, endPoint y: 286, distance: 66.0
click at [276, 287] on button "By Bedroom" at bounding box center [284, 289] width 118 height 32
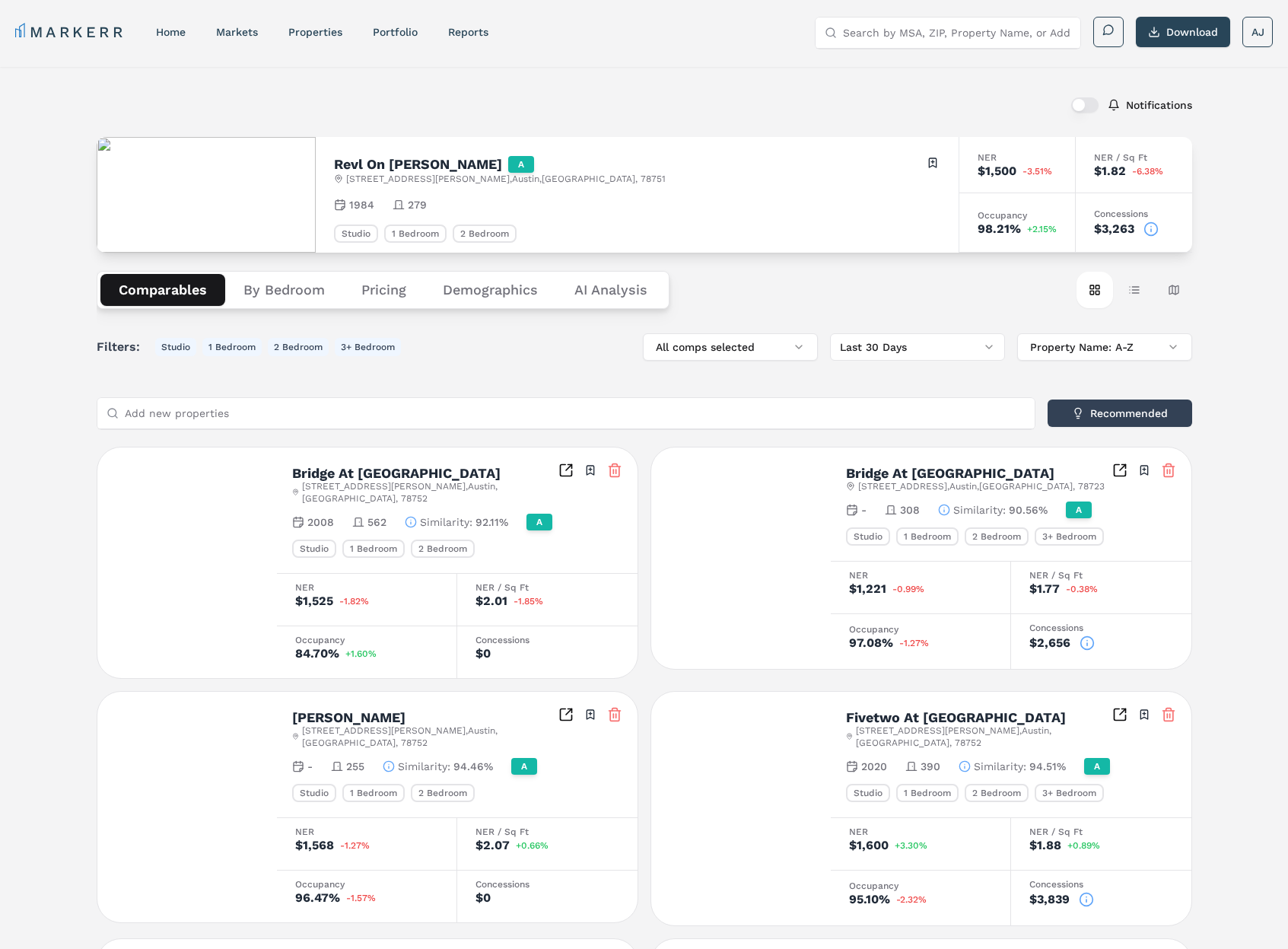
click at [152, 283] on button "Comparables" at bounding box center [163, 289] width 125 height 32
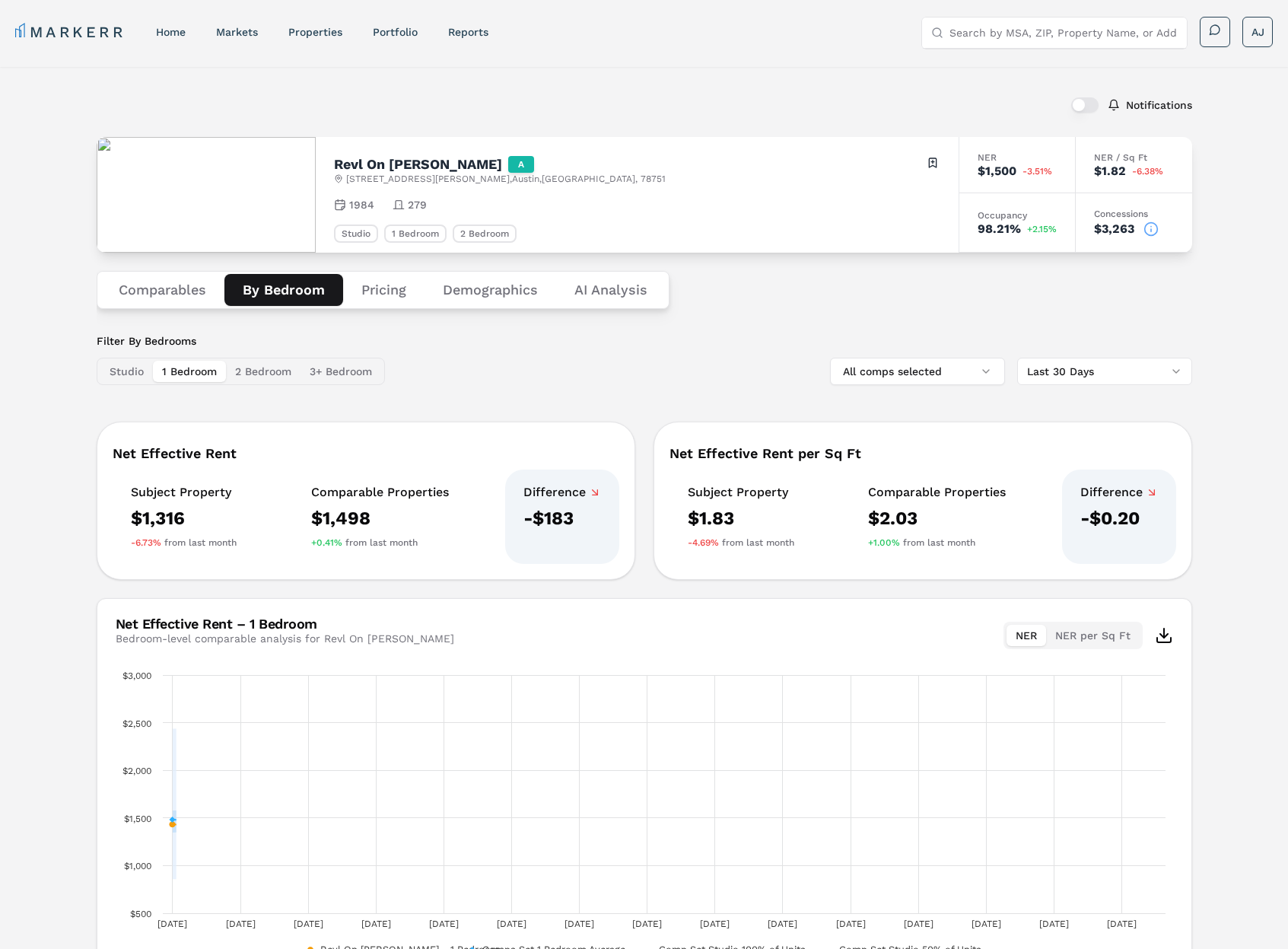
click at [279, 282] on button "By Bedroom" at bounding box center [284, 289] width 118 height 32
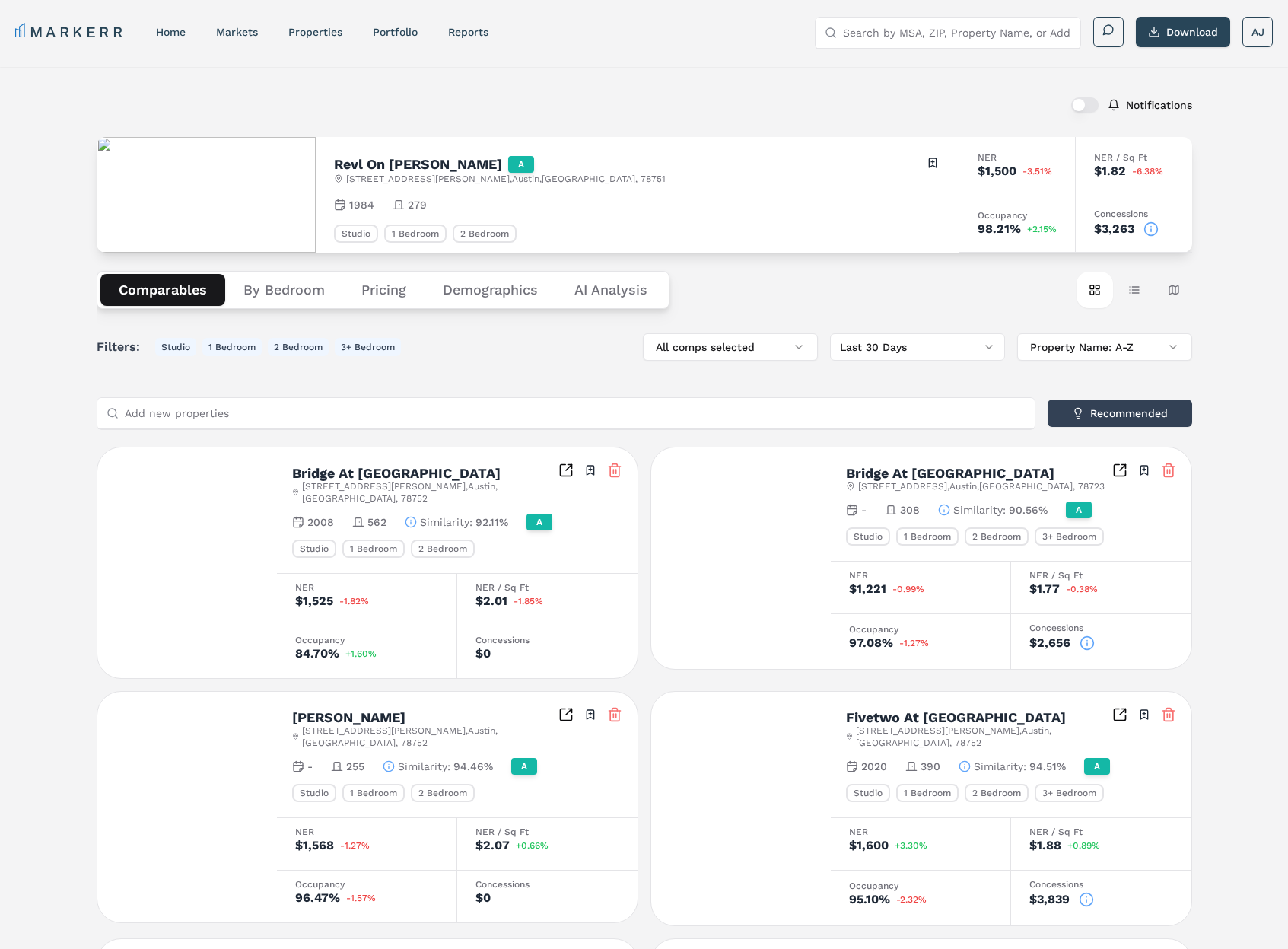
click at [168, 294] on button "Comparables" at bounding box center [163, 289] width 125 height 32
click at [264, 293] on button "By Bedroom" at bounding box center [285, 289] width 118 height 32
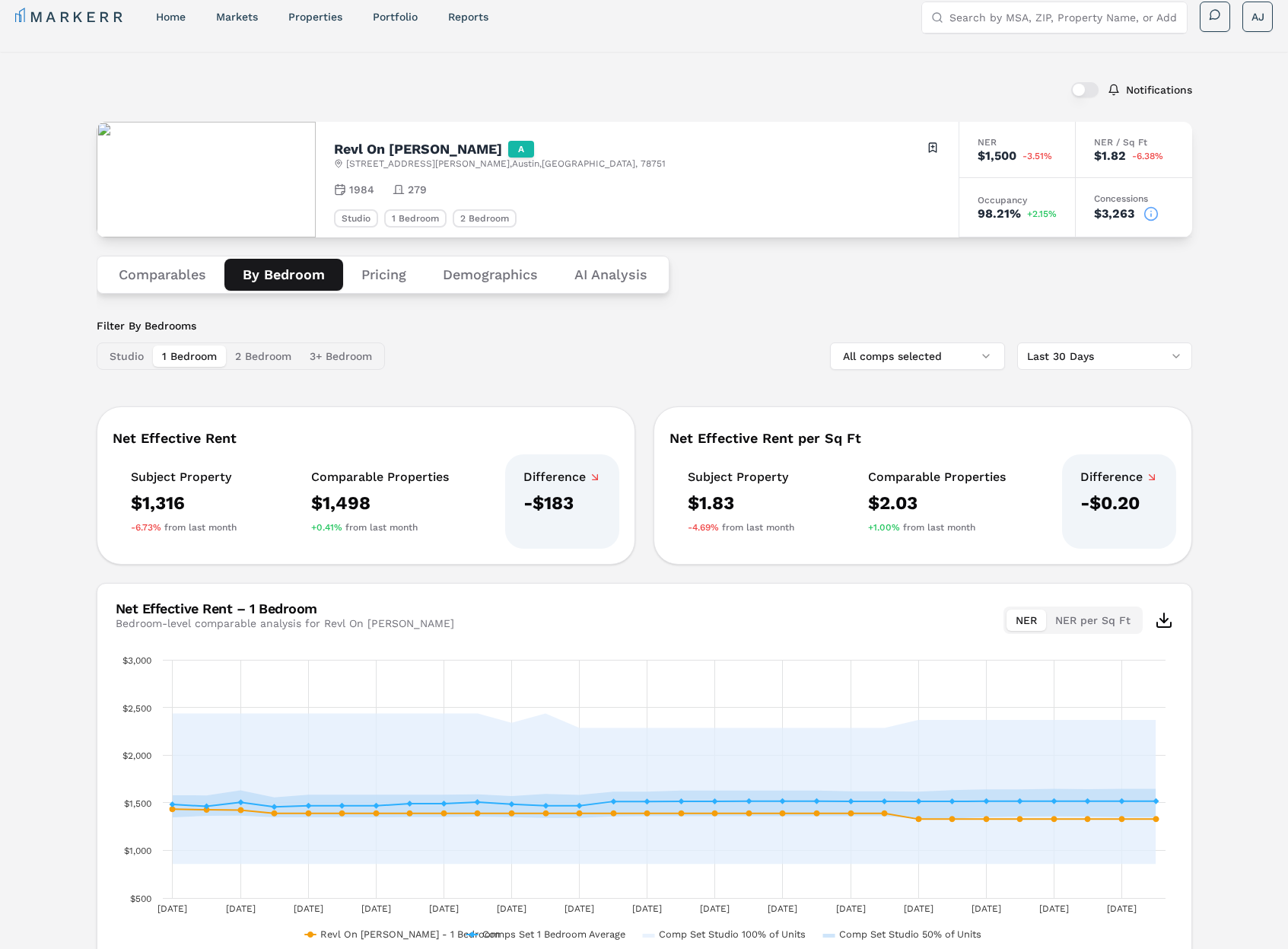
scroll to position [5, 0]
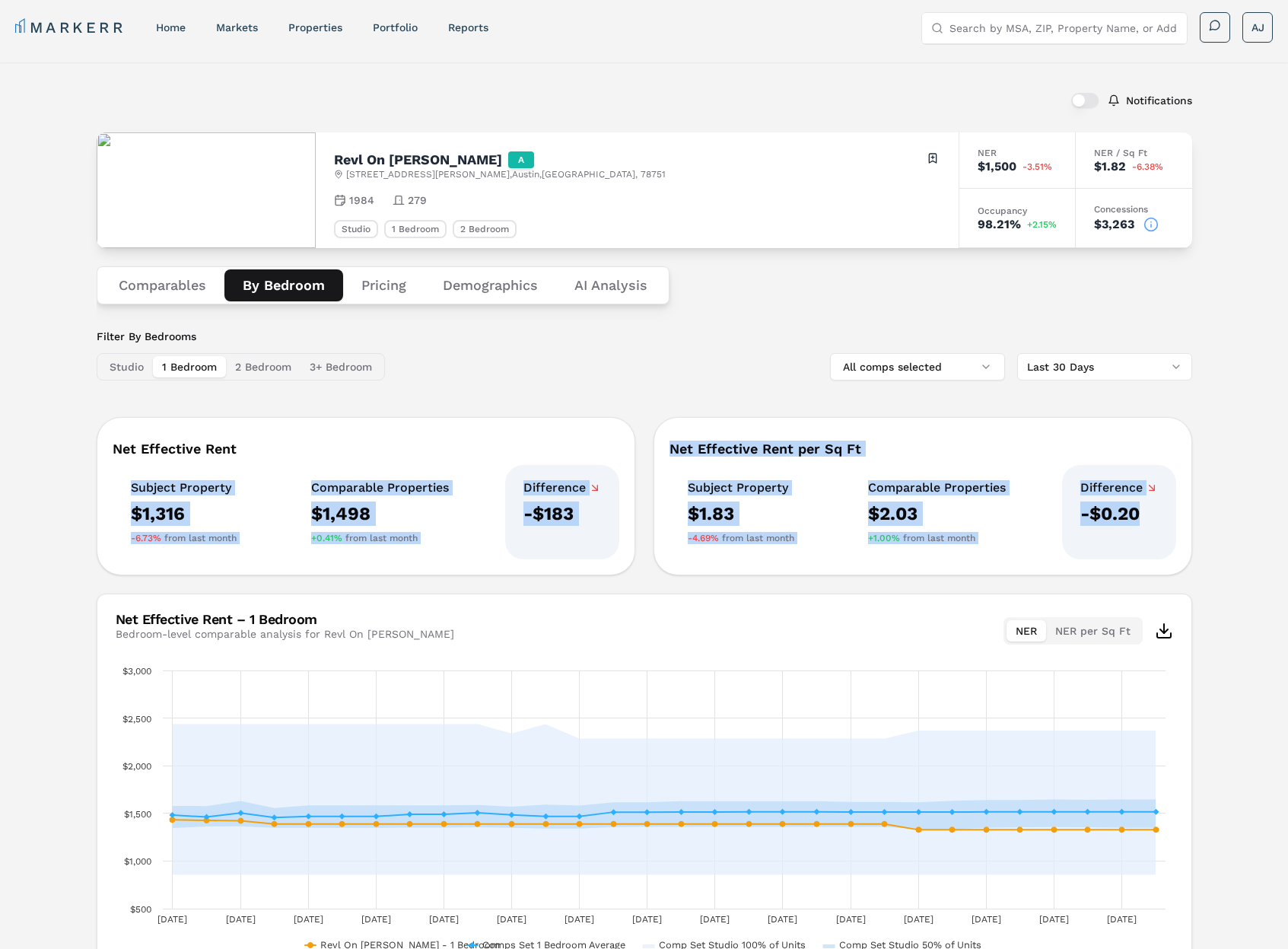
drag, startPoint x: 1099, startPoint y: 524, endPoint x: 377, endPoint y: 443, distance: 726.5
click at [354, 444] on div "Net Effective Rent Subject Property $1,316 -6.73% from last month Comparable Pr…" at bounding box center [645, 495] width 1096 height 158
drag, startPoint x: 108, startPoint y: 442, endPoint x: 1169, endPoint y: 515, distance: 1063.5
click at [1169, 515] on div "Net Effective Rent Subject Property $1,316 -6.73% from last month Comparable Pr…" at bounding box center [645, 495] width 1096 height 158
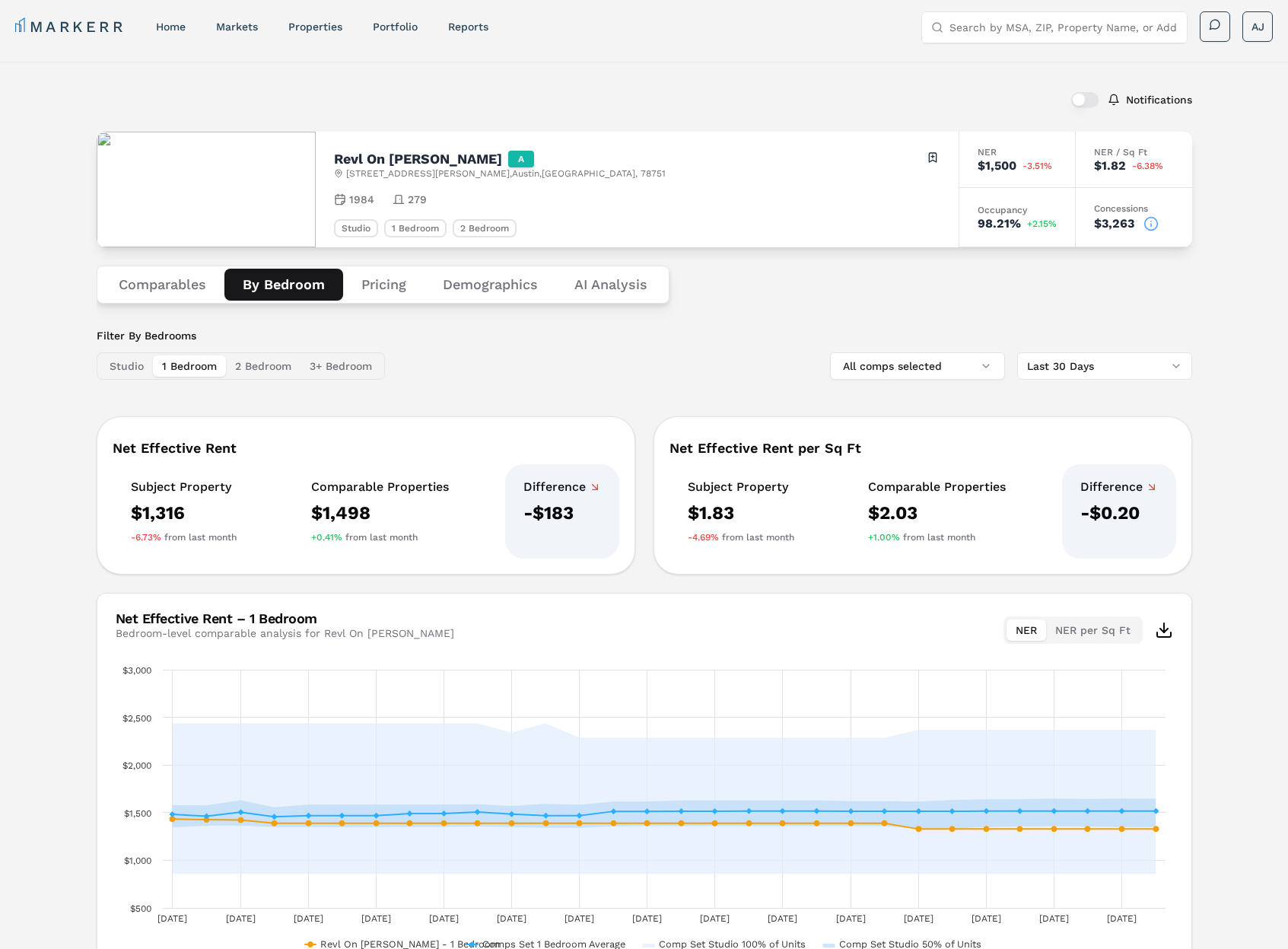
click at [1112, 510] on div "-$0.20" at bounding box center [1119, 513] width 78 height 24
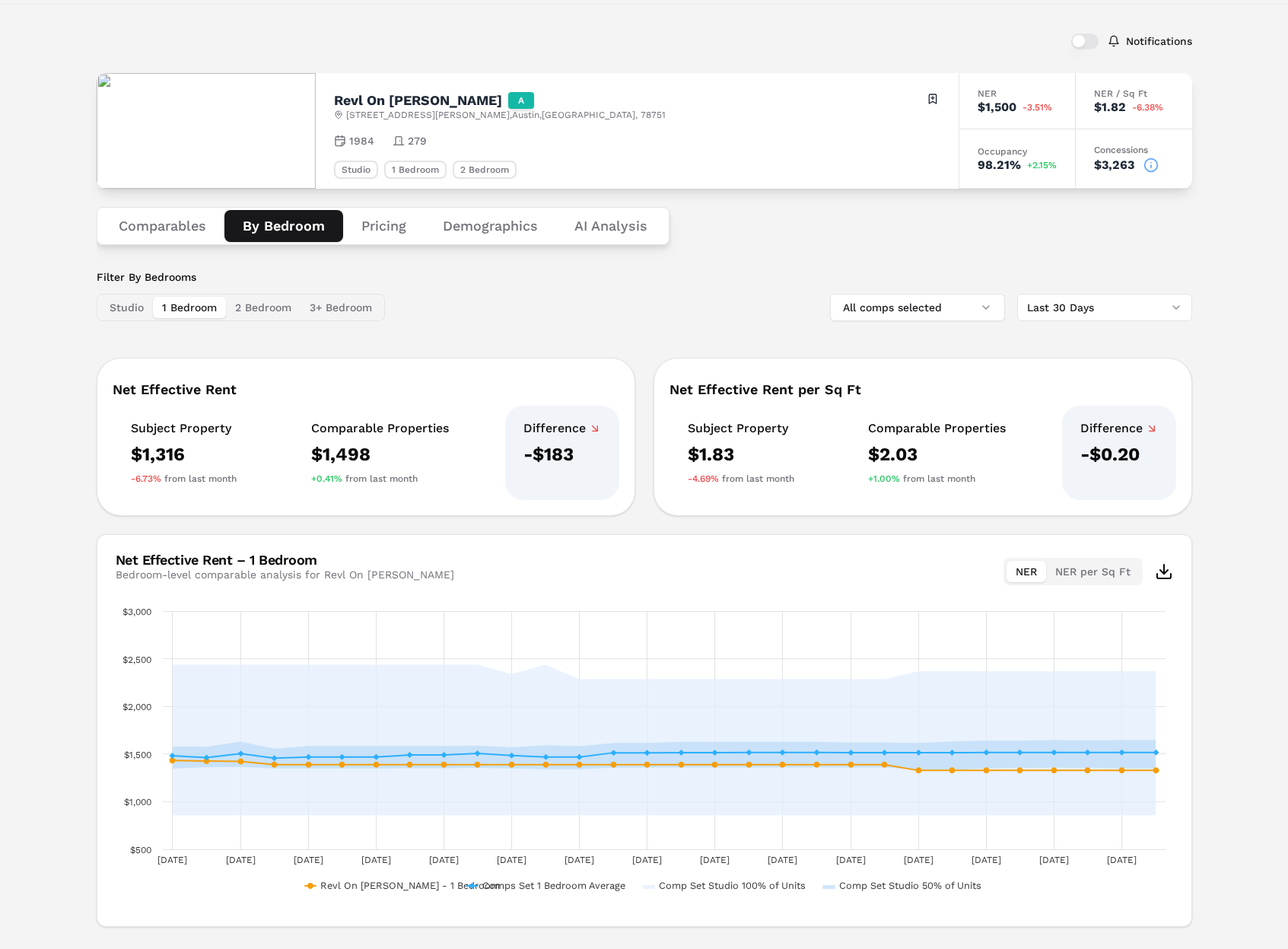
scroll to position [100, 0]
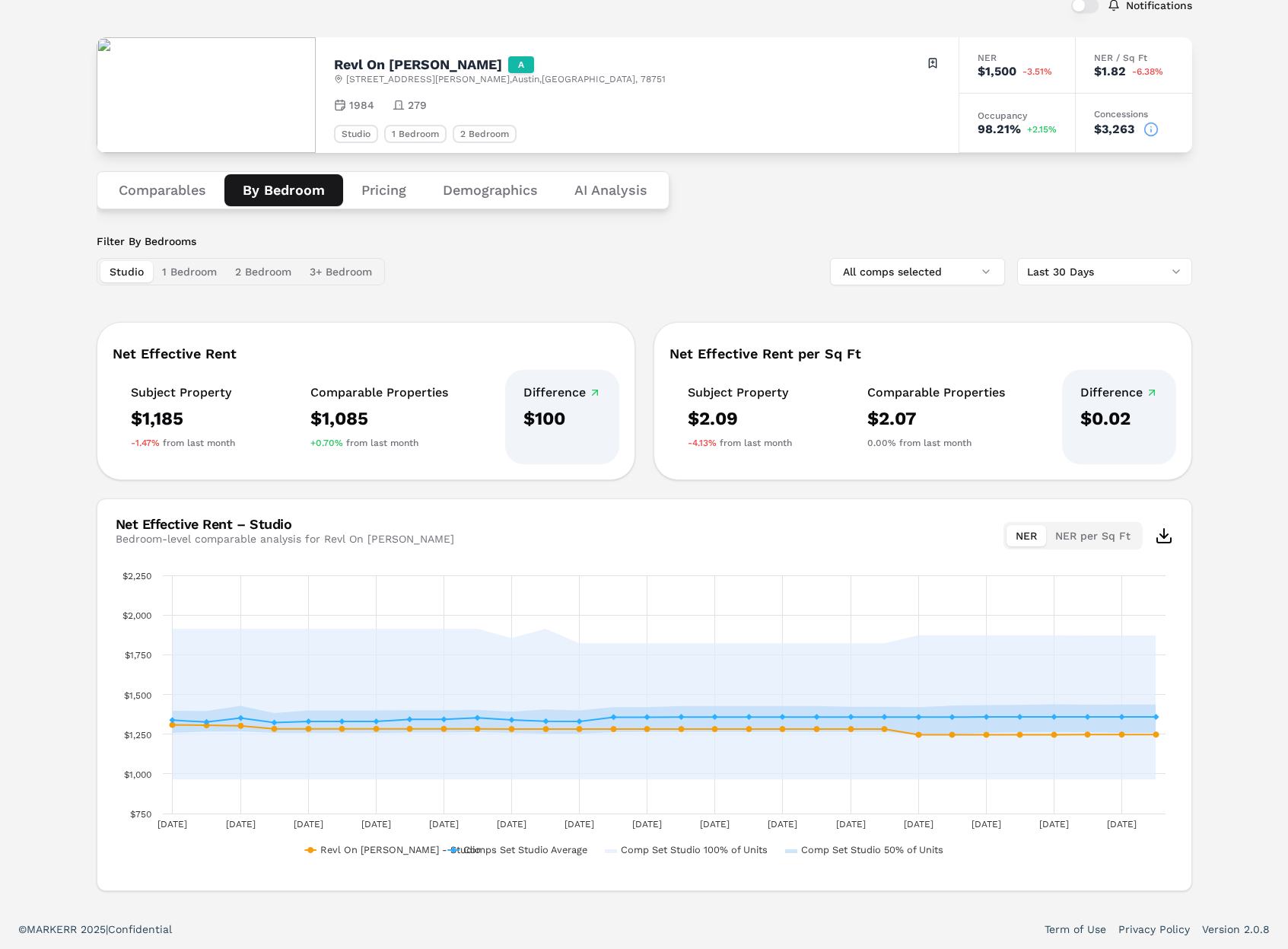
click at [117, 265] on button "Studio" at bounding box center [127, 271] width 53 height 21
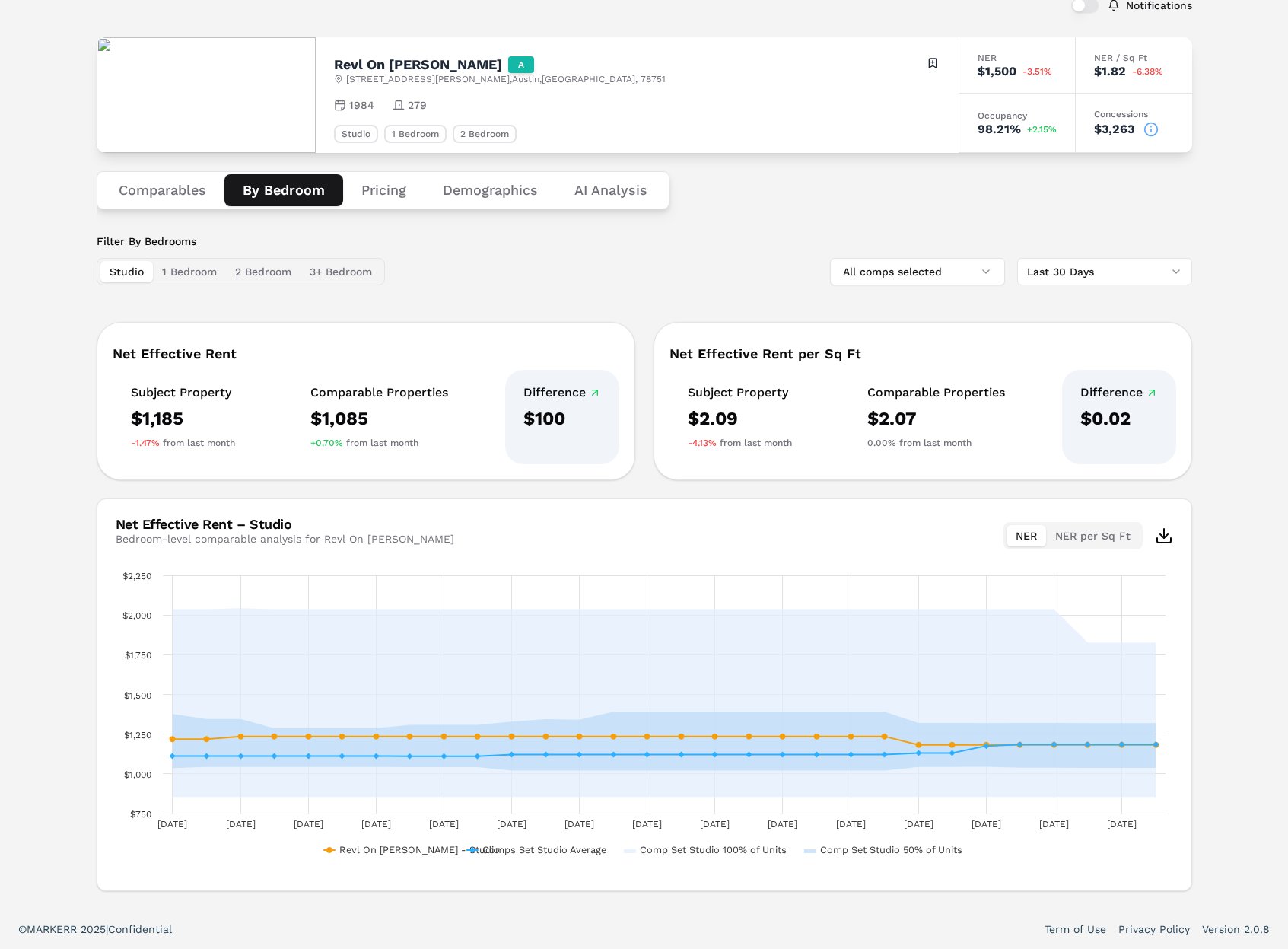
drag, startPoint x: 194, startPoint y: 275, endPoint x: 224, endPoint y: 273, distance: 30.1
click at [205, 274] on button "1 Bedroom" at bounding box center [188, 271] width 73 height 21
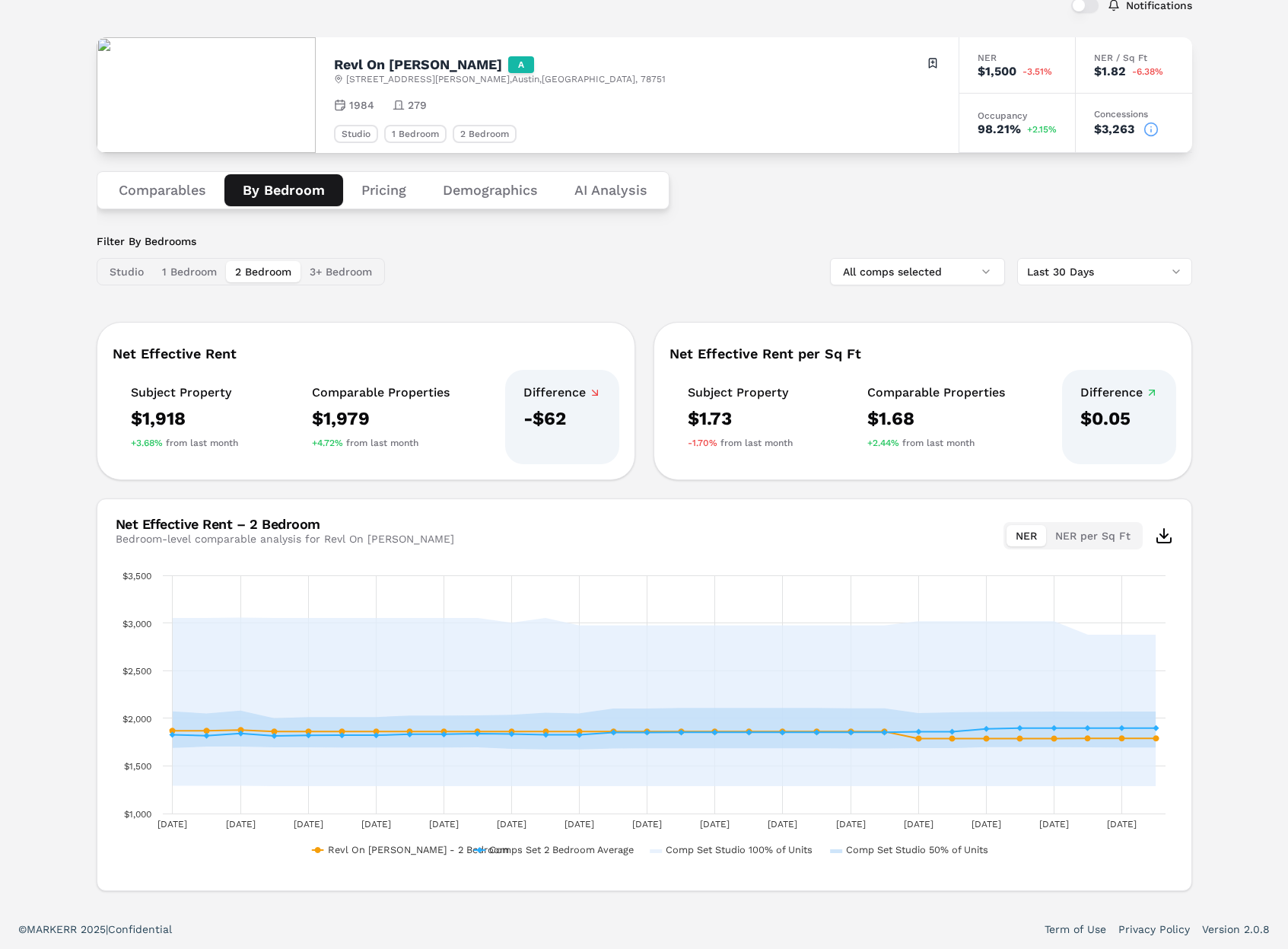
click at [263, 273] on button "2 Bedroom" at bounding box center [263, 271] width 75 height 21
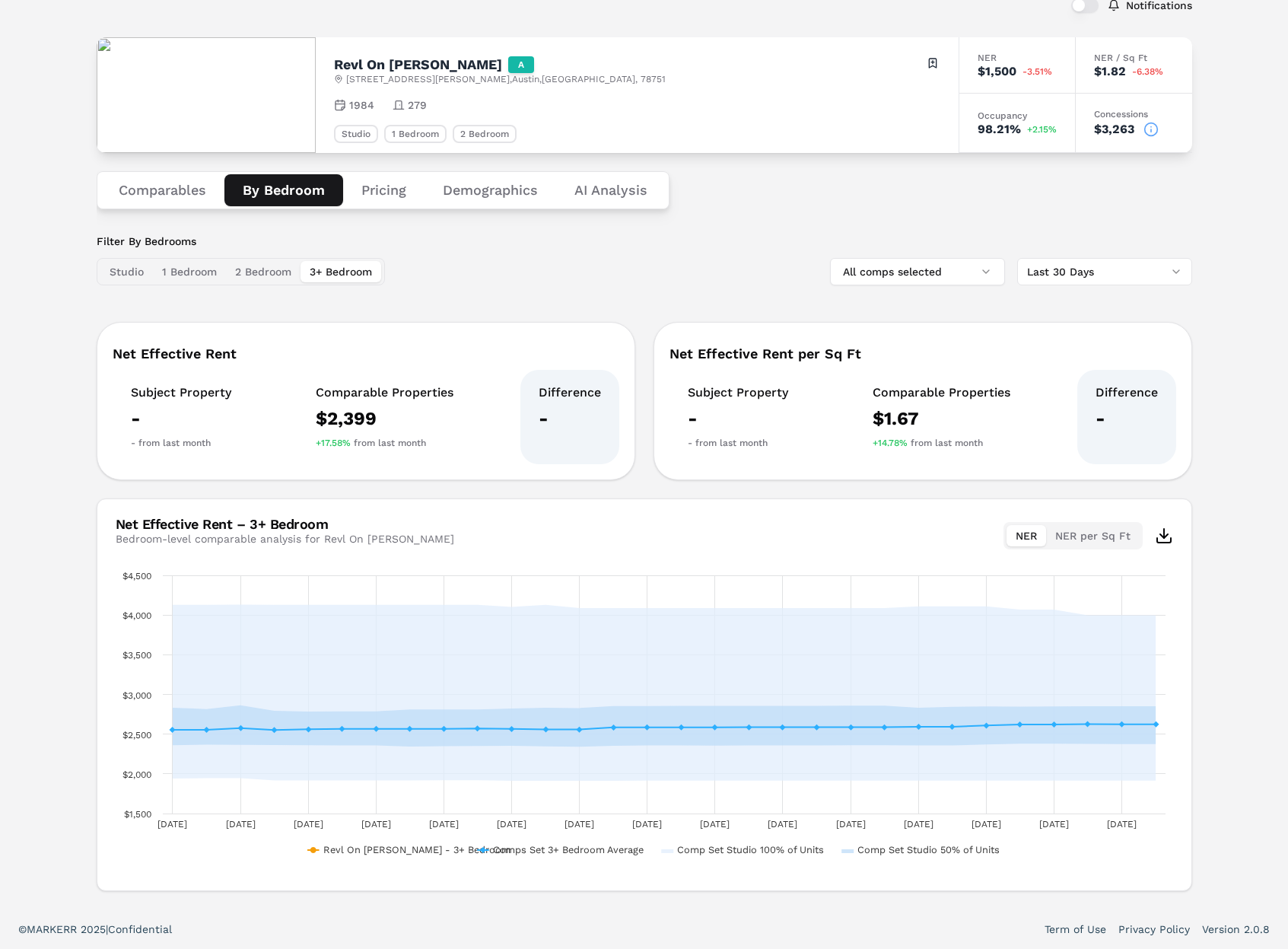
click at [339, 274] on button "3+ Bedroom" at bounding box center [340, 271] width 80 height 21
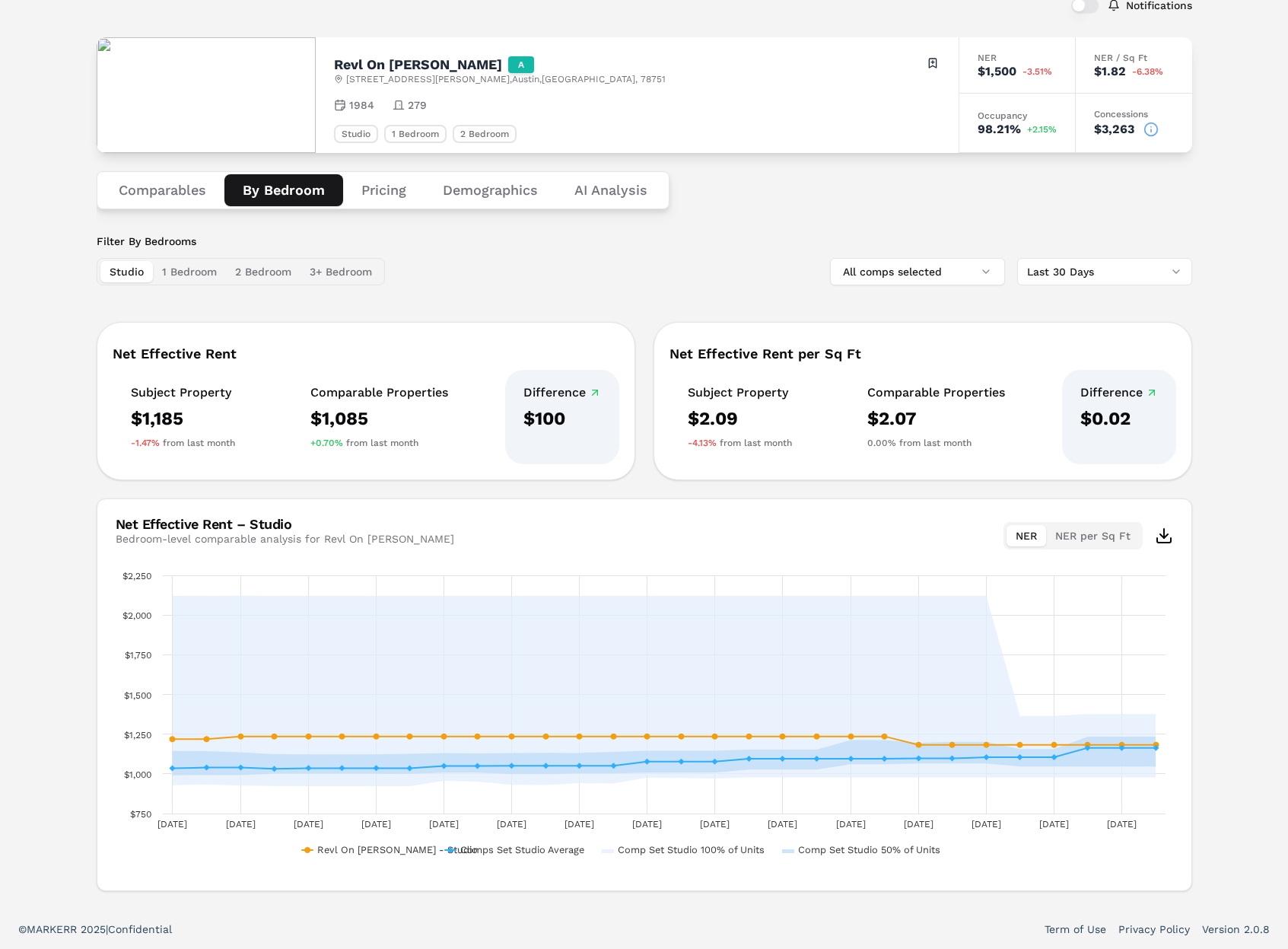
drag, startPoint x: 106, startPoint y: 269, endPoint x: 140, endPoint y: 269, distance: 34.0
click at [109, 269] on button "Studio" at bounding box center [127, 271] width 53 height 21
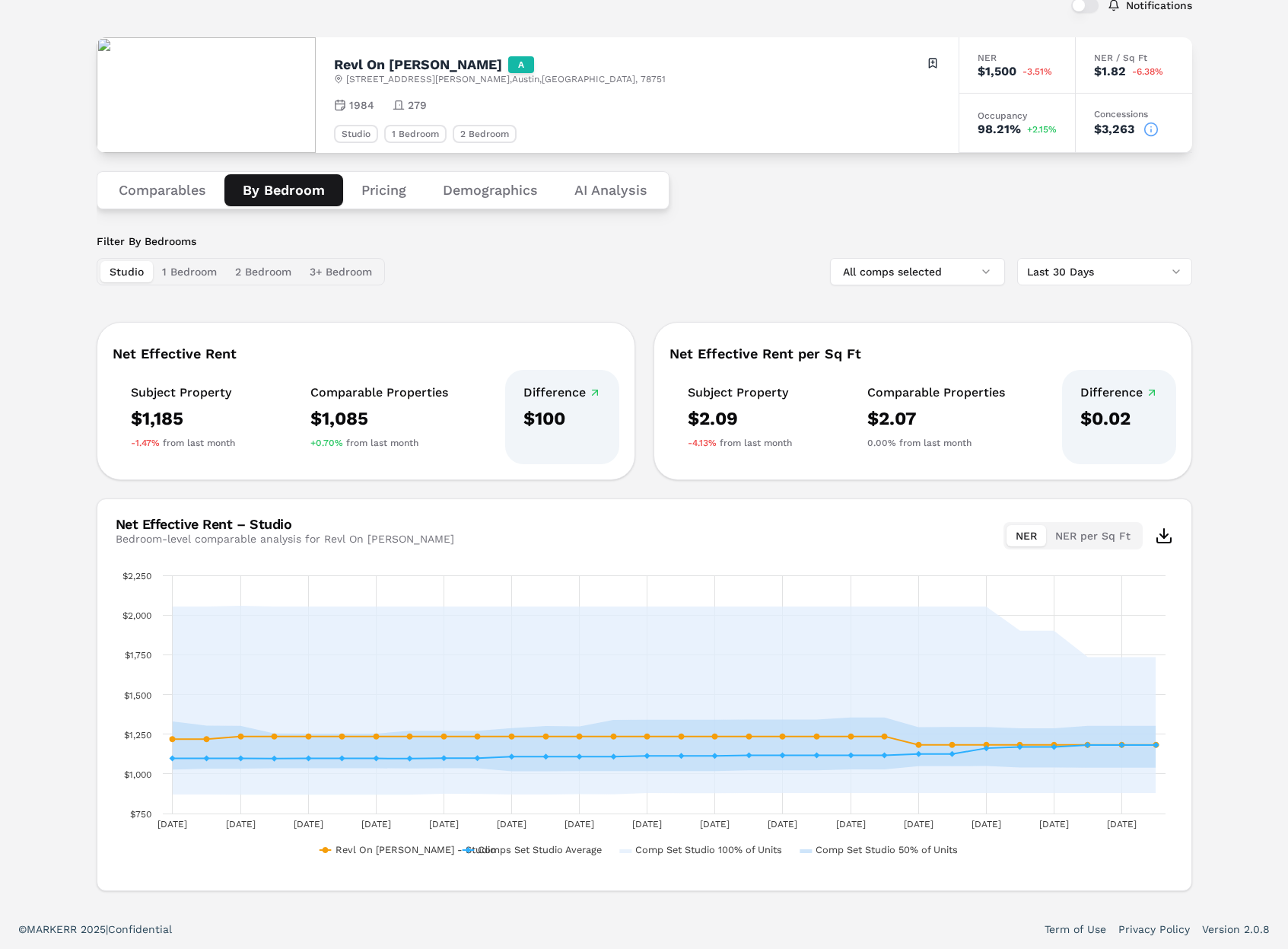
drag, startPoint x: 196, startPoint y: 273, endPoint x: 248, endPoint y: 271, distance: 52.0
click at [196, 273] on button "1 Bedroom" at bounding box center [188, 271] width 73 height 21
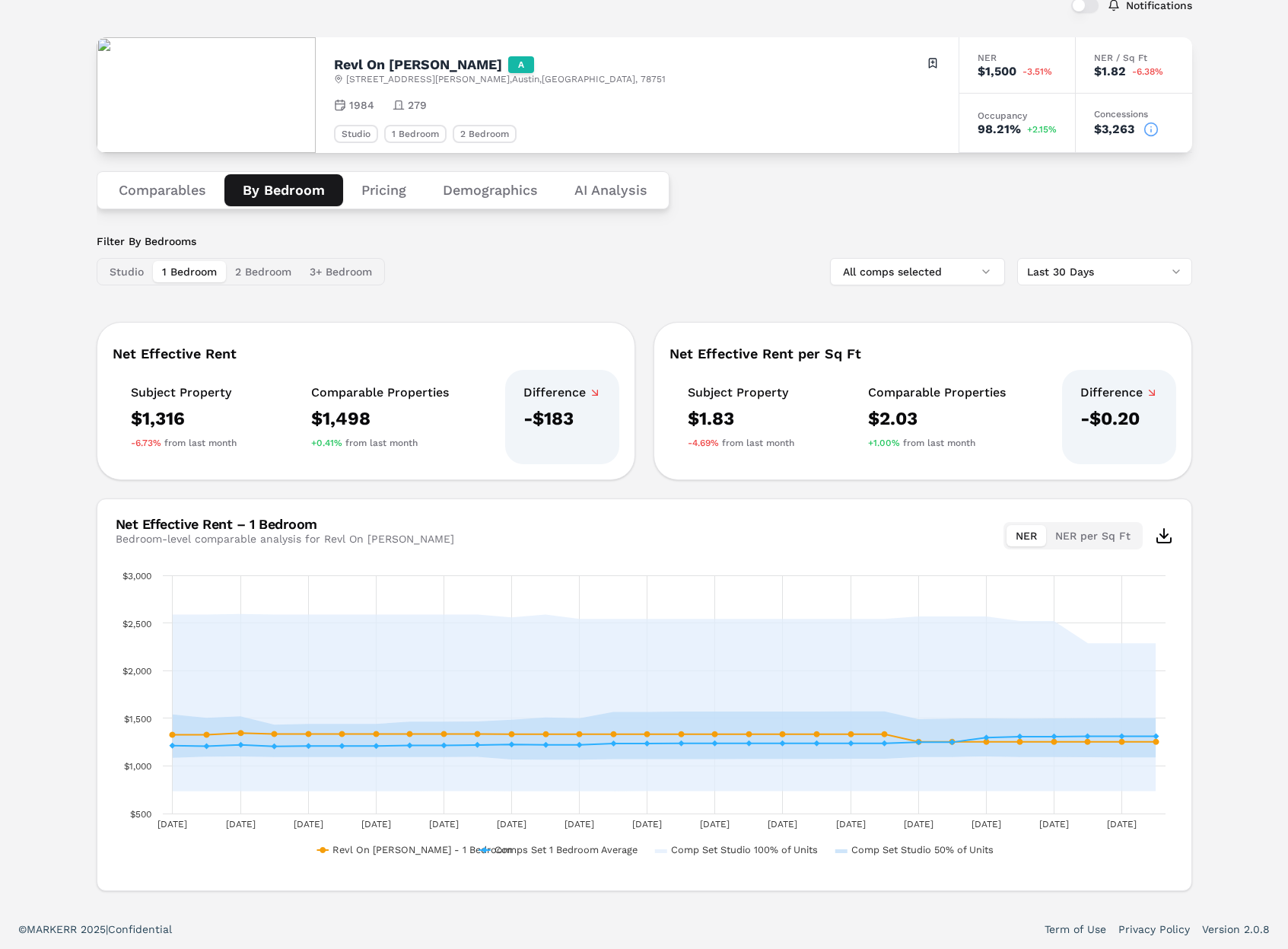
drag, startPoint x: 257, startPoint y: 271, endPoint x: 296, endPoint y: 271, distance: 39.0
click at [265, 270] on button "2 Bedroom" at bounding box center [263, 271] width 75 height 21
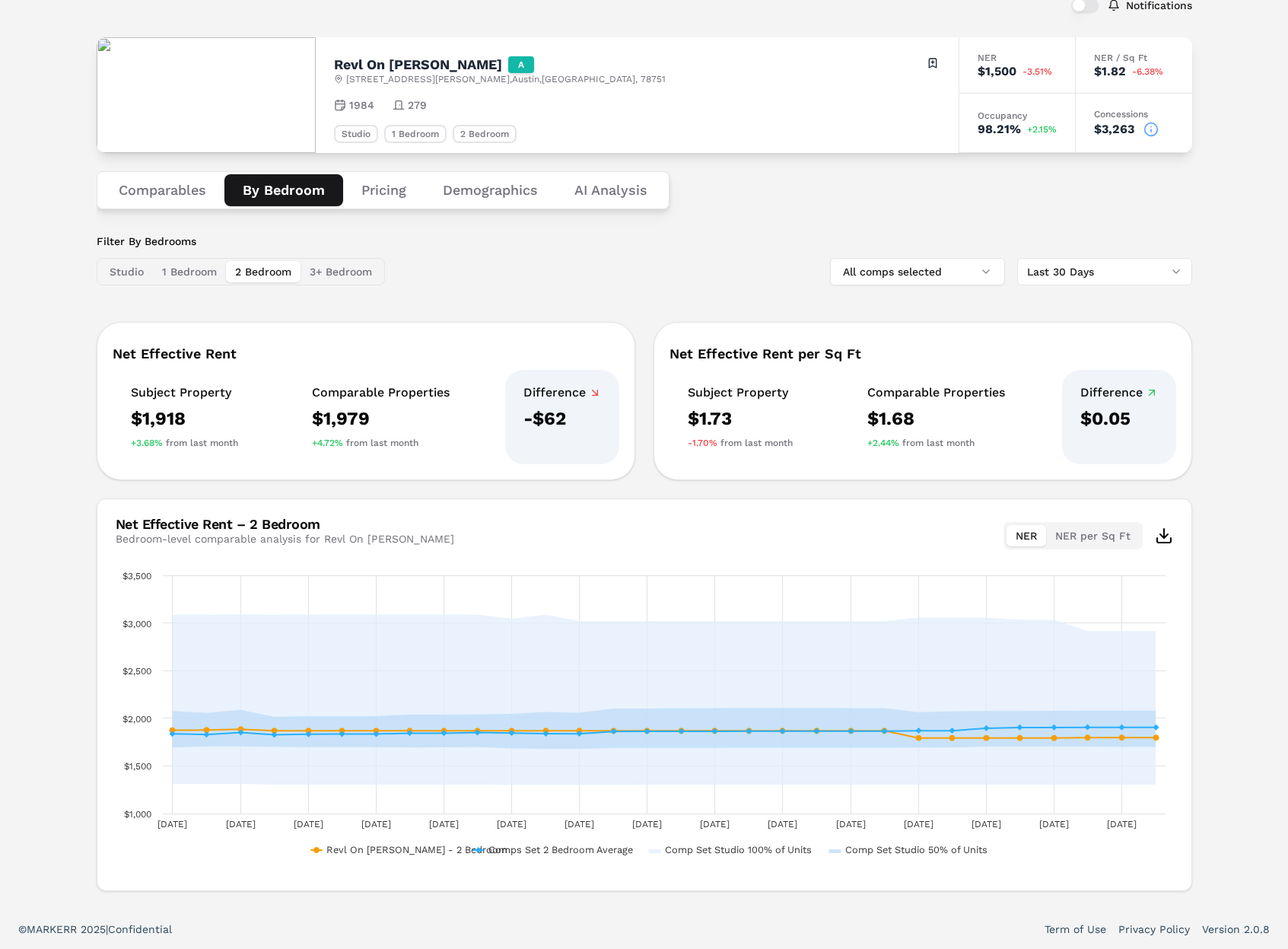
click at [314, 274] on button "3+ Bedroom" at bounding box center [340, 271] width 80 height 21
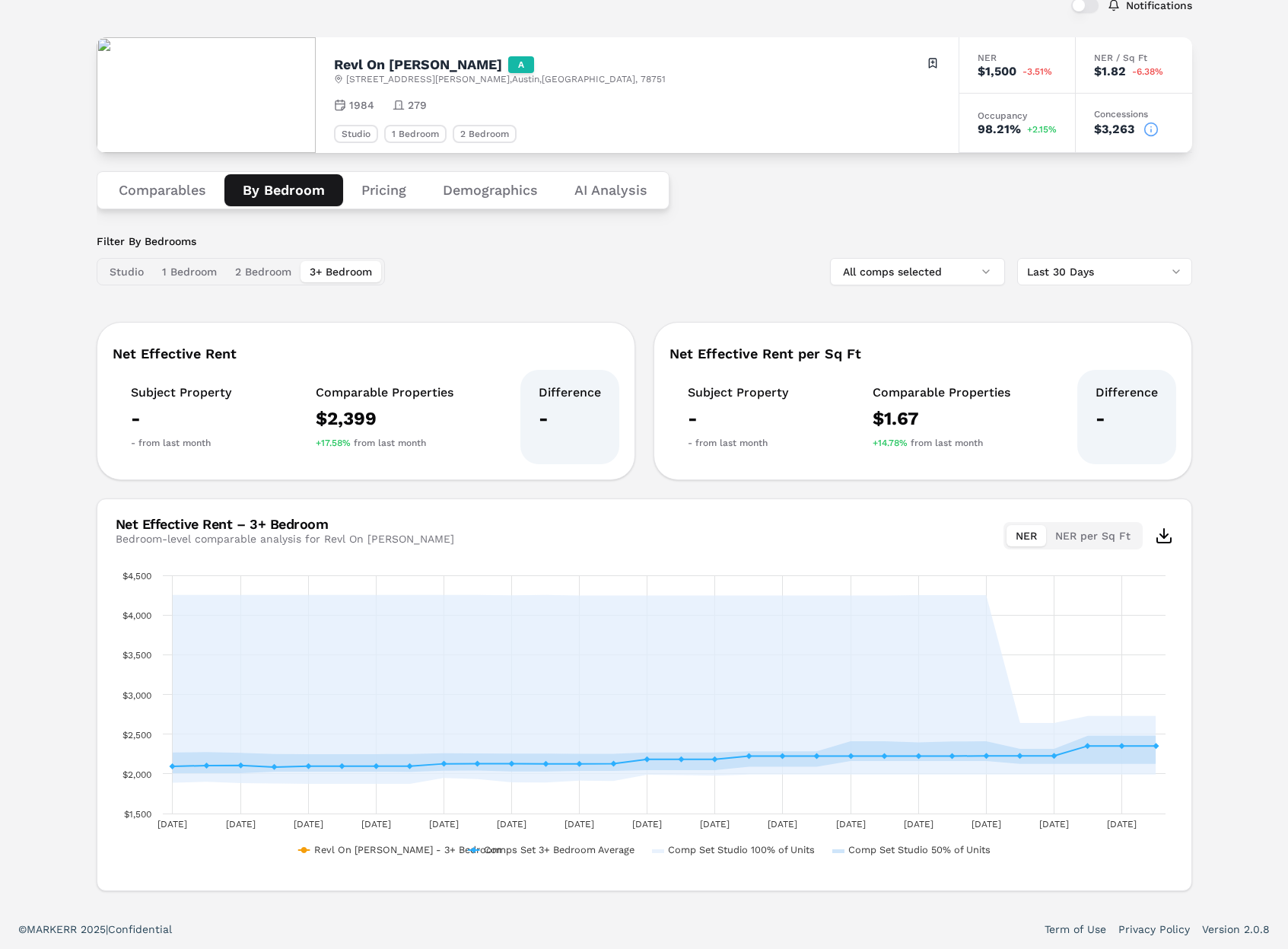
drag, startPoint x: 230, startPoint y: 278, endPoint x: 163, endPoint y: 273, distance: 67.2
click at [229, 278] on button "2 Bedroom" at bounding box center [263, 271] width 75 height 21
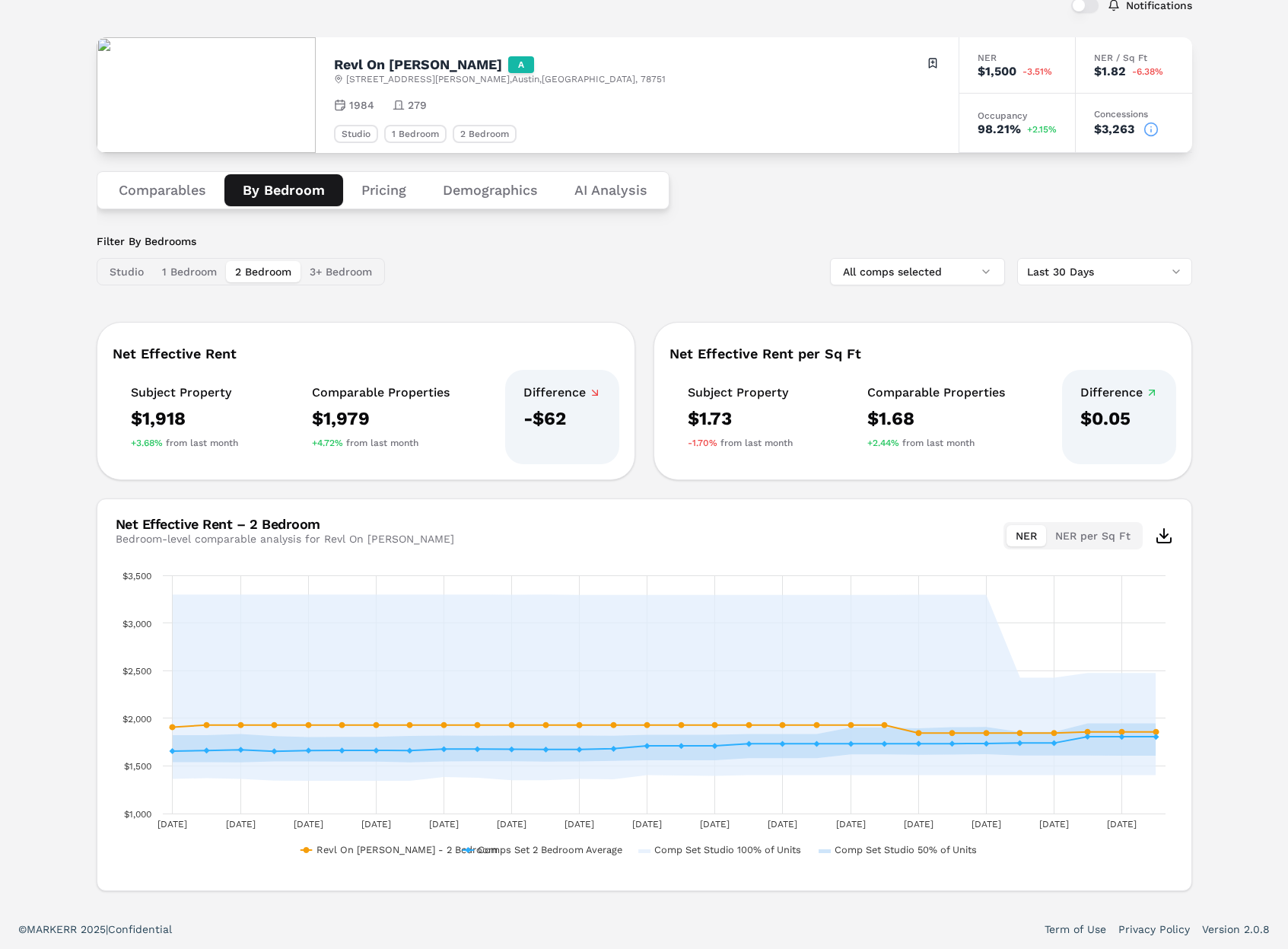
click at [154, 272] on button "1 Bedroom" at bounding box center [188, 271] width 73 height 21
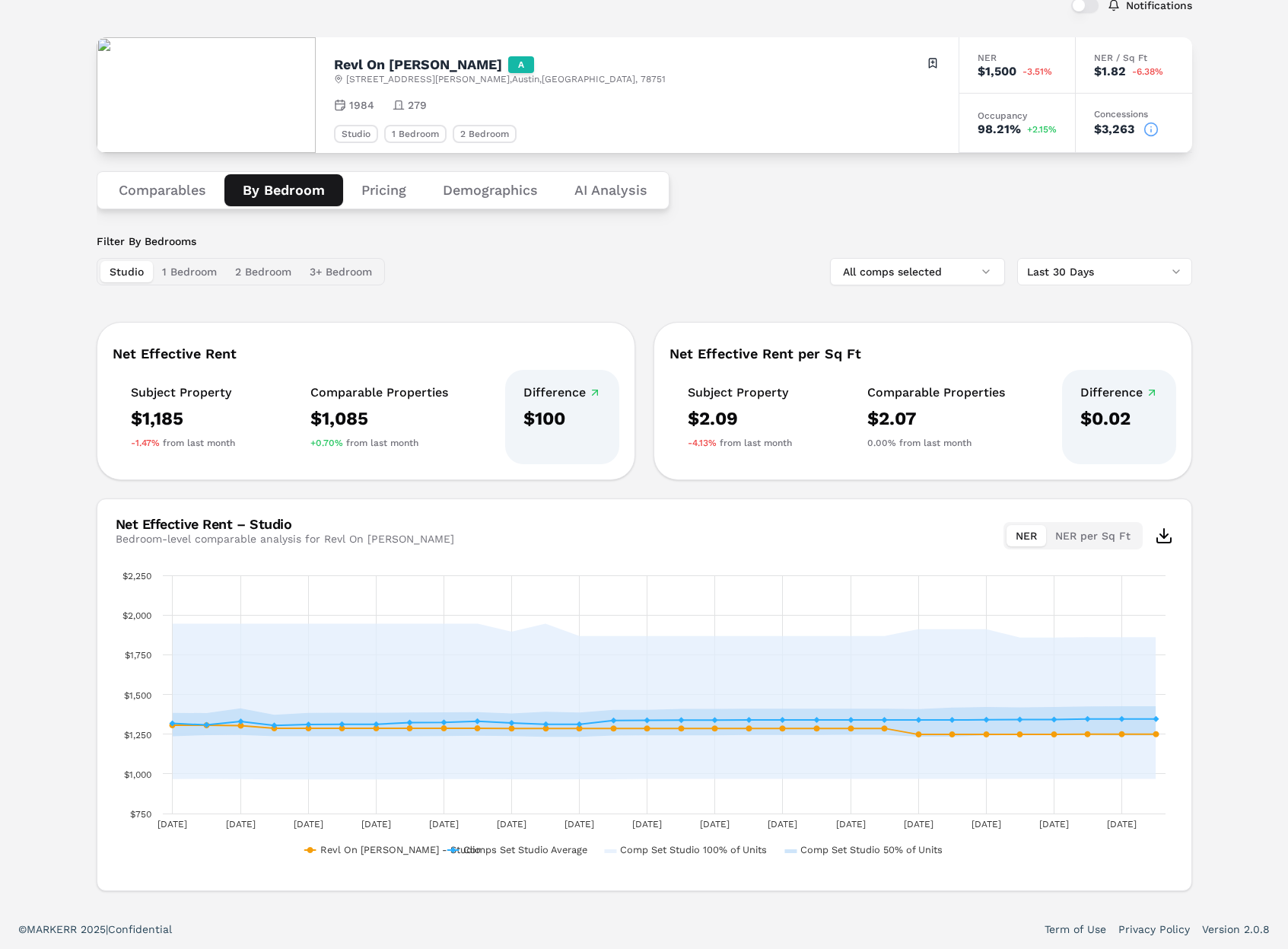
drag, startPoint x: 118, startPoint y: 270, endPoint x: 175, endPoint y: 273, distance: 57.1
click at [120, 270] on button "Studio" at bounding box center [127, 271] width 53 height 21
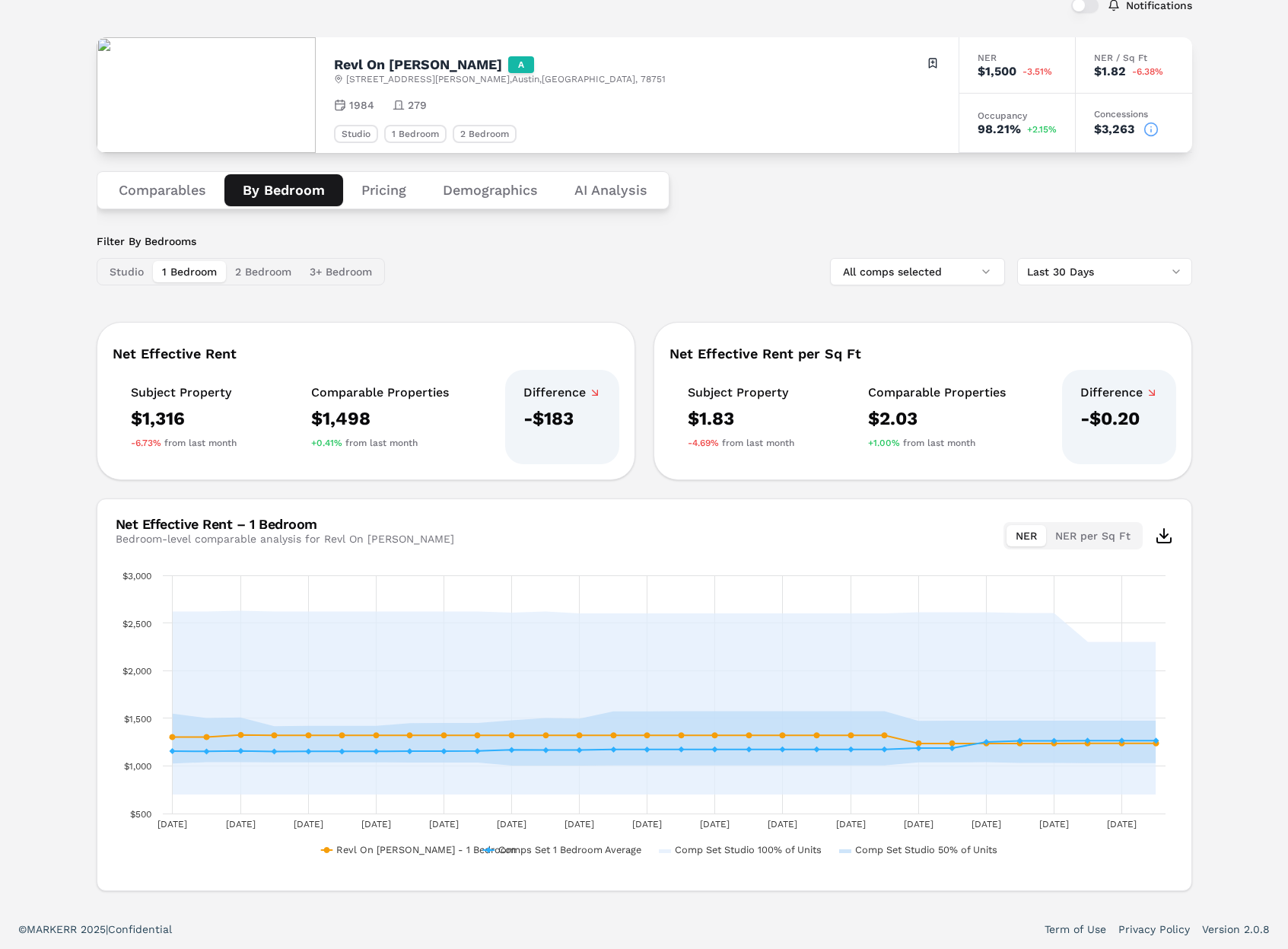
drag, startPoint x: 209, startPoint y: 273, endPoint x: 305, endPoint y: 269, distance: 96.1
click at [210, 273] on button "1 Bedroom" at bounding box center [188, 271] width 73 height 21
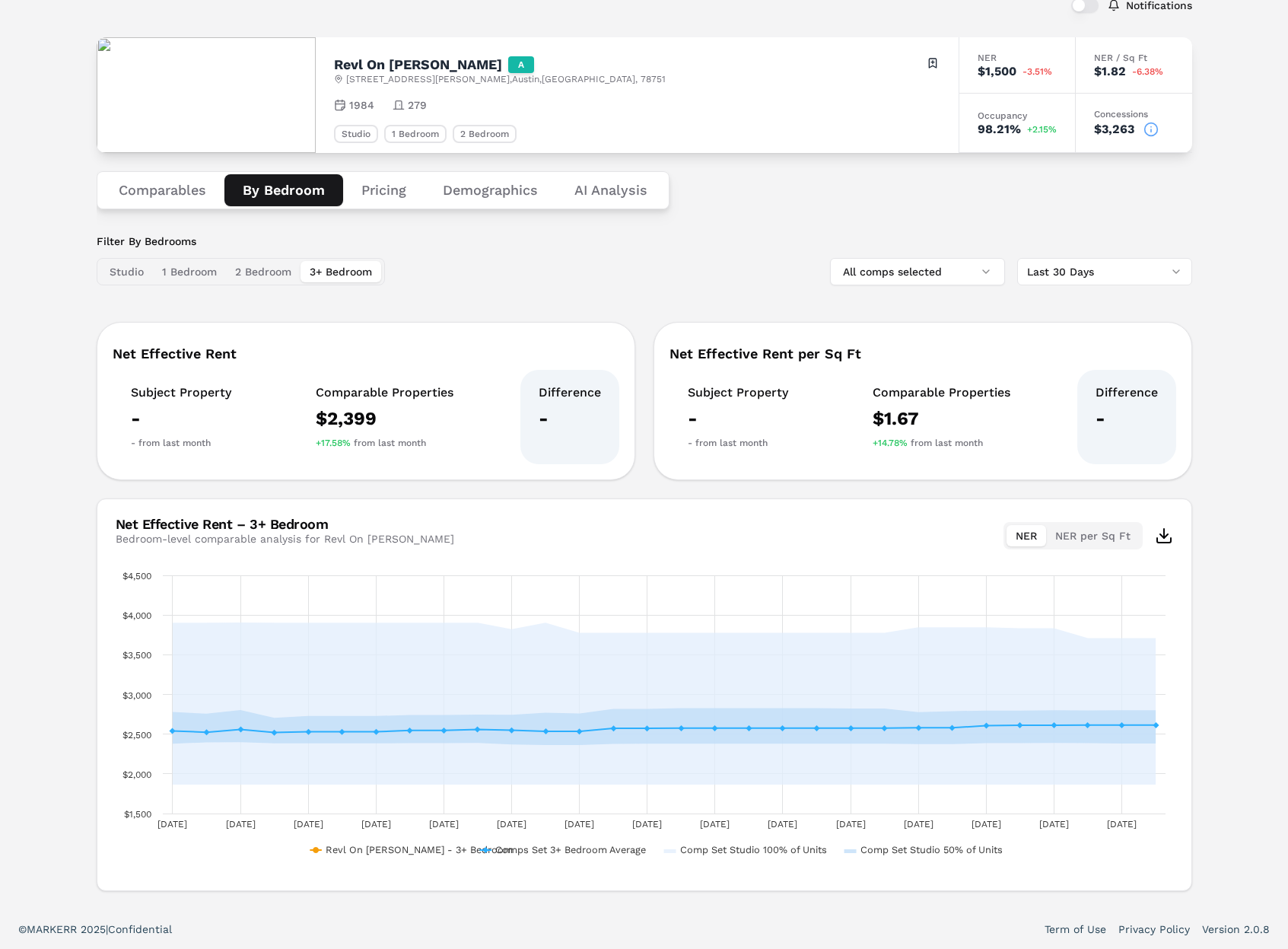
click at [317, 269] on button "3+ Bedroom" at bounding box center [340, 271] width 80 height 21
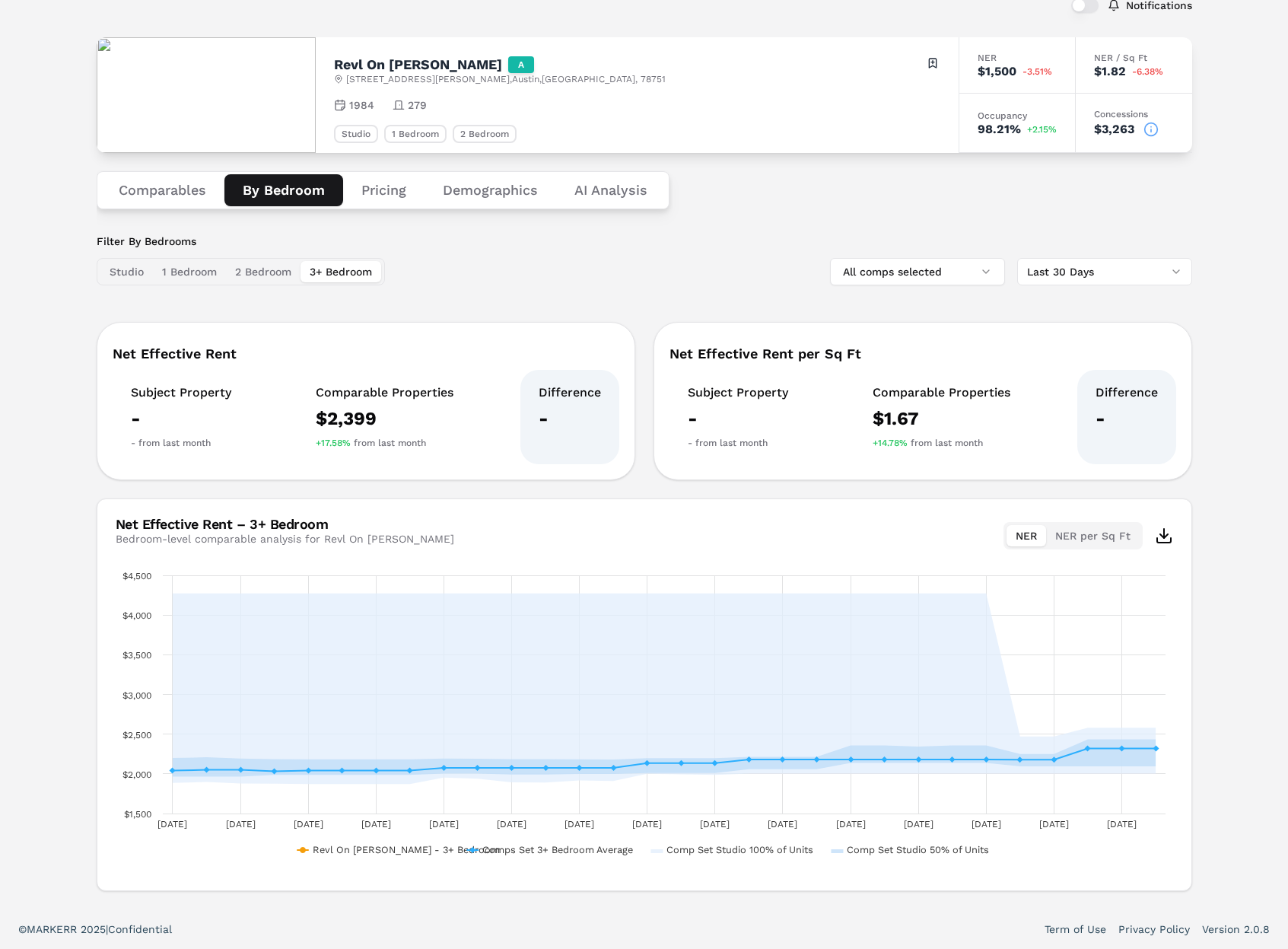
click at [279, 279] on button "2 Bedroom" at bounding box center [263, 271] width 75 height 21
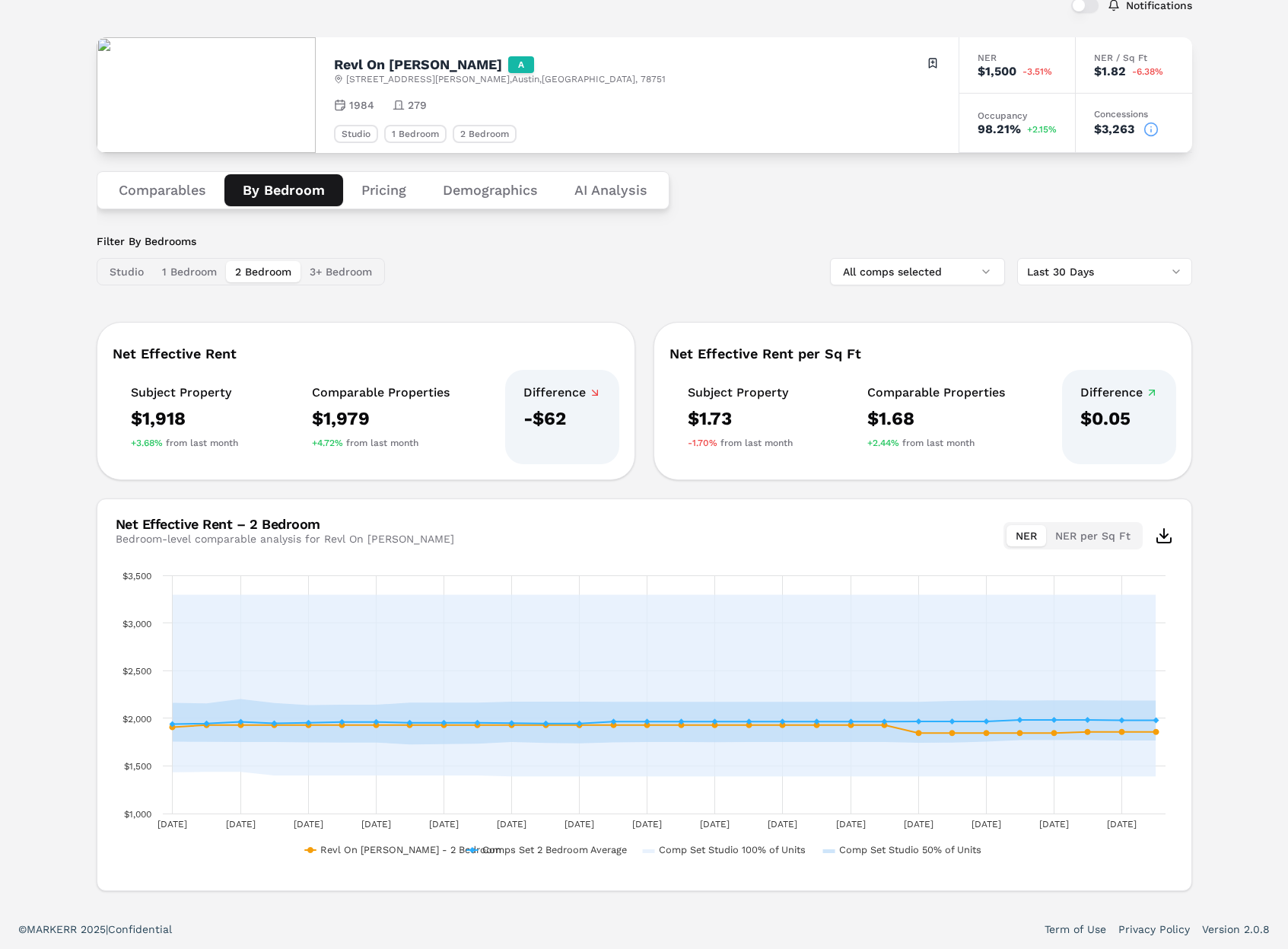
click at [188, 200] on button "Comparables" at bounding box center [163, 190] width 124 height 32
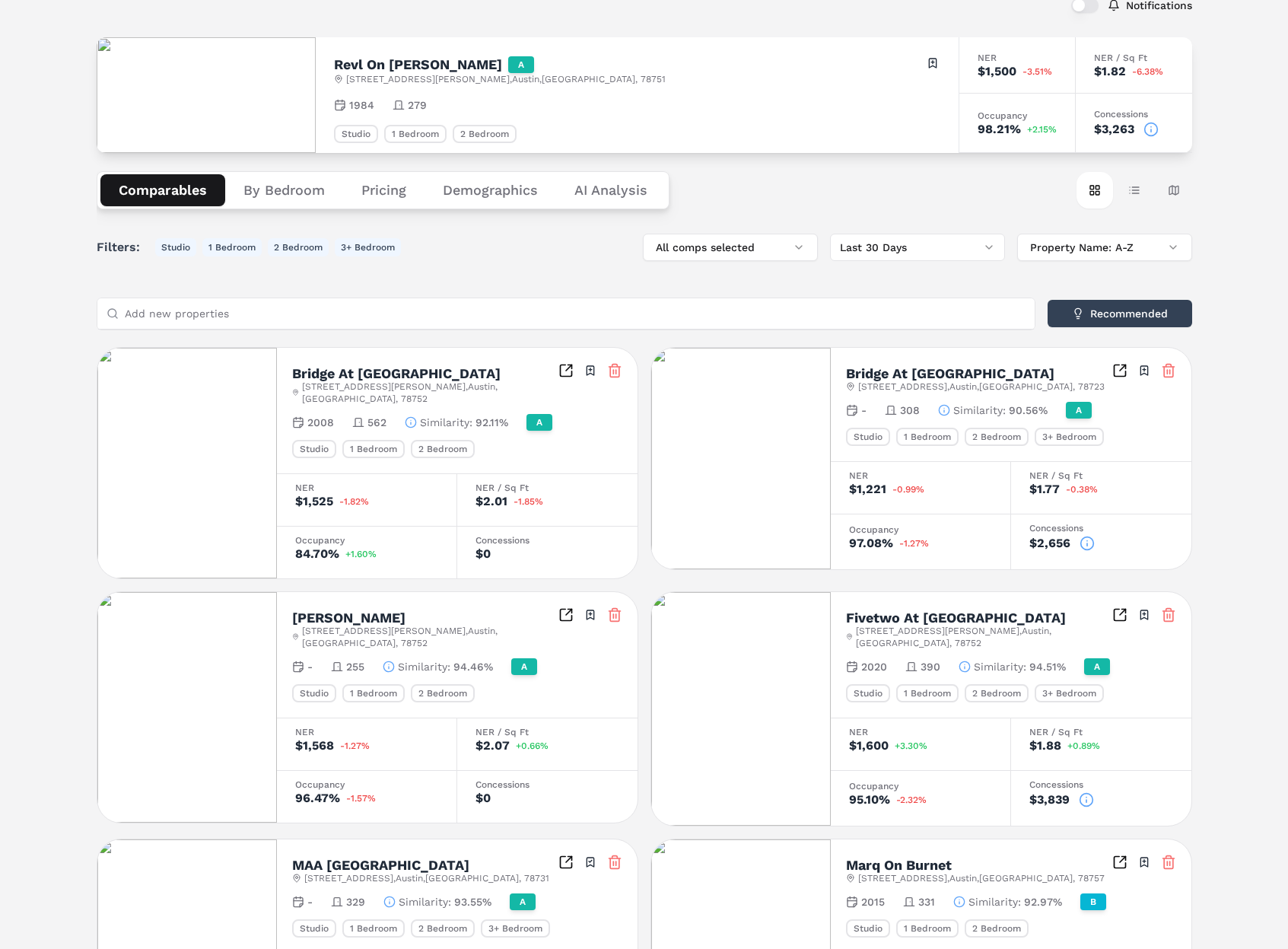
click at [286, 188] on button "By Bedroom" at bounding box center [285, 190] width 118 height 32
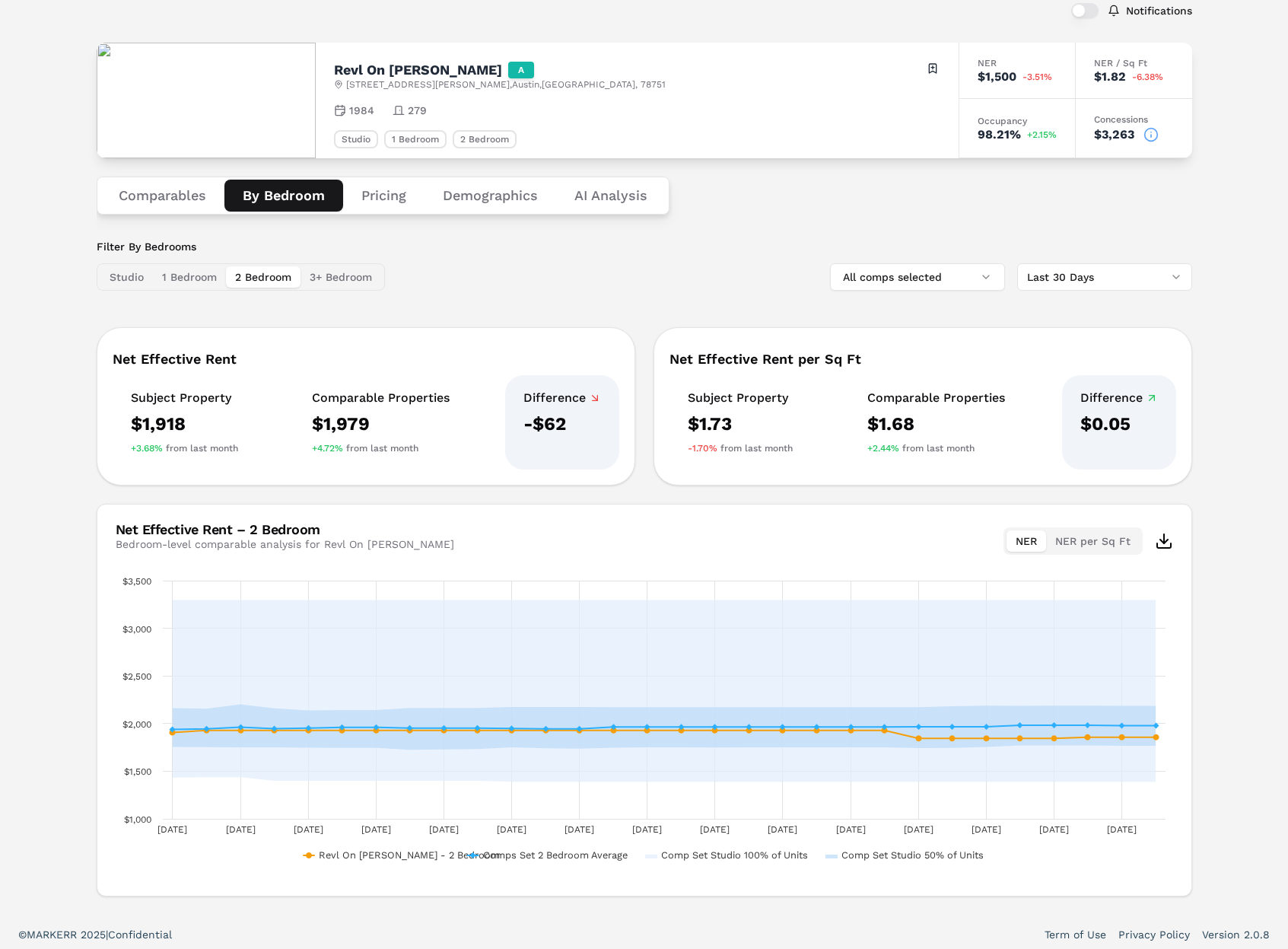
scroll to position [0, 0]
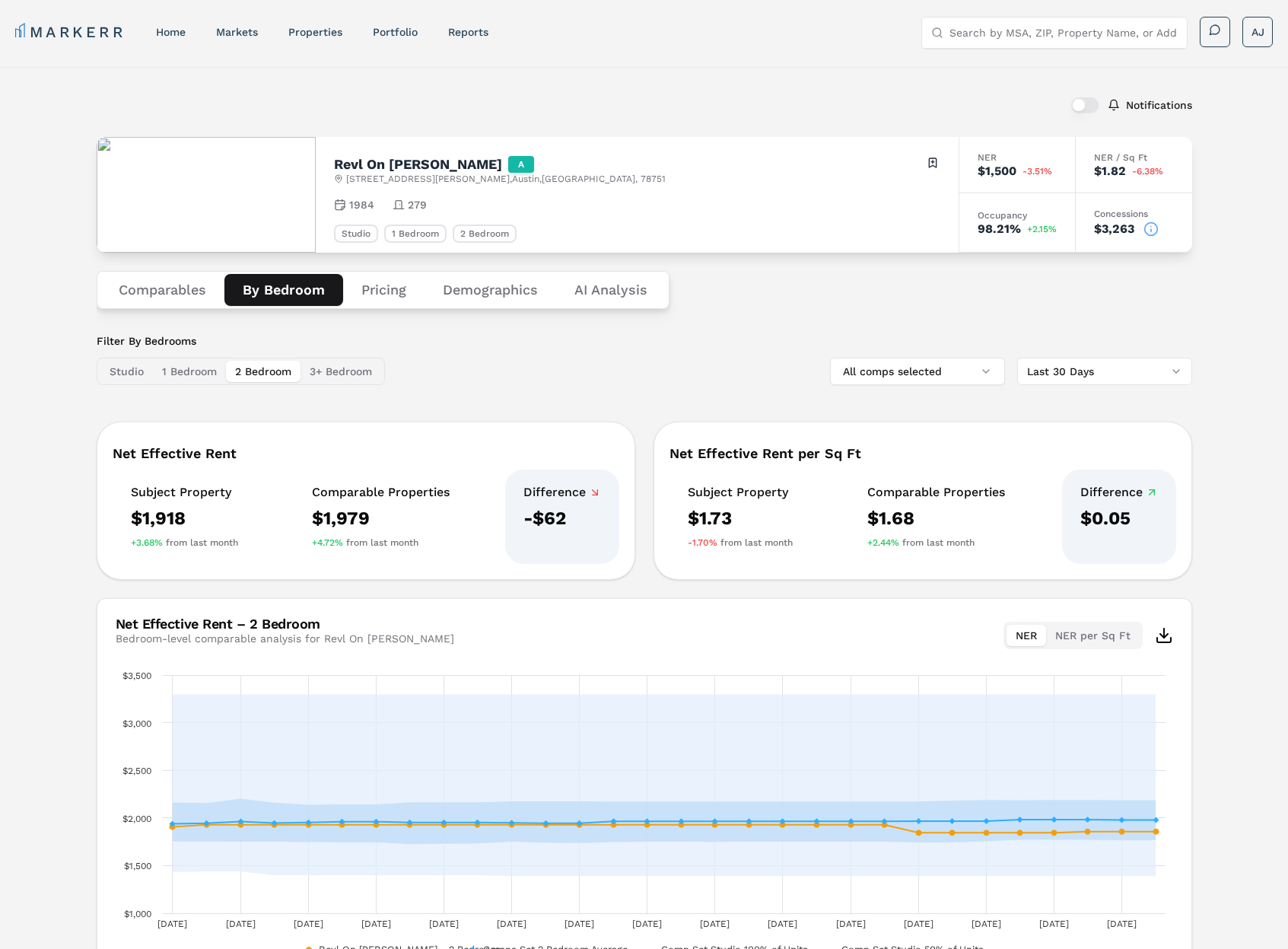
click at [163, 284] on button "Comparables" at bounding box center [163, 289] width 124 height 32
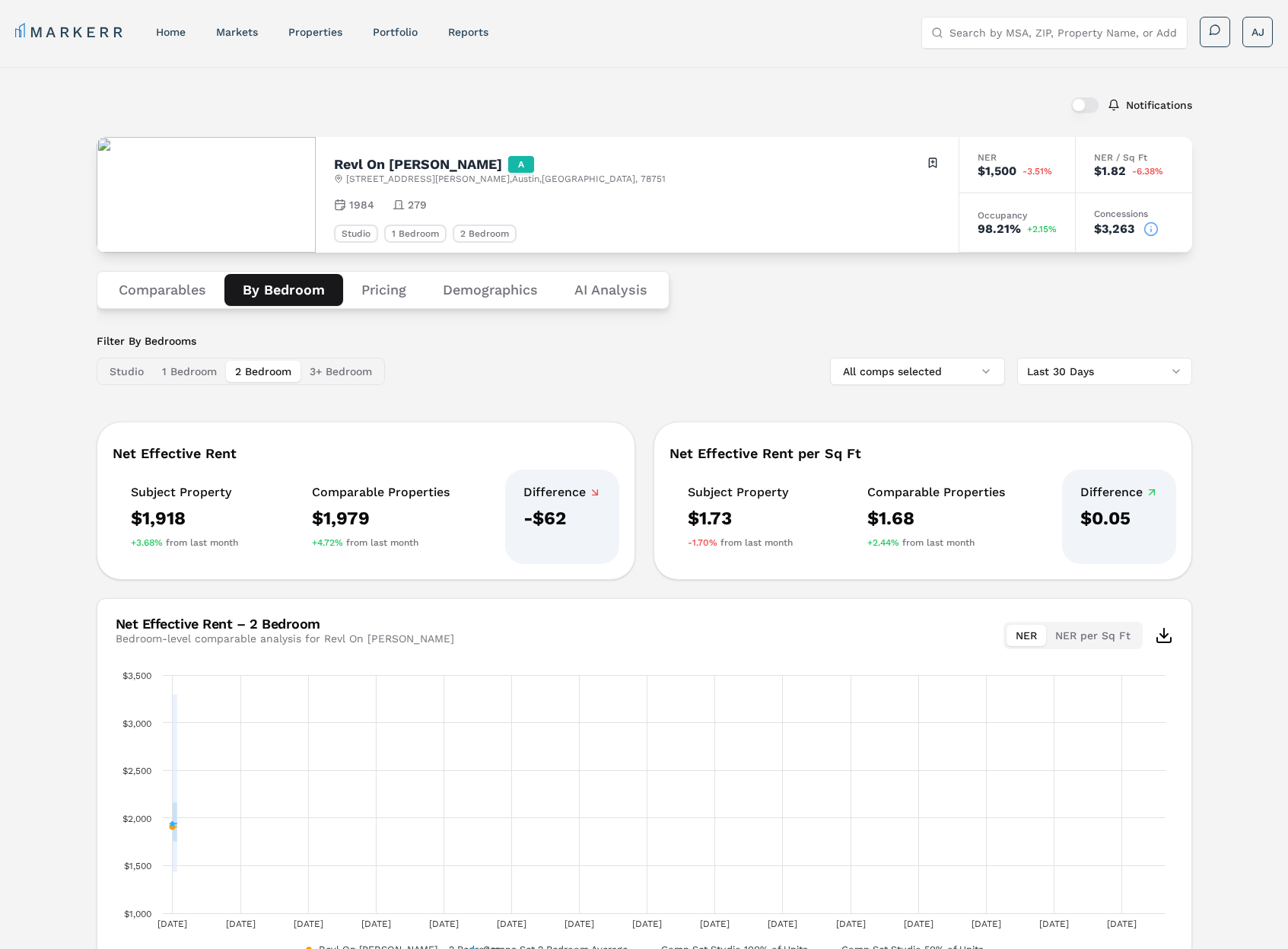
click at [304, 289] on button "By Bedroom" at bounding box center [284, 289] width 118 height 32
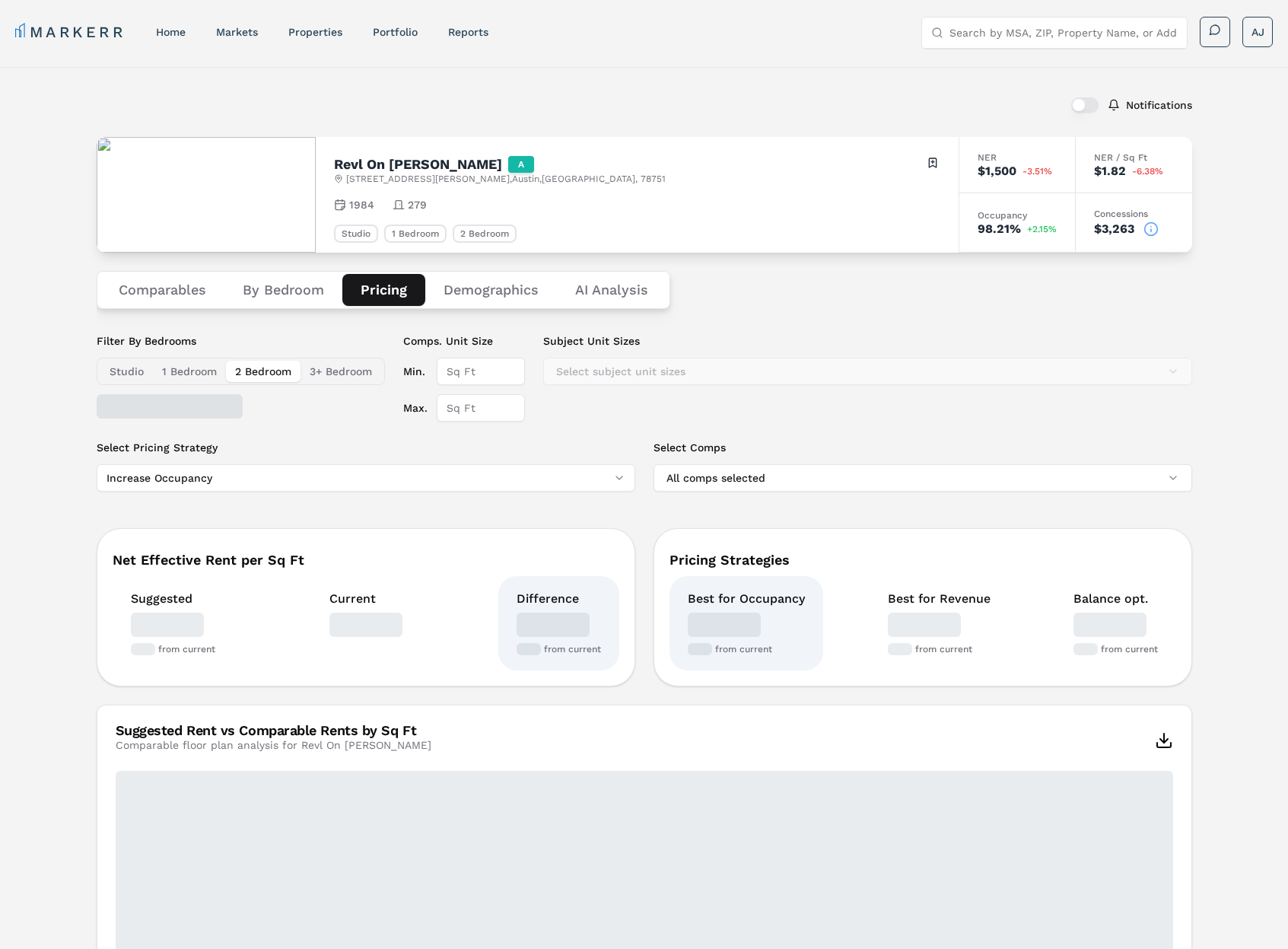
click at [375, 287] on button "Pricing" at bounding box center [384, 289] width 83 height 32
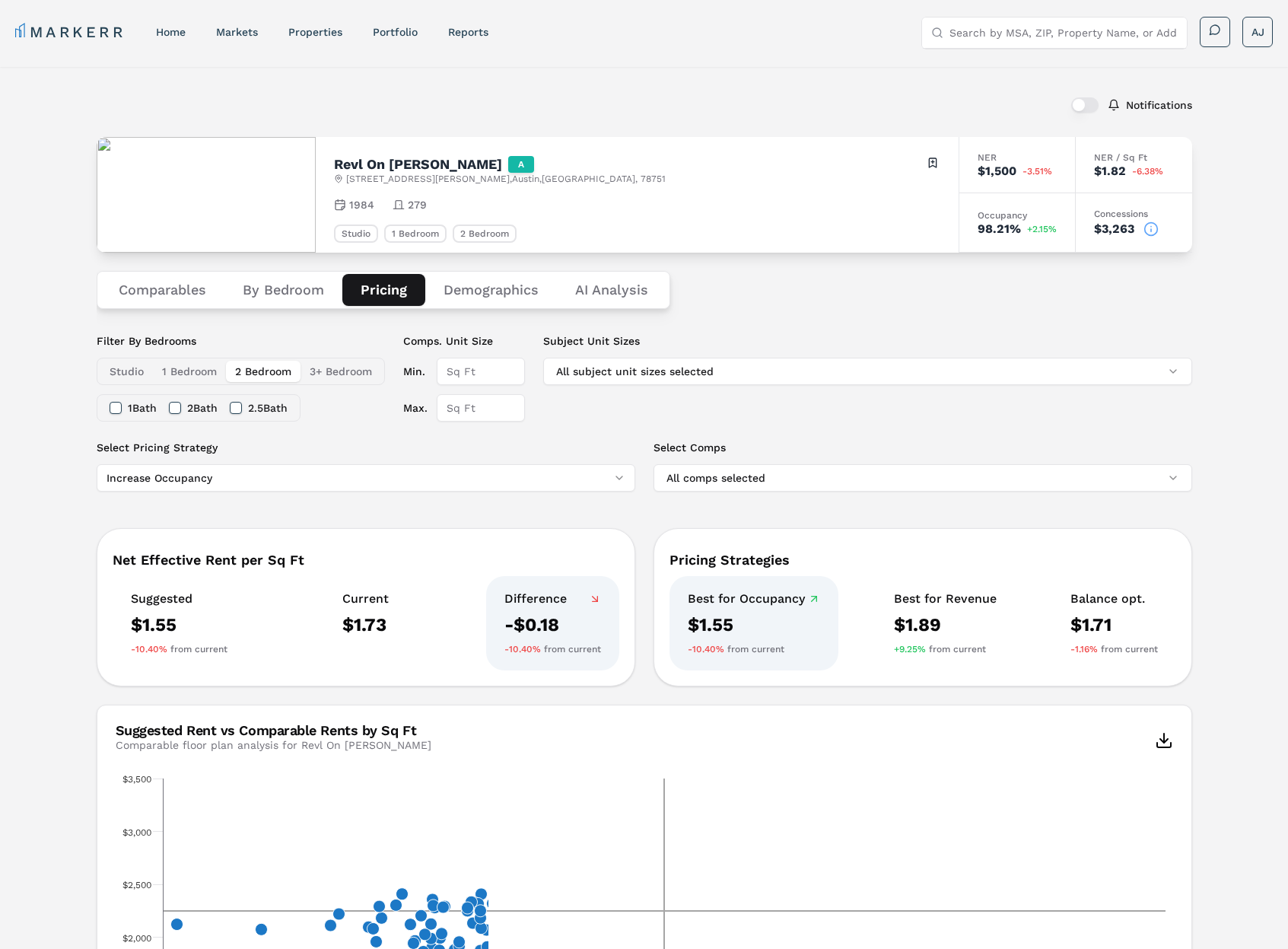
click at [463, 287] on button "Demographics" at bounding box center [491, 289] width 131 height 32
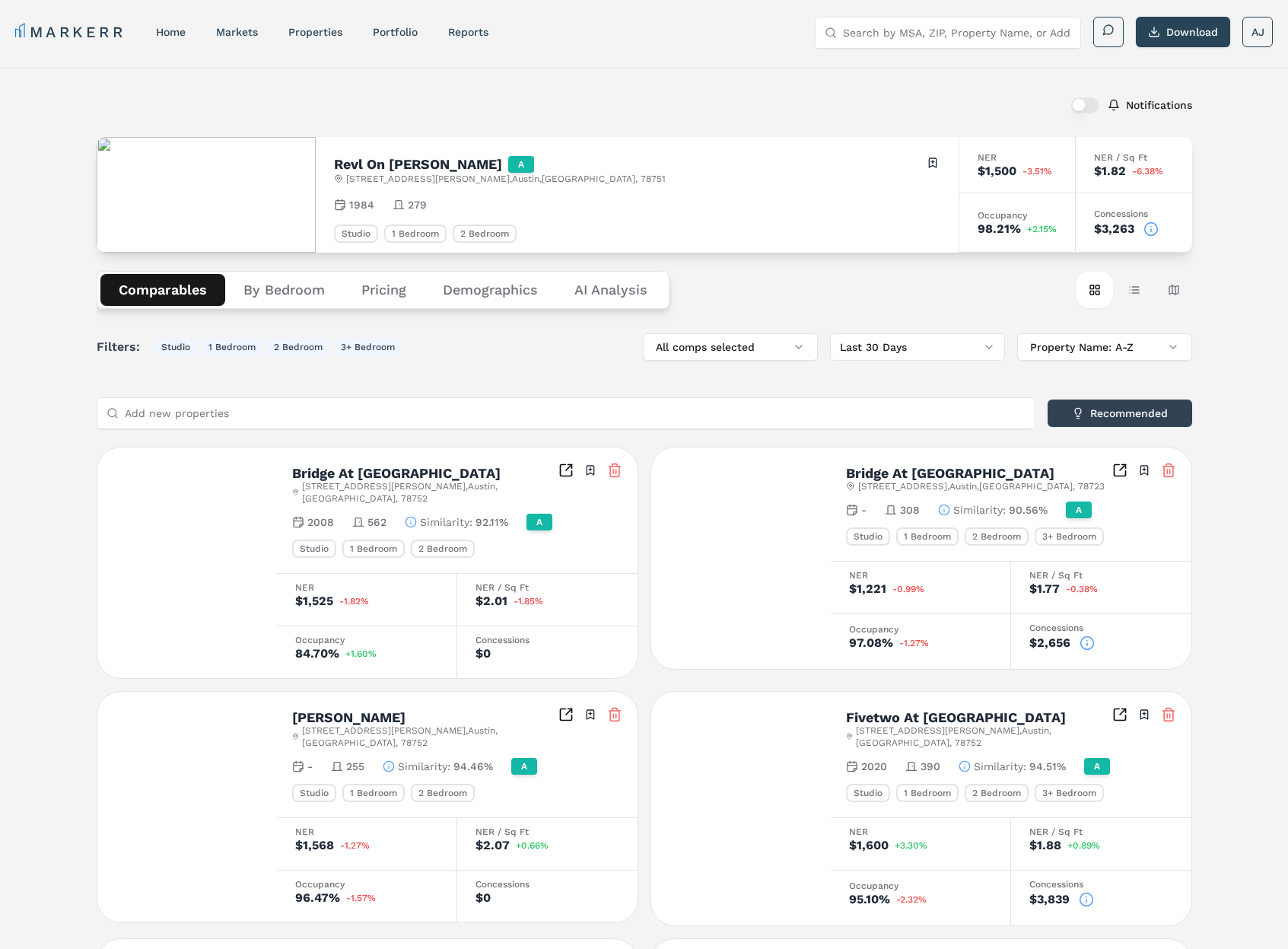
click at [129, 289] on button "Comparables" at bounding box center [163, 289] width 125 height 32
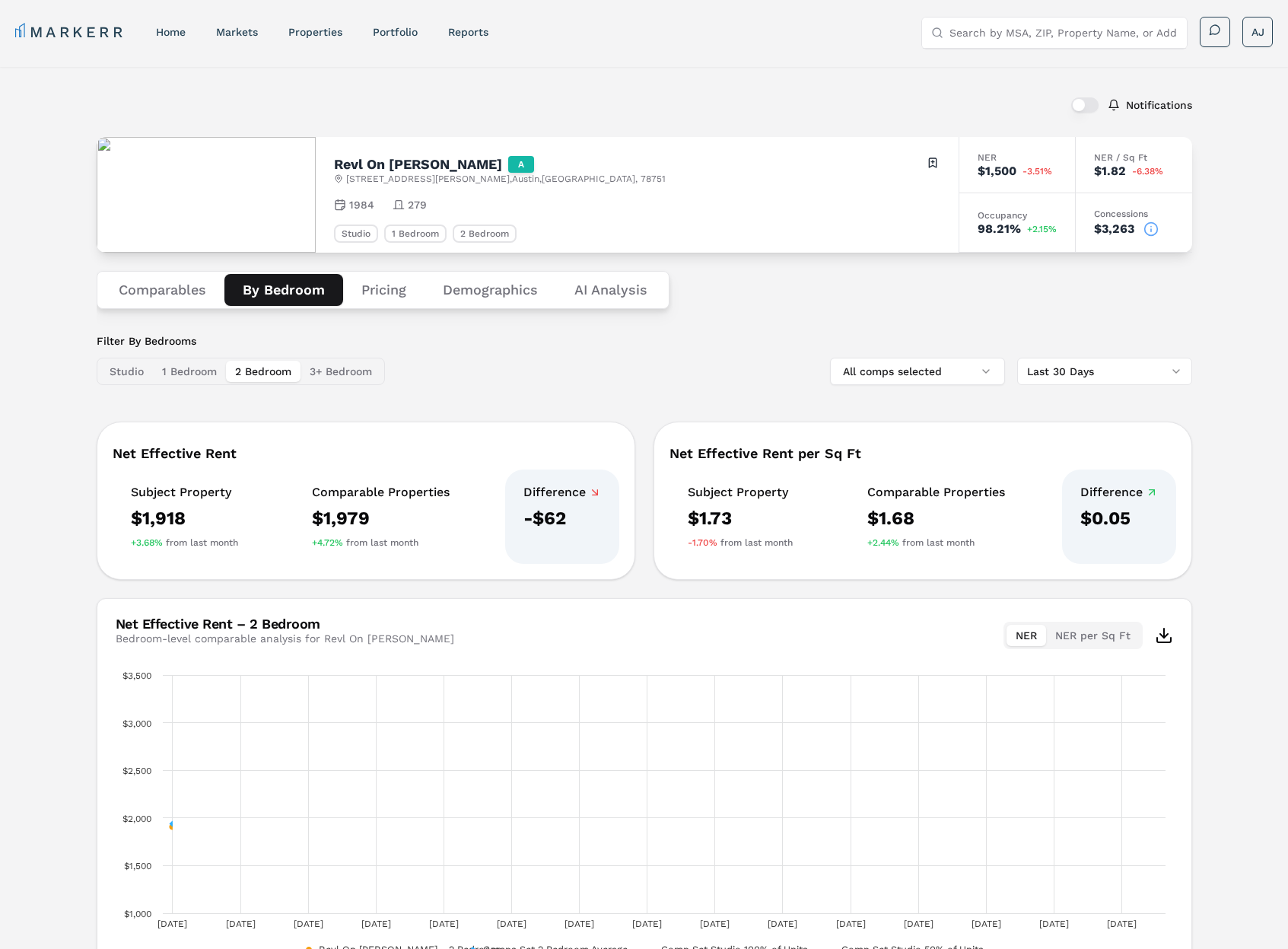
click at [282, 286] on button "By Bedroom" at bounding box center [284, 289] width 118 height 32
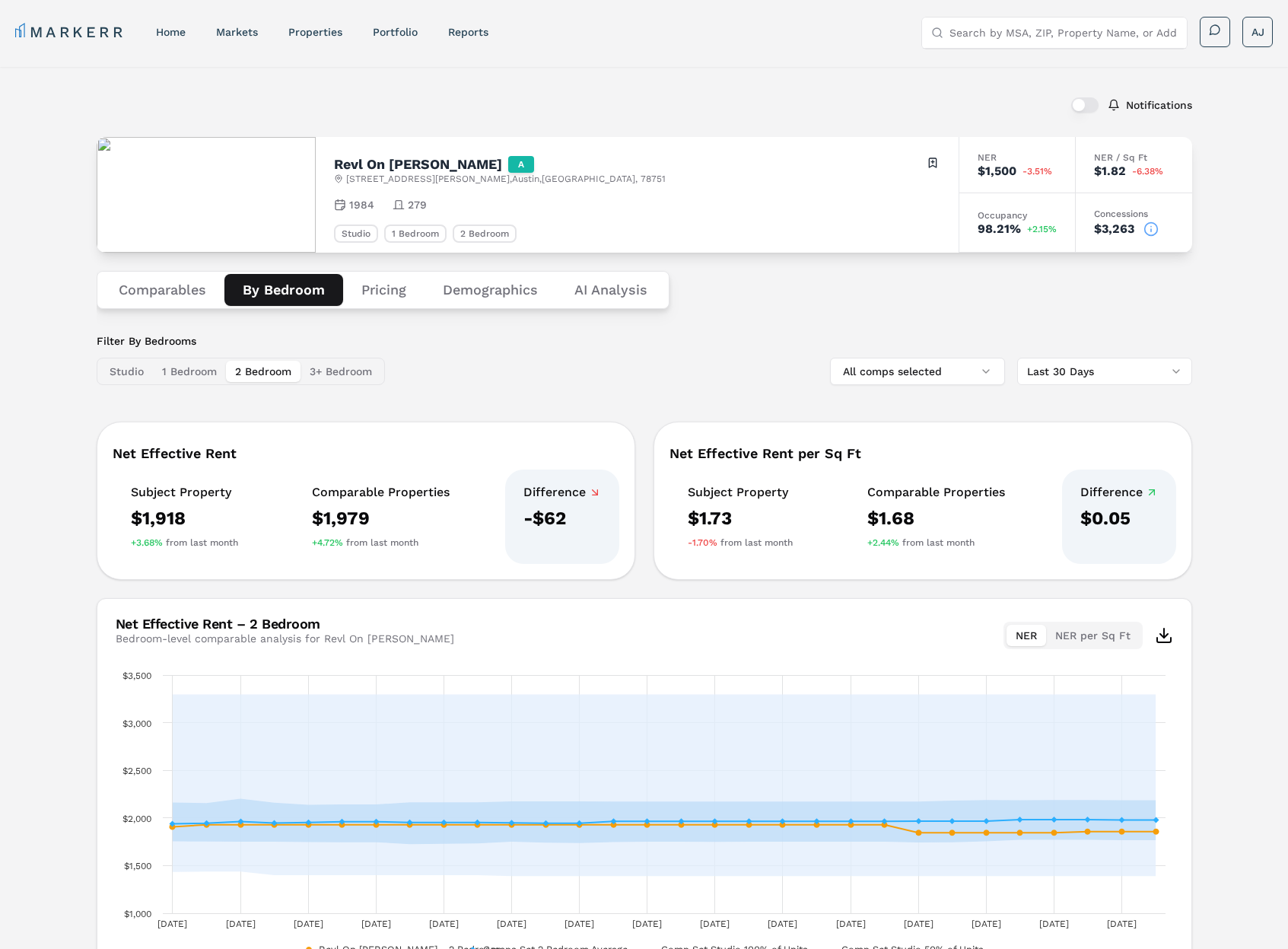
click at [160, 290] on button "Comparables" at bounding box center [163, 289] width 124 height 32
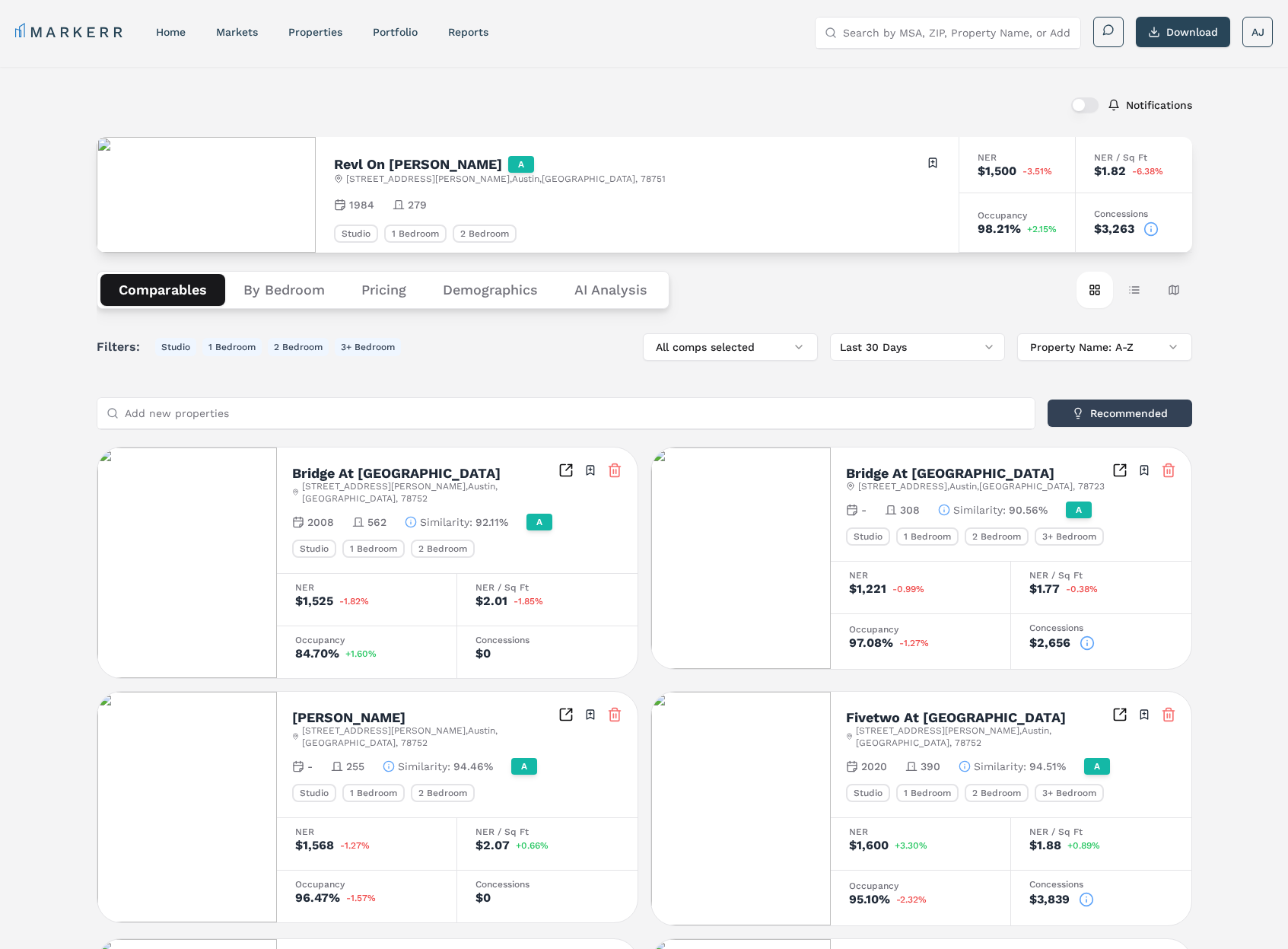
click at [403, 286] on button "Pricing" at bounding box center [383, 289] width 81 height 32
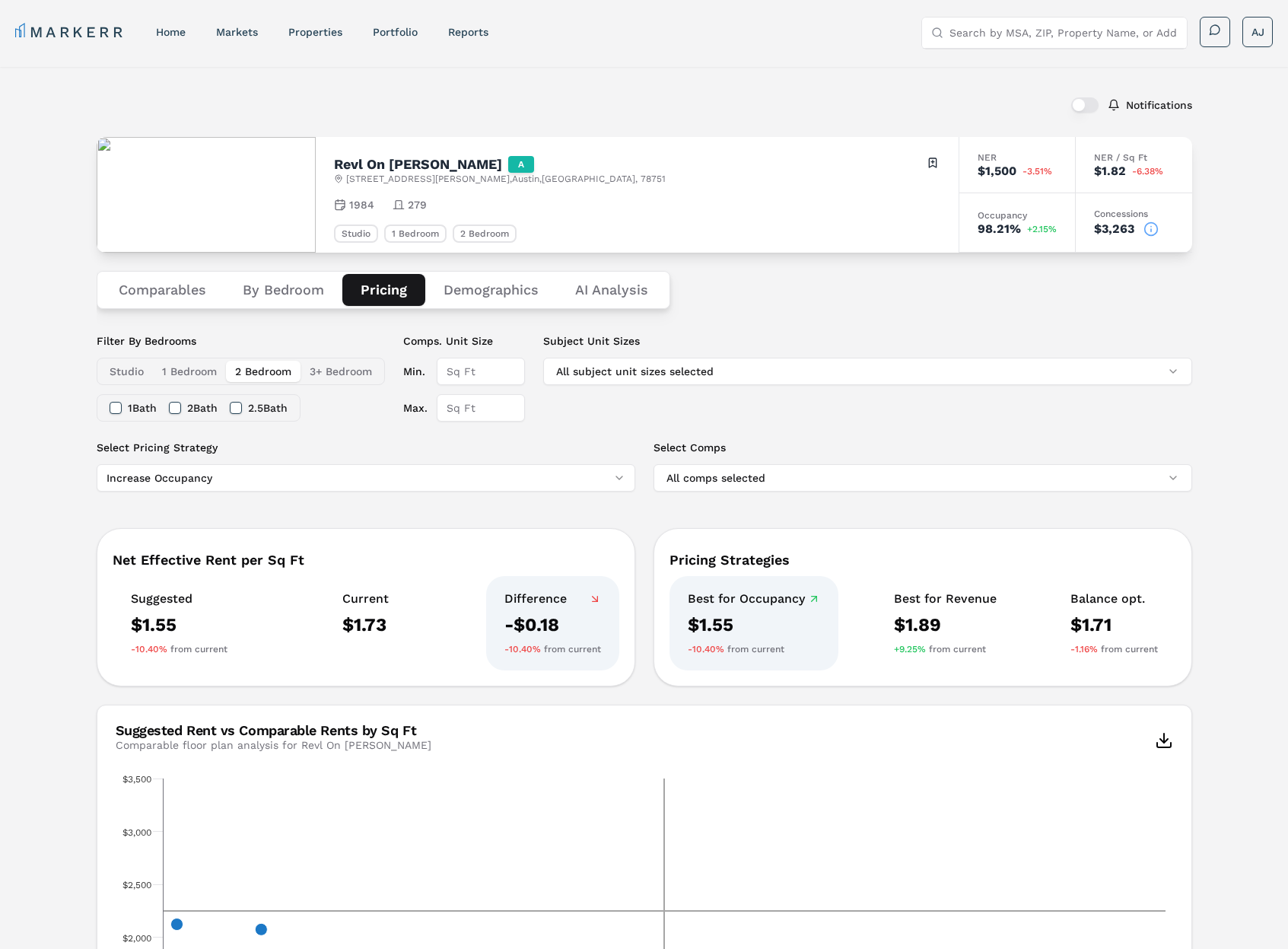
click at [462, 287] on button "Demographics" at bounding box center [491, 289] width 131 height 32
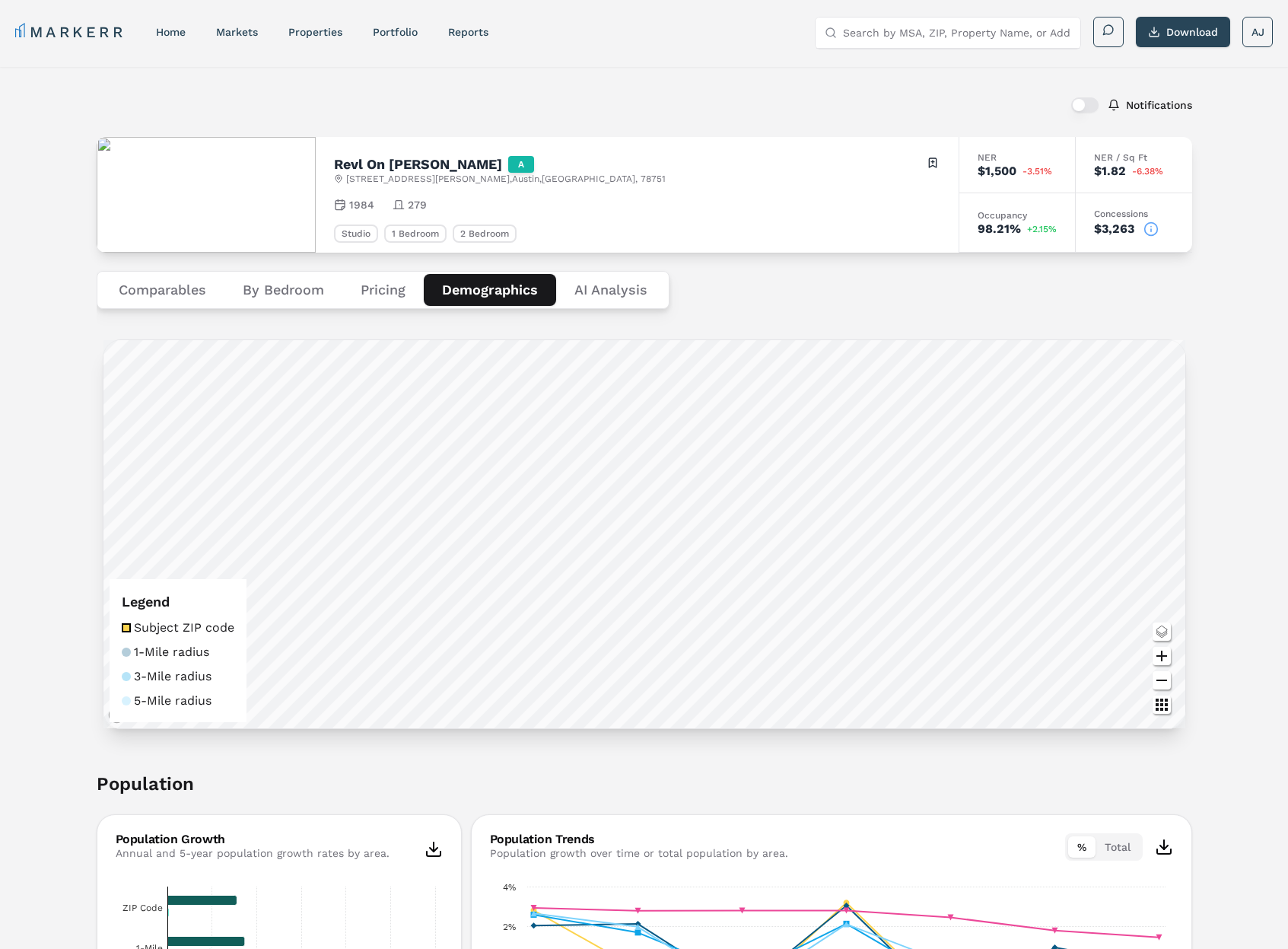
click at [165, 286] on button "Comparables" at bounding box center [163, 289] width 124 height 32
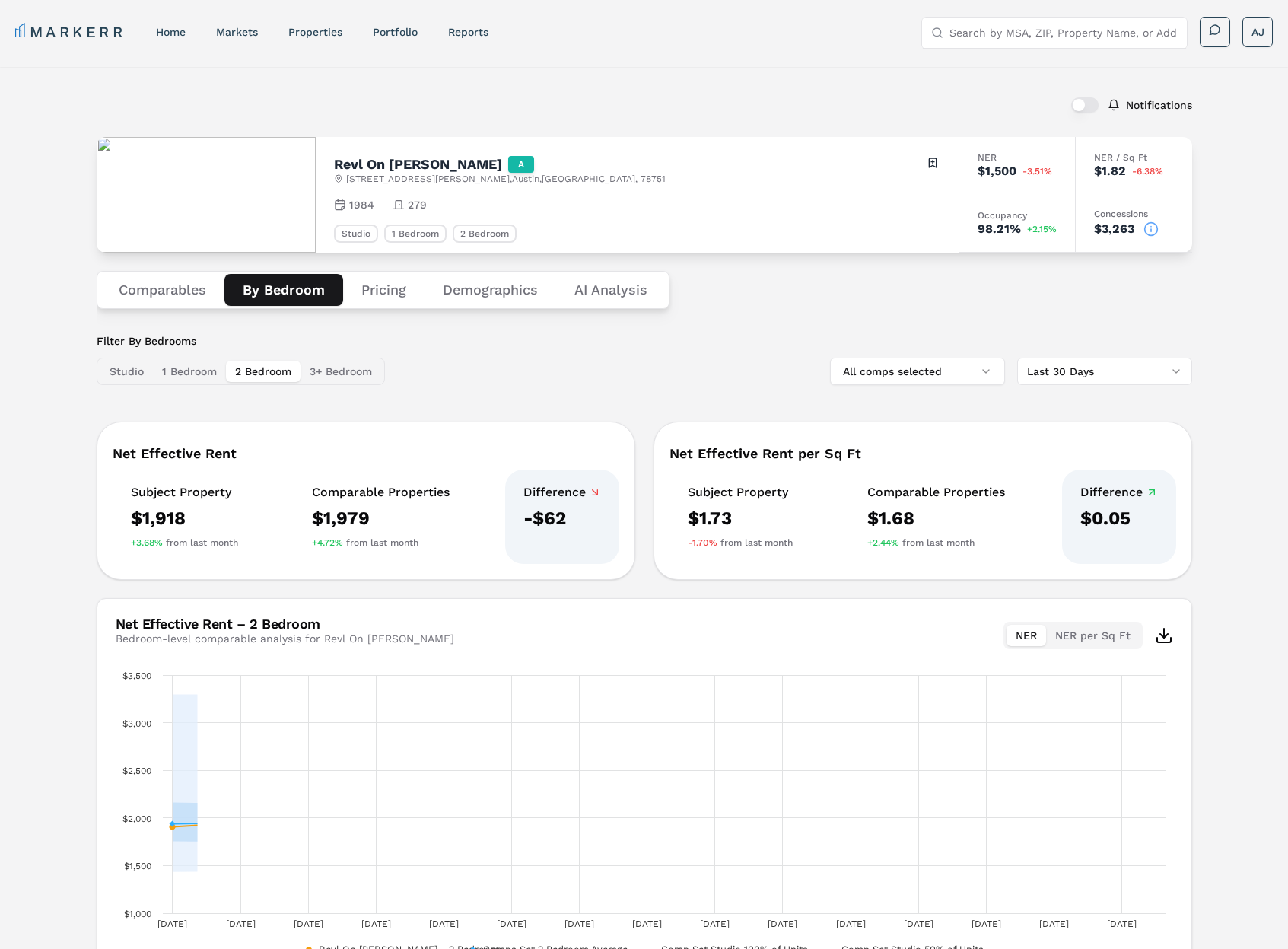
click at [278, 285] on button "By Bedroom" at bounding box center [284, 289] width 118 height 32
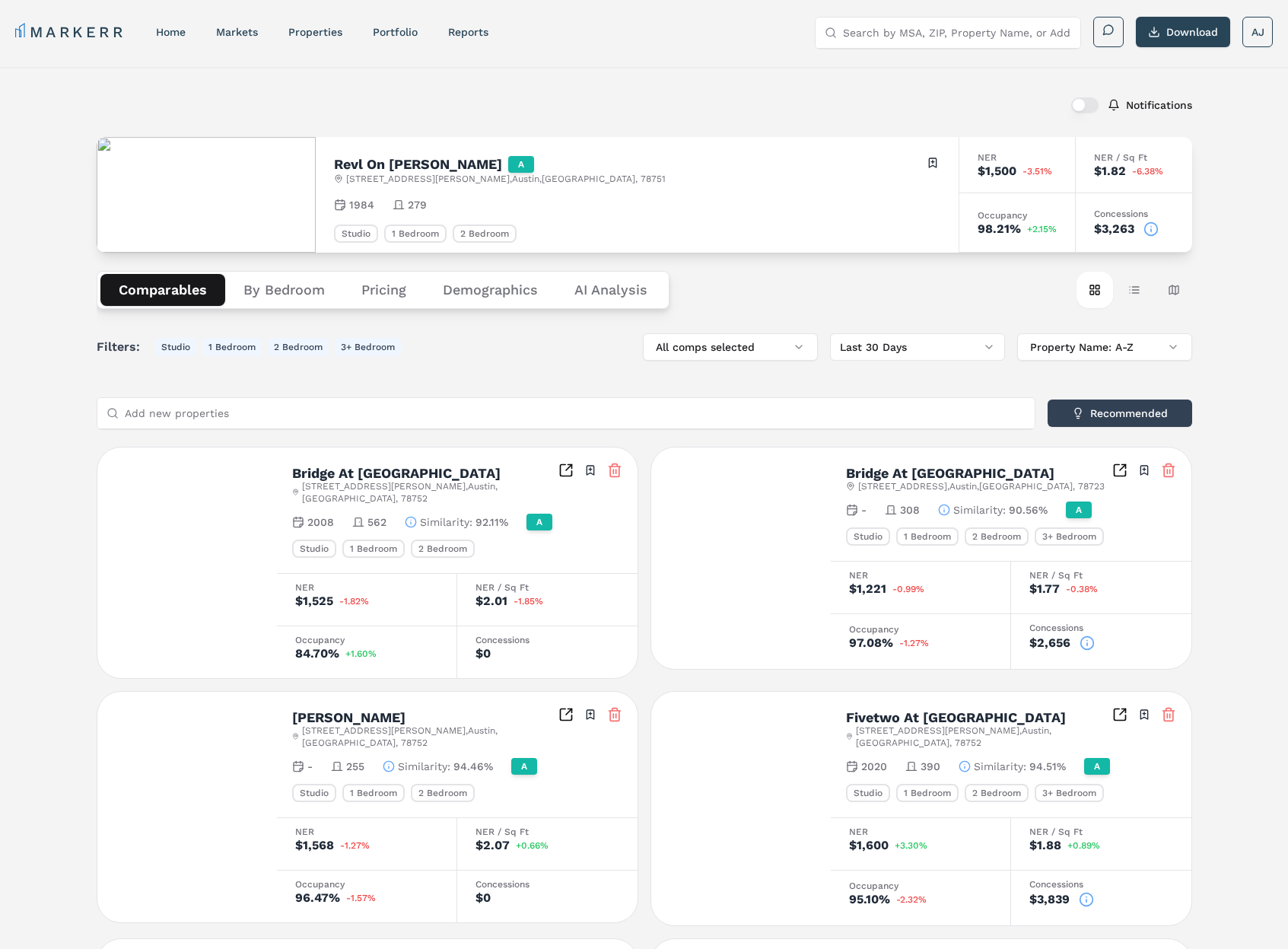
click at [161, 287] on button "Comparables" at bounding box center [163, 289] width 125 height 32
click at [276, 287] on button "By Bedroom" at bounding box center [285, 289] width 118 height 32
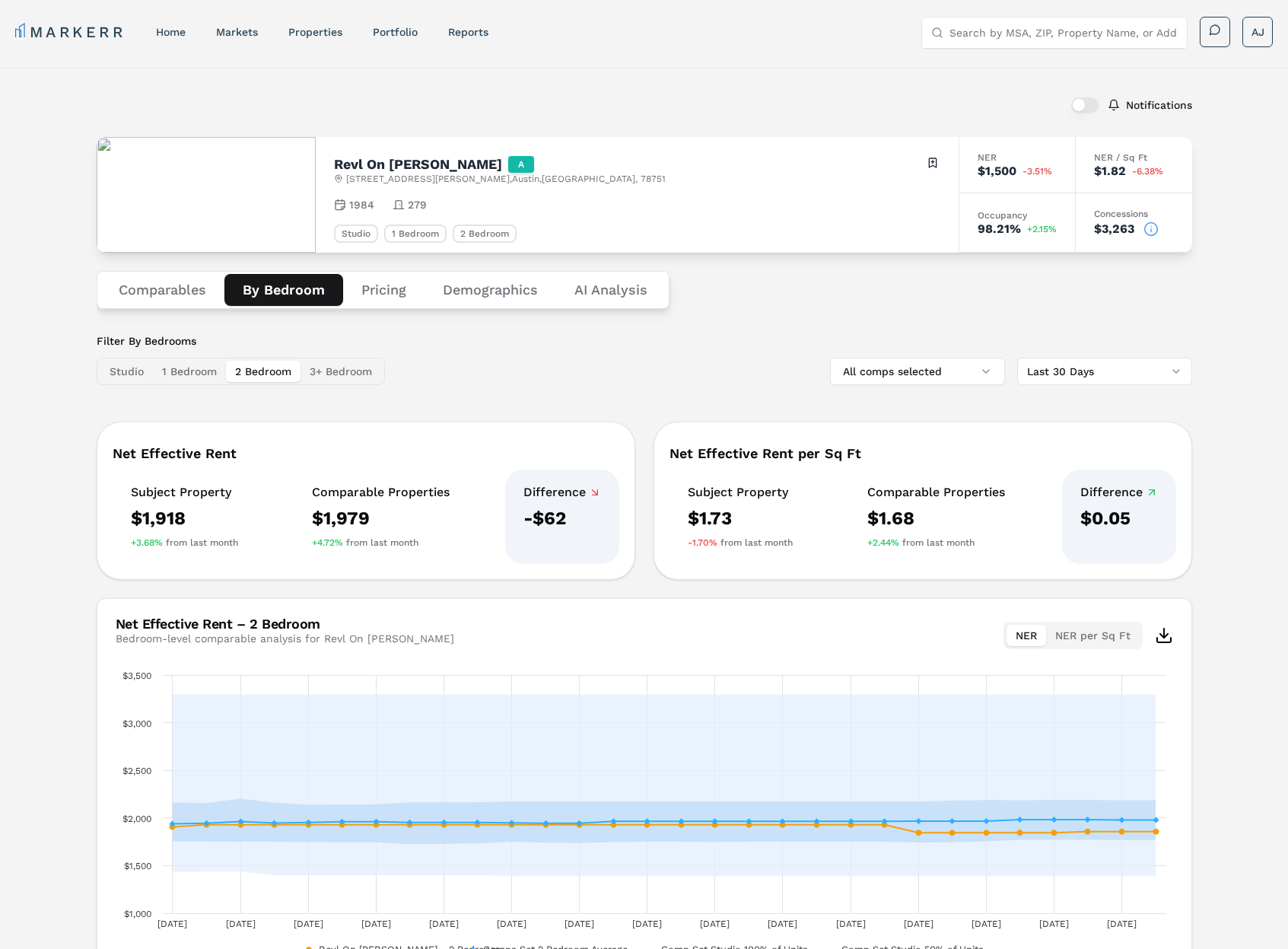
drag, startPoint x: 382, startPoint y: 287, endPoint x: 391, endPoint y: 286, distance: 9.1
click at [382, 287] on button "Pricing" at bounding box center [383, 289] width 81 height 32
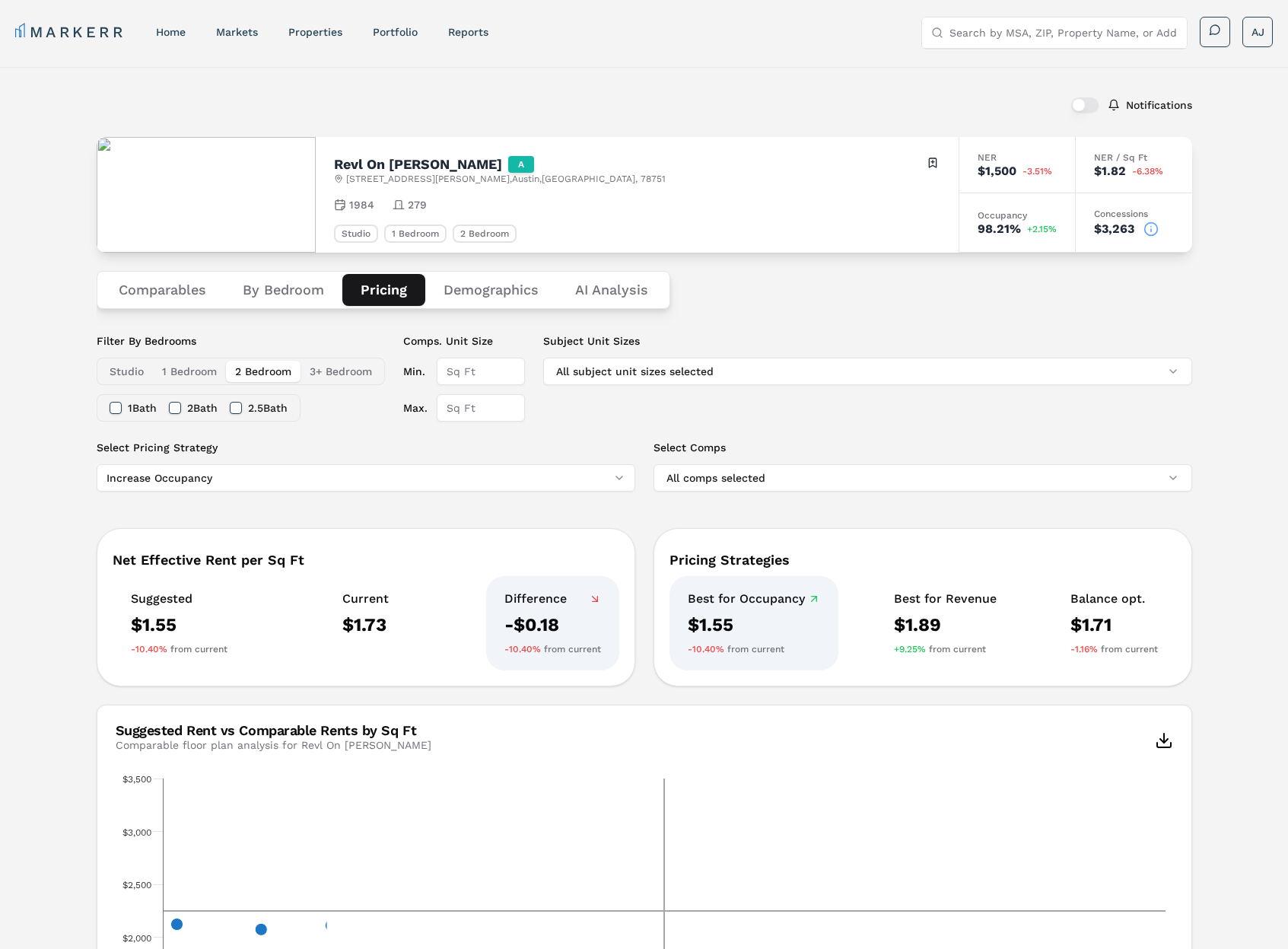
click at [440, 286] on button "Demographics" at bounding box center [491, 289] width 131 height 32
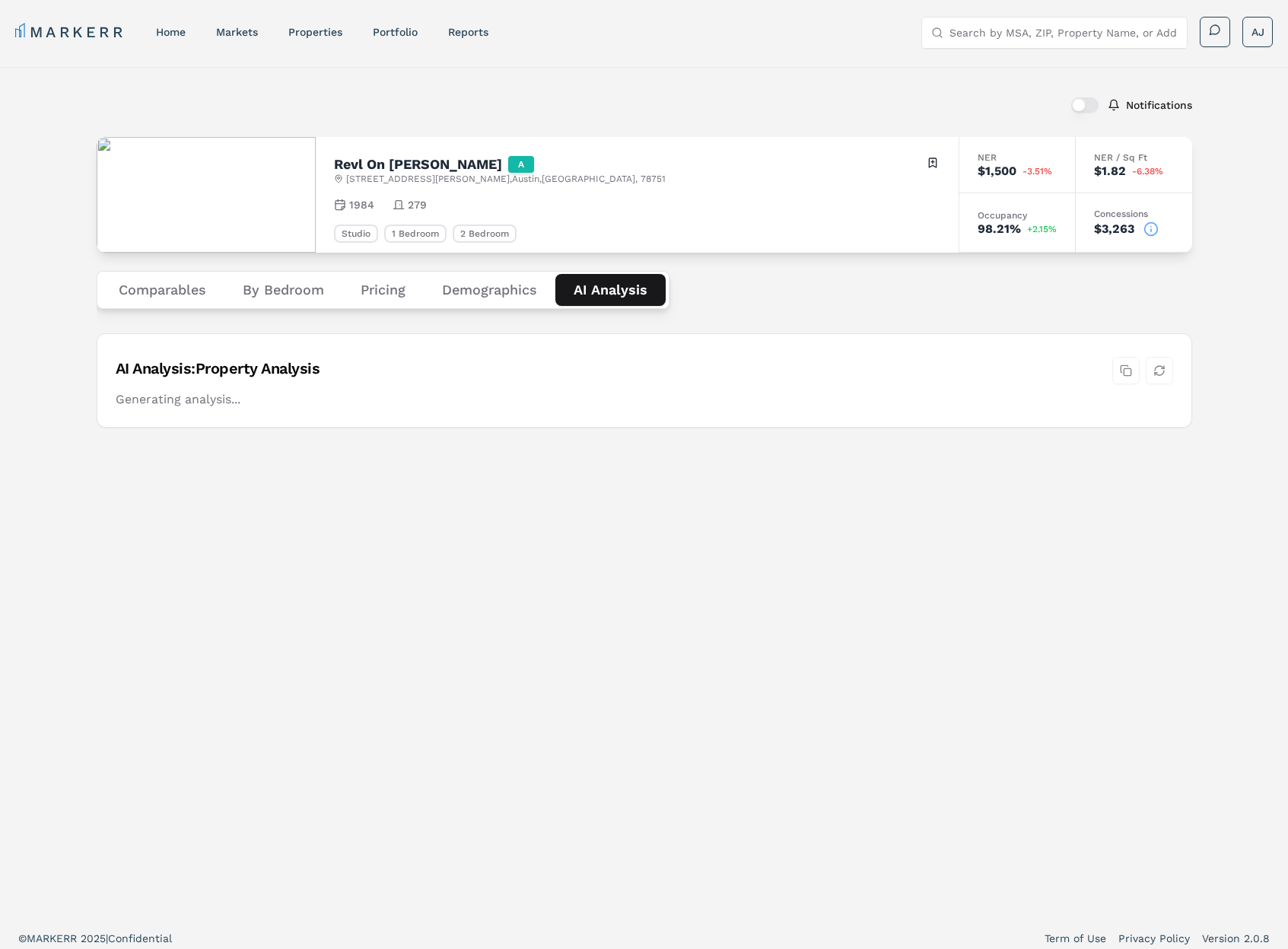
click at [600, 282] on Analysis "AI Analysis" at bounding box center [610, 289] width 110 height 32
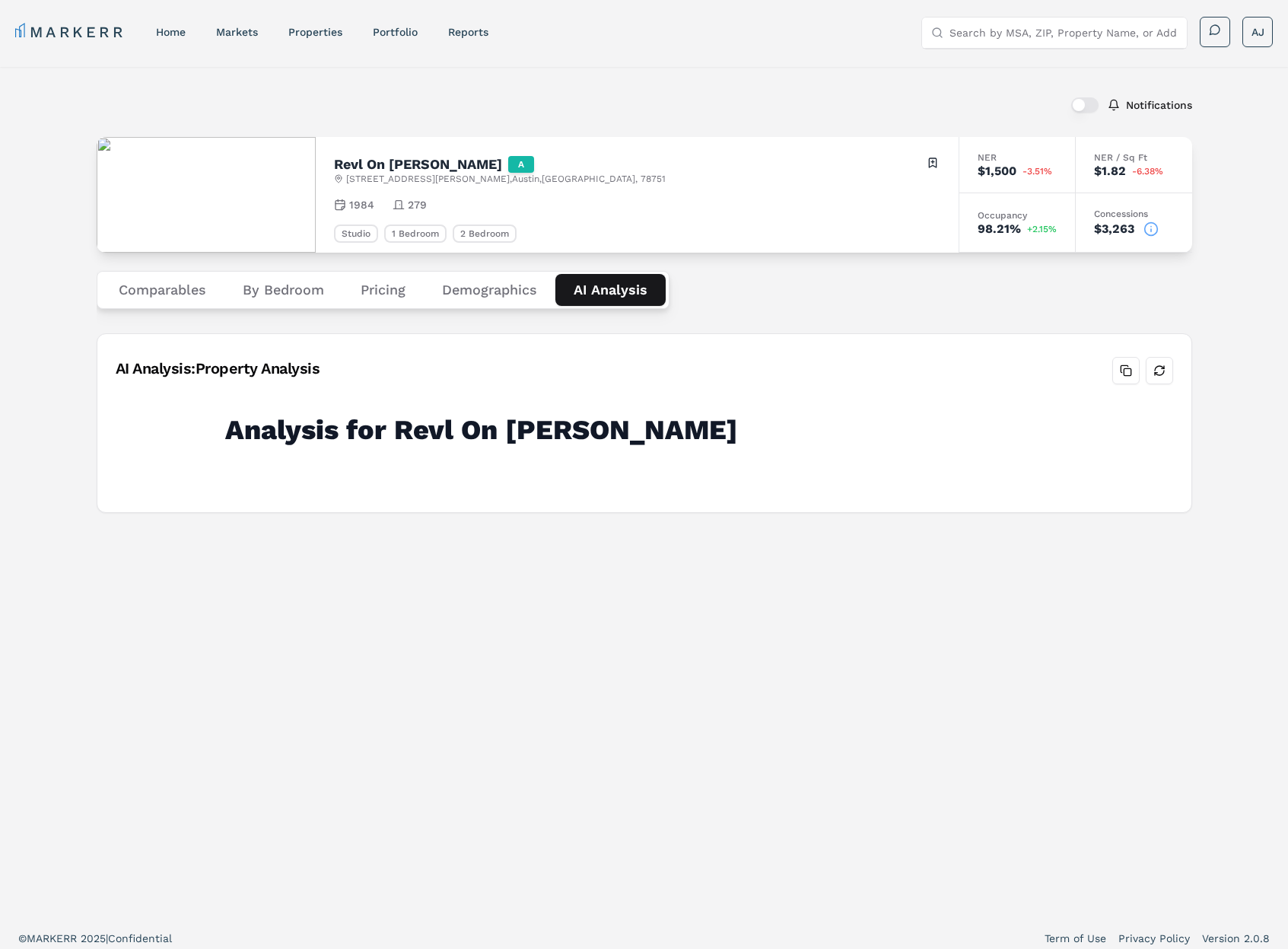
click at [140, 287] on button "Comparables" at bounding box center [163, 289] width 124 height 32
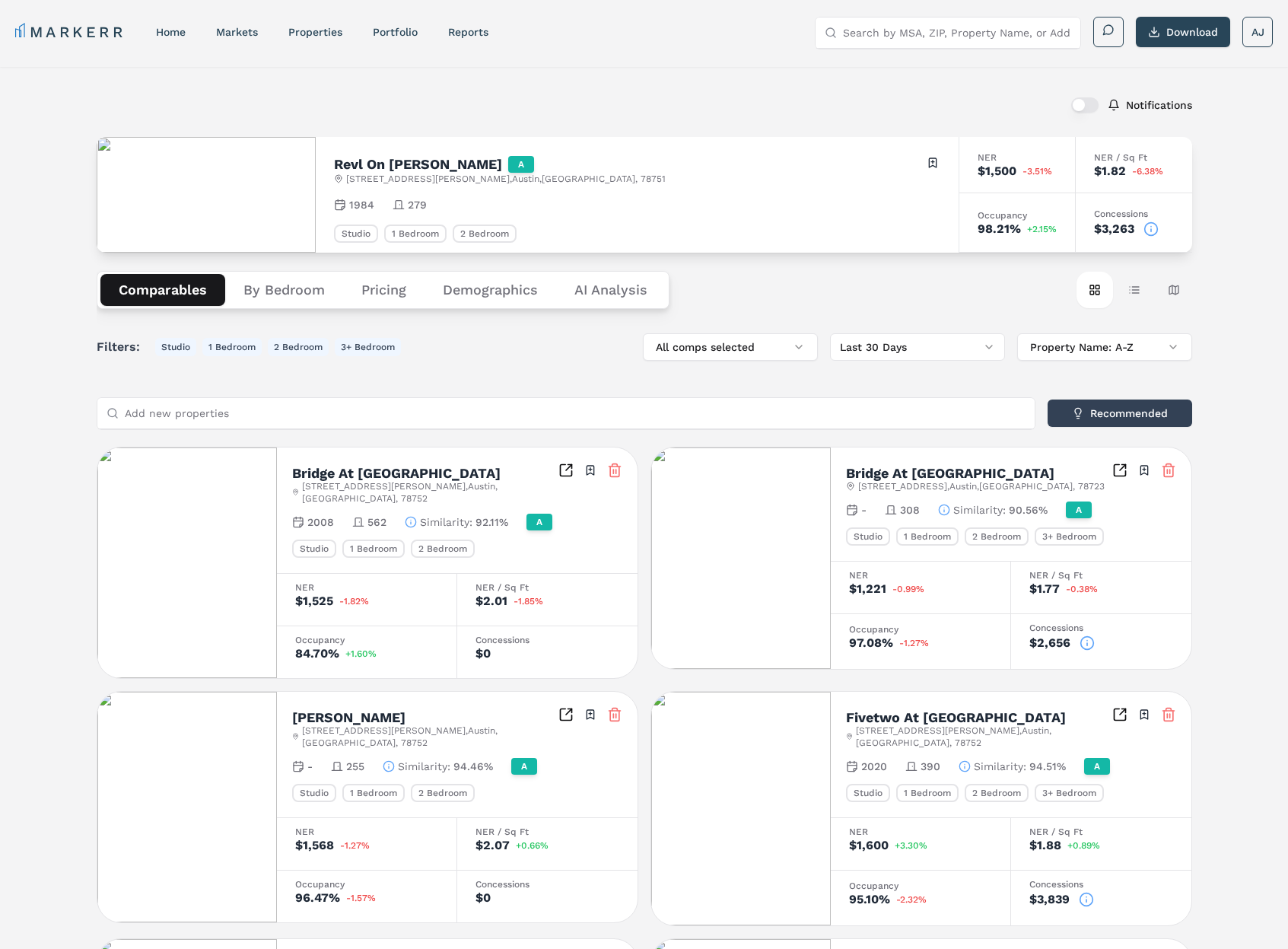
click at [1142, 107] on label "Notifications" at bounding box center [1160, 105] width 67 height 11
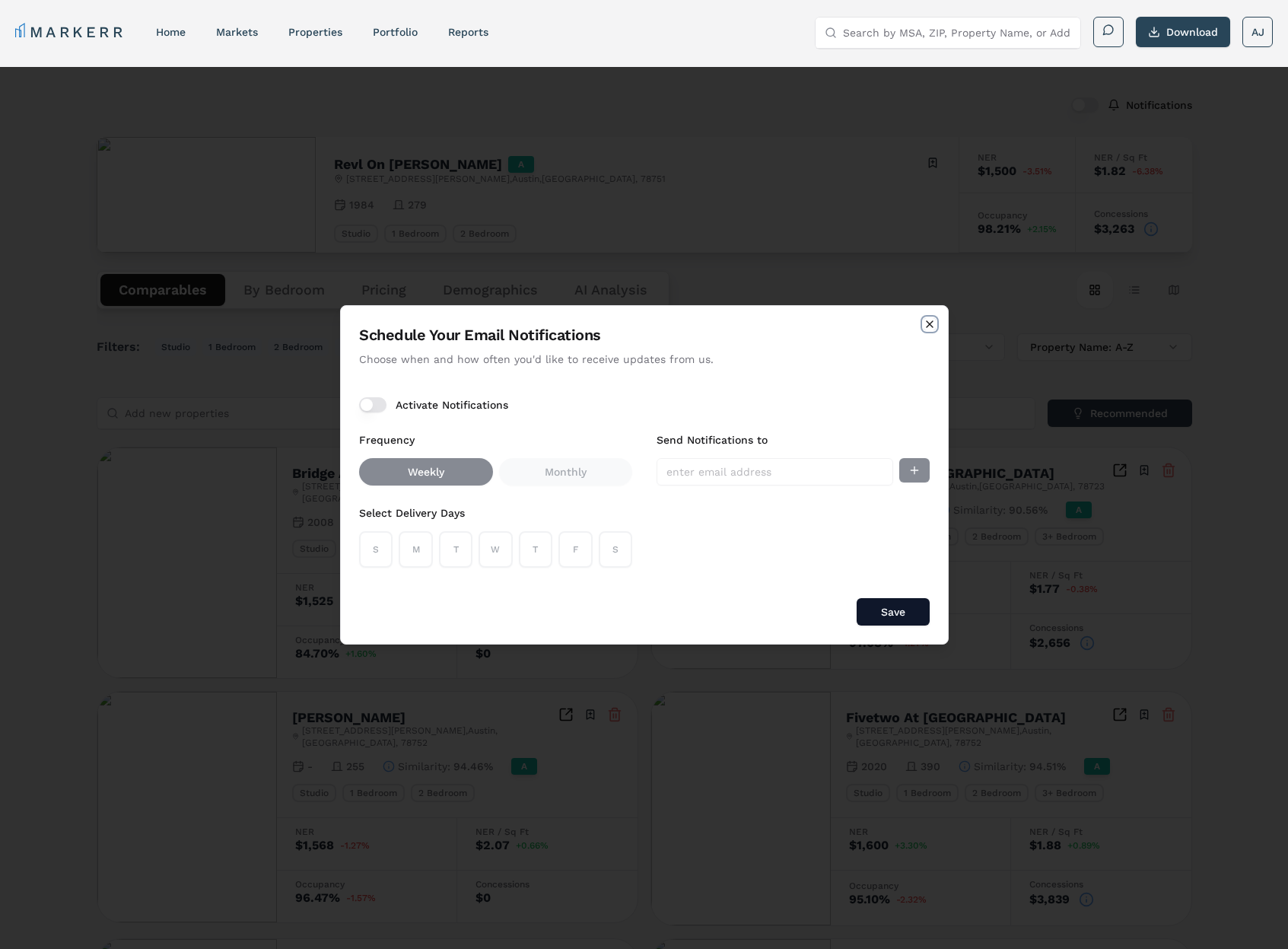
click at [927, 326] on icon "button" at bounding box center [930, 323] width 6 height 6
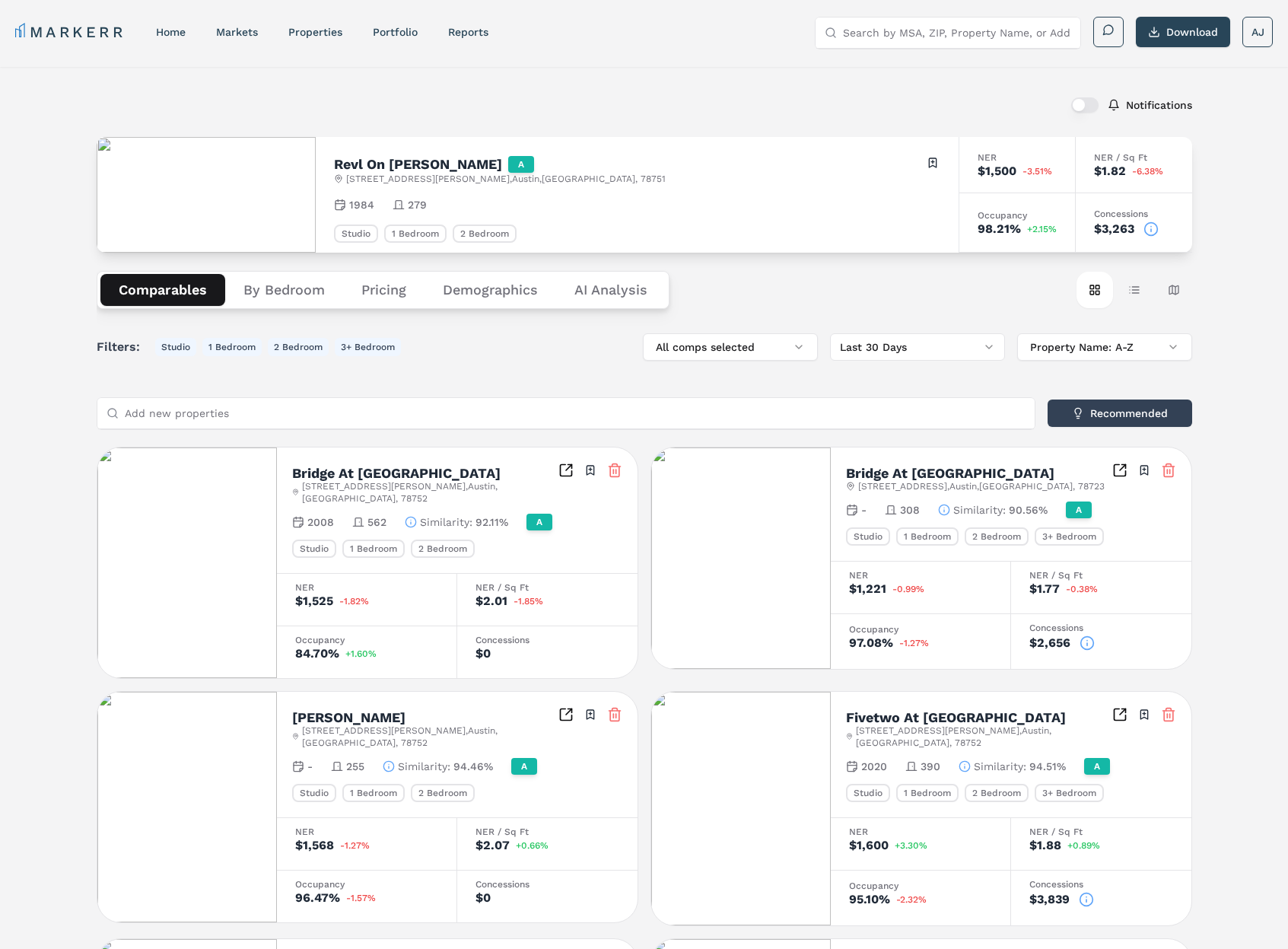
drag, startPoint x: 723, startPoint y: 105, endPoint x: 798, endPoint y: 112, distance: 75.3
click at [723, 105] on div "Notifications" at bounding box center [645, 104] width 1096 height 40
